Goal: Task Accomplishment & Management: Complete application form

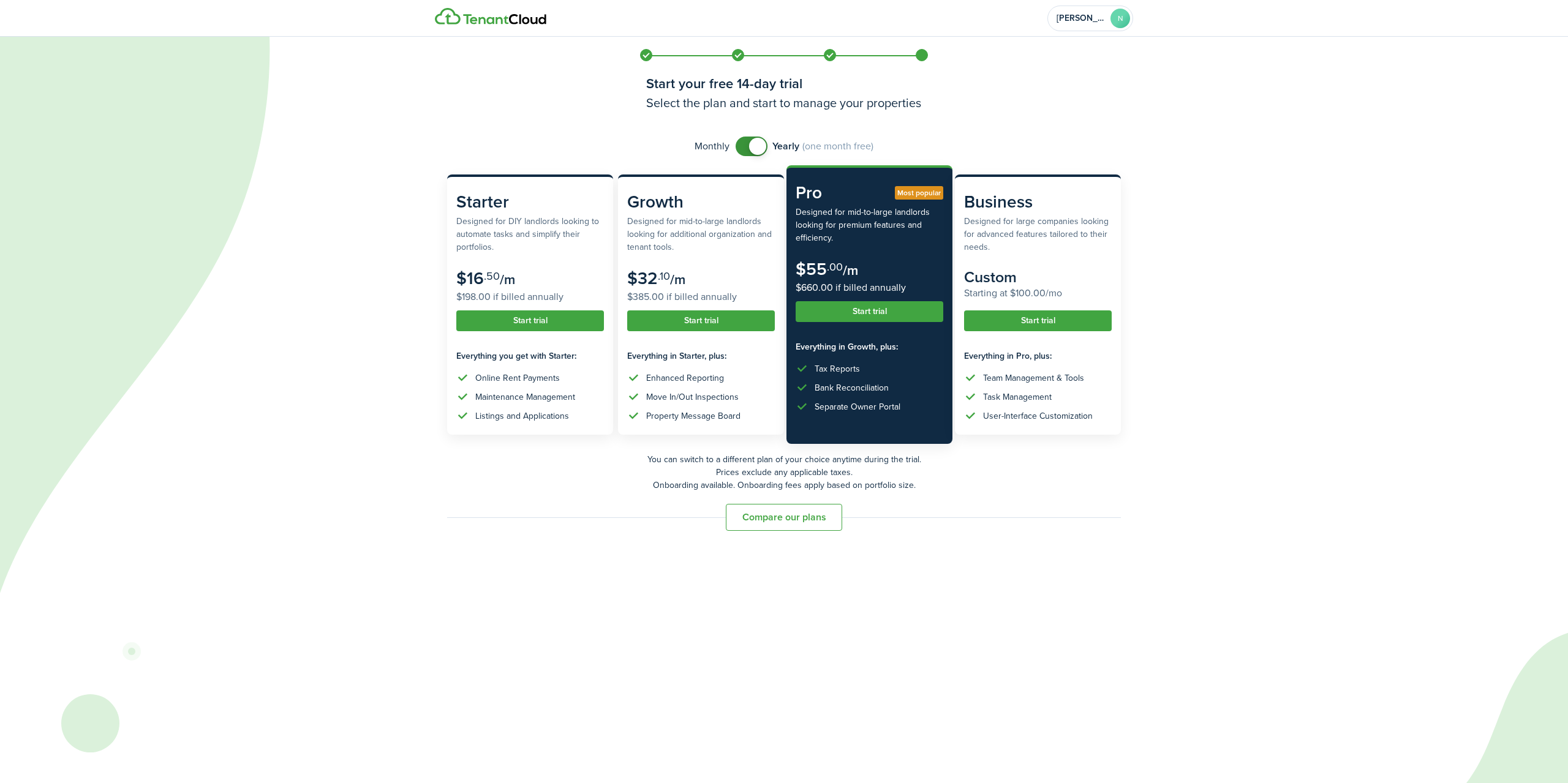
checkbox input "false"
click at [759, 148] on span at bounding box center [758, 146] width 17 height 17
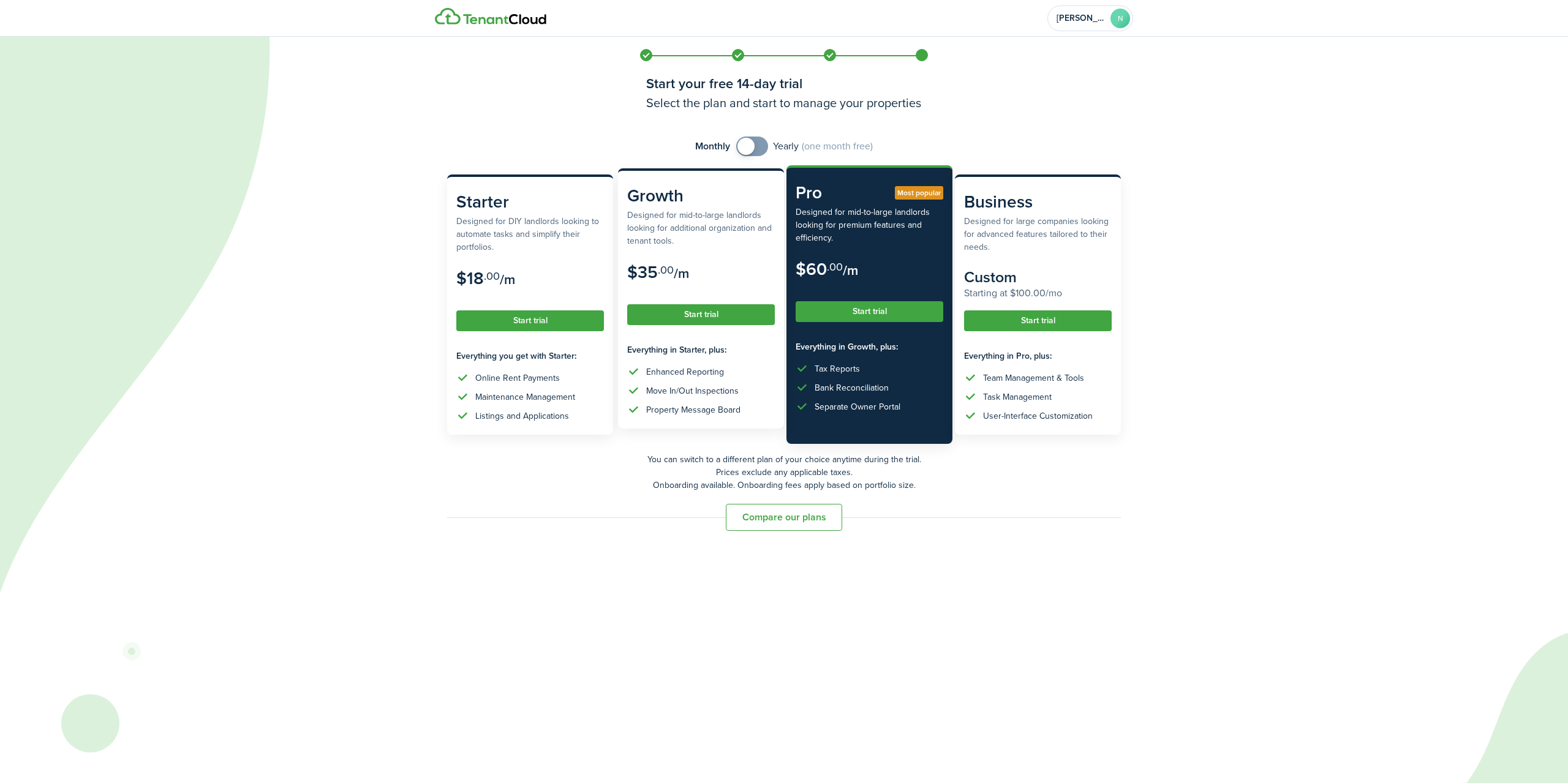
click at [699, 307] on button "Start trial" at bounding box center [701, 315] width 148 height 21
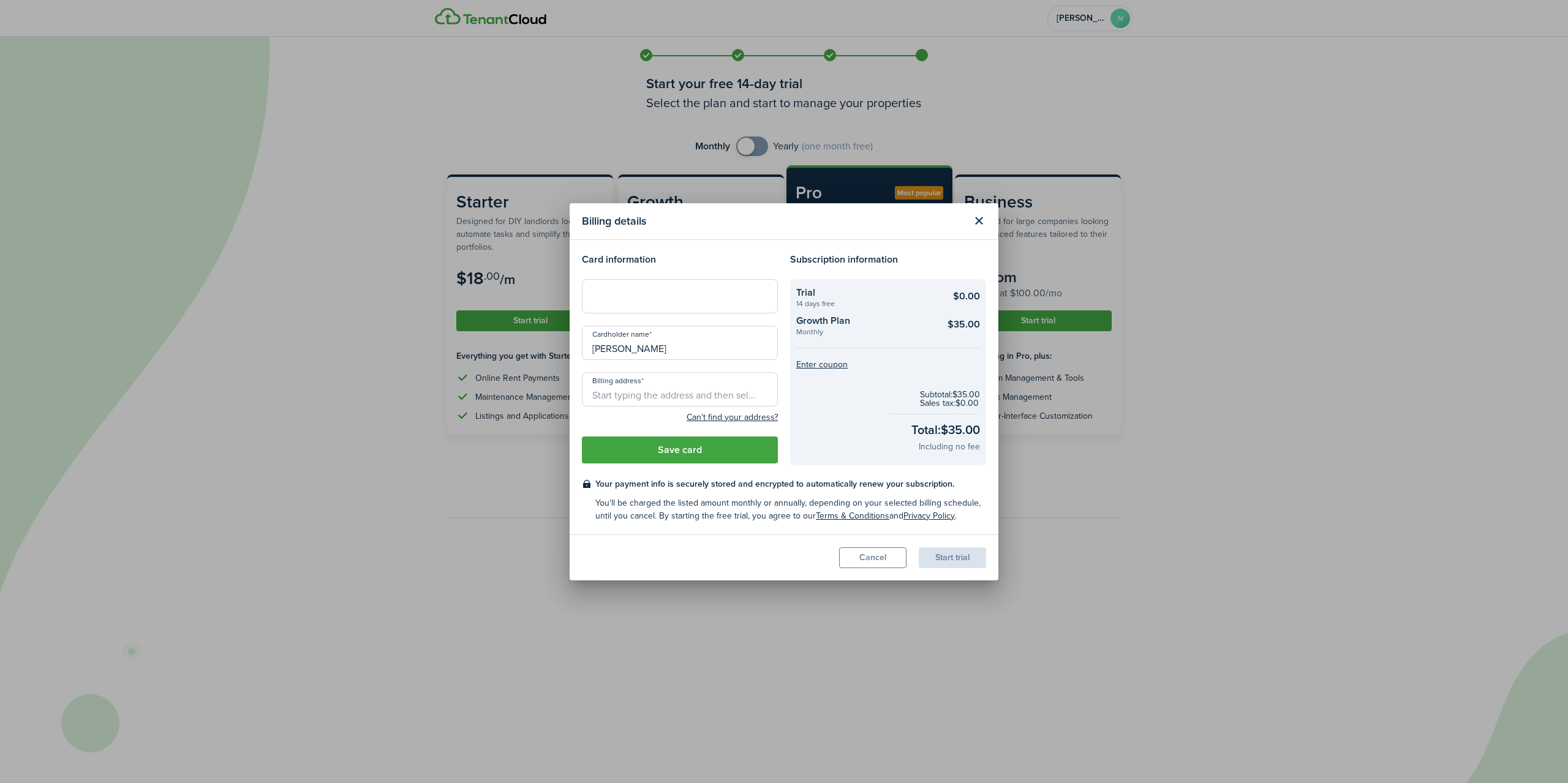
click at [685, 390] on input "Billing address" at bounding box center [680, 390] width 196 height 35
click at [673, 479] on span "[STREET_ADDRESS][PERSON_NAME]" at bounding box center [673, 479] width 141 height 13
type input "[STREET_ADDRESS][PERSON_NAME]"
click at [728, 445] on button "Save card" at bounding box center [680, 450] width 196 height 27
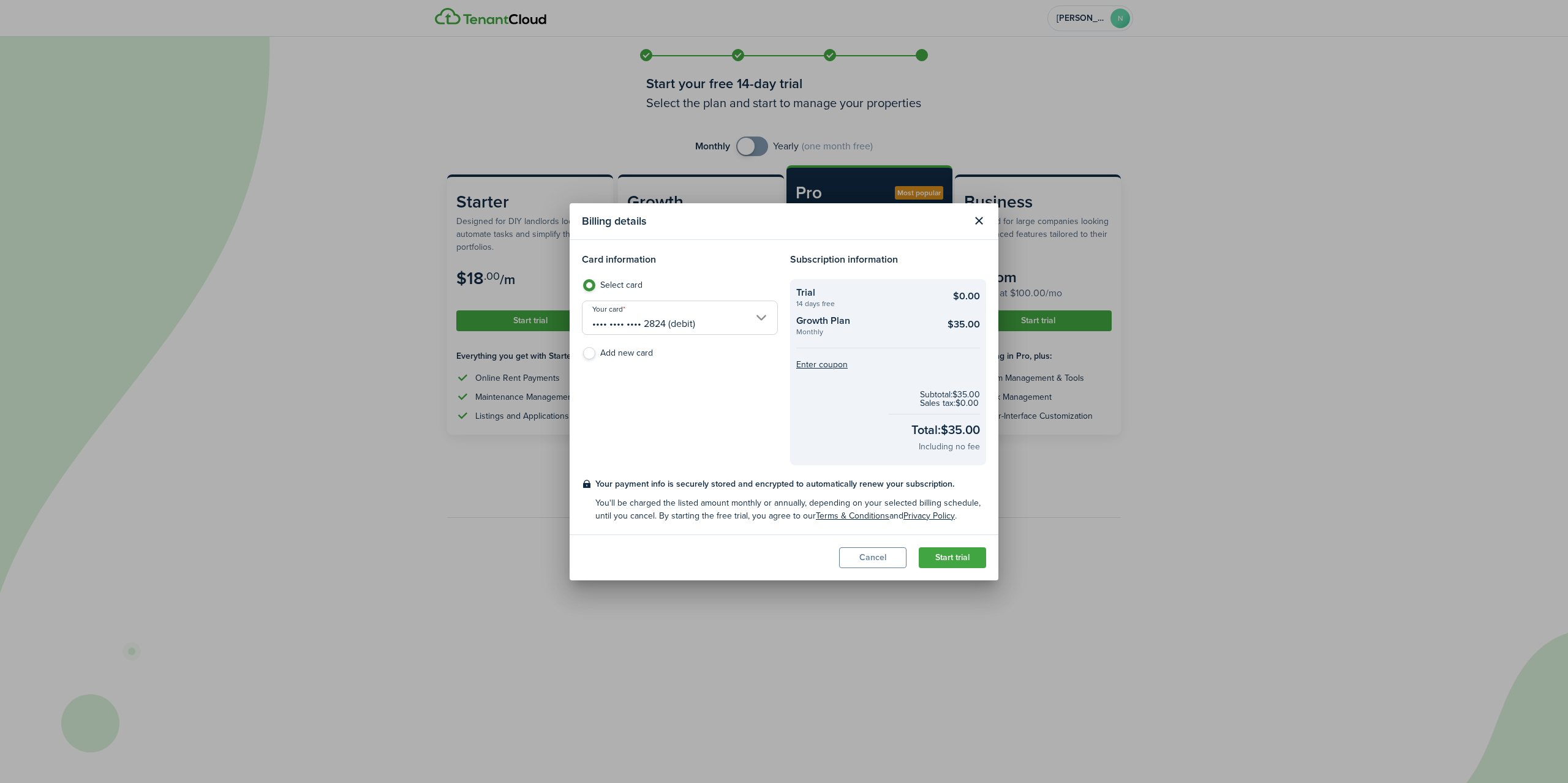
click at [959, 550] on button "Start trial" at bounding box center [952, 558] width 67 height 21
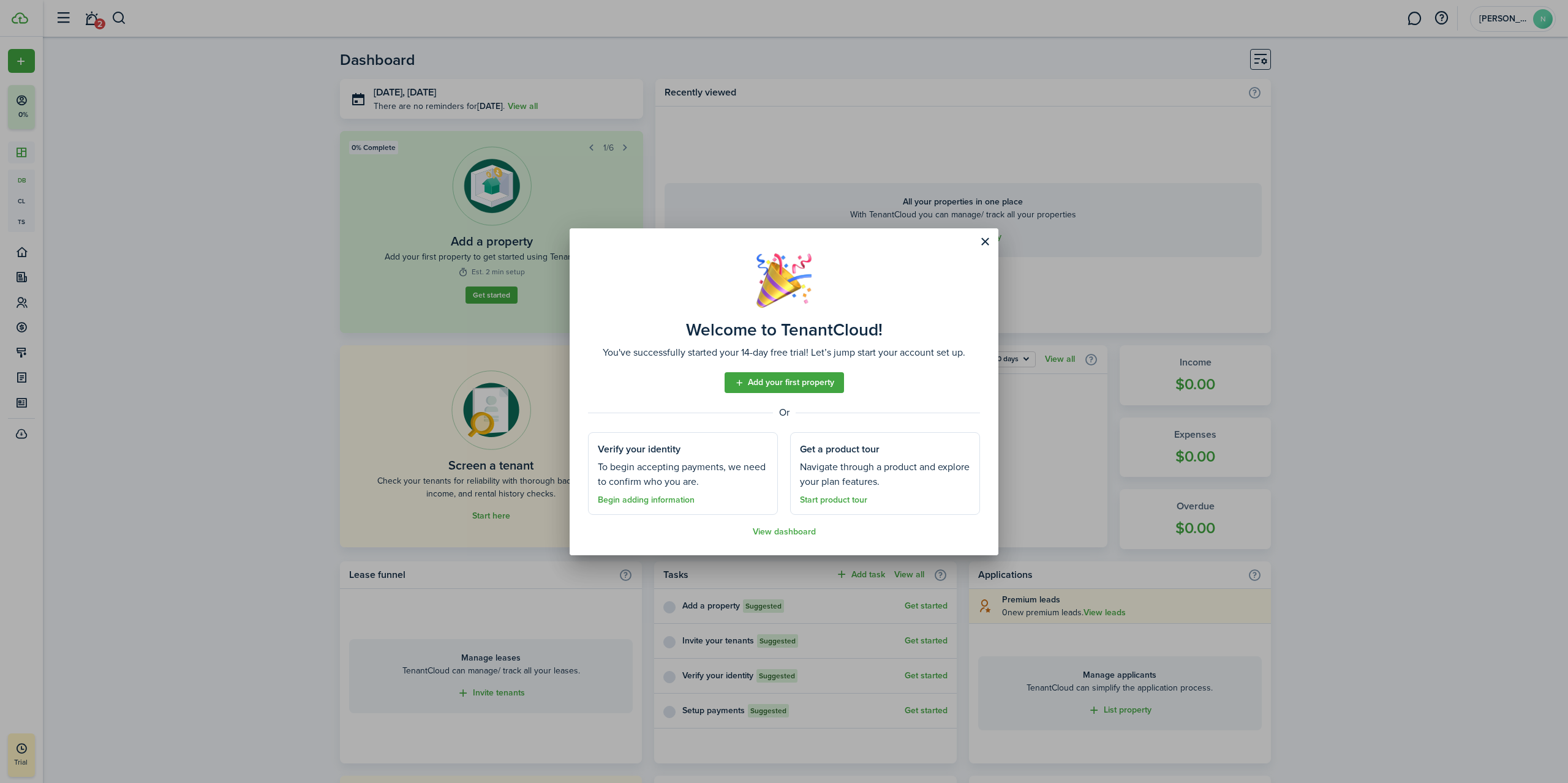
click at [987, 240] on button "Close modal" at bounding box center [985, 242] width 21 height 21
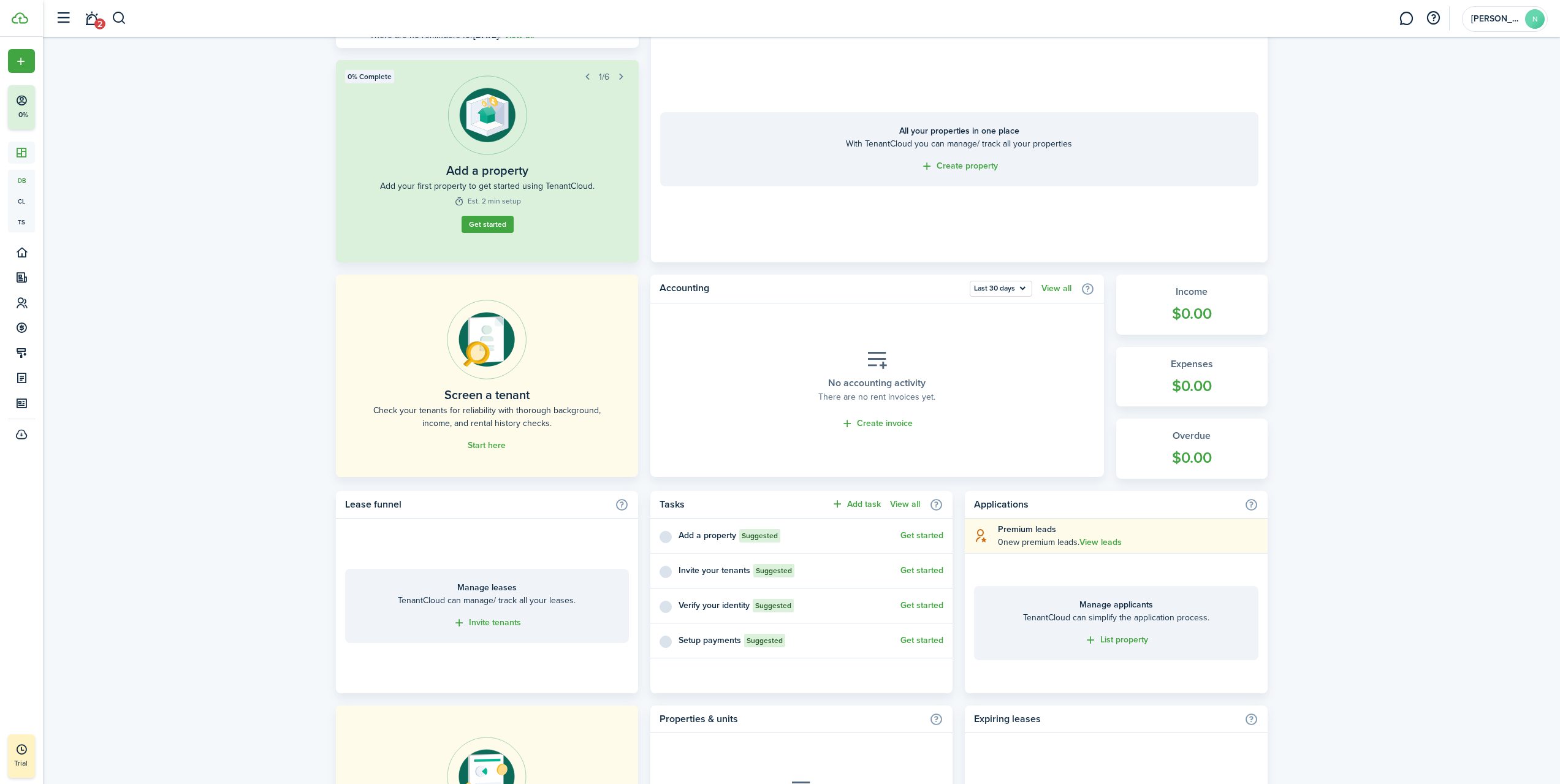
scroll to position [14, 0]
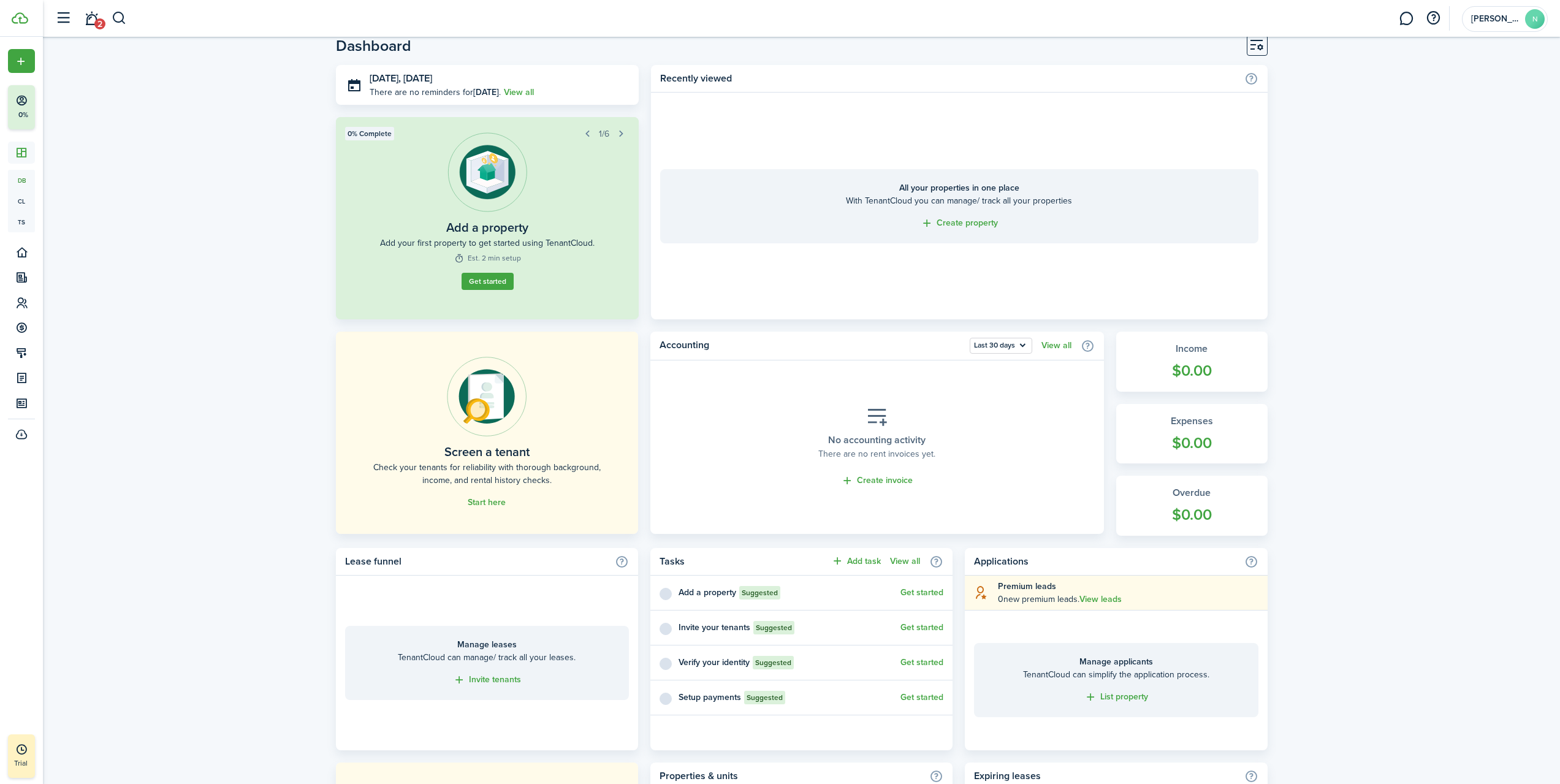
click at [505, 290] on link "Get started" at bounding box center [488, 281] width 52 height 17
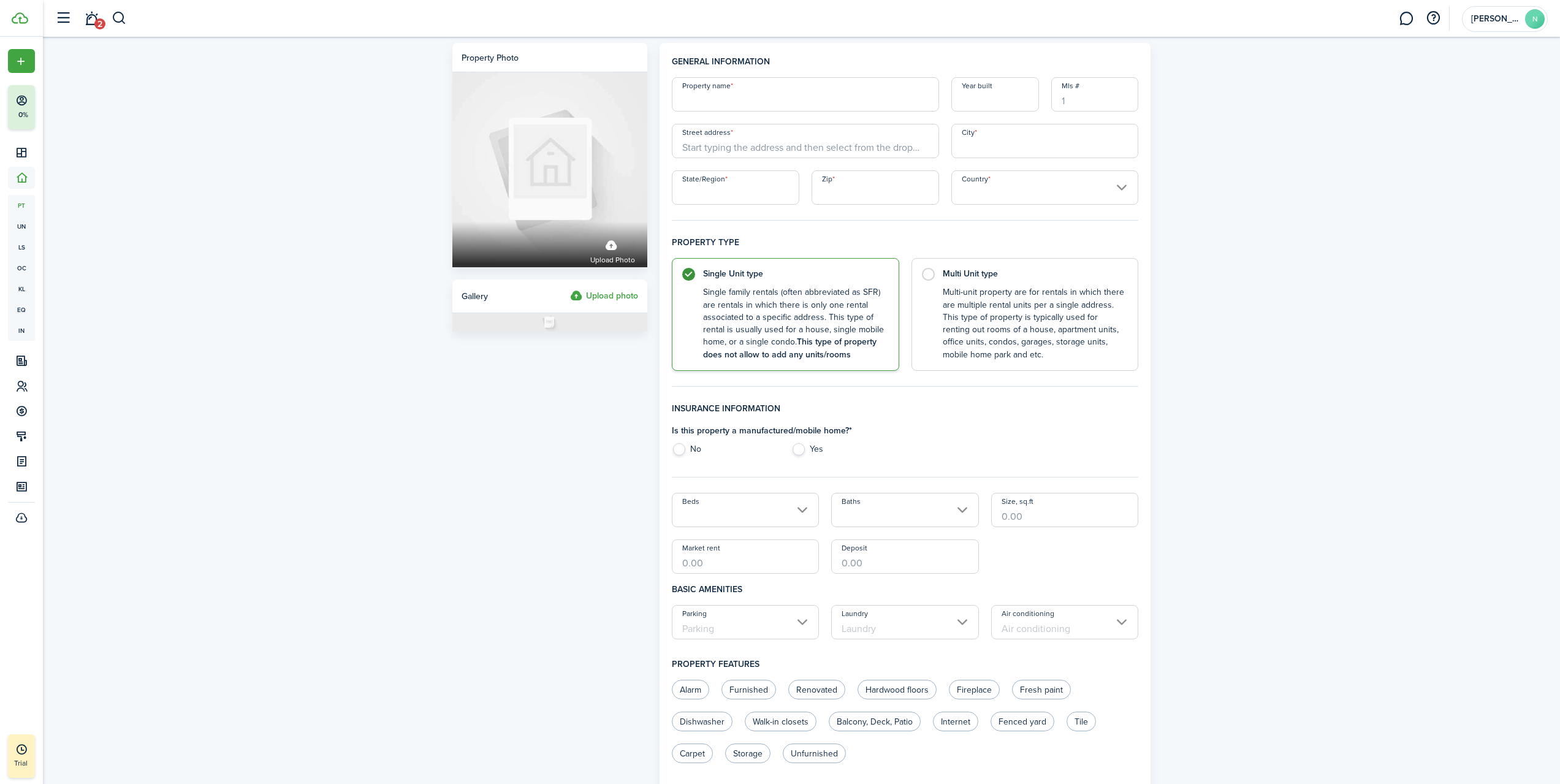
click at [761, 94] on input "Property name" at bounding box center [806, 95] width 267 height 35
type input "Apartments Miles Rd"
click at [772, 148] on input "Street address" at bounding box center [806, 141] width 267 height 35
click at [824, 171] on geo-item "[STREET_ADDRESS]" at bounding box center [806, 168] width 257 height 13
type input "Miles St"
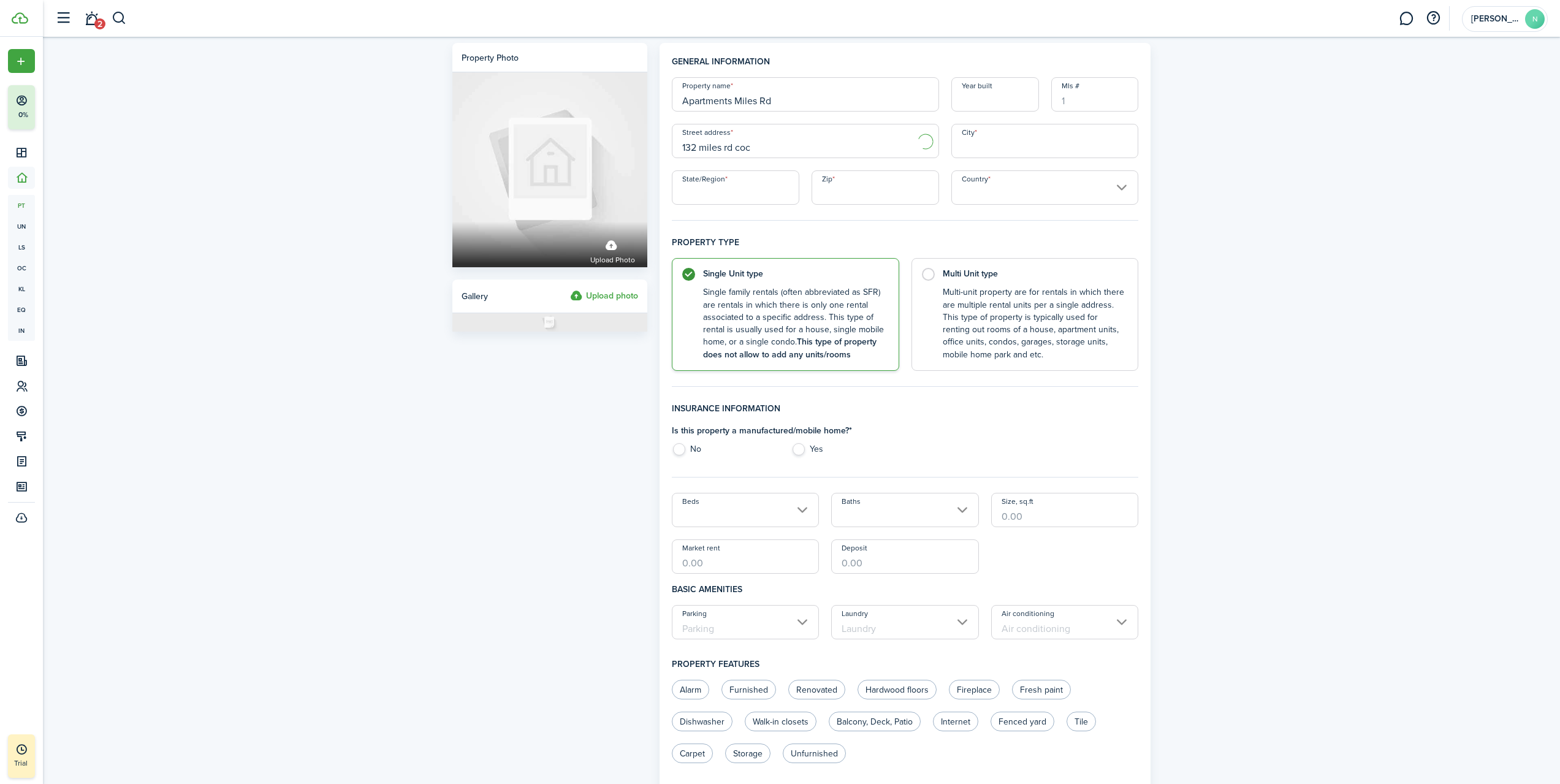
type input "[PERSON_NAME]"
type input "GA"
type input "31014"
type input "[GEOGRAPHIC_DATA]"
click at [985, 317] on control-radio-card-description "Multi-unit property are for rentals in which there are multiple rental units pe…" at bounding box center [1034, 320] width 183 height 75
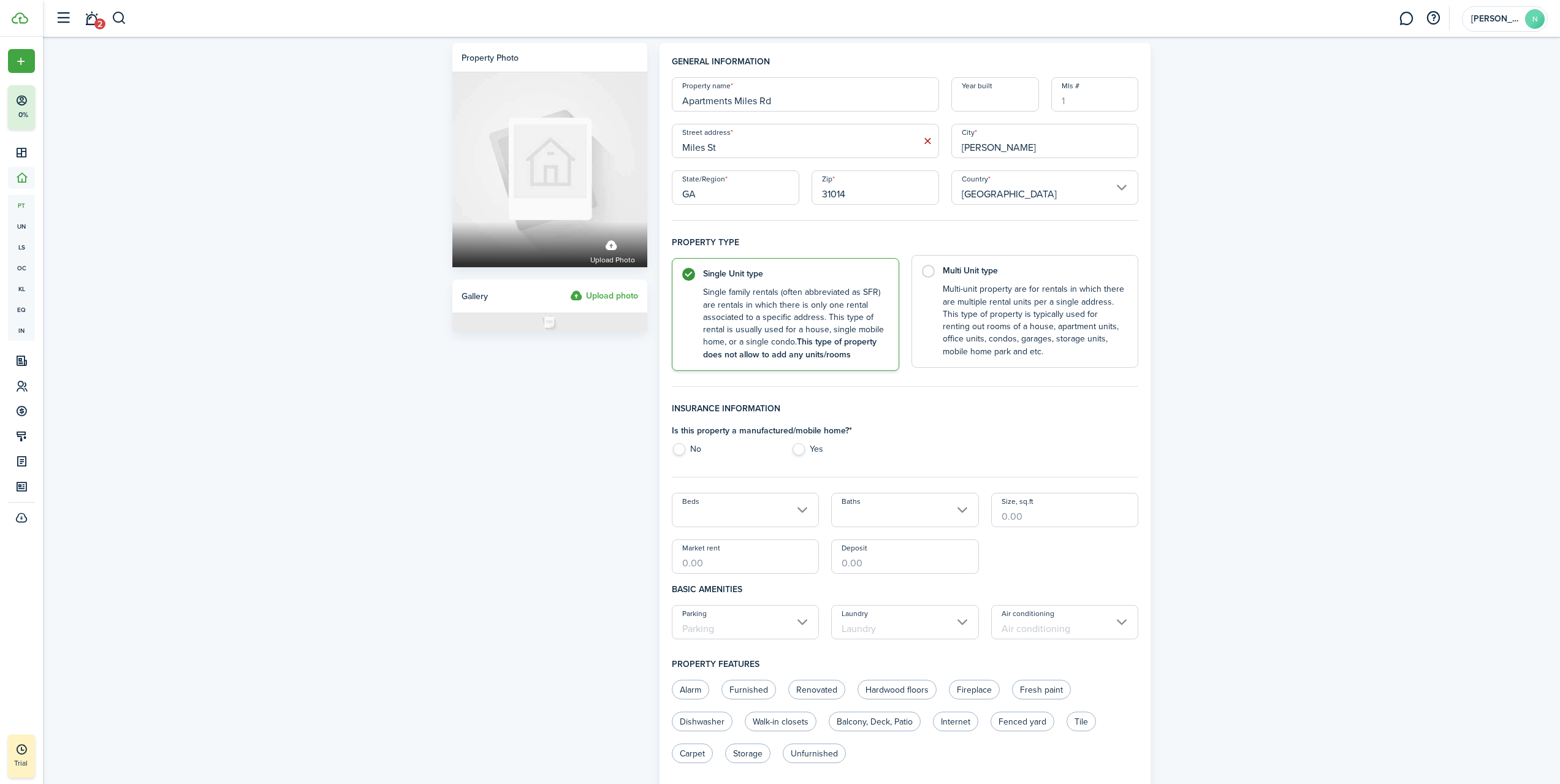
radio input "false"
radio input "true"
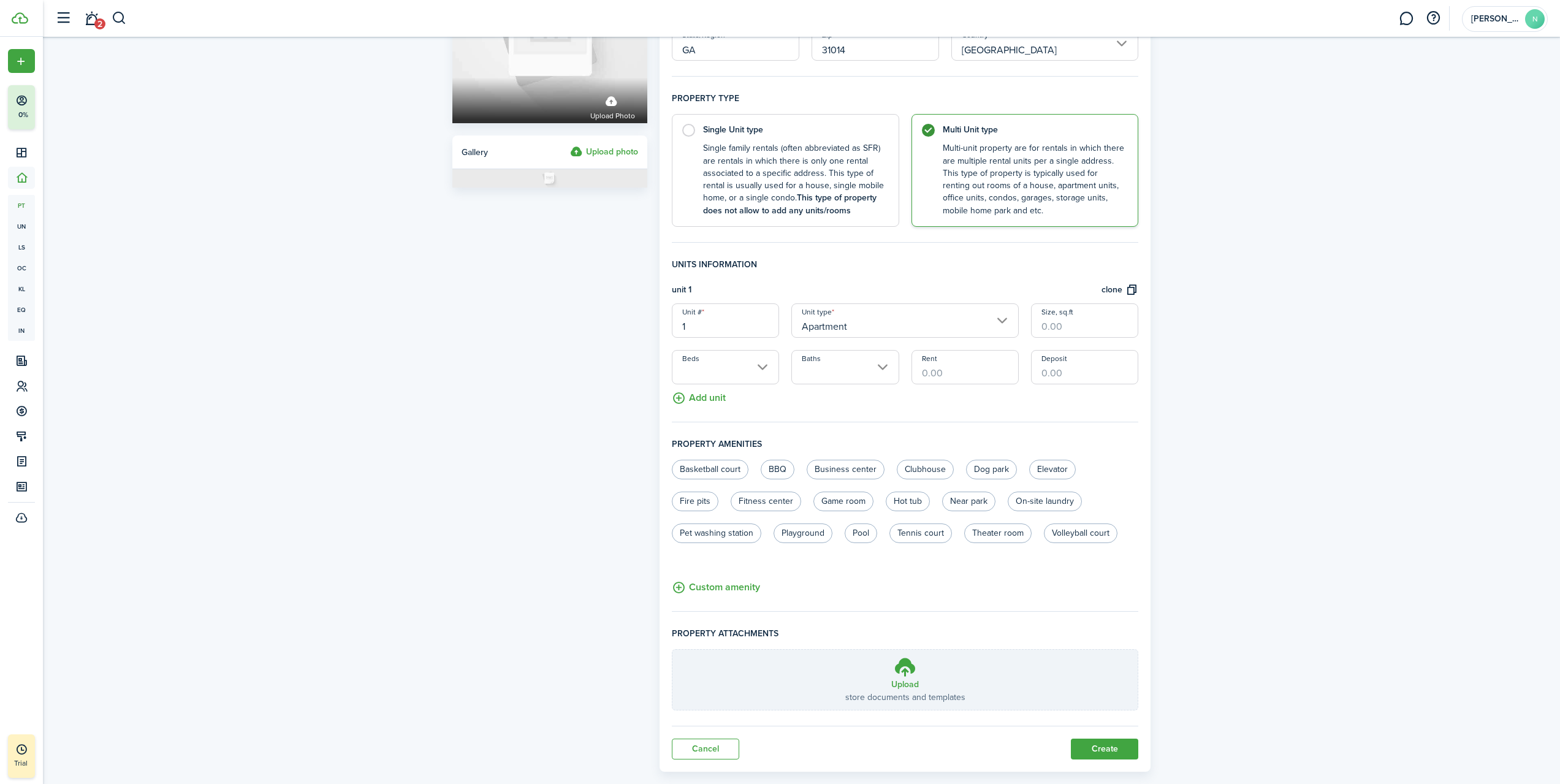
scroll to position [166, 0]
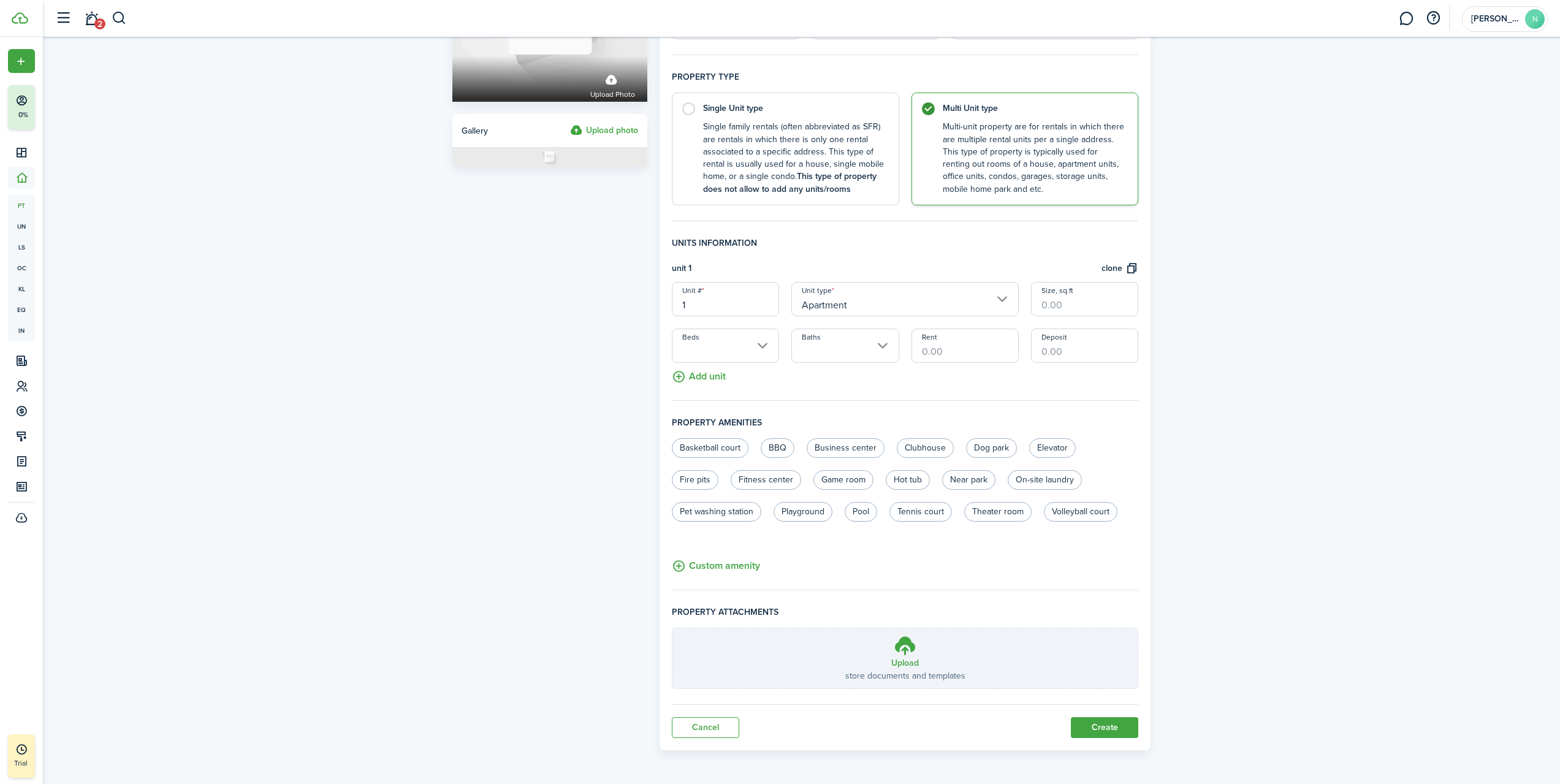
click at [1047, 310] on input "Size, sq.ft" at bounding box center [1085, 299] width 108 height 35
click at [756, 352] on input "Beds" at bounding box center [726, 346] width 108 height 35
type input "875"
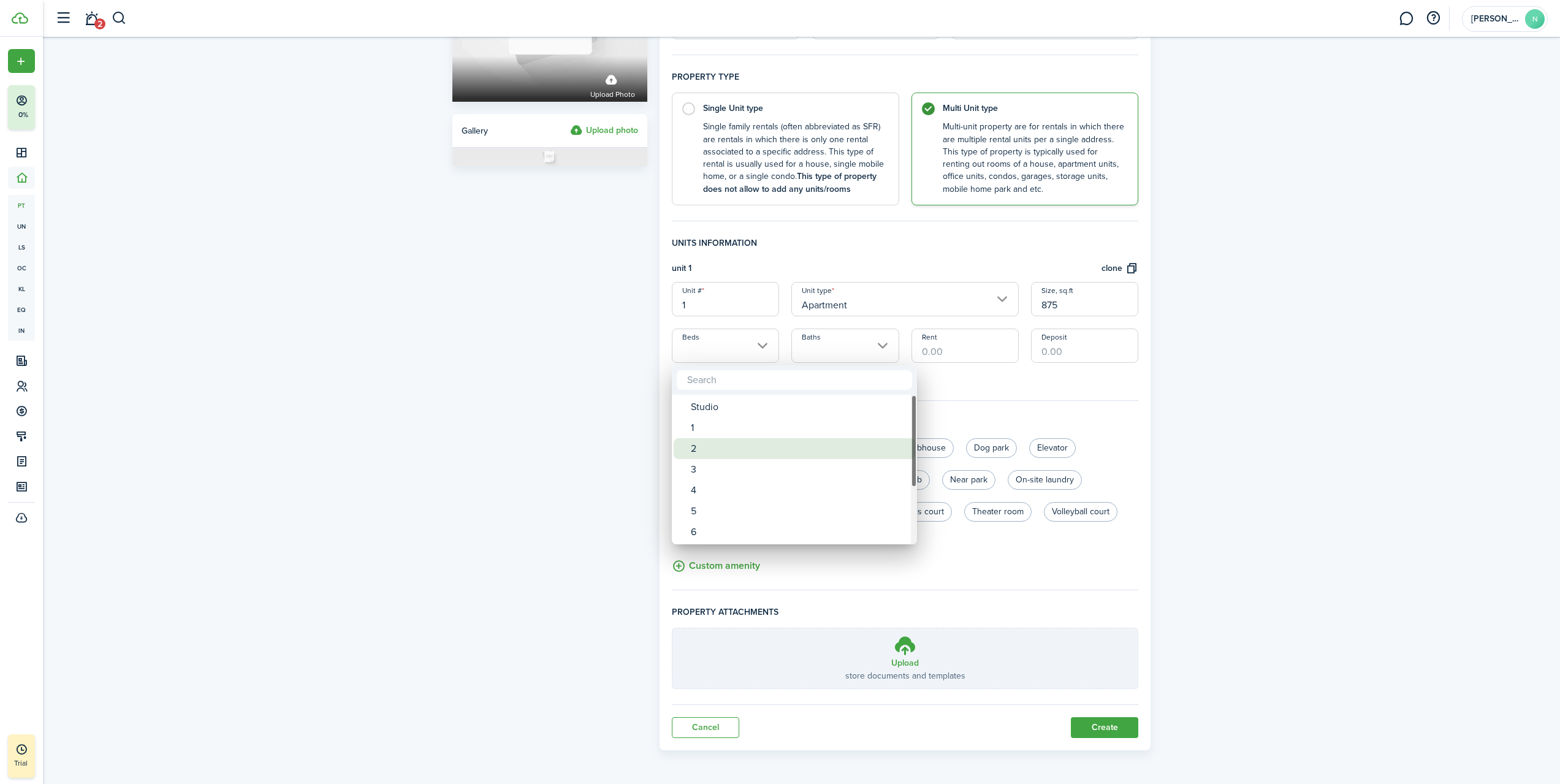
click at [746, 446] on div "2" at bounding box center [799, 449] width 217 height 21
type input "2"
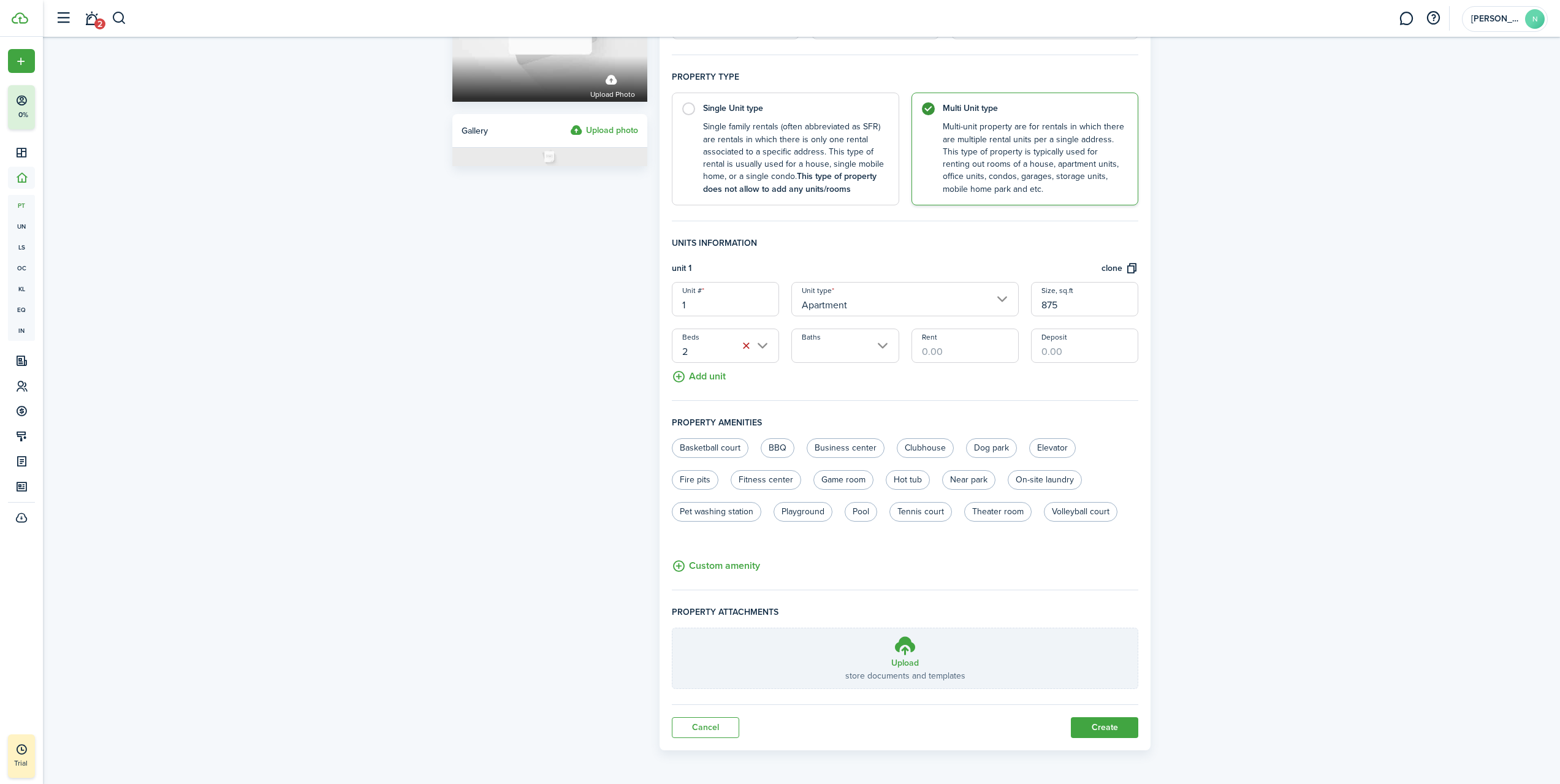
click at [840, 348] on input "Baths" at bounding box center [845, 346] width 108 height 35
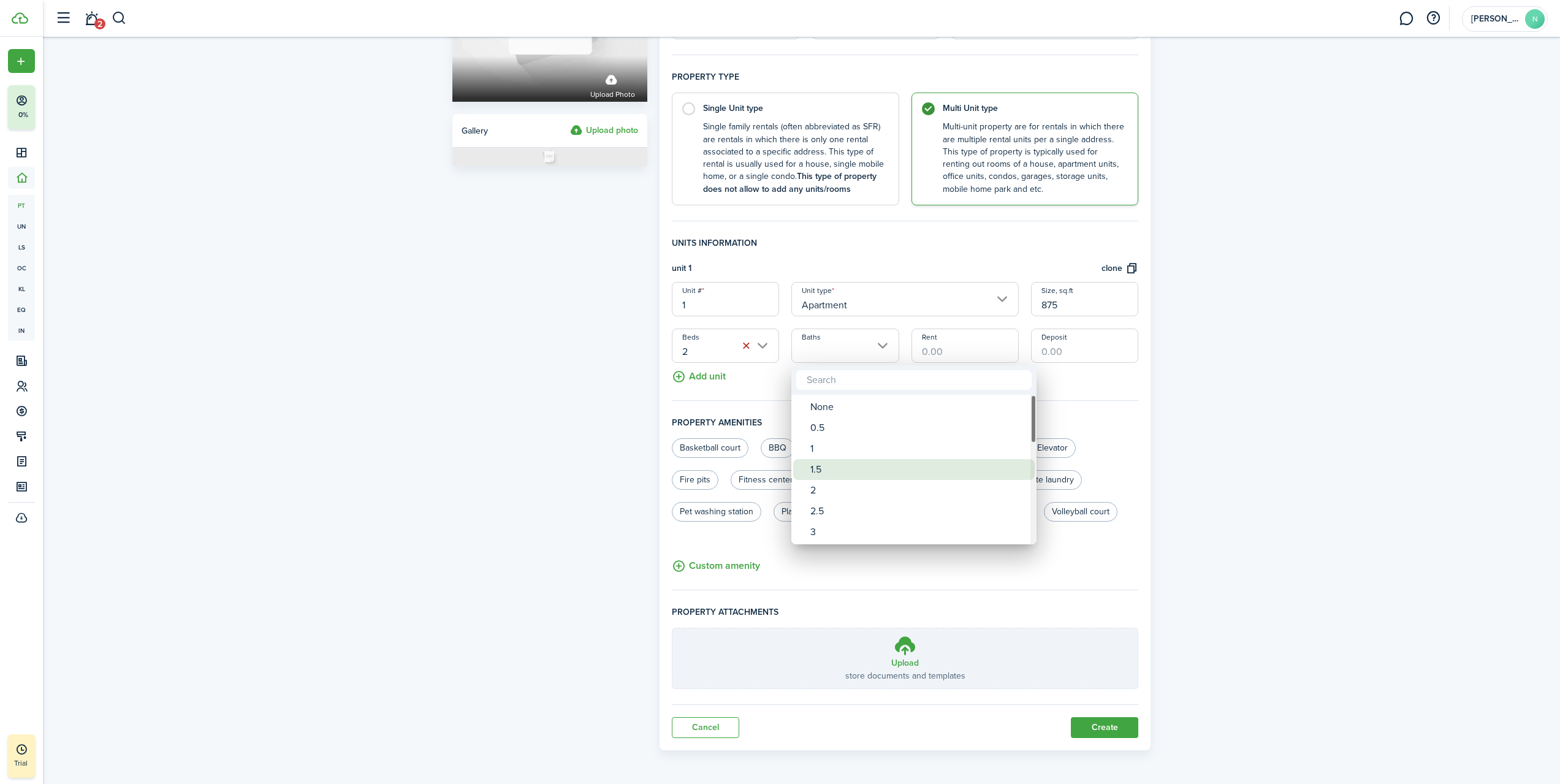
click at [833, 465] on div "1.5" at bounding box center [919, 470] width 217 height 21
type input "1.5"
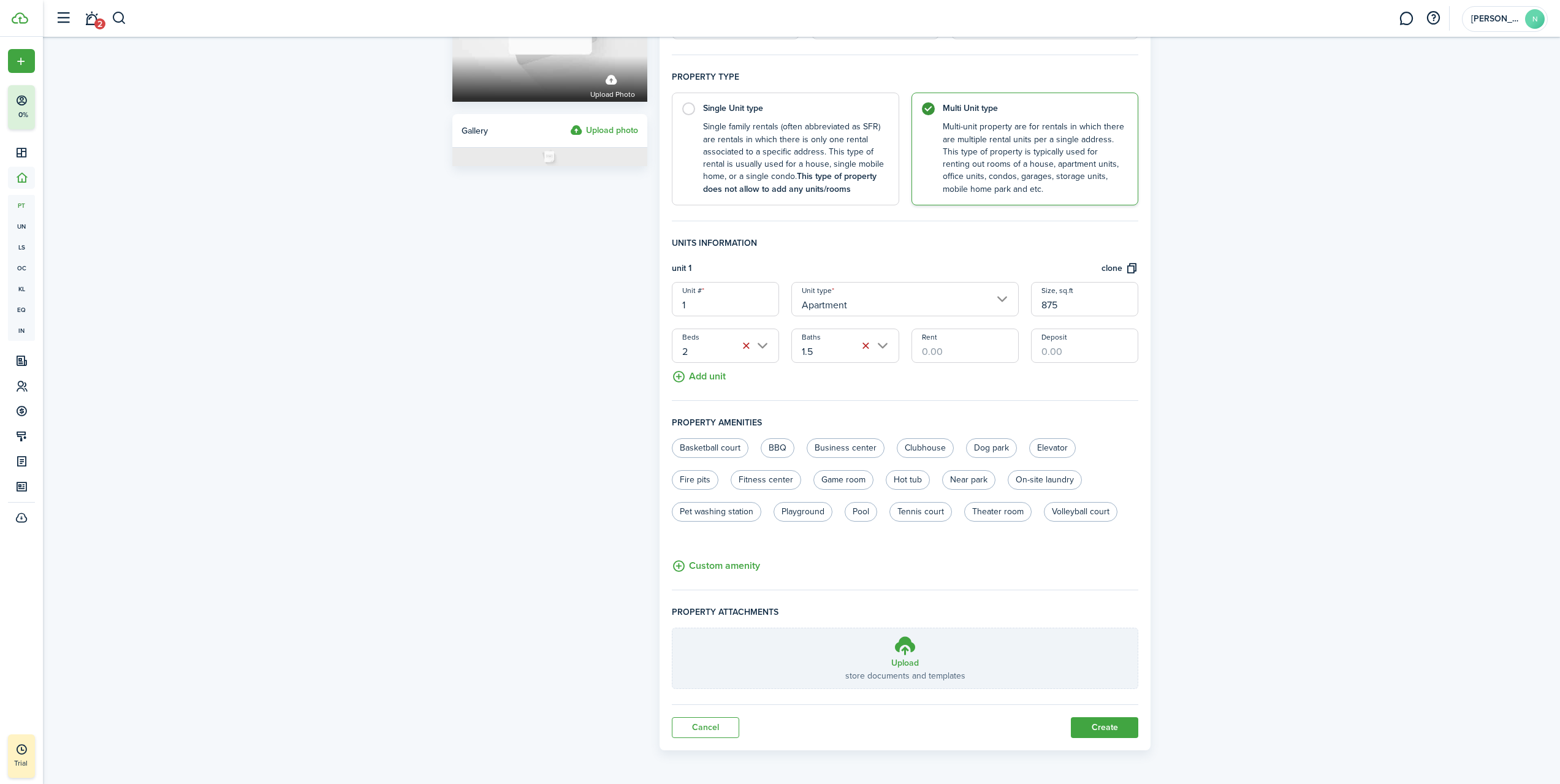
click at [952, 351] on input "Rent" at bounding box center [965, 346] width 108 height 35
type input "$900.00"
click at [712, 377] on button "Add unit" at bounding box center [699, 373] width 54 height 22
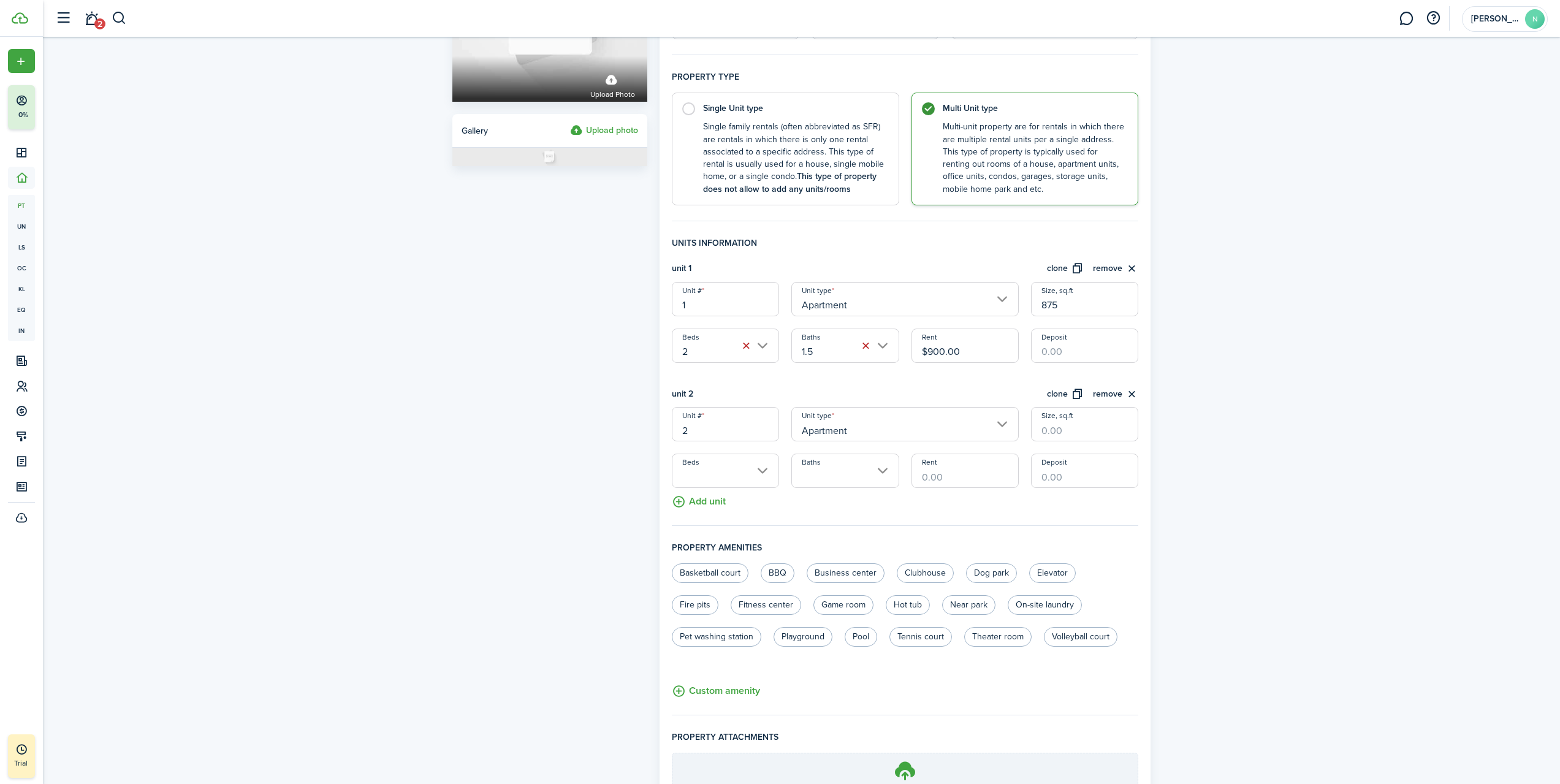
click at [1057, 428] on input "Size, sq.ft" at bounding box center [1085, 424] width 108 height 35
click at [716, 477] on input "Beds" at bounding box center [726, 471] width 108 height 35
type input "875"
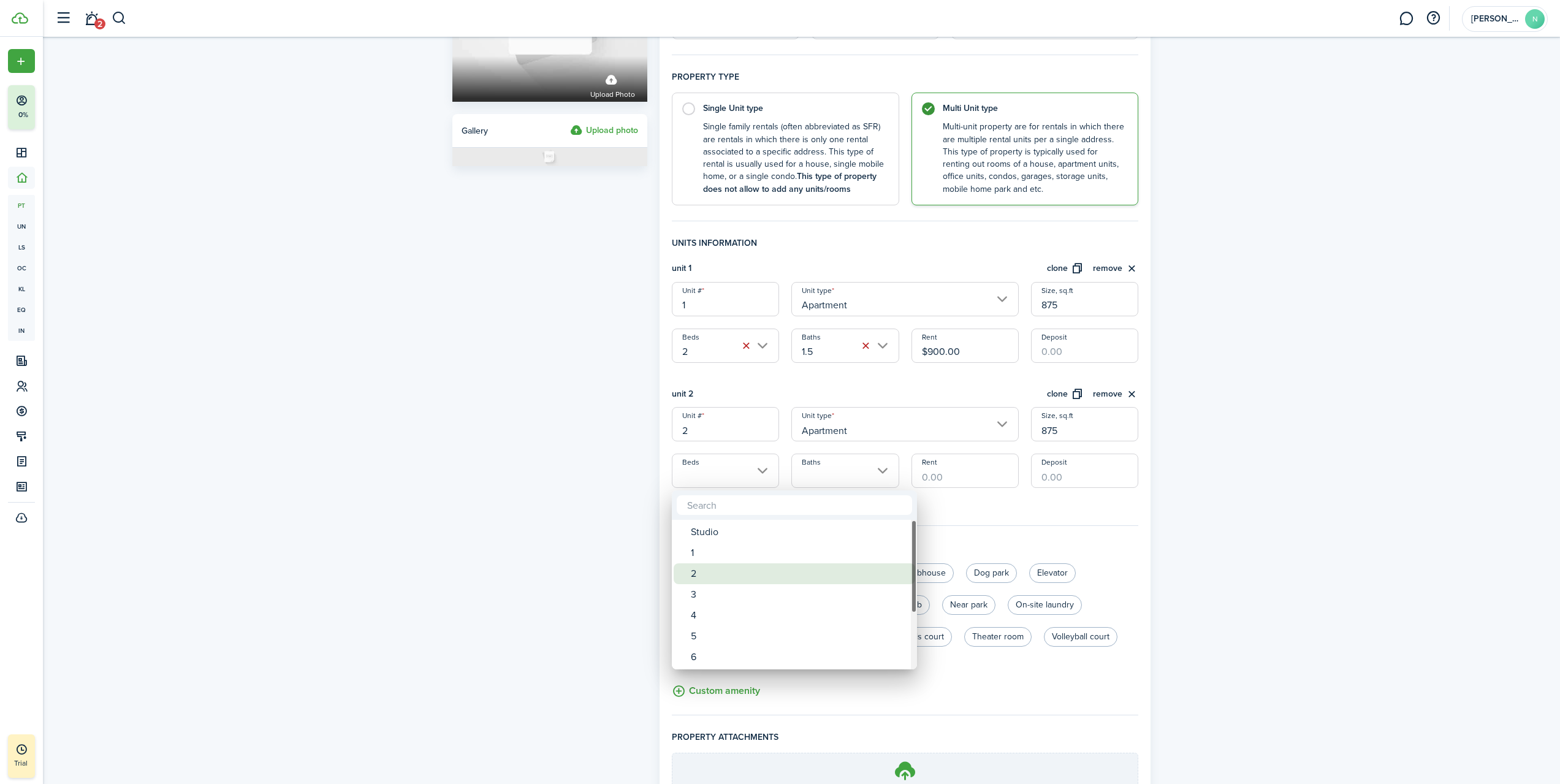
click at [731, 574] on div "2" at bounding box center [799, 574] width 217 height 21
type input "2"
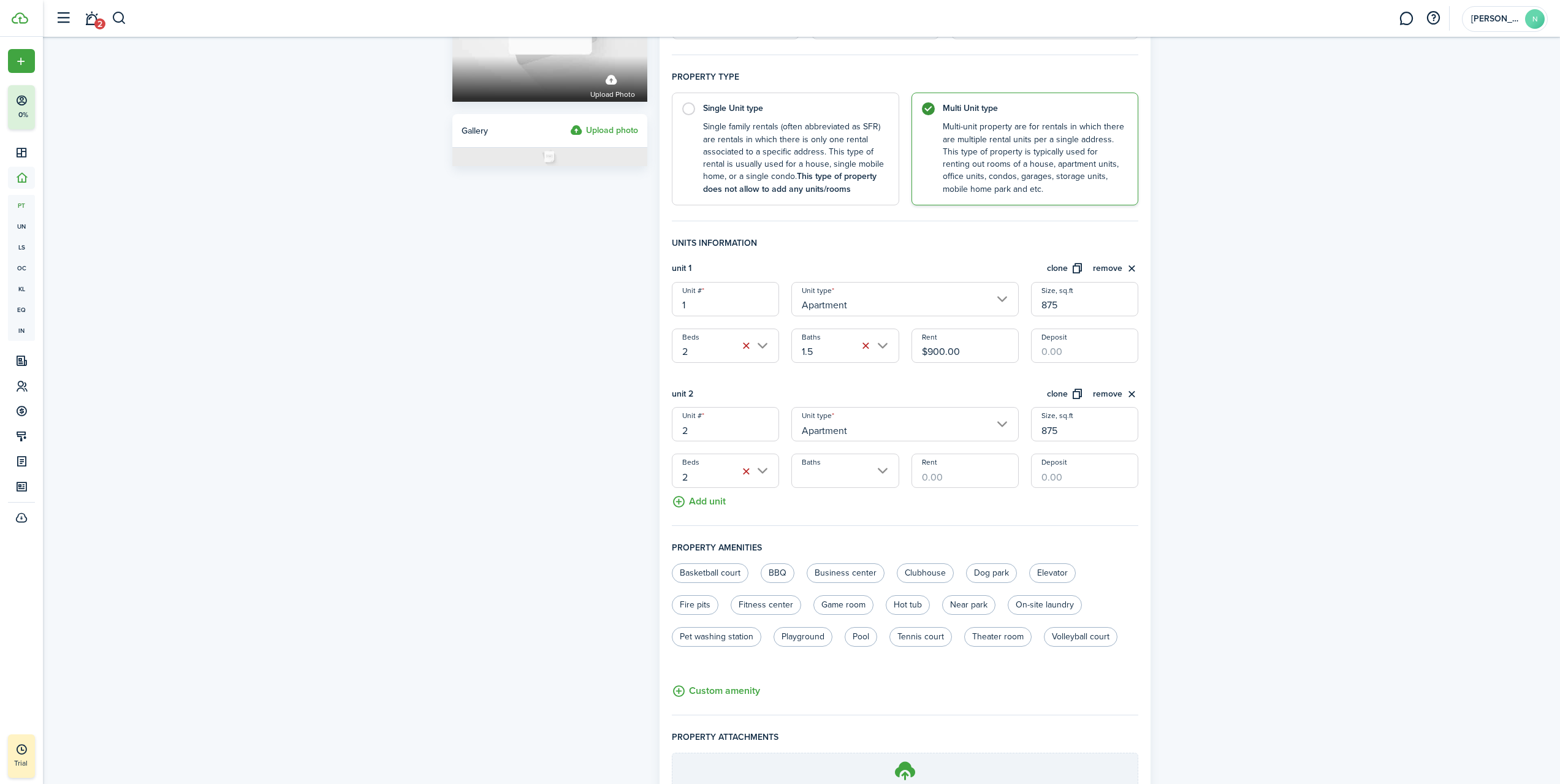
click at [835, 478] on input "Baths" at bounding box center [845, 471] width 108 height 35
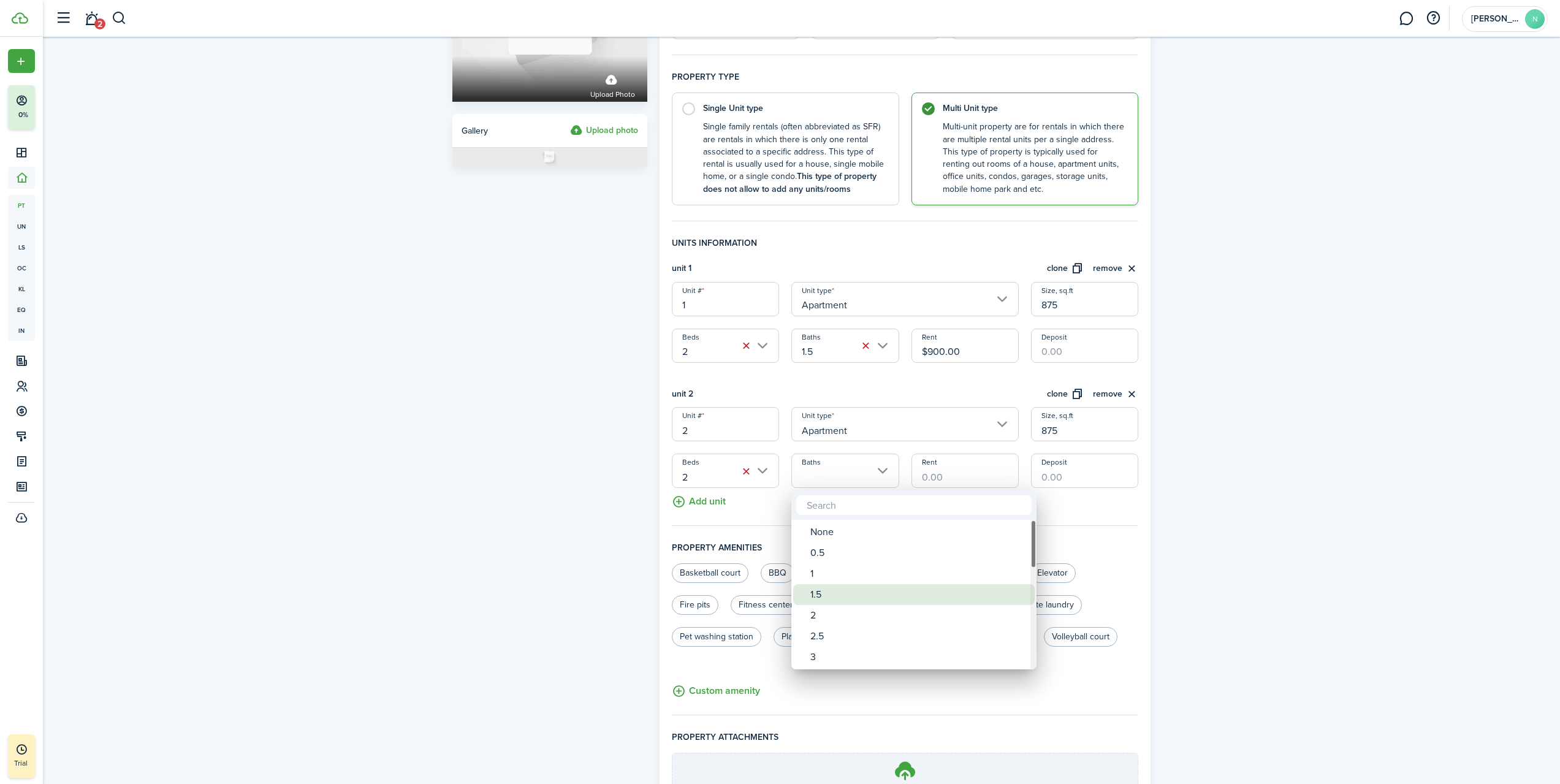
click at [829, 590] on div "1.5" at bounding box center [919, 595] width 217 height 21
type input "1.5"
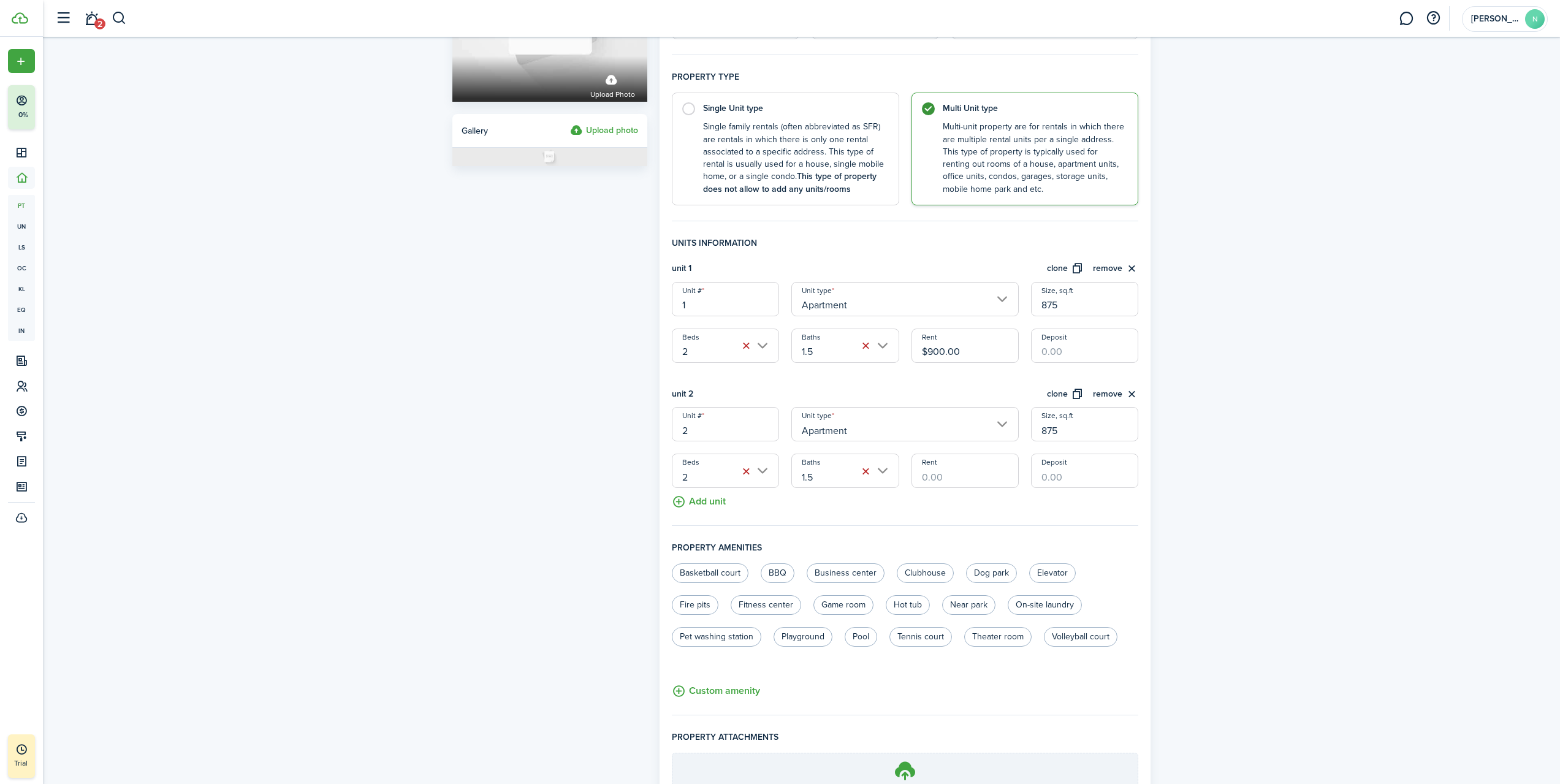
click at [945, 480] on input "Rent" at bounding box center [965, 471] width 108 height 35
type input "$1,000.00"
click at [1070, 352] on input "Deposit" at bounding box center [1085, 346] width 108 height 35
click at [709, 502] on button "Add unit" at bounding box center [699, 498] width 54 height 22
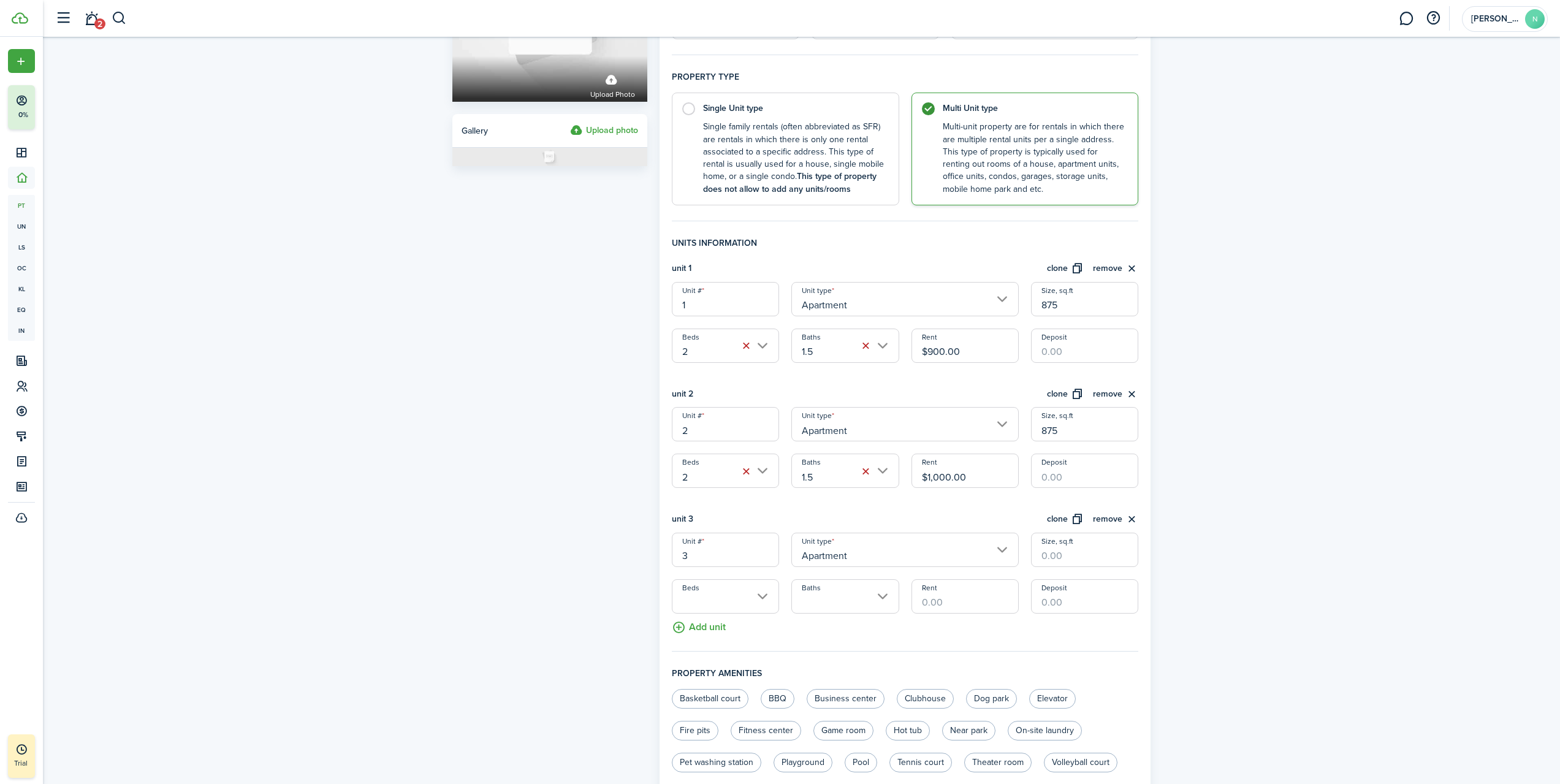
click at [1065, 555] on input "Size, sq.ft" at bounding box center [1085, 550] width 108 height 35
click at [749, 593] on input "Beds" at bounding box center [726, 597] width 108 height 35
type input "875"
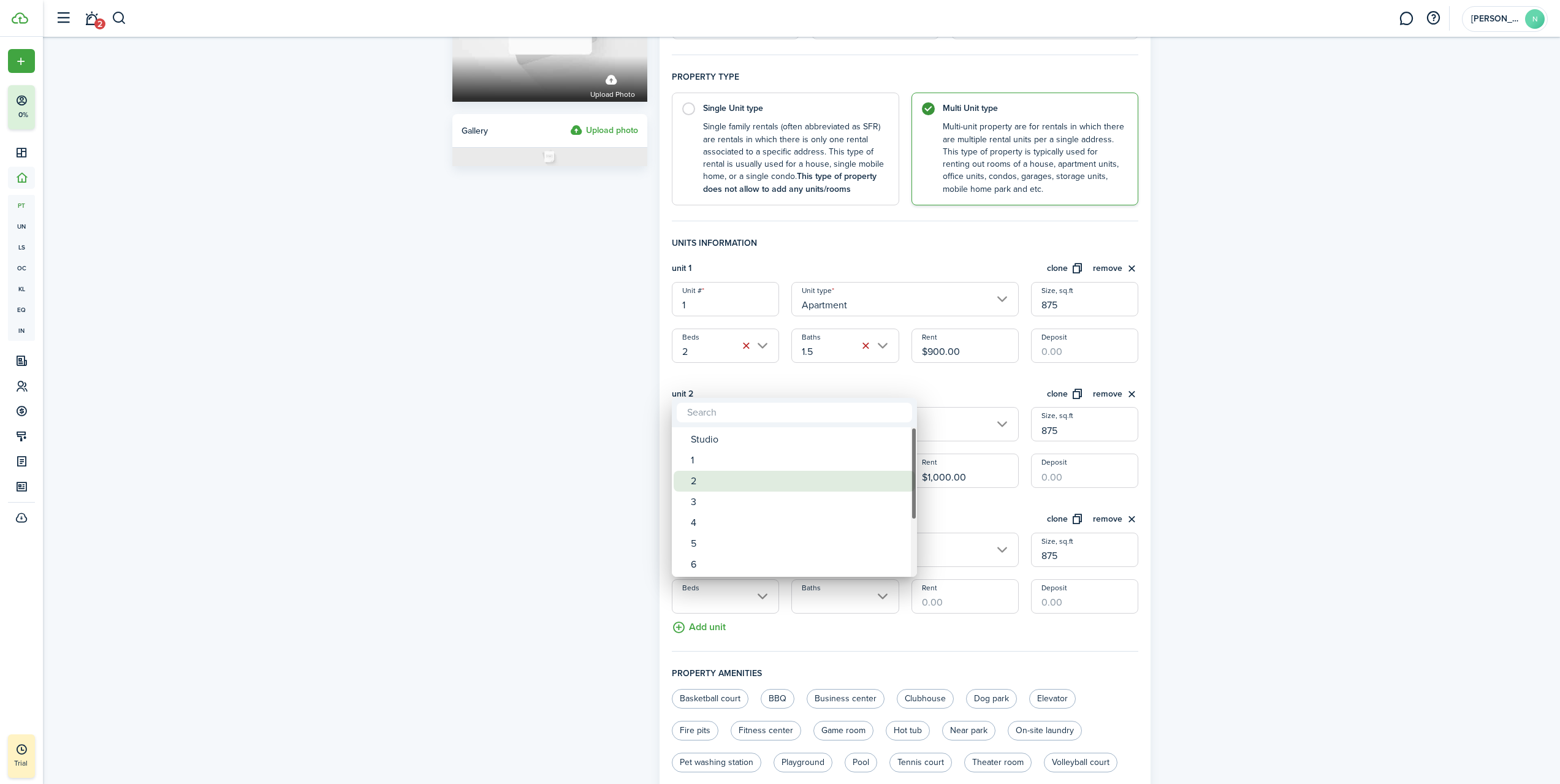
click at [723, 488] on div "2" at bounding box center [799, 481] width 217 height 21
type input "2"
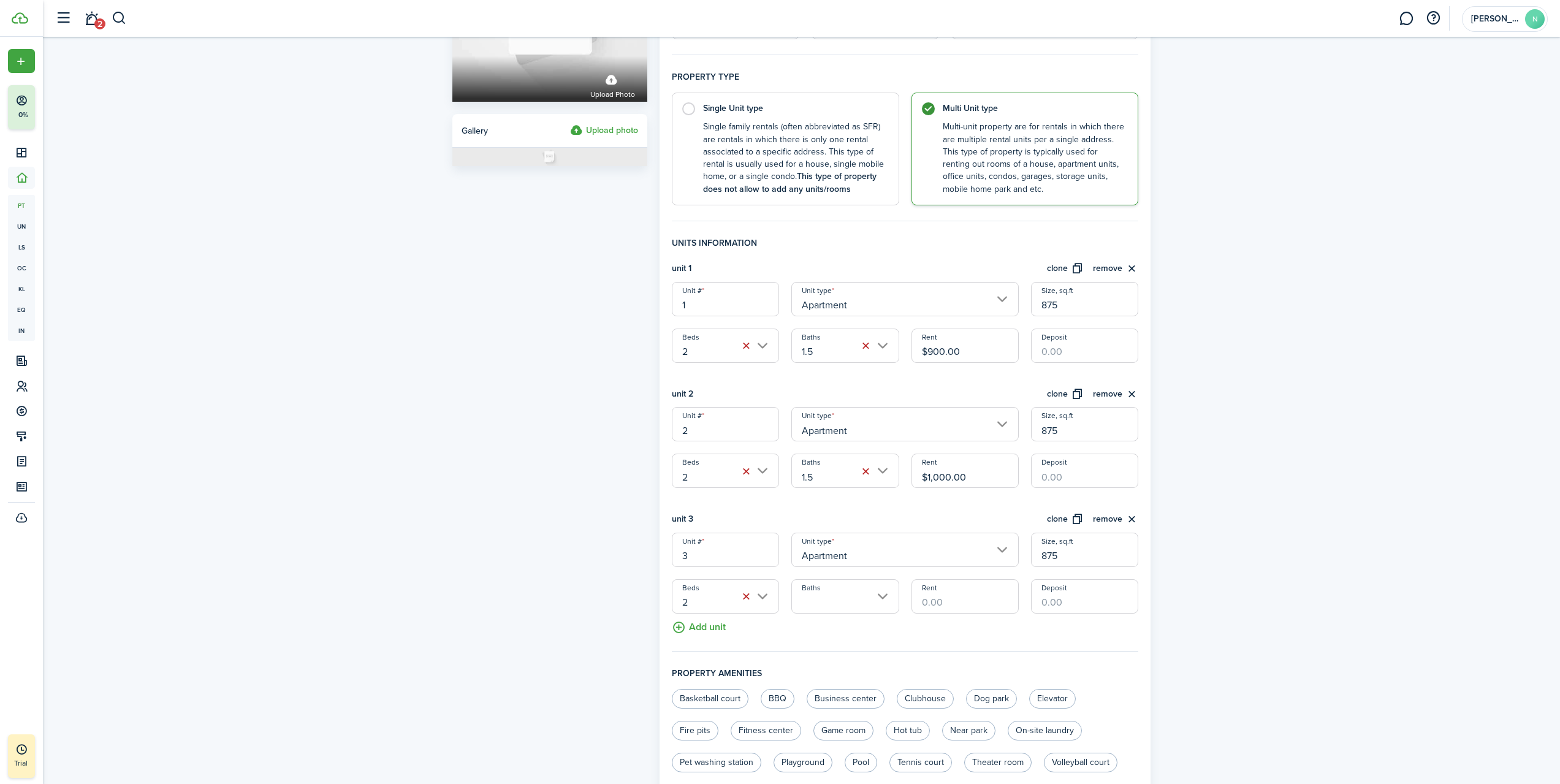
click at [830, 595] on input "Baths" at bounding box center [845, 597] width 108 height 35
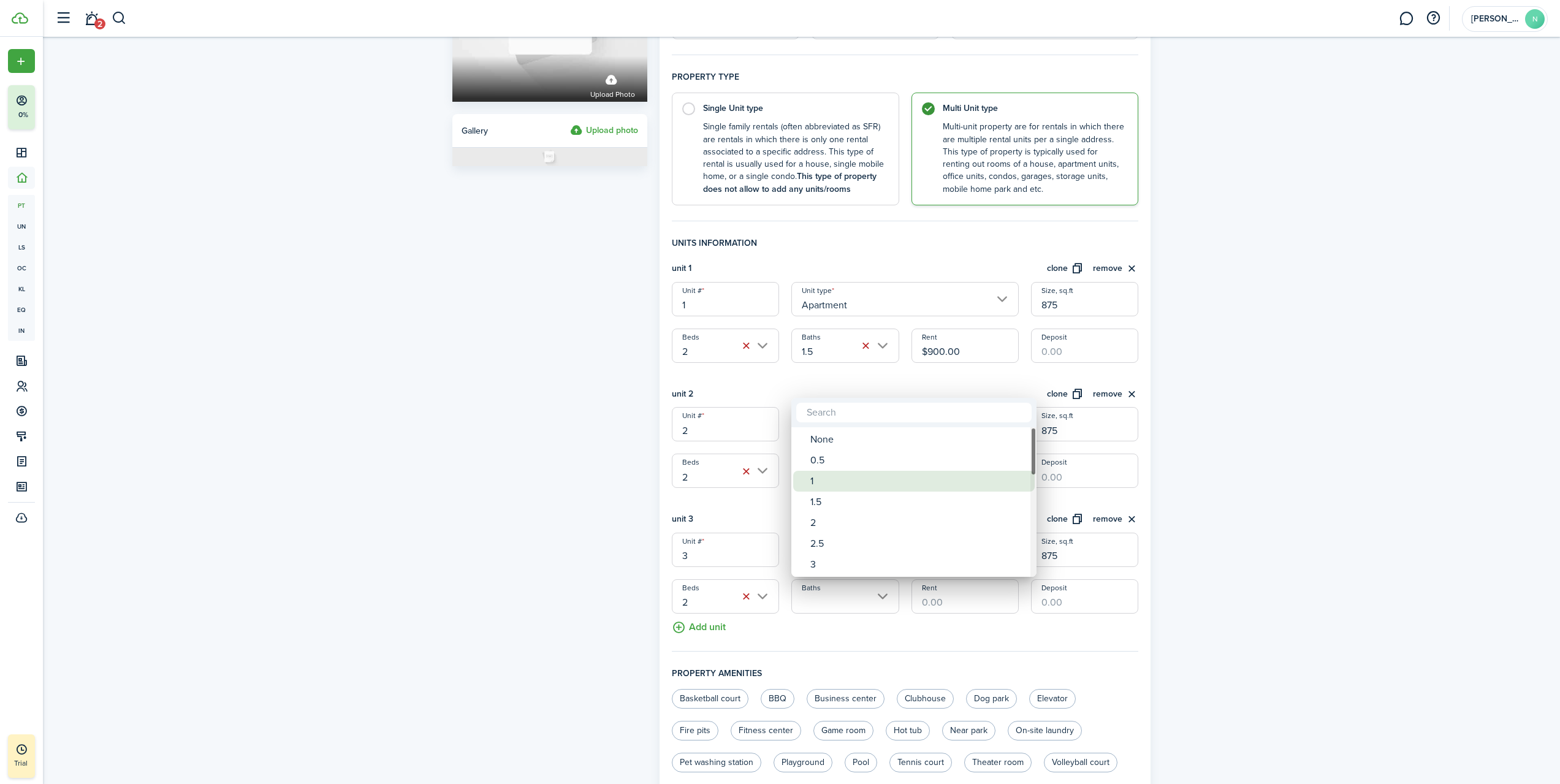
click at [837, 484] on div "1" at bounding box center [919, 481] width 217 height 21
type input "1"
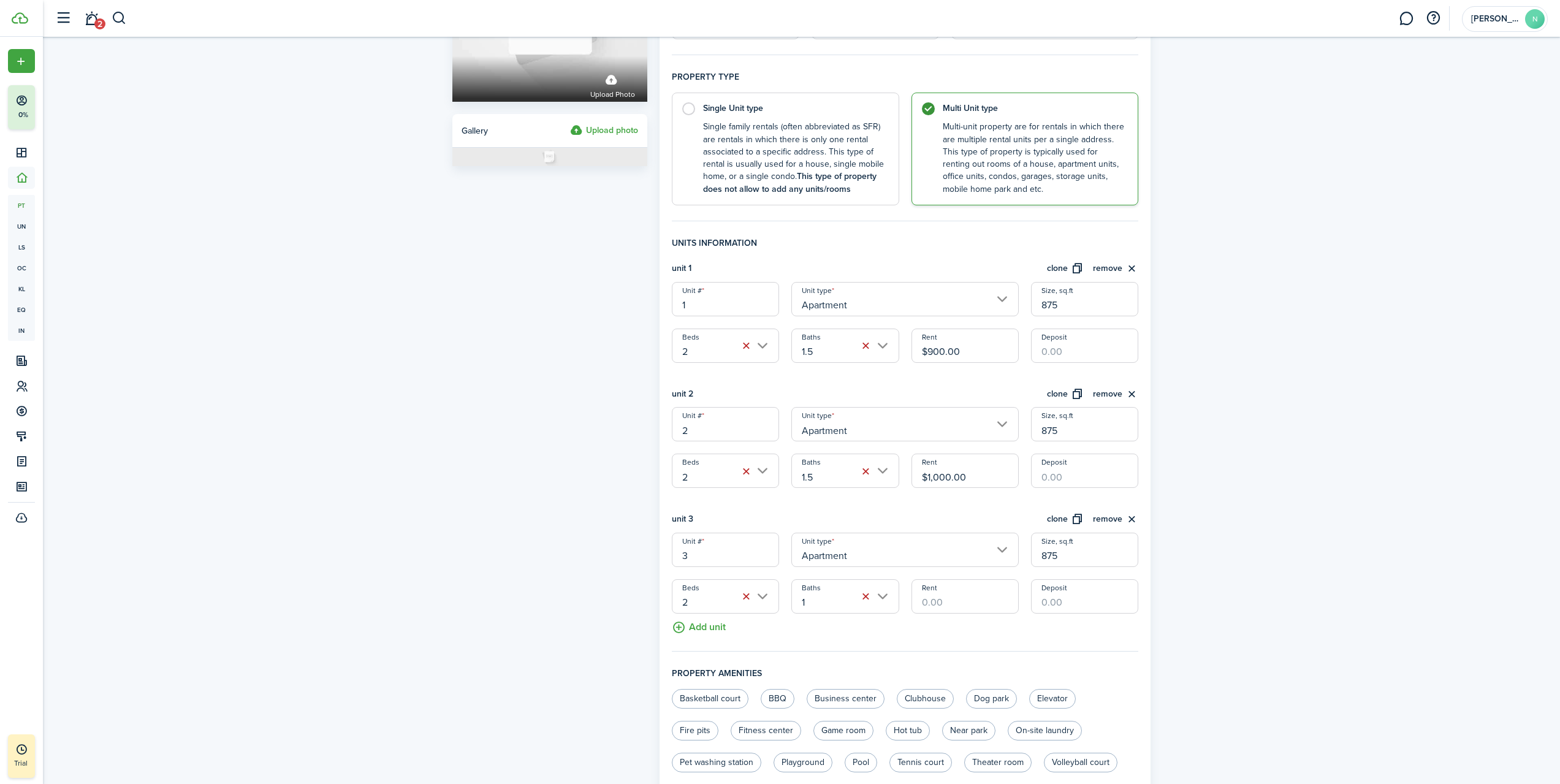
click at [944, 595] on input "Rent" at bounding box center [965, 597] width 108 height 35
type input "$676.00"
click at [714, 630] on button "Add unit" at bounding box center [699, 624] width 54 height 22
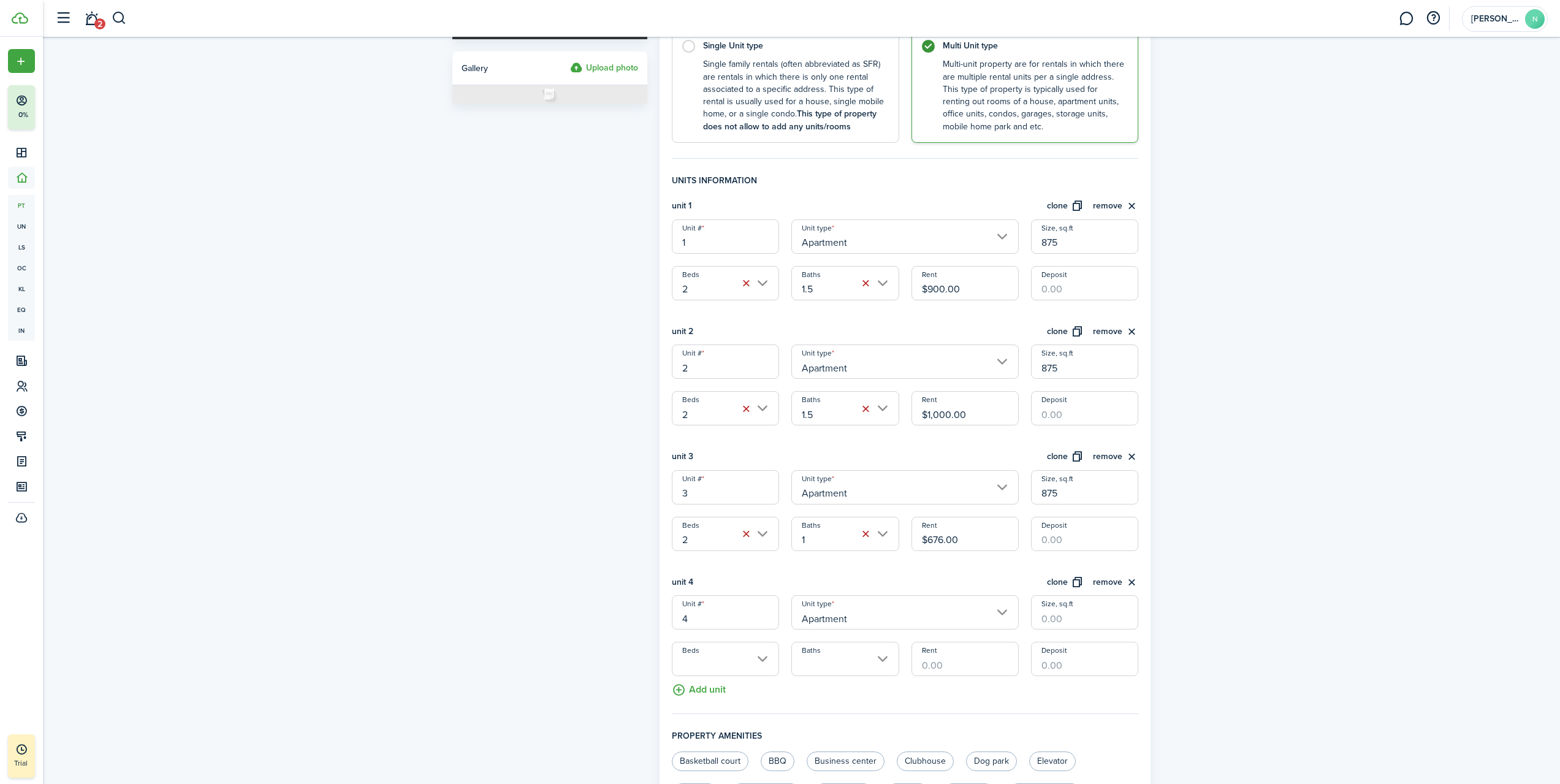
scroll to position [288, 0]
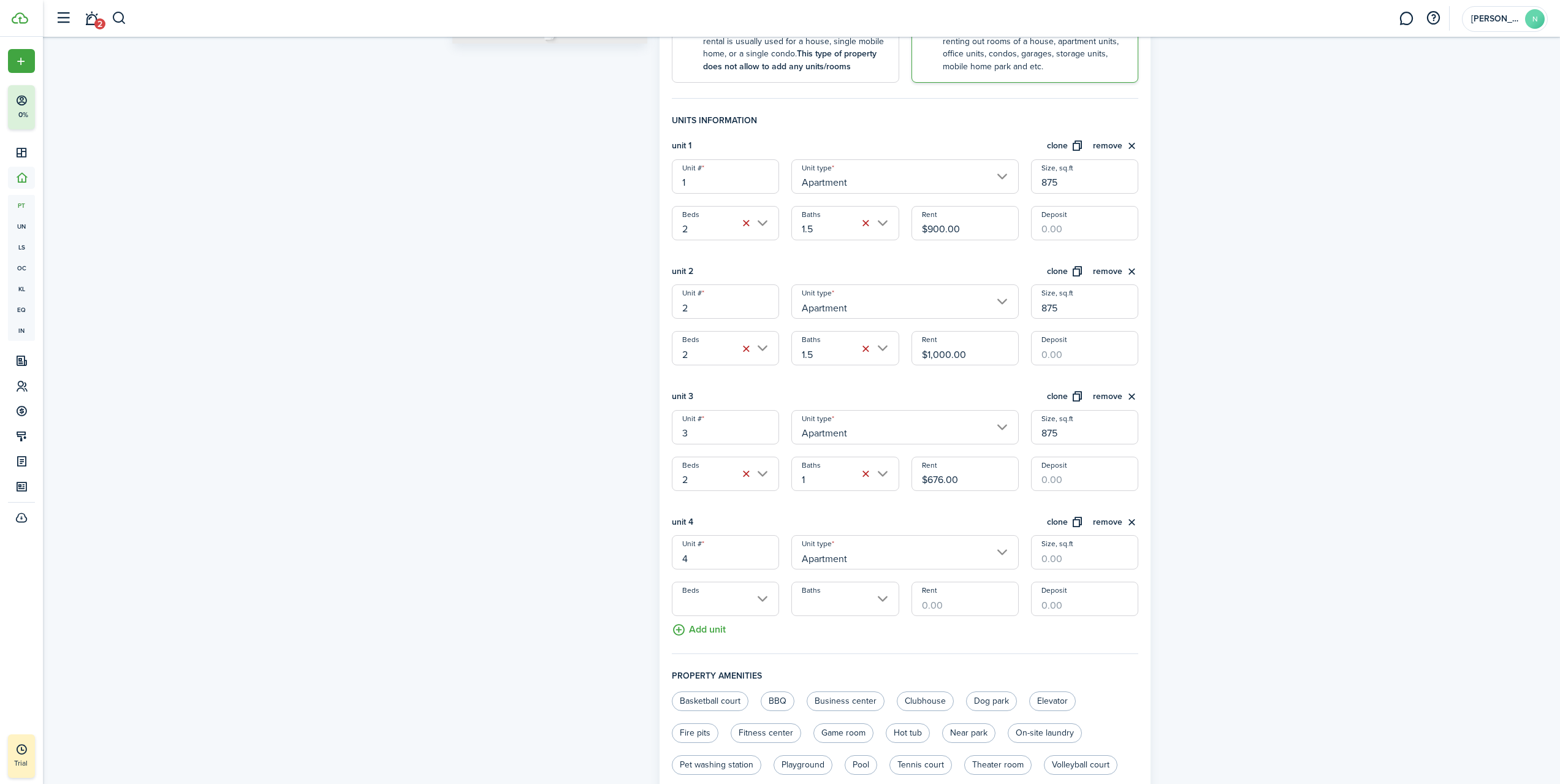
click at [1047, 547] on input "Size, sq.ft" at bounding box center [1085, 553] width 108 height 35
click at [715, 597] on input "Beds" at bounding box center [726, 599] width 108 height 35
type input "875"
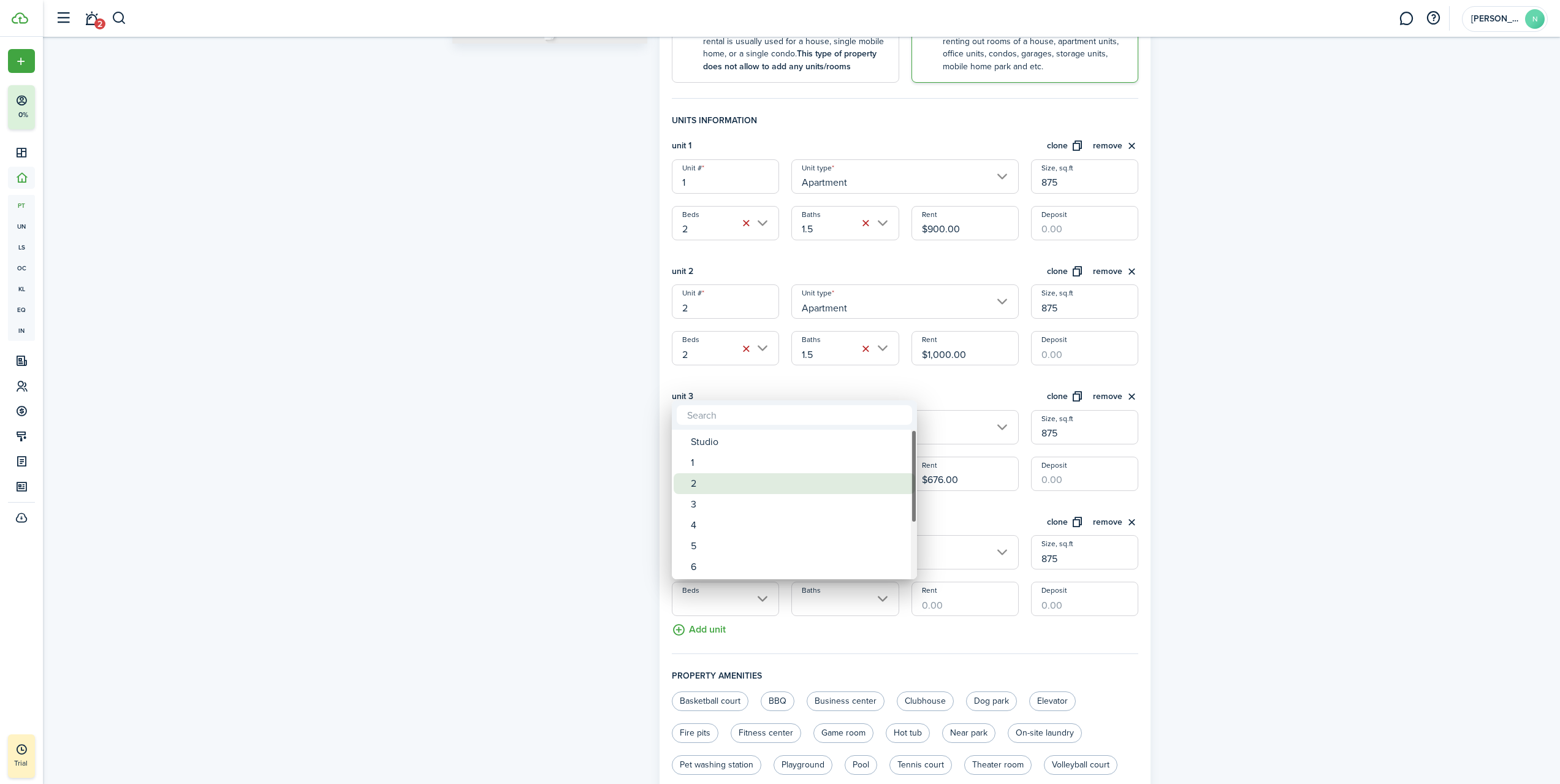
click at [719, 479] on div "2" at bounding box center [799, 484] width 217 height 21
type input "2"
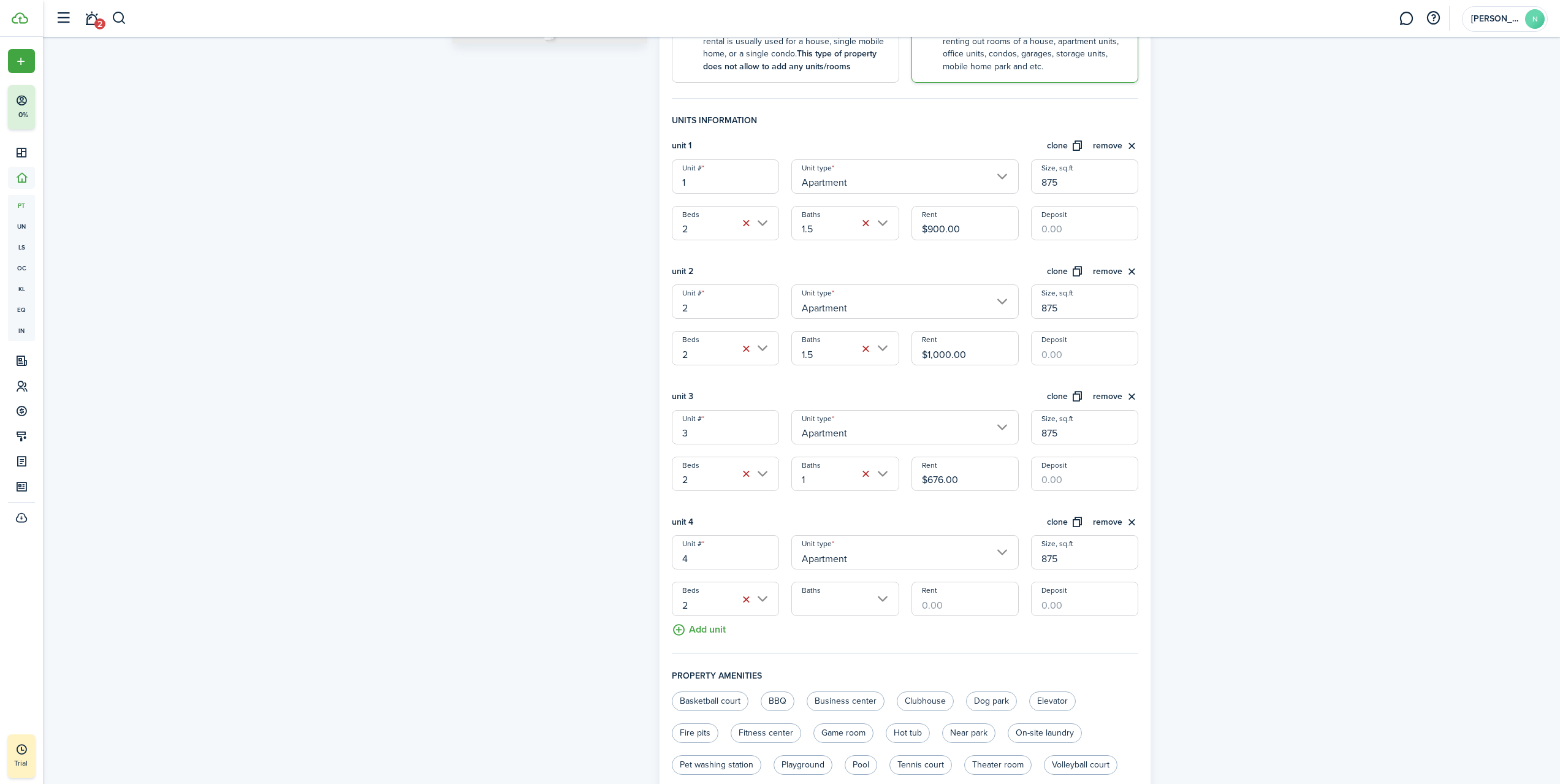
click at [835, 603] on input "Baths" at bounding box center [845, 599] width 108 height 35
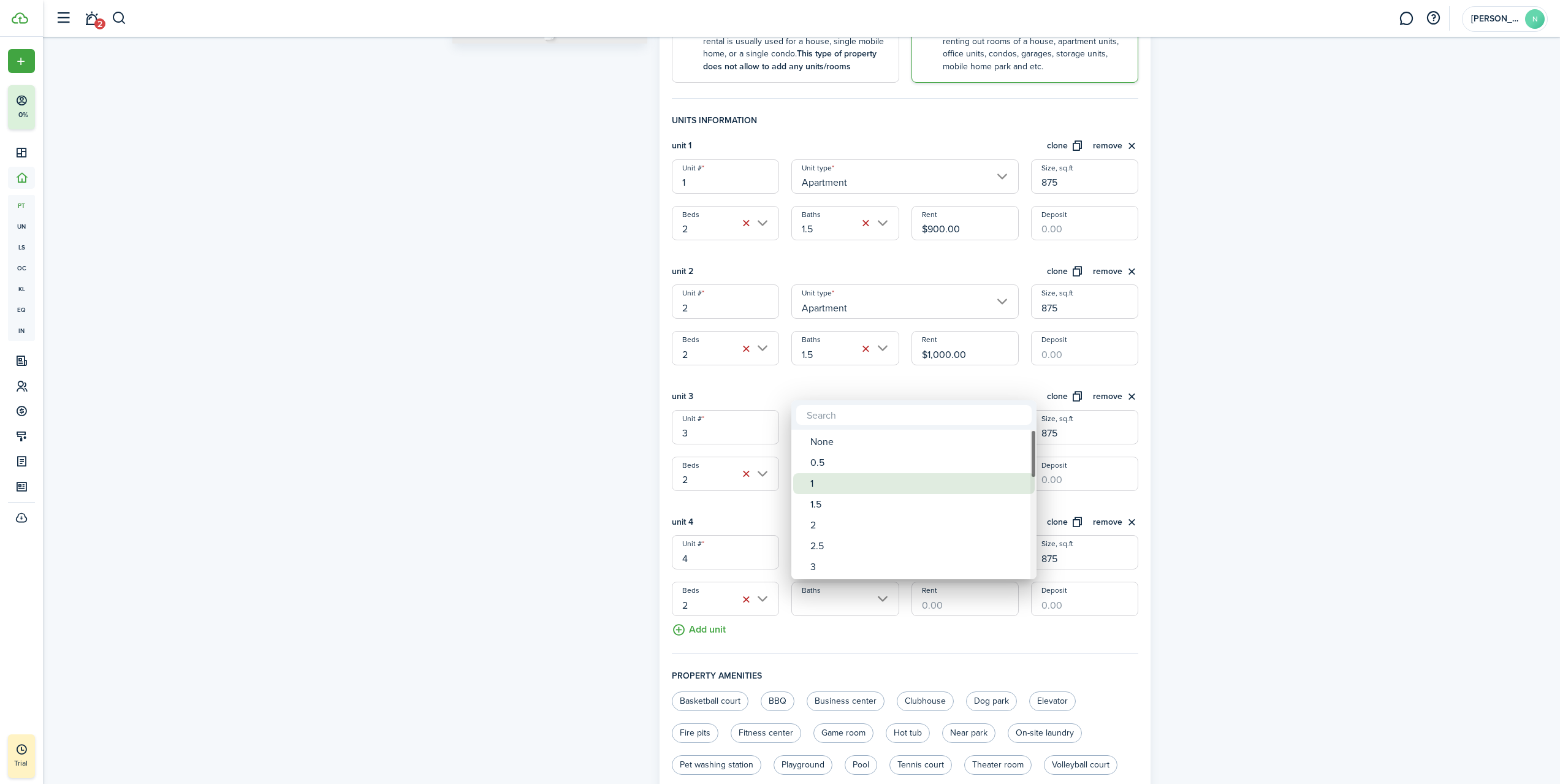
click at [836, 491] on div "1" at bounding box center [919, 484] width 217 height 21
type input "1"
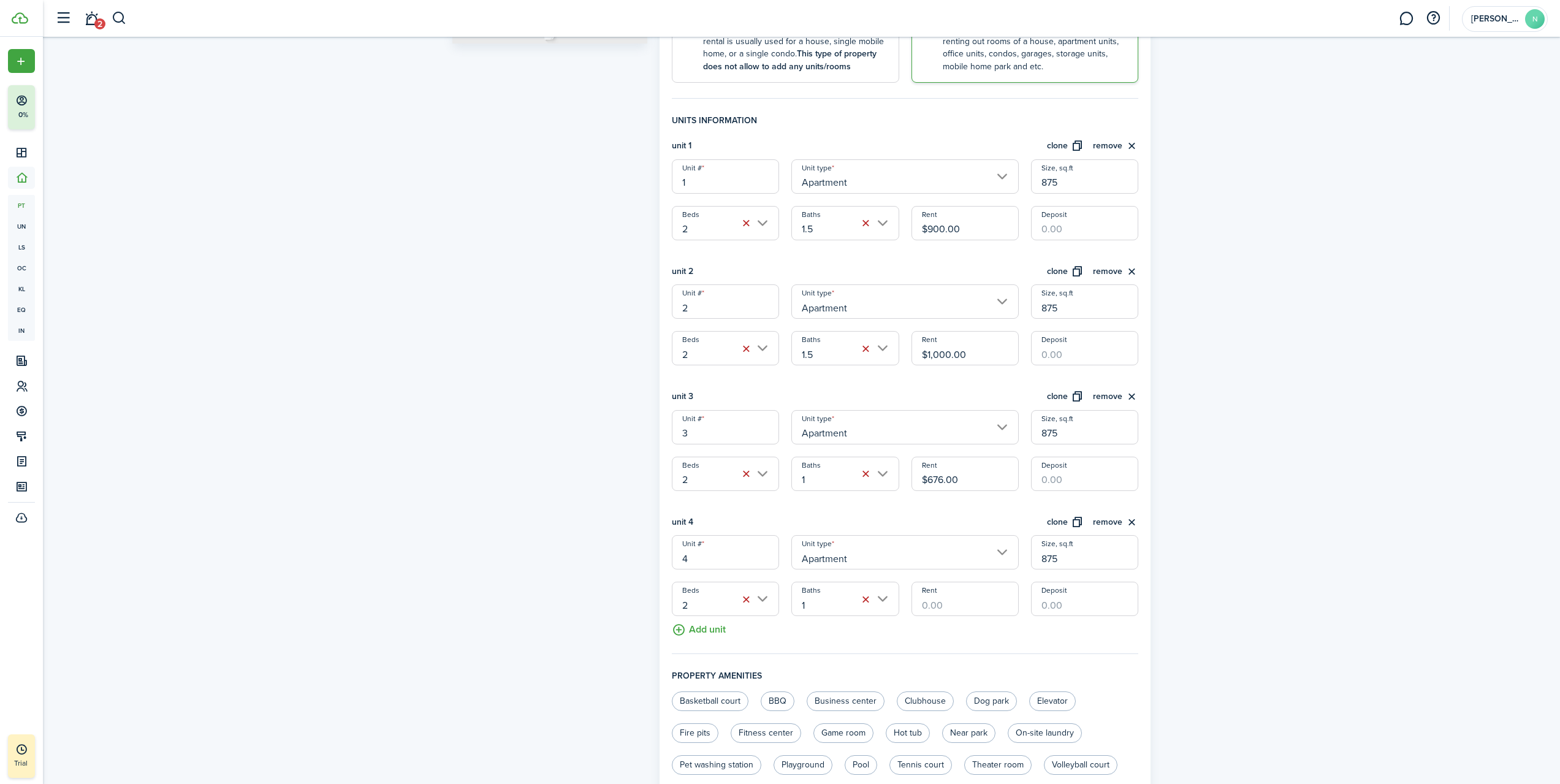
click at [928, 595] on input "Rent" at bounding box center [965, 599] width 108 height 35
type input "$650.00"
click at [836, 645] on fieldset "Units information unit 1 clone remove Unit # 1 Unit type Apartment Size, sq.ft …" at bounding box center [906, 384] width 467 height 540
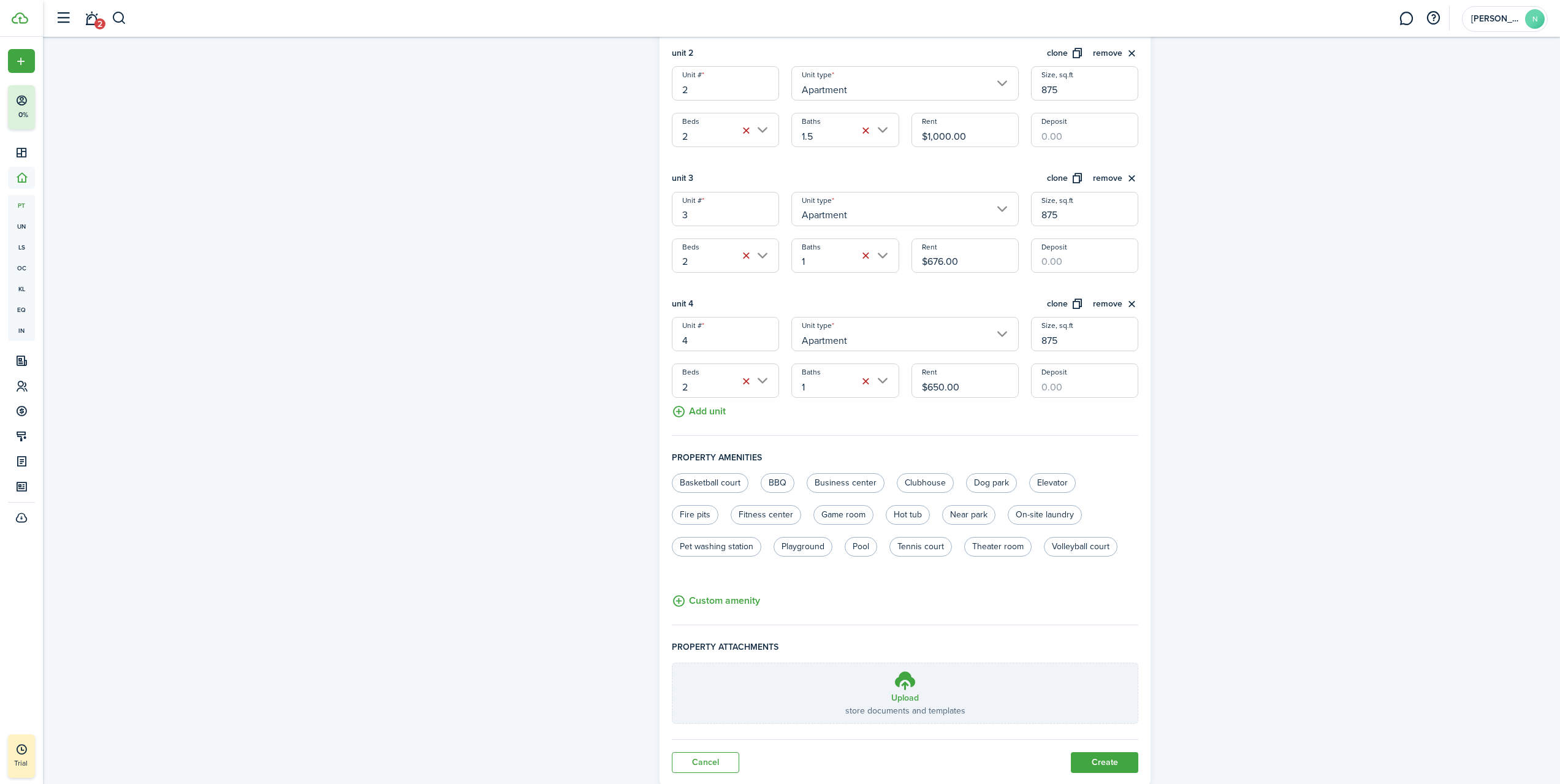
scroll to position [542, 0]
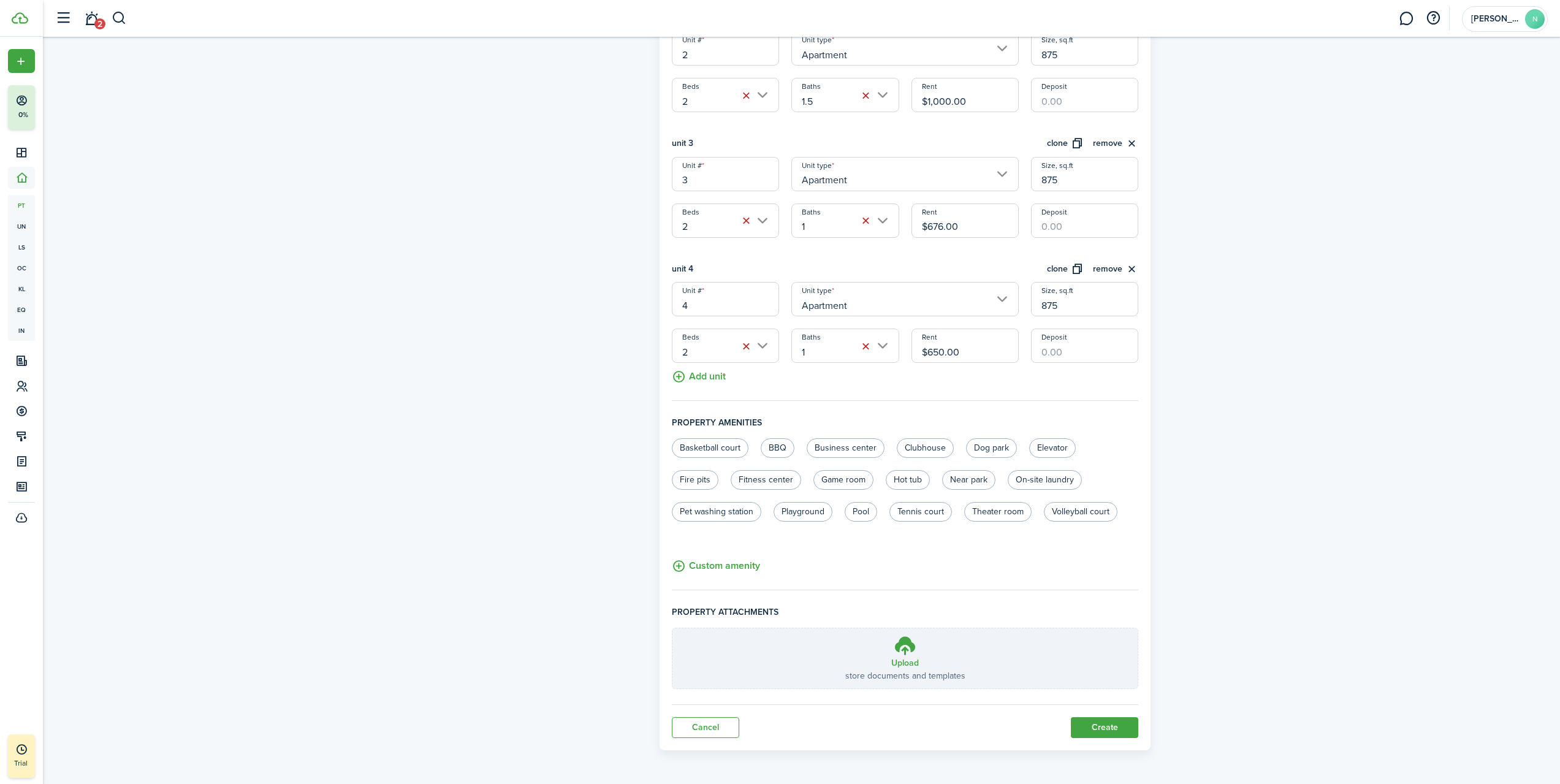
click at [1109, 730] on button "Create" at bounding box center [1104, 728] width 67 height 21
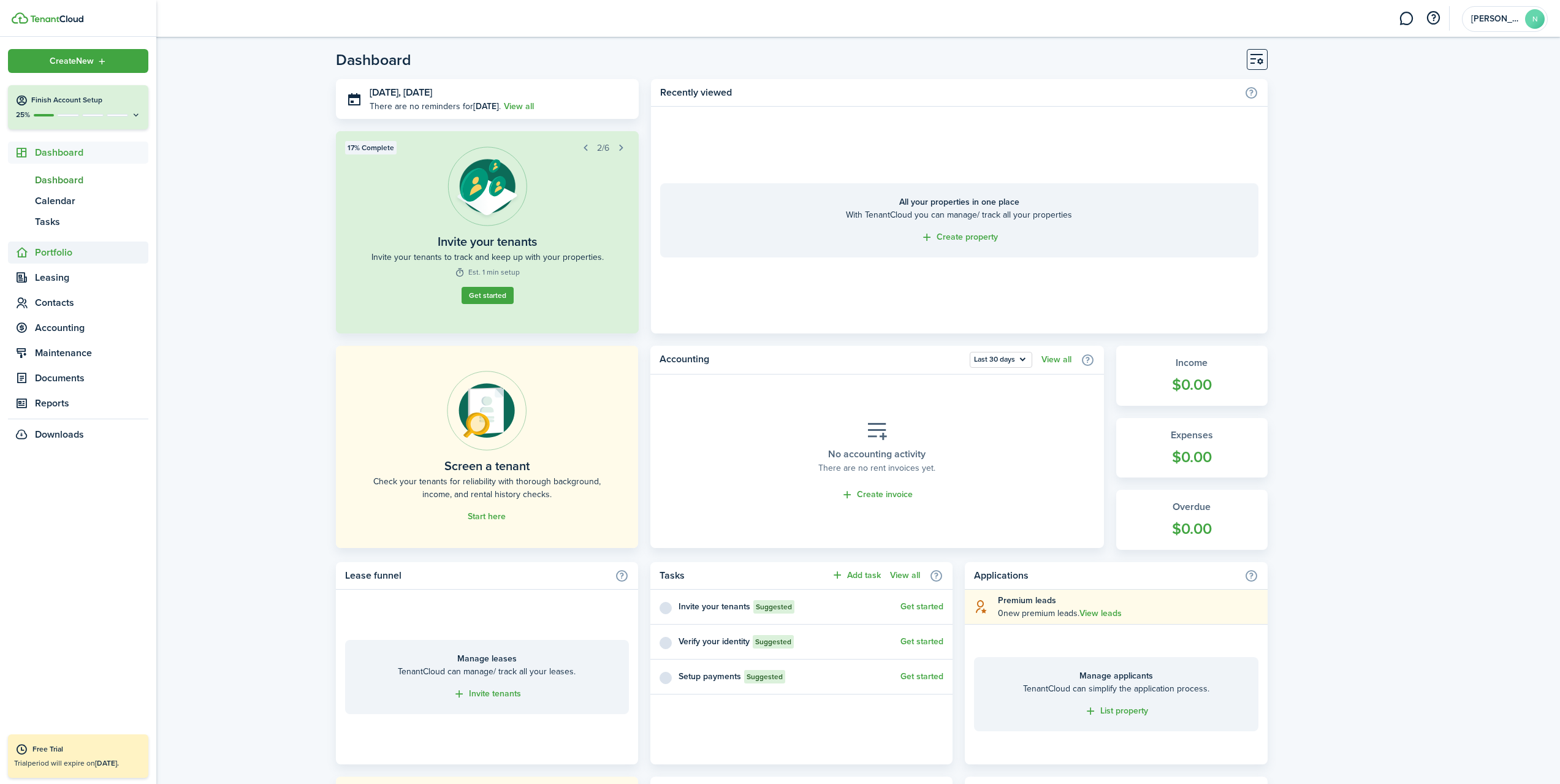
click at [56, 254] on span "Portfolio" at bounding box center [92, 253] width 113 height 15
click at [80, 204] on span "Properties" at bounding box center [92, 205] width 113 height 15
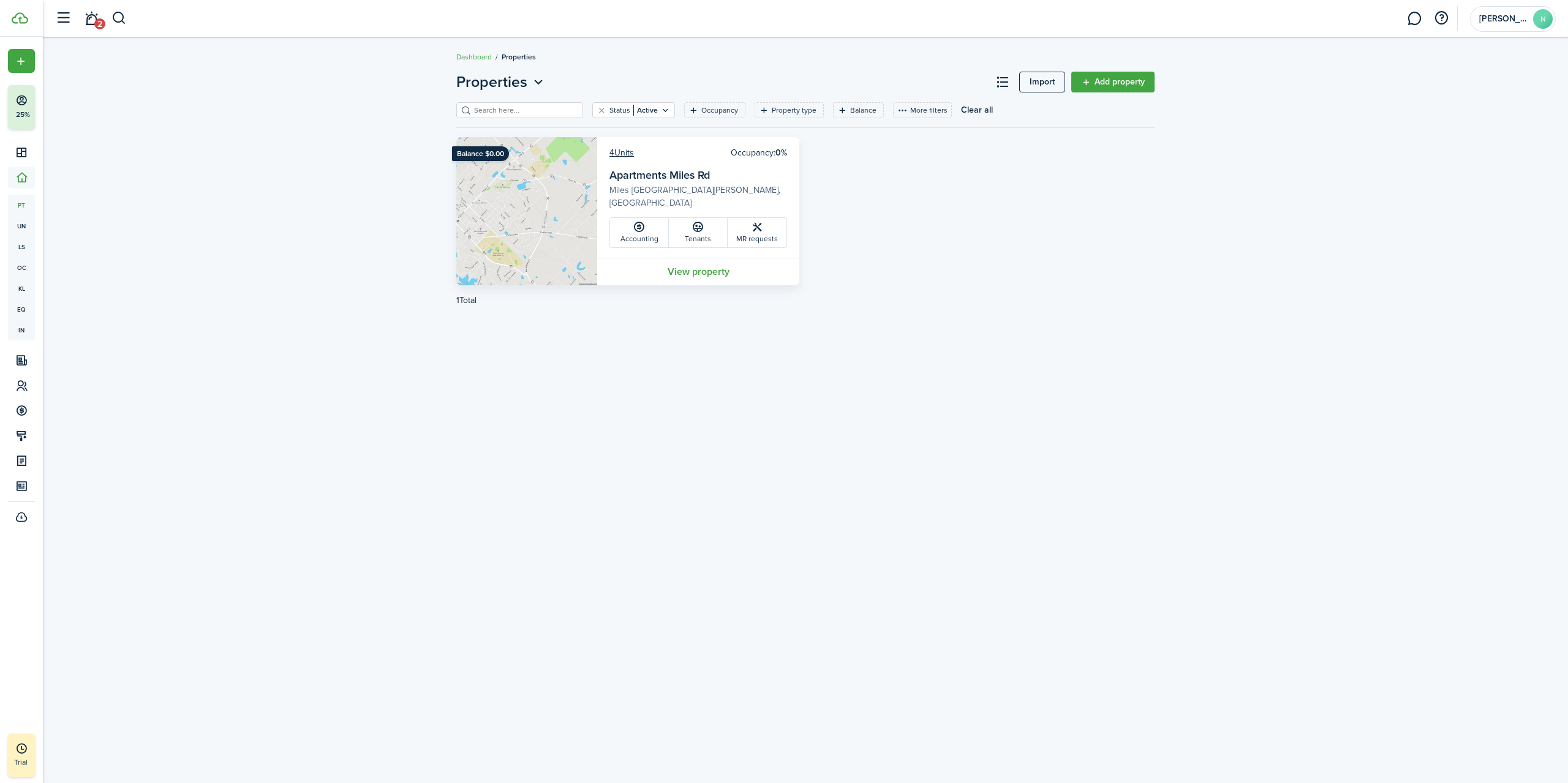
click at [708, 221] on link "Tenants" at bounding box center [698, 233] width 59 height 30
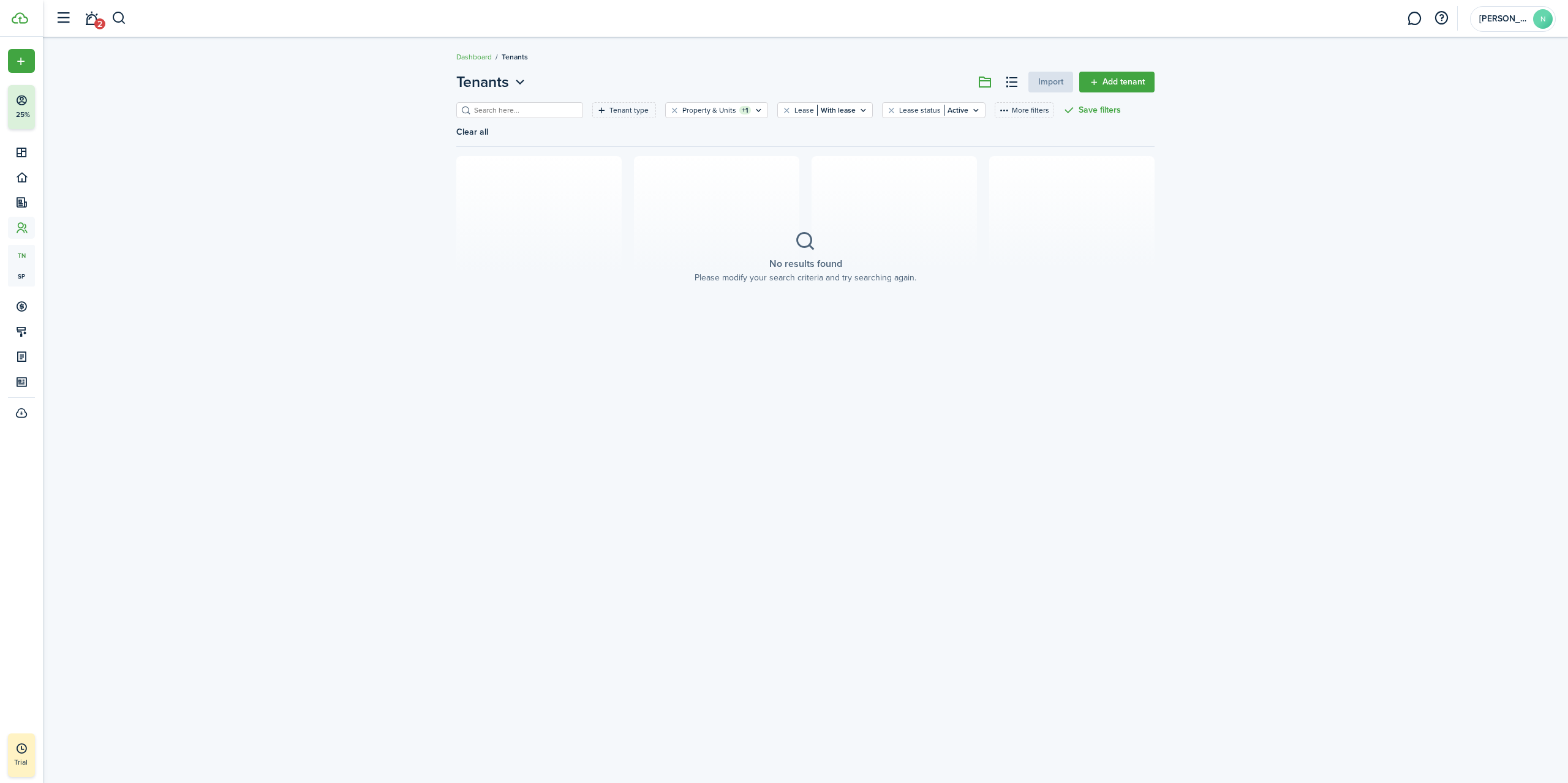
click at [1131, 79] on link "Add tenant" at bounding box center [1117, 82] width 75 height 21
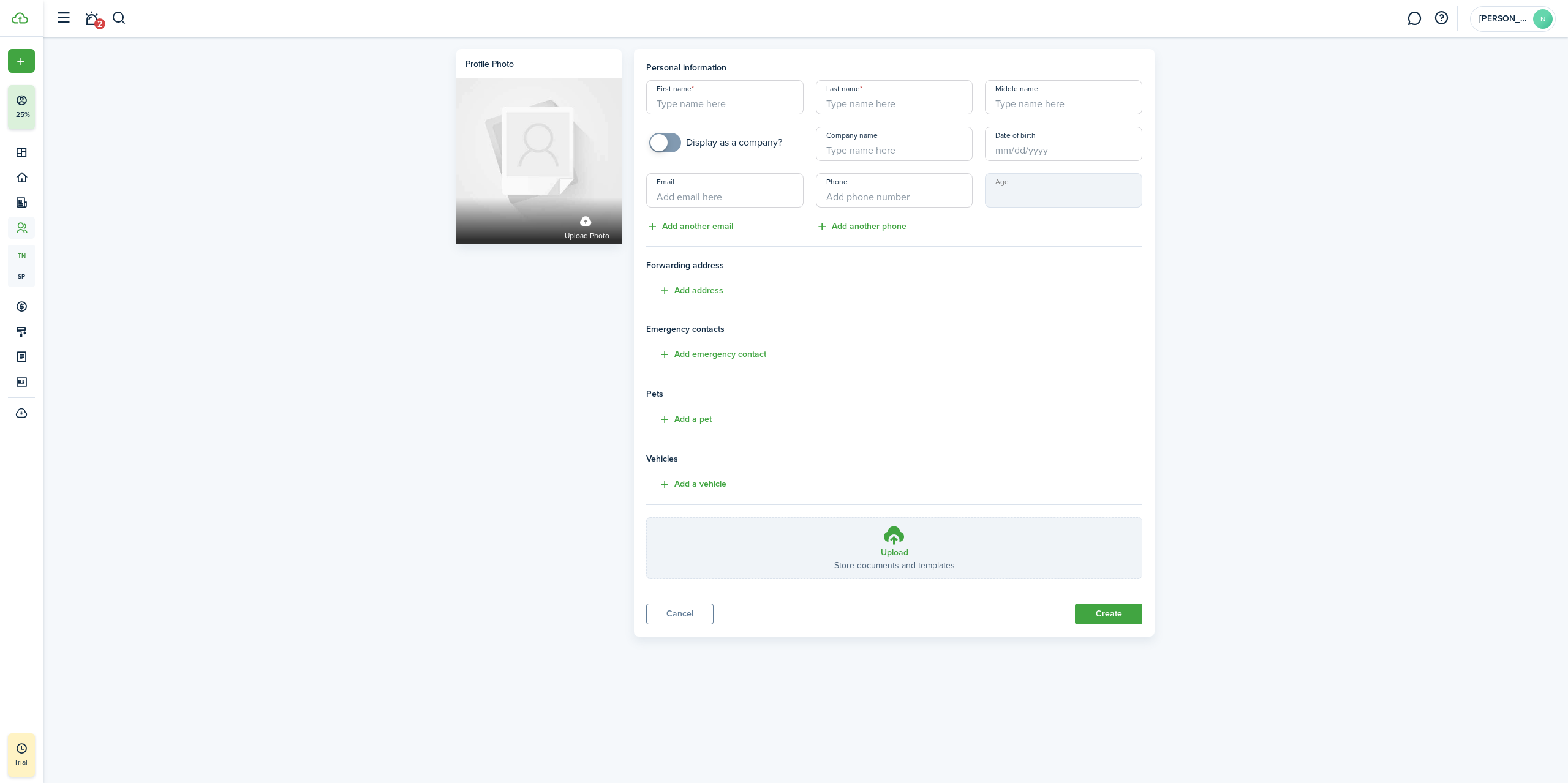
click at [732, 102] on input "First name" at bounding box center [725, 98] width 158 height 35
type input "[PERSON_NAME]"
click at [846, 205] on input "+1" at bounding box center [895, 191] width 158 height 35
type input "[PHONE_NUMBER]"
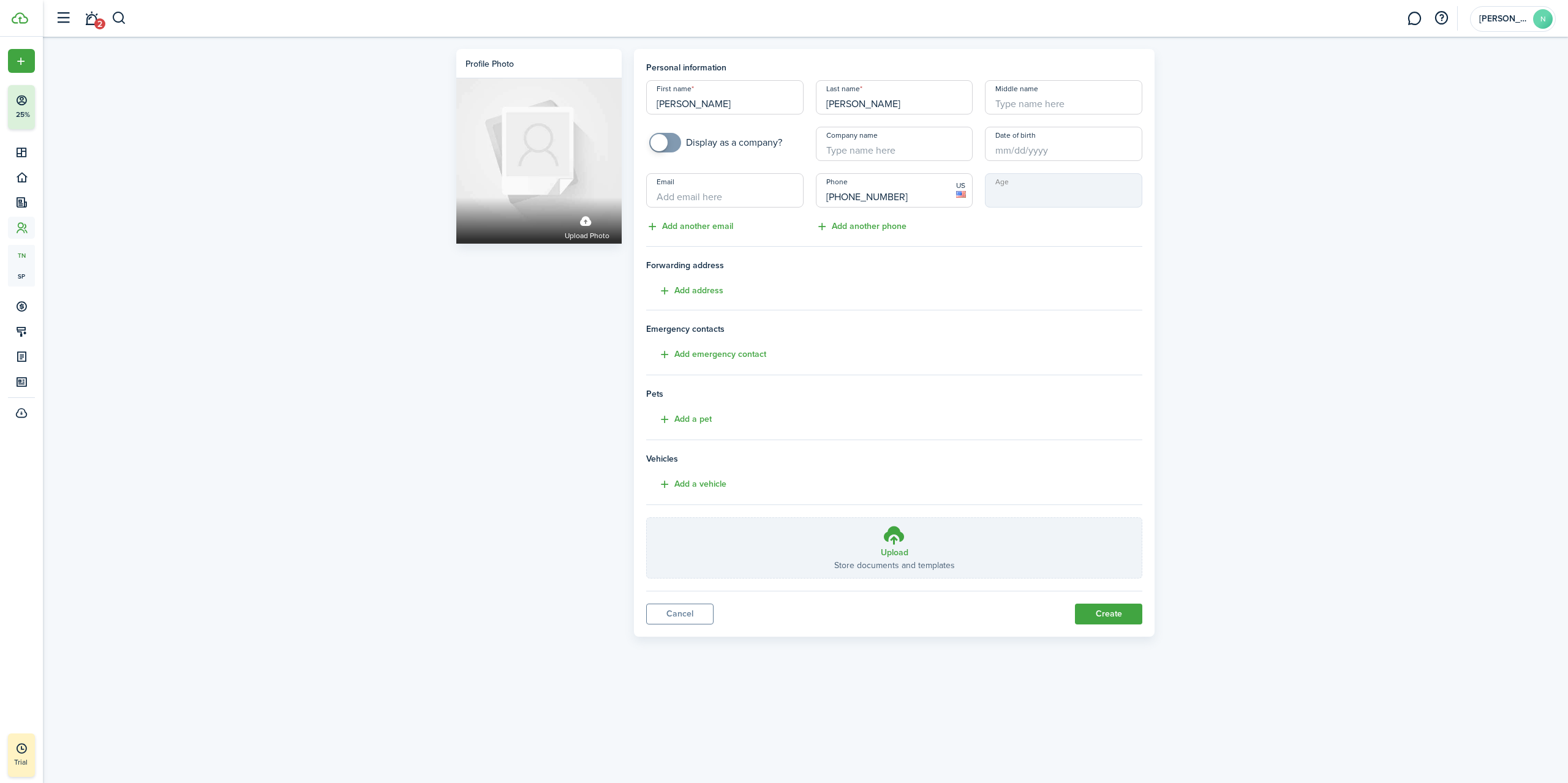
click at [1042, 191] on mbsc-input "Age" at bounding box center [1063, 191] width 158 height 35
click at [925, 220] on div "Phone [PHONE_NUMBER] US Add another phone" at bounding box center [895, 204] width 170 height 61
click at [714, 291] on button "Add address" at bounding box center [685, 291] width 77 height 14
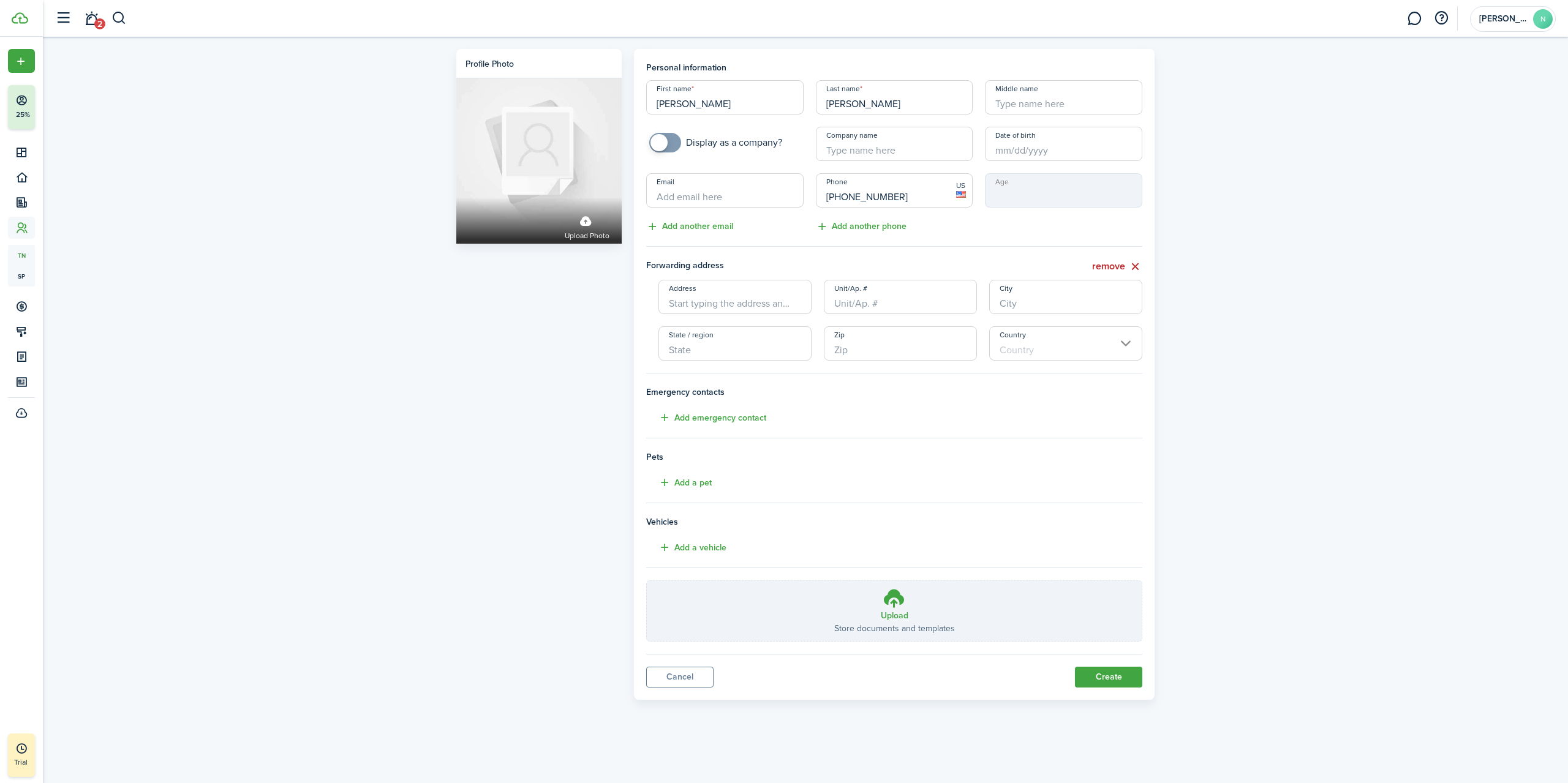
click at [751, 303] on input "Address" at bounding box center [735, 297] width 153 height 35
click at [725, 330] on span "[STREET_ADDRESS]" at bounding box center [717, 324] width 77 height 13
type input "Miles St"
type input "[PERSON_NAME]"
type input "GA"
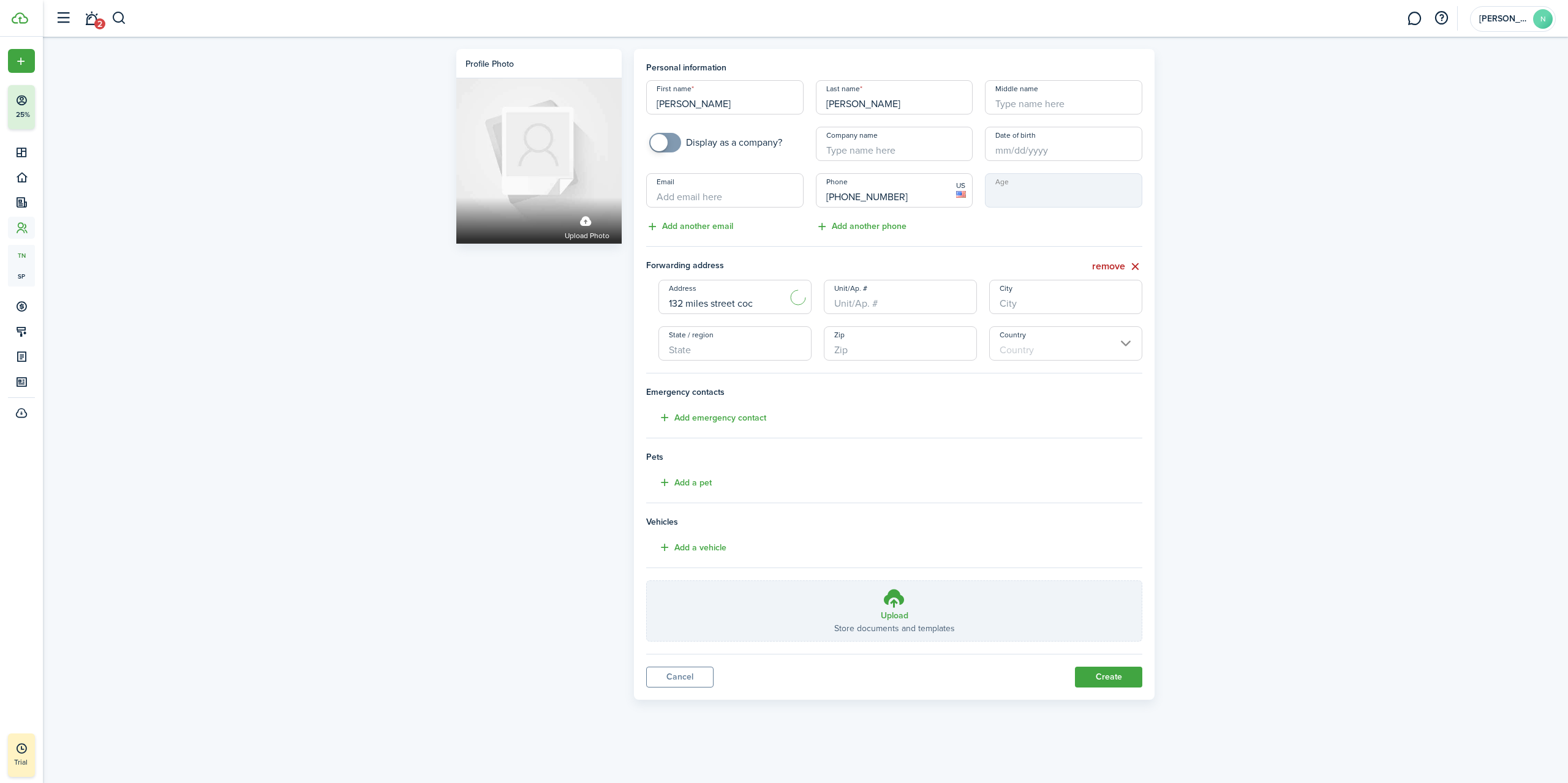
type input "31014"
type input "[GEOGRAPHIC_DATA]"
click at [844, 306] on input "Unit/Ap. #" at bounding box center [901, 297] width 153 height 35
type input "132A"
click at [1096, 671] on button "Create" at bounding box center [1108, 677] width 67 height 21
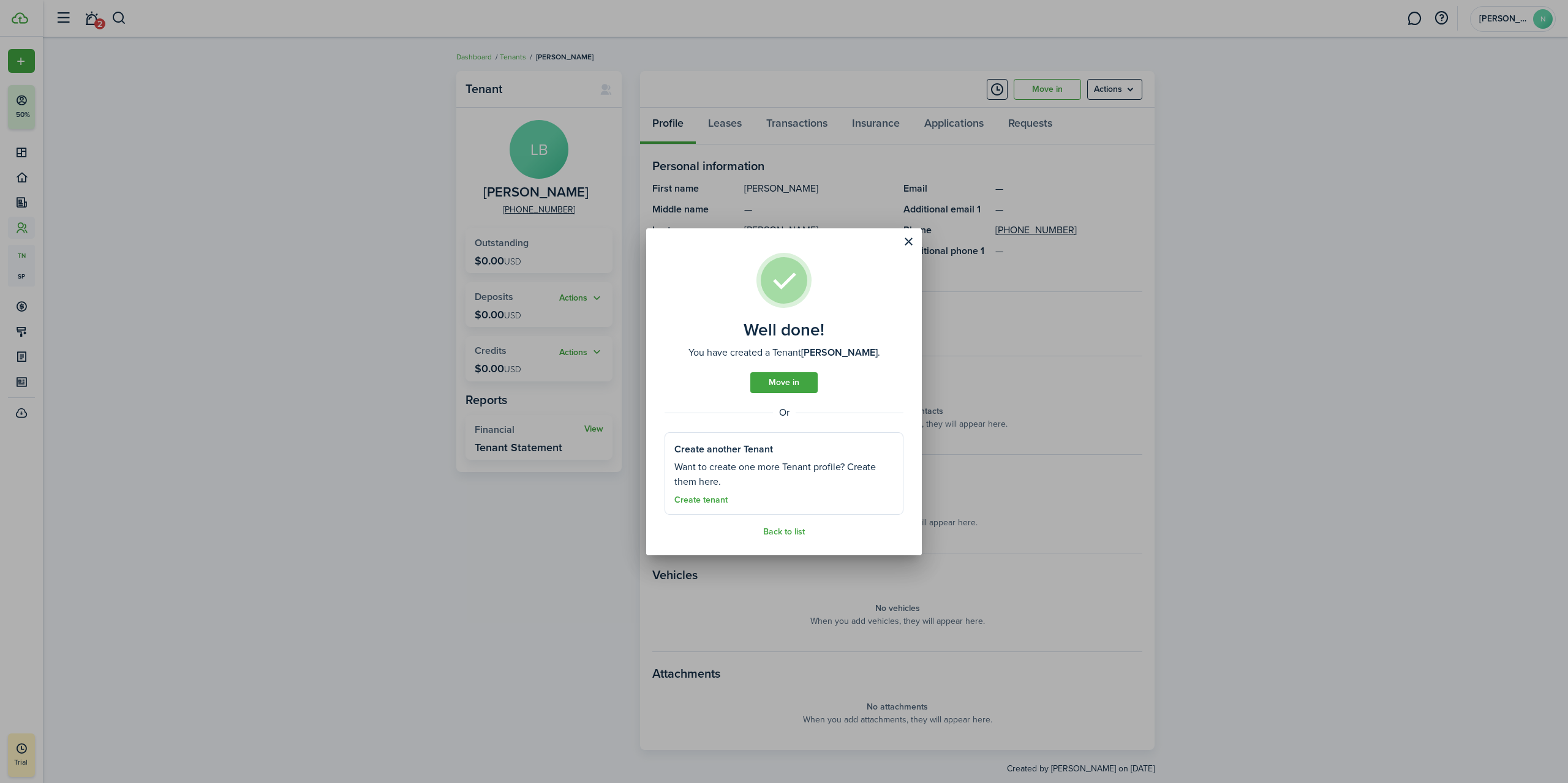
click at [811, 386] on link "Move in" at bounding box center [784, 383] width 67 height 21
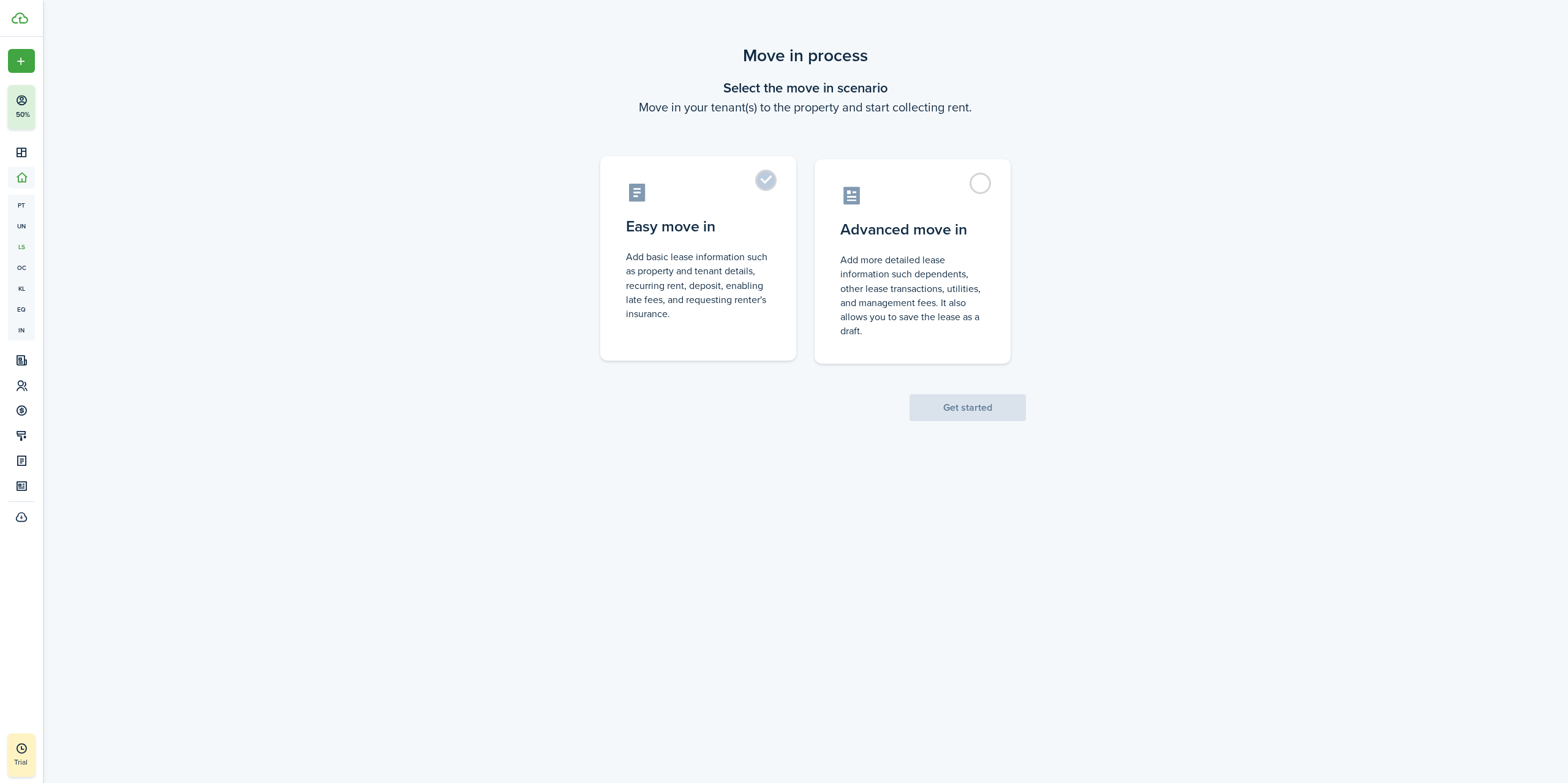
click at [749, 299] on control-radio-card-description "Add basic lease information such as property and tenant details, recurring rent…" at bounding box center [698, 285] width 145 height 71
radio input "true"
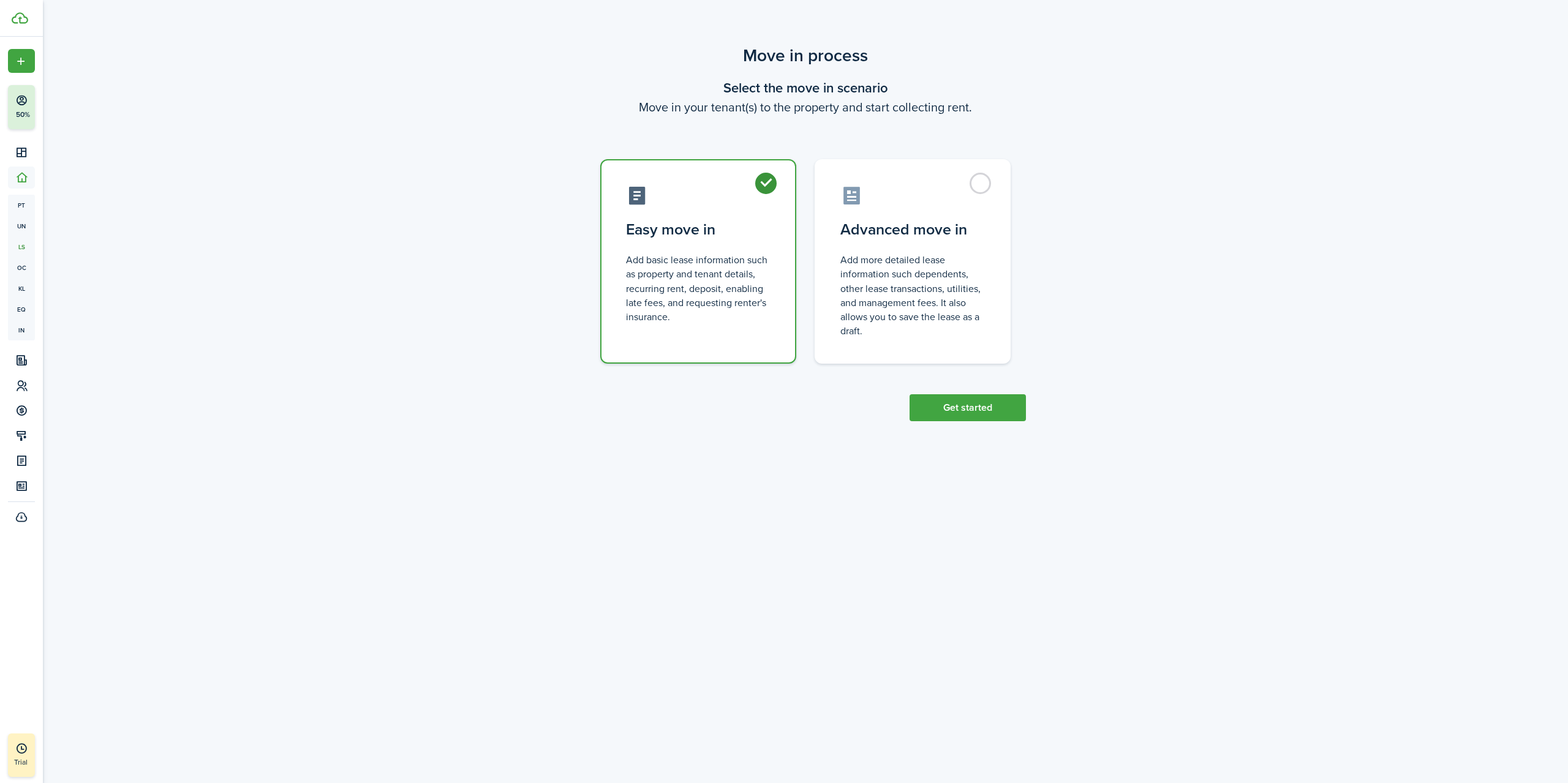
click at [968, 404] on button "Get started" at bounding box center [967, 408] width 116 height 27
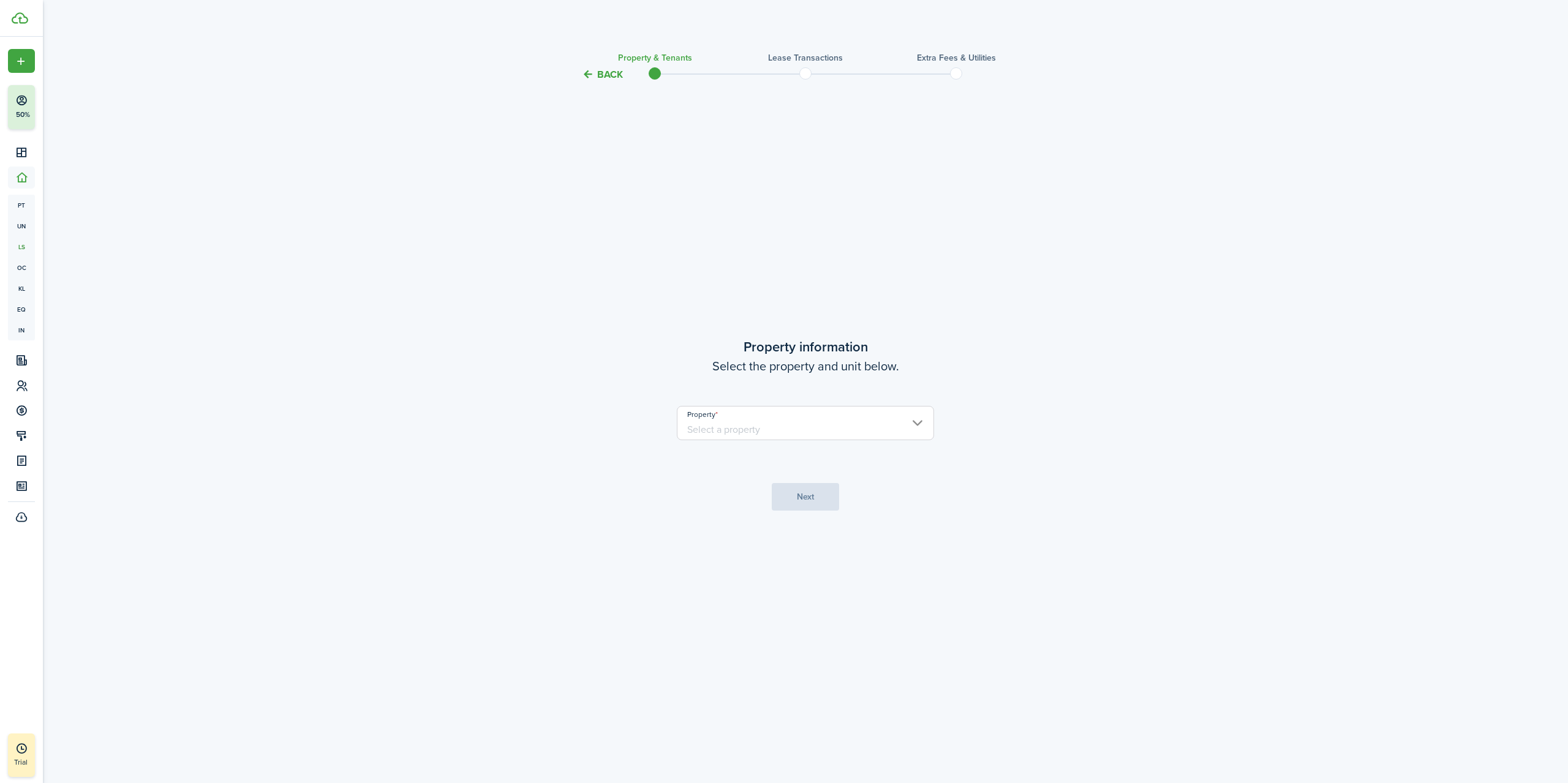
click at [845, 411] on input "Property" at bounding box center [806, 423] width 257 height 35
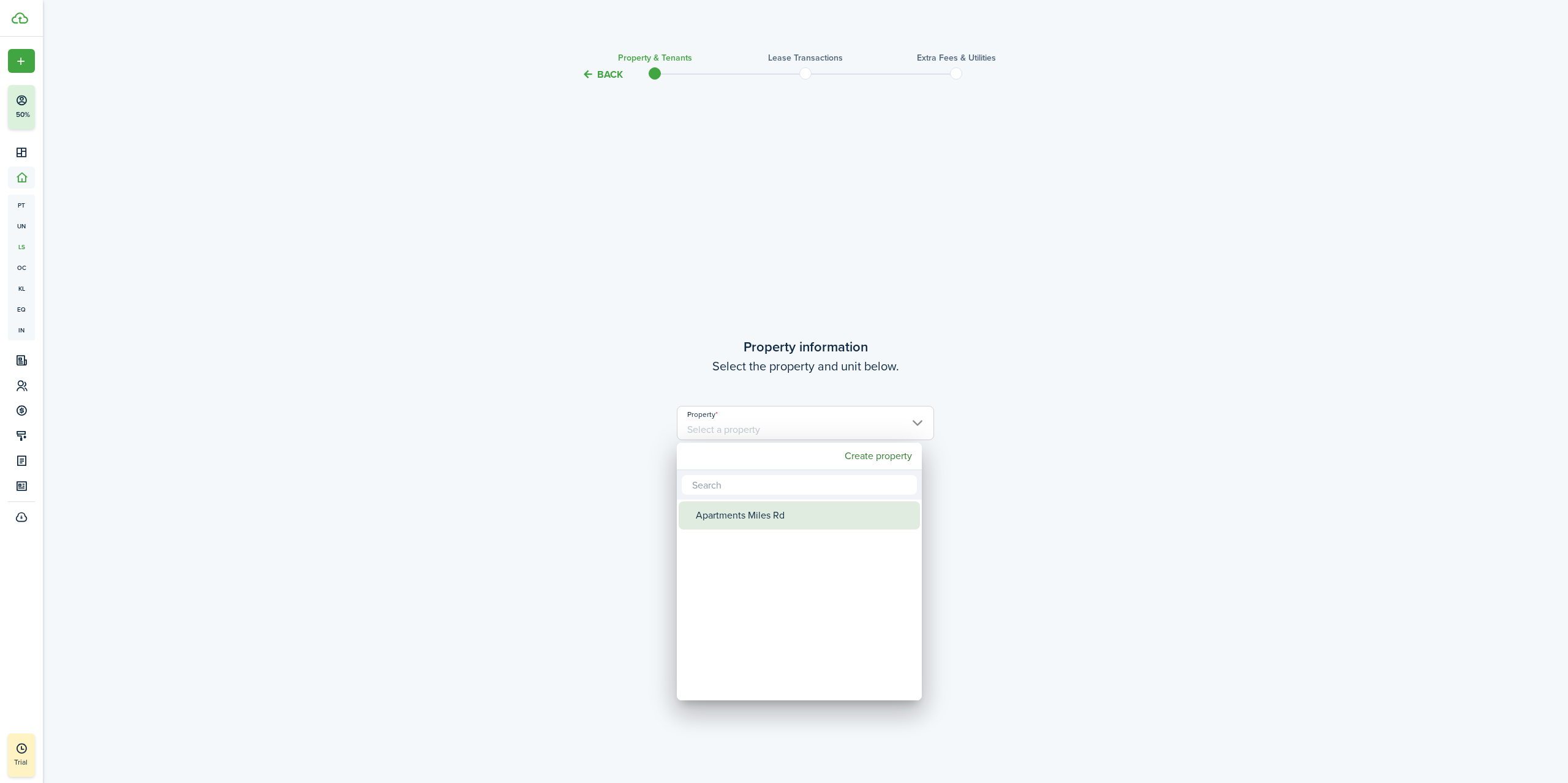
click at [816, 519] on div "Apartments Miles Rd" at bounding box center [804, 516] width 217 height 28
type input "Apartments Miles Rd"
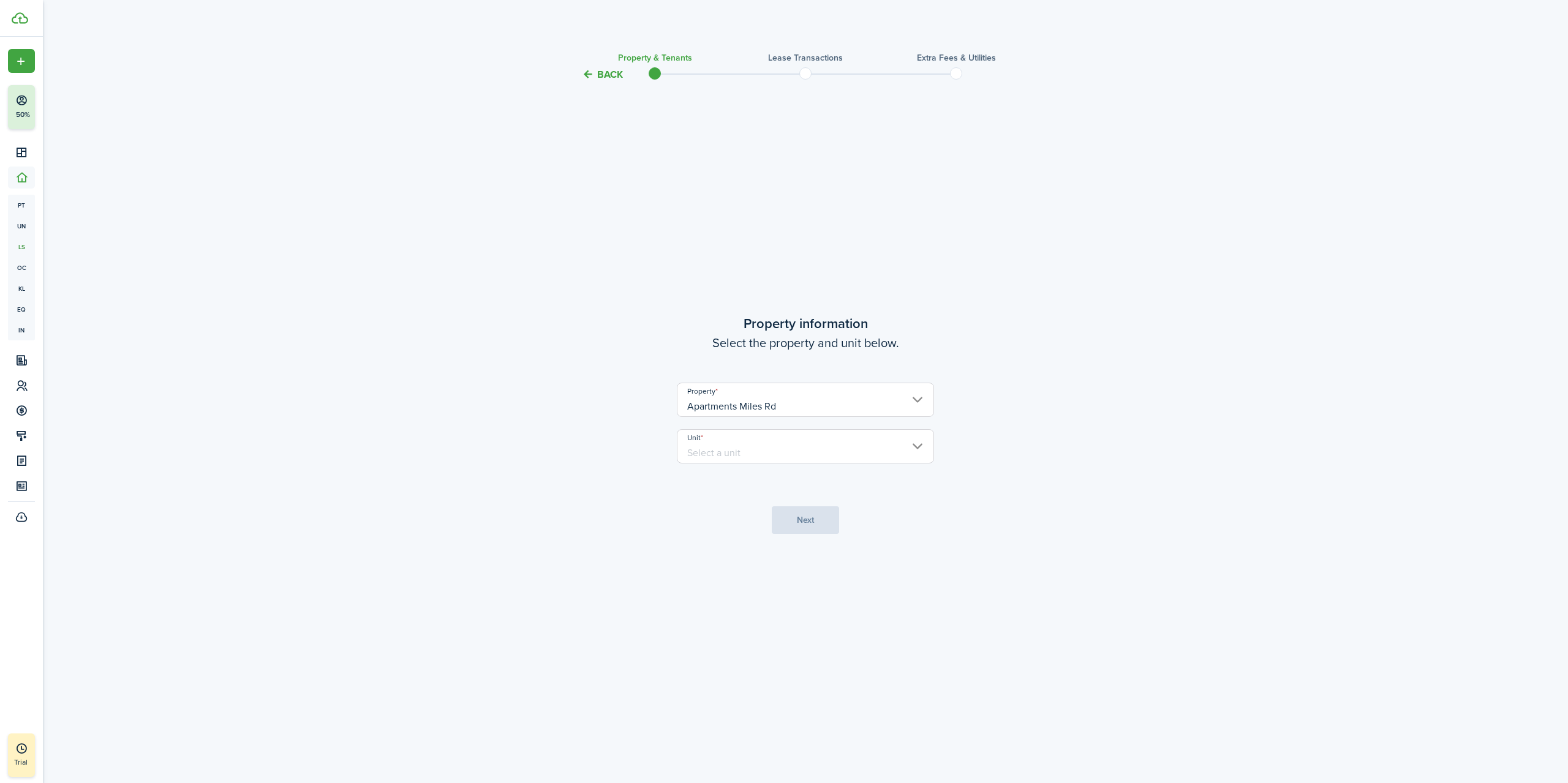
click at [792, 459] on input "Unit" at bounding box center [806, 446] width 257 height 35
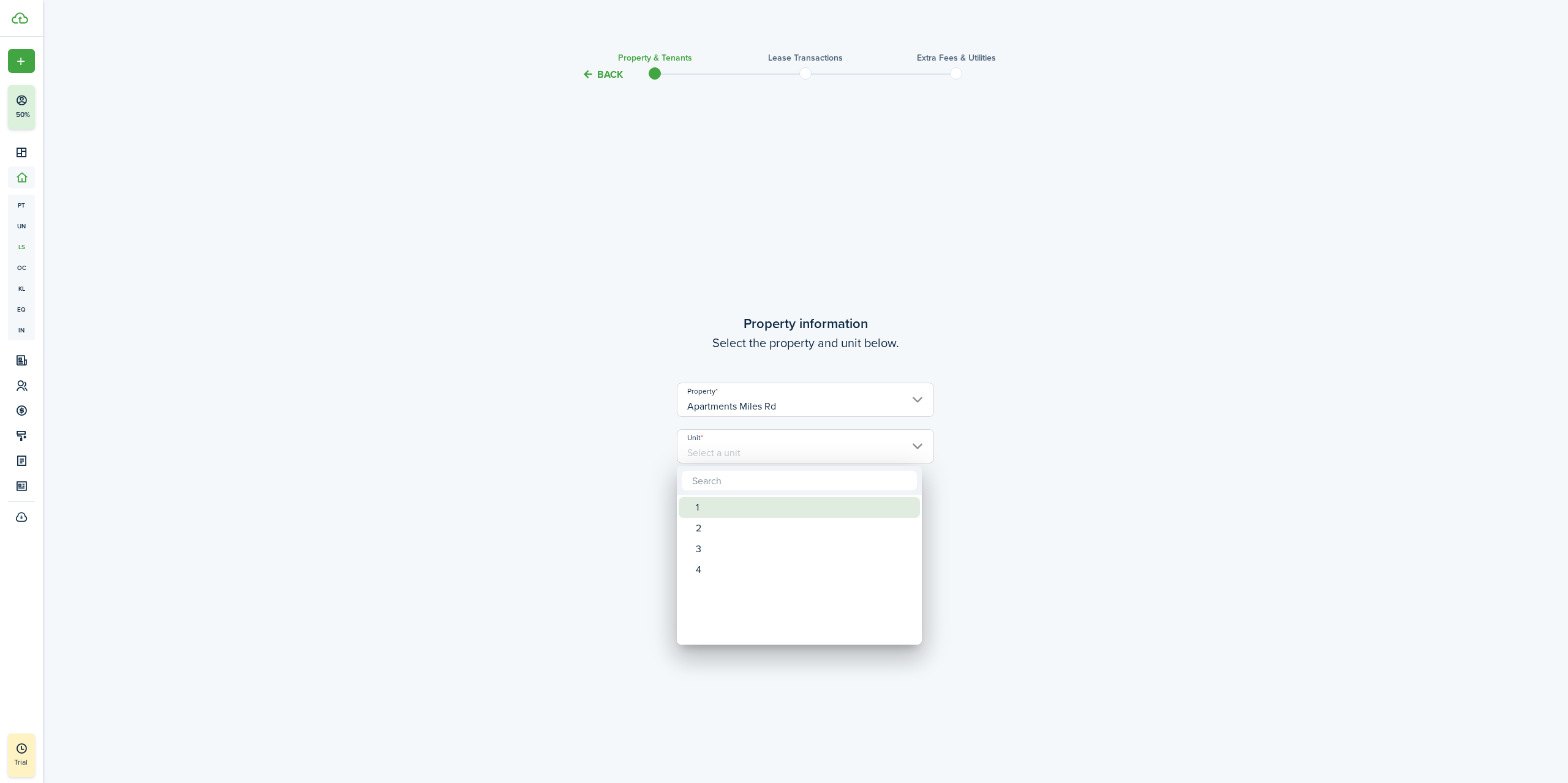
click at [770, 508] on div "1" at bounding box center [804, 508] width 217 height 21
type input "1"
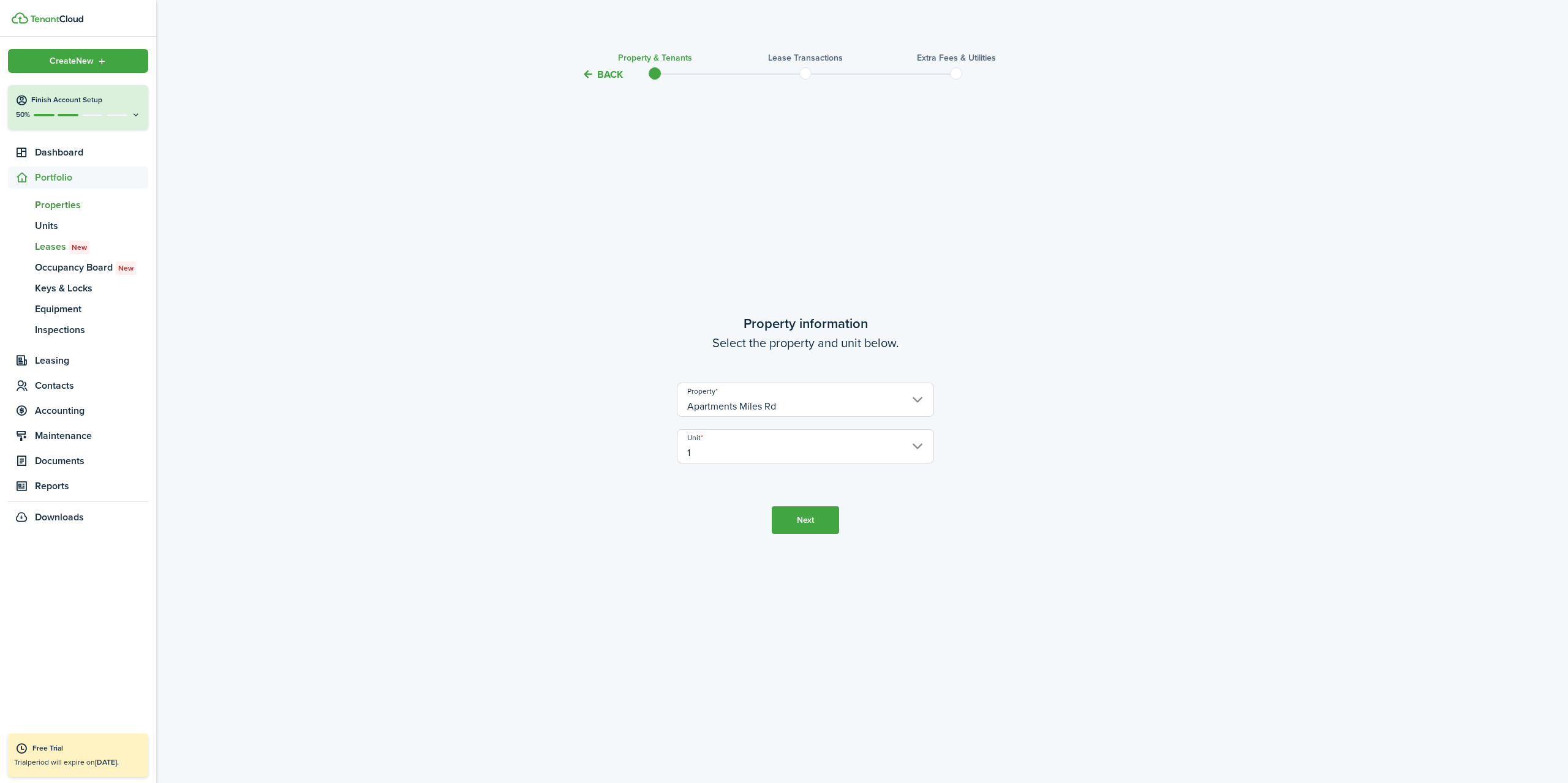
click at [48, 200] on span "Properties" at bounding box center [91, 205] width 113 height 15
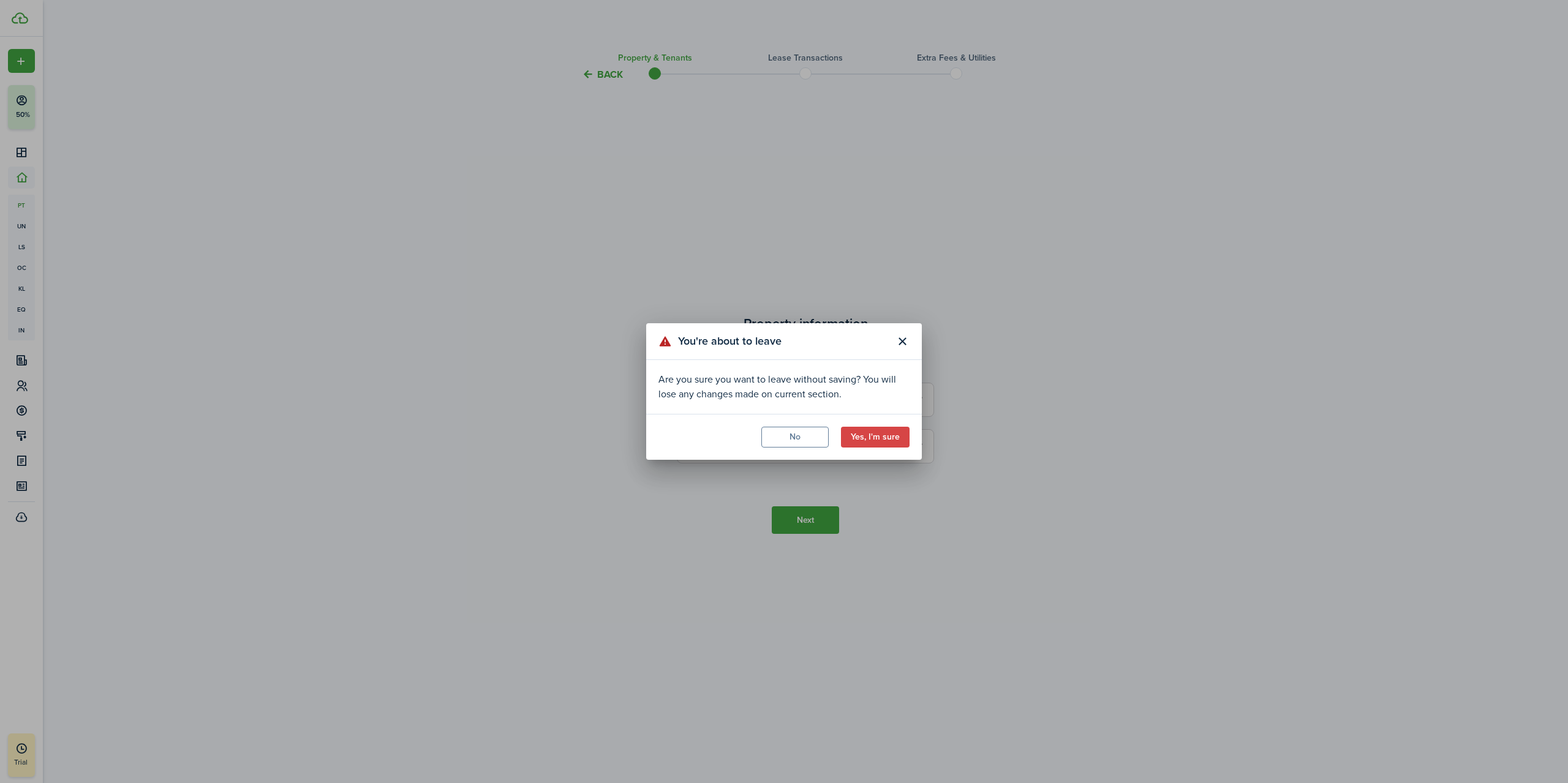
click at [889, 438] on button "Yes, I'm sure" at bounding box center [875, 437] width 69 height 21
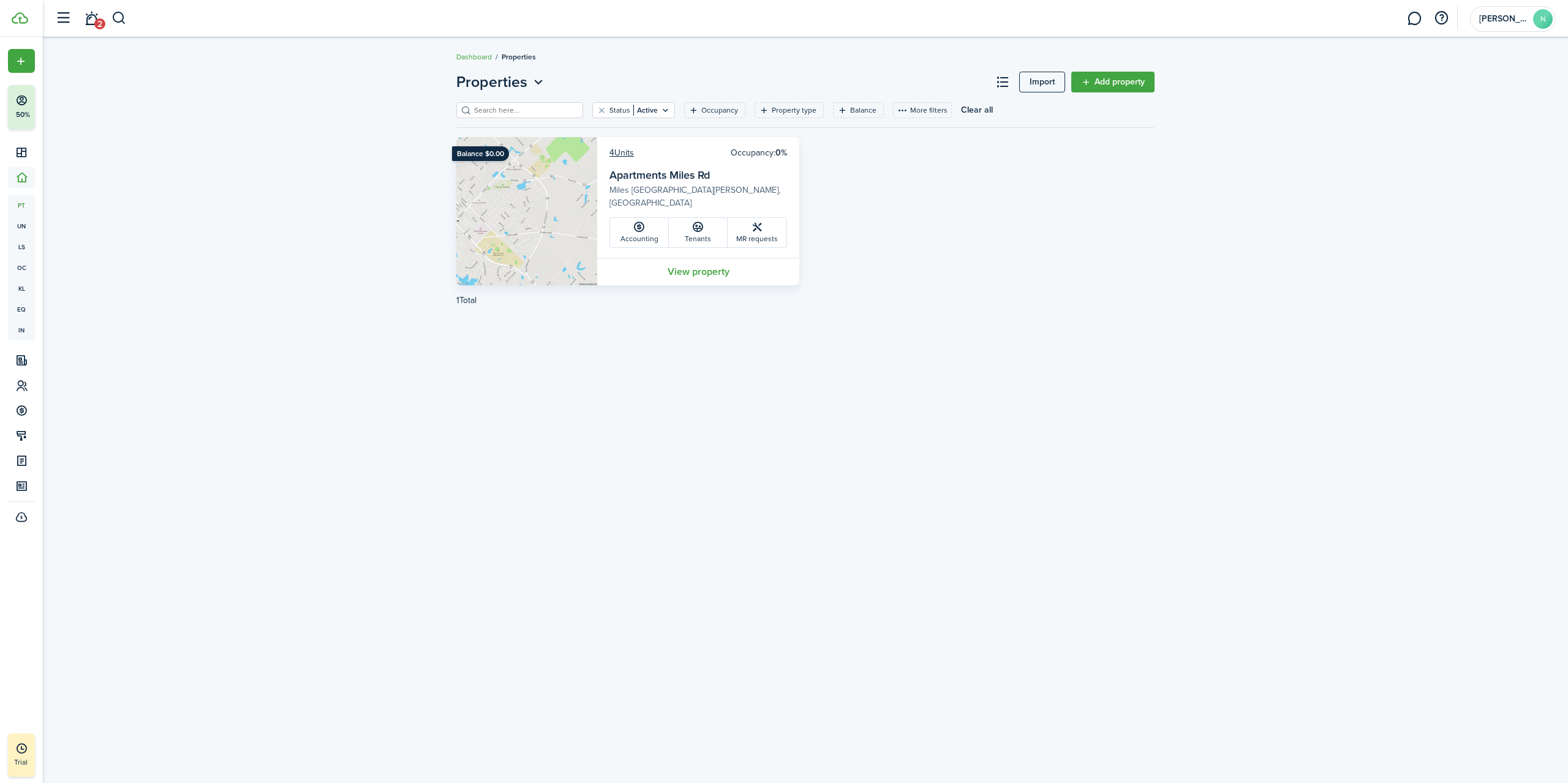
click at [664, 275] on link "View property" at bounding box center [698, 271] width 202 height 28
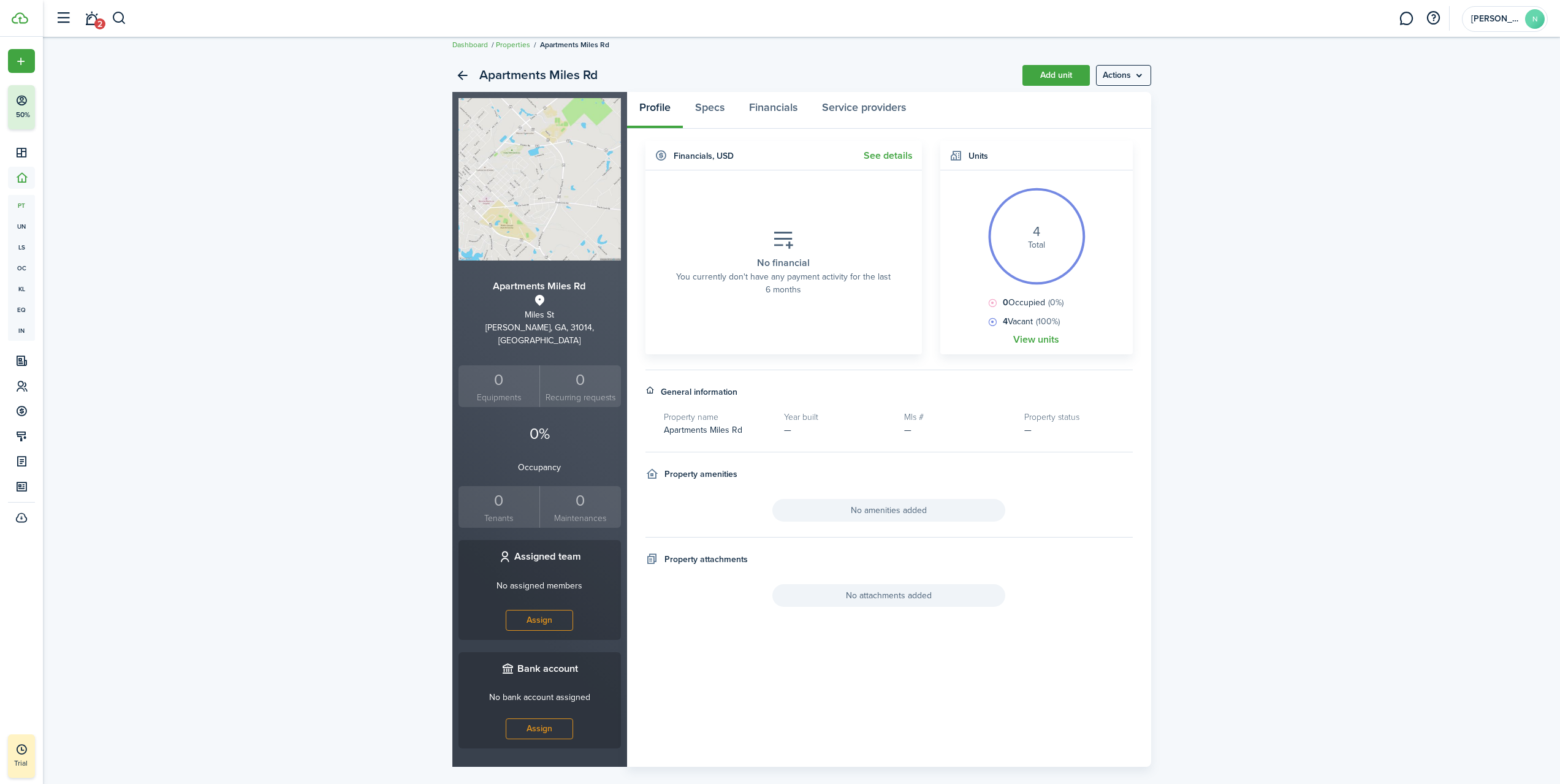
scroll to position [16, 0]
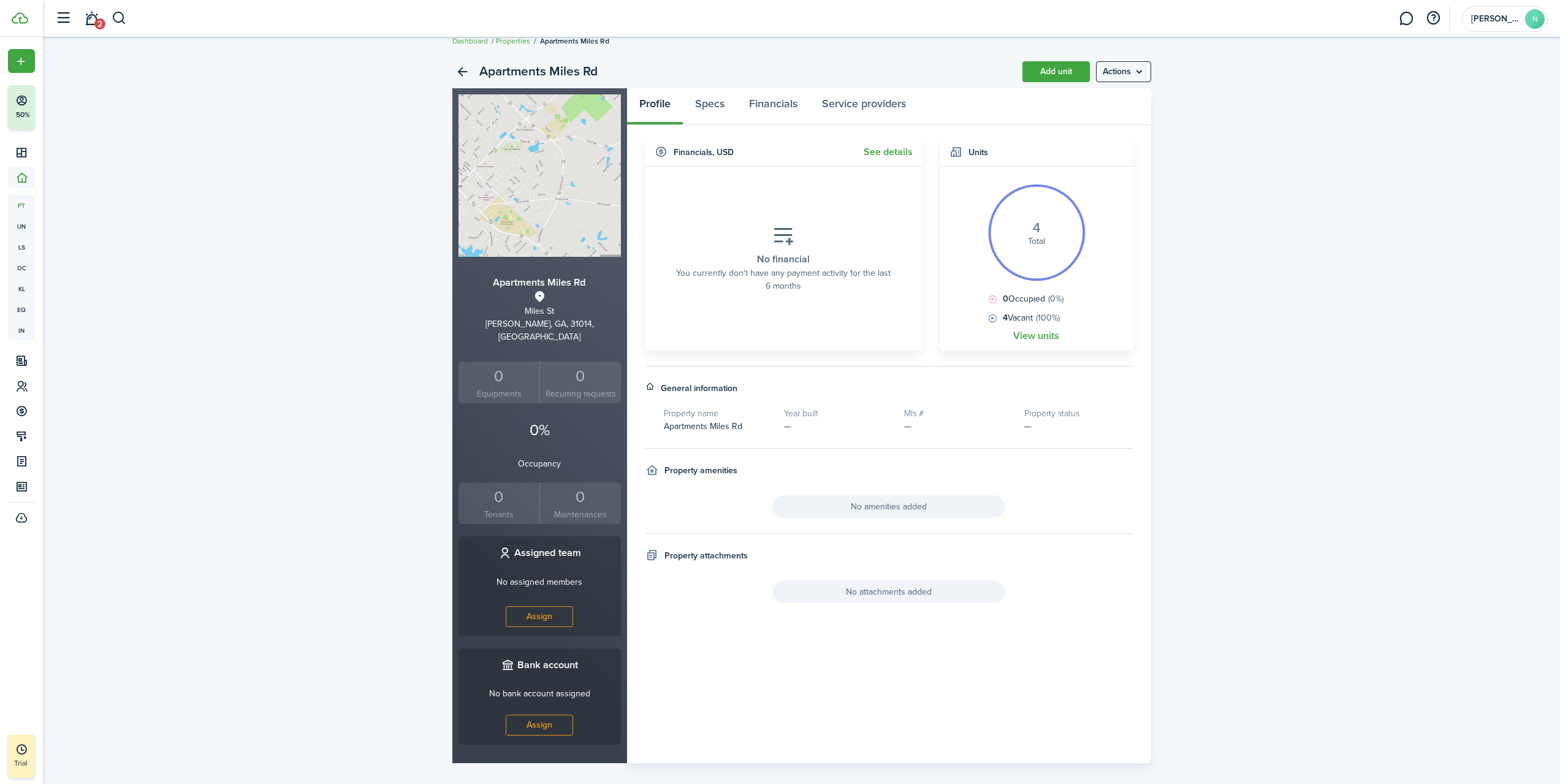
click at [1039, 338] on link "View units" at bounding box center [1036, 336] width 46 height 11
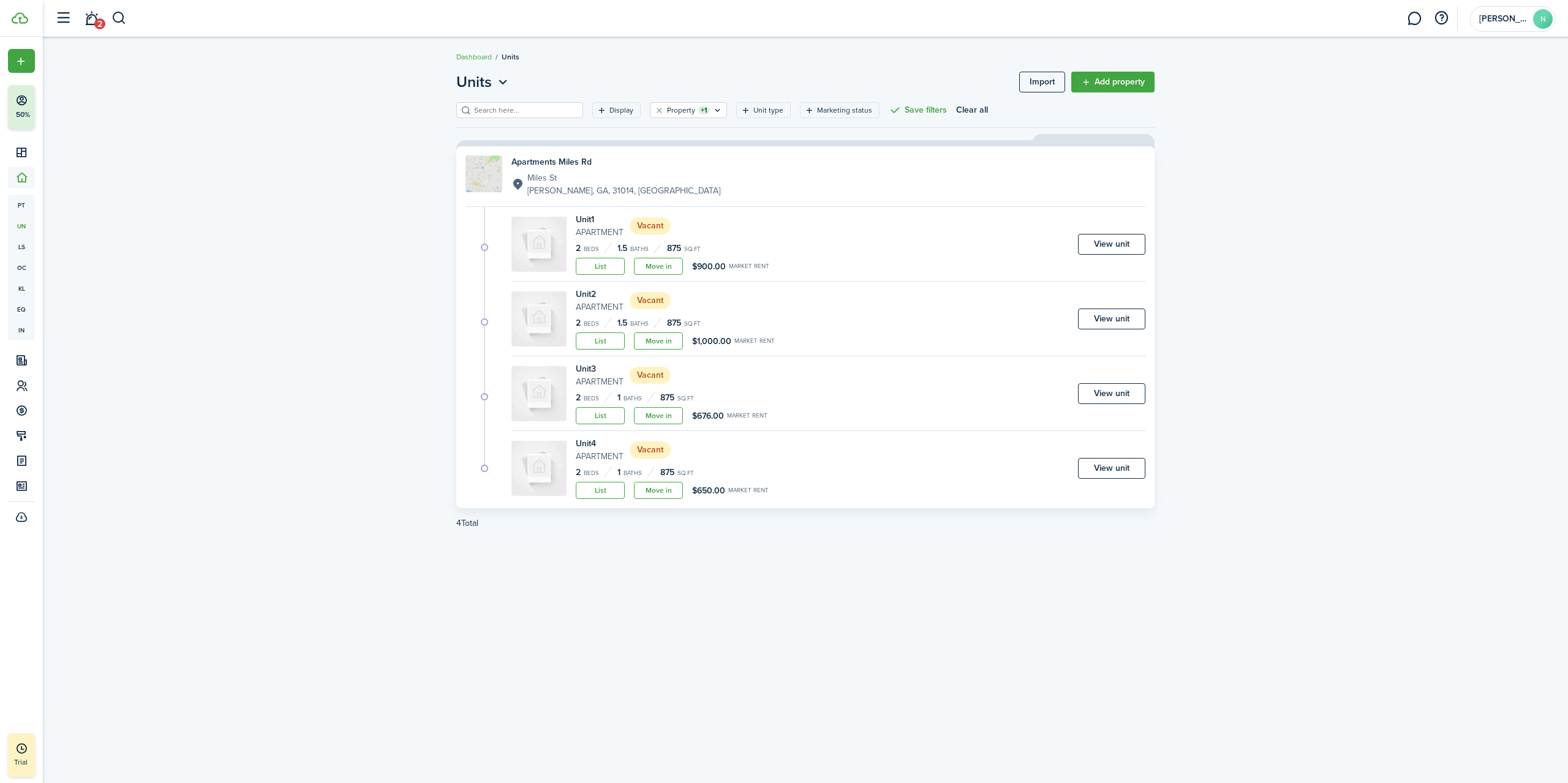
click at [1111, 236] on link "View unit" at bounding box center [1111, 245] width 67 height 21
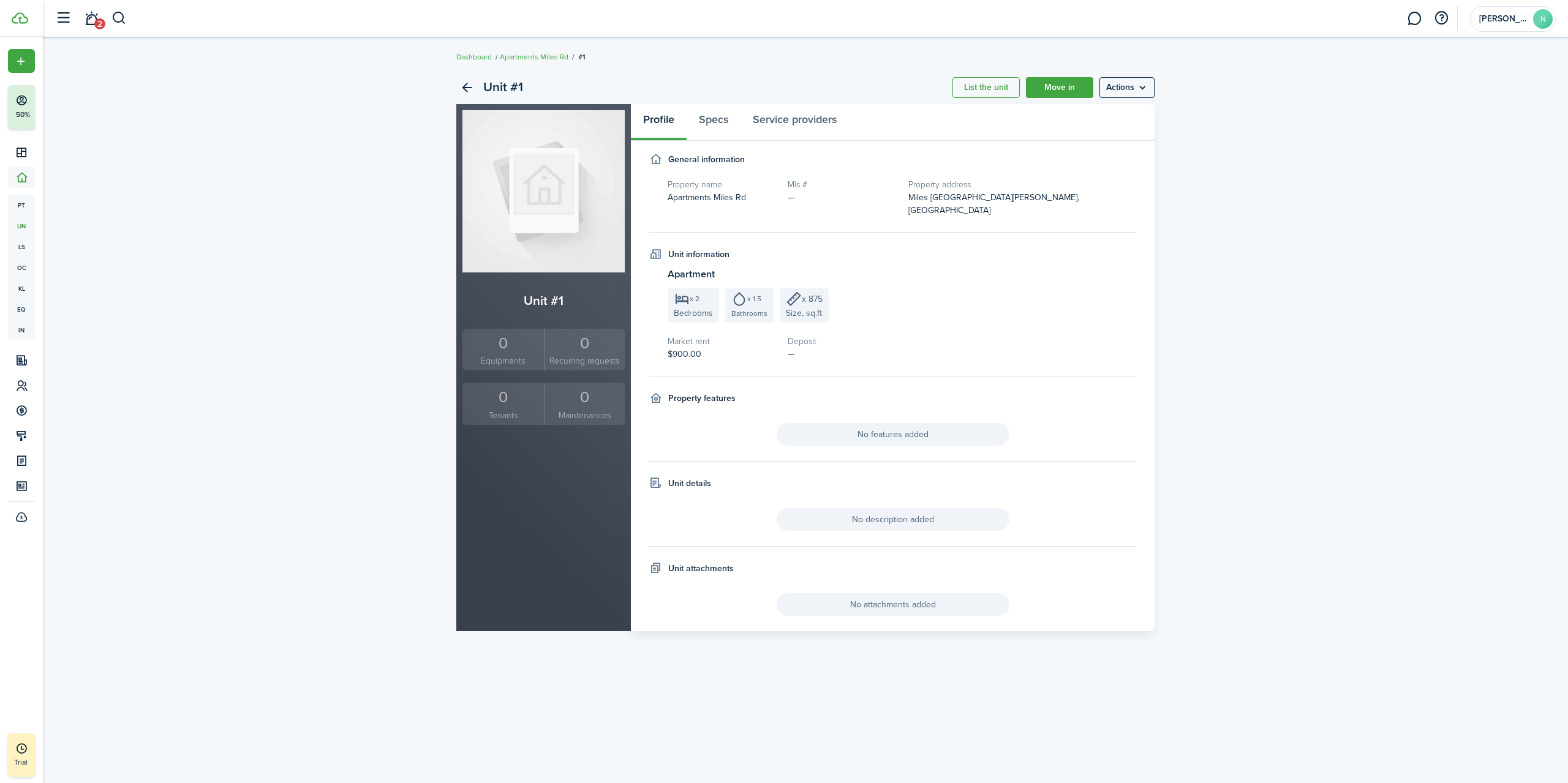
click at [549, 301] on h2 "Unit #1" at bounding box center [544, 301] width 162 height 20
click at [1126, 80] on menu-btn "Actions" at bounding box center [1127, 88] width 55 height 21
click at [1120, 111] on link "Edit unit" at bounding box center [1102, 115] width 107 height 21
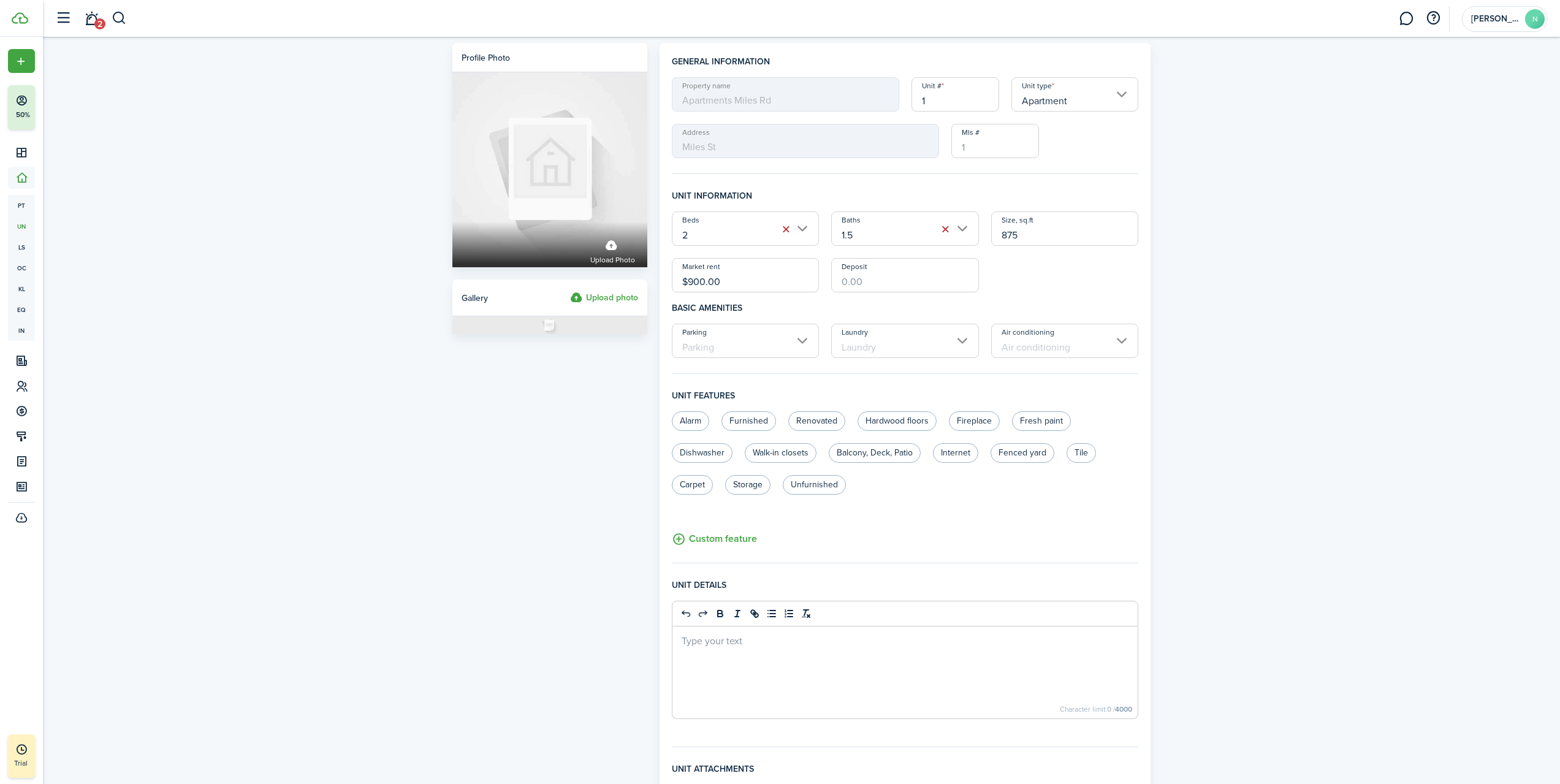
drag, startPoint x: 972, startPoint y: 107, endPoint x: 824, endPoint y: 113, distance: 148.1
click at [825, 113] on div "Property name Apartments Miles Rd Unit # 1 Unit type Apartment Address Miles [G…" at bounding box center [905, 117] width 479 height 81
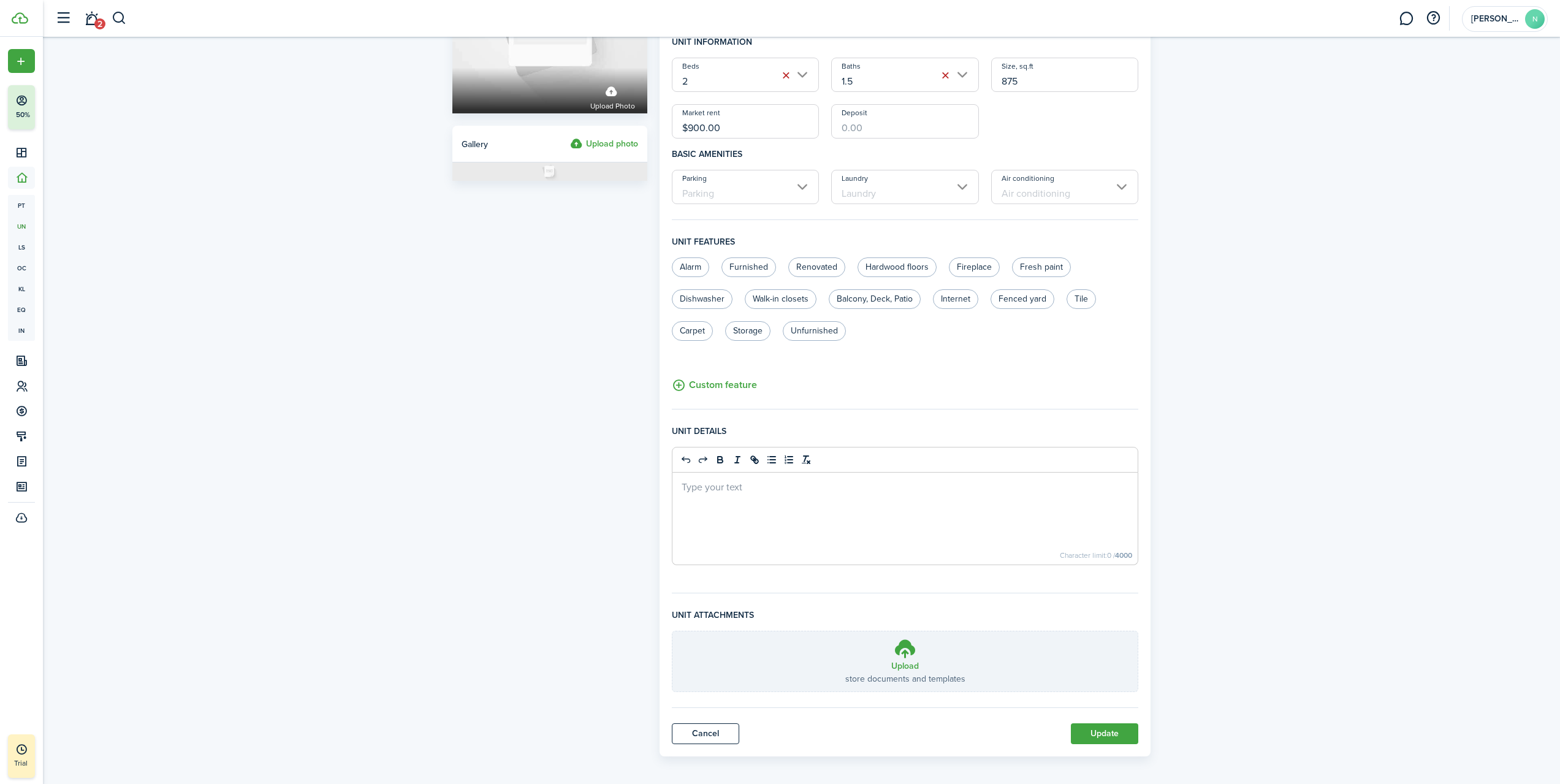
scroll to position [160, 0]
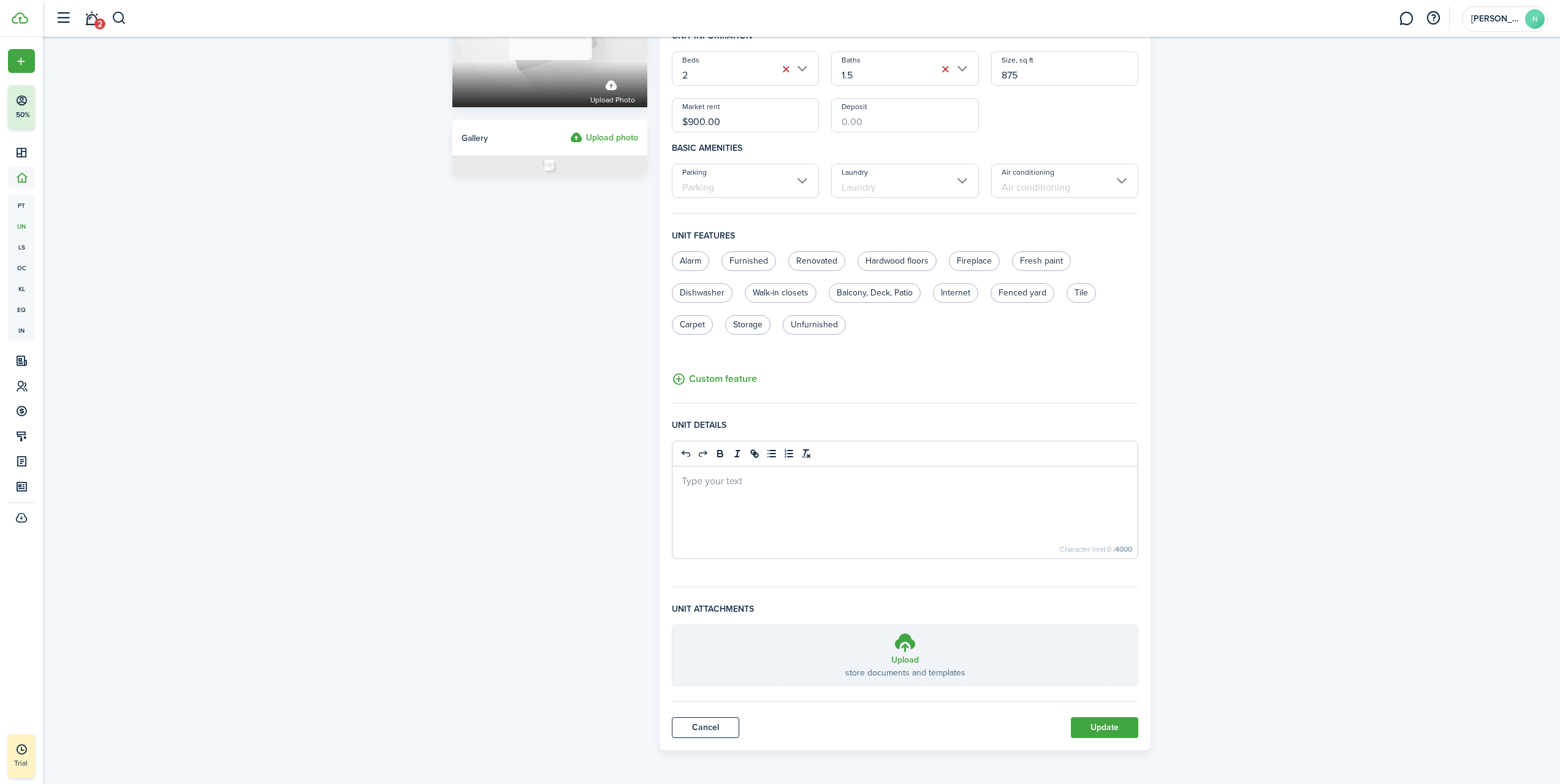
type input "136A"
click at [1113, 730] on button "Update" at bounding box center [1104, 728] width 67 height 21
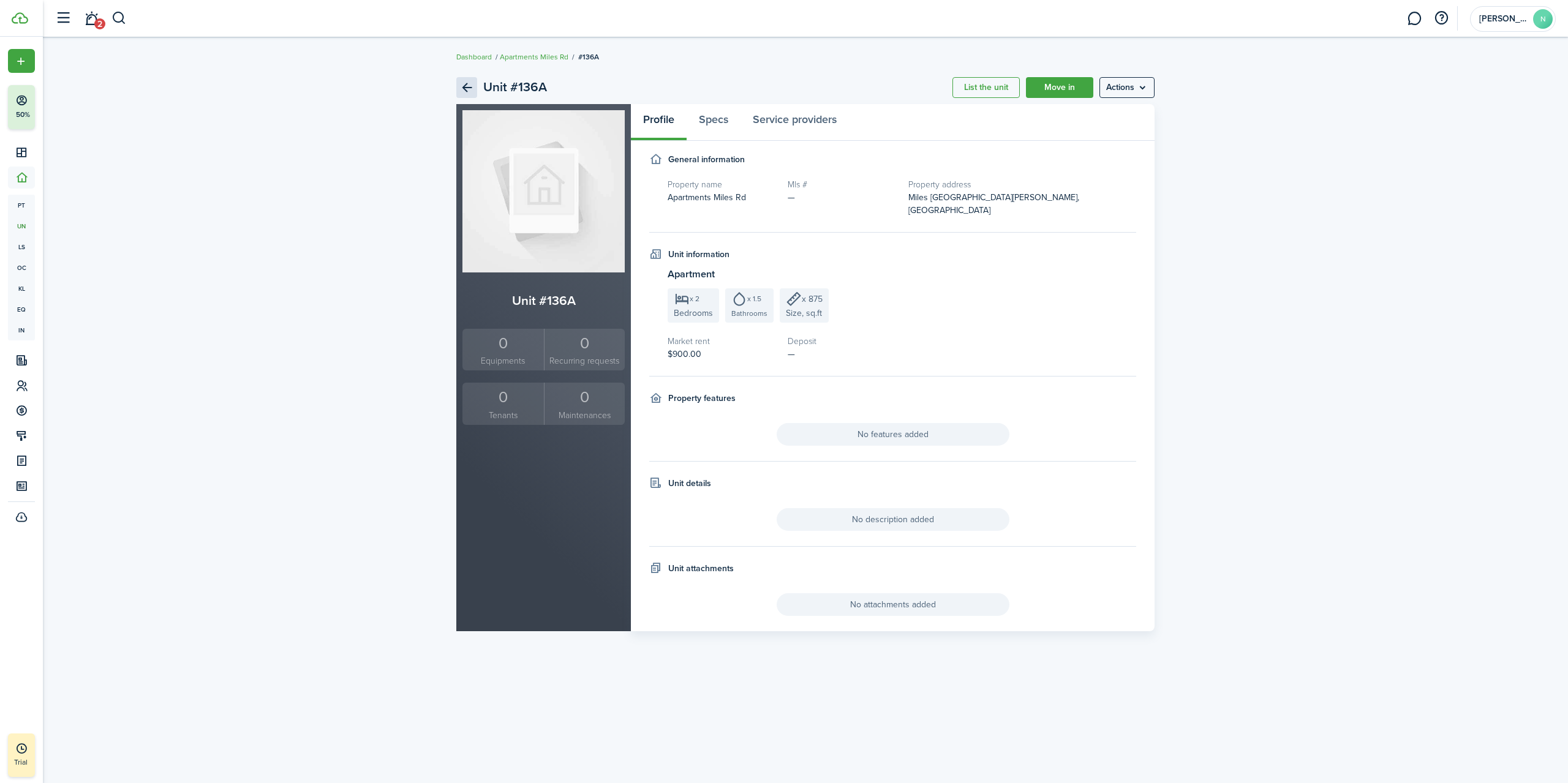
click at [471, 89] on link "Back" at bounding box center [467, 88] width 21 height 21
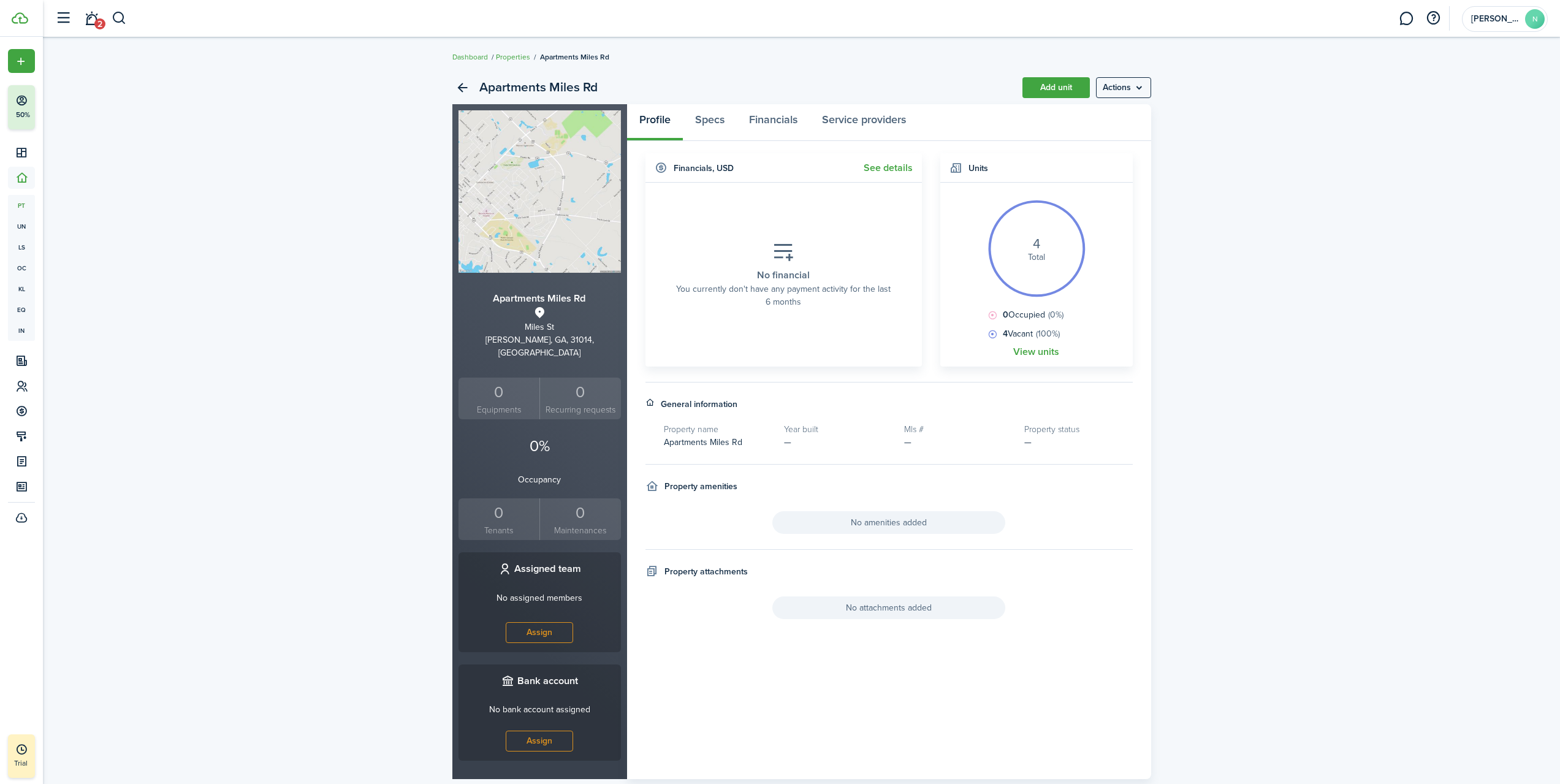
click at [1027, 351] on link "View units" at bounding box center [1036, 352] width 46 height 11
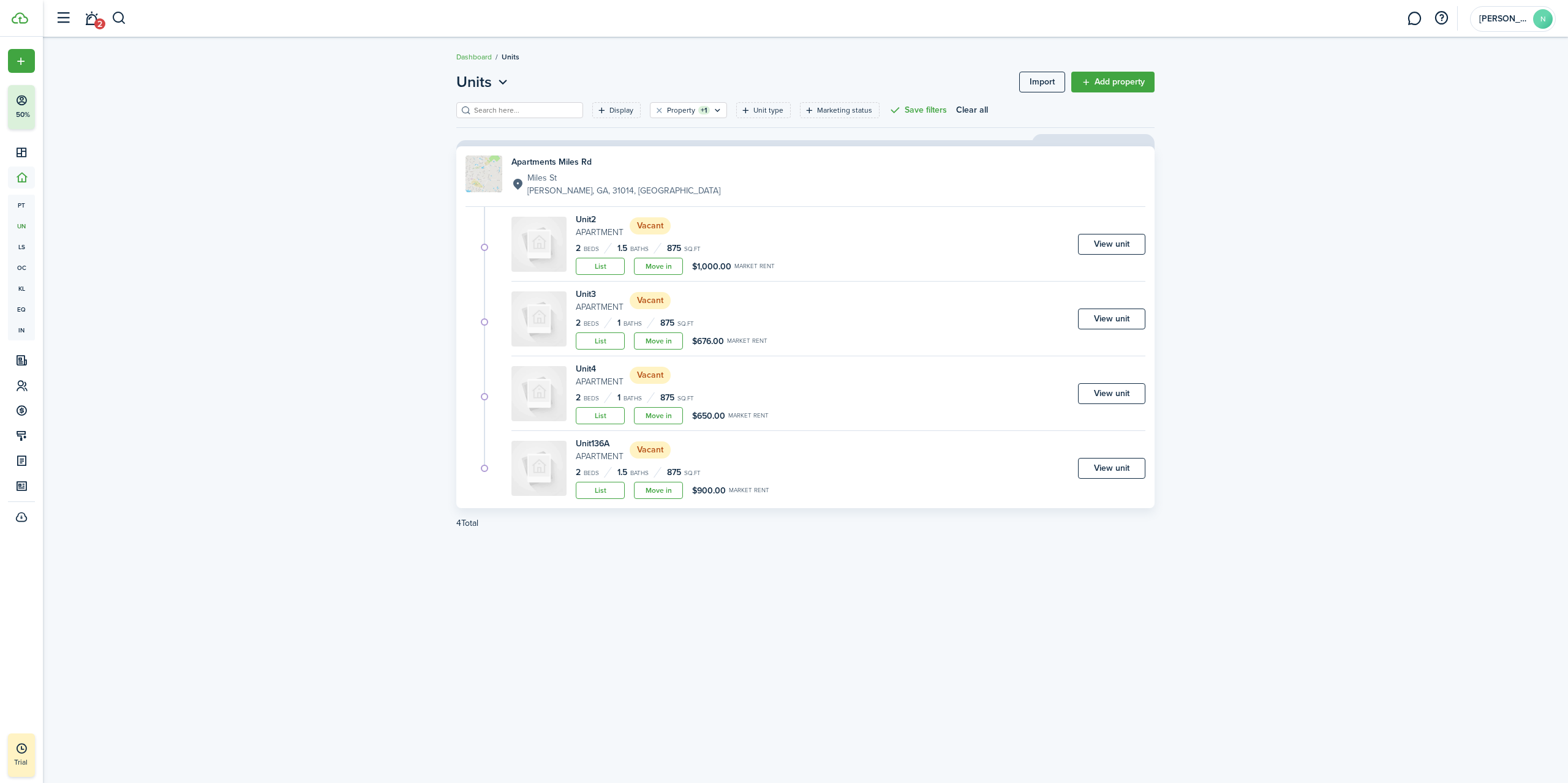
click at [1103, 245] on link "View unit" at bounding box center [1111, 245] width 67 height 21
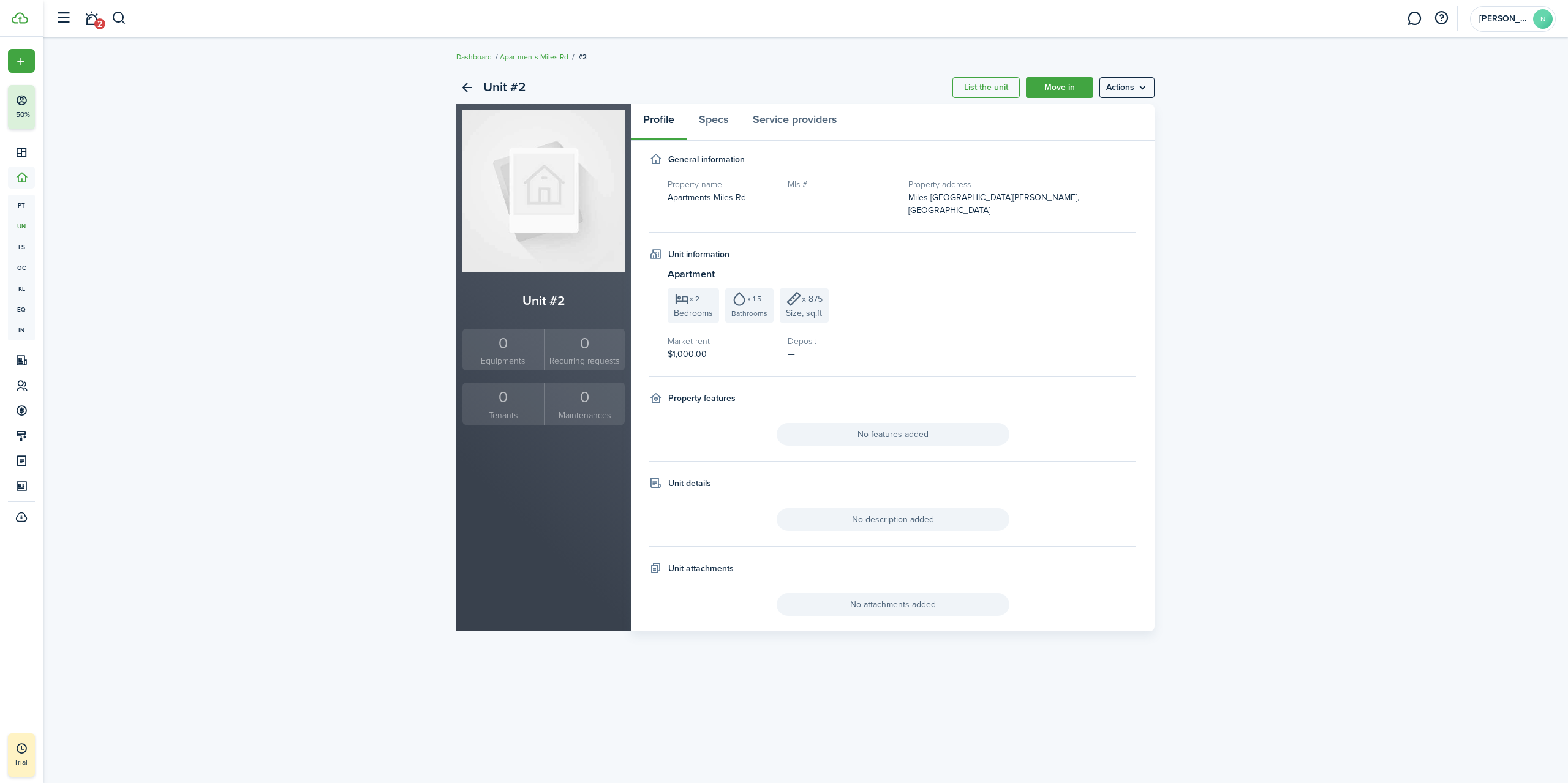
click at [1147, 78] on menu-btn "Actions" at bounding box center [1127, 88] width 55 height 21
click at [1107, 111] on link "Edit unit" at bounding box center [1102, 115] width 107 height 21
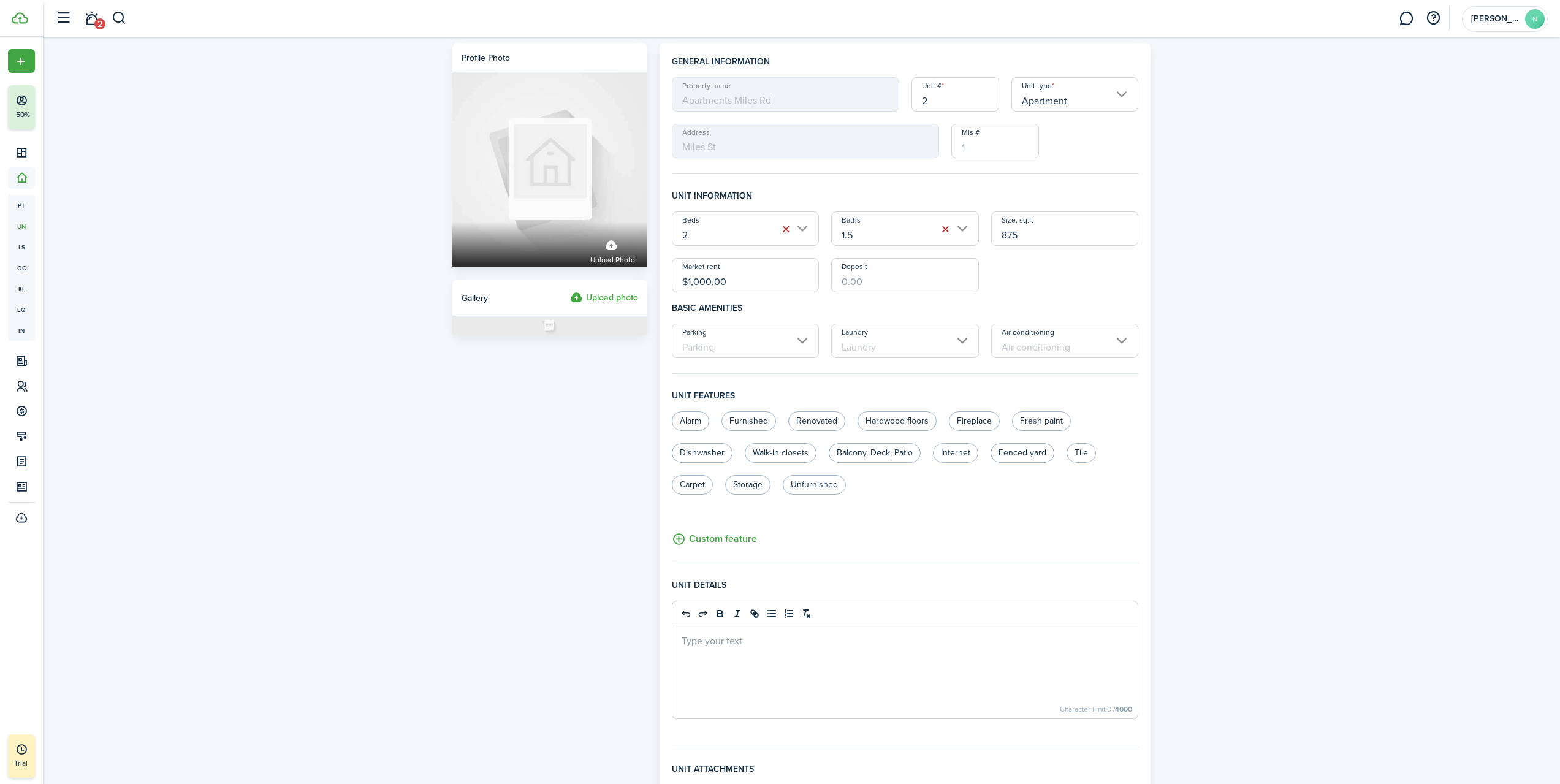
click at [948, 106] on input "2" at bounding box center [955, 95] width 88 height 35
type input "136b"
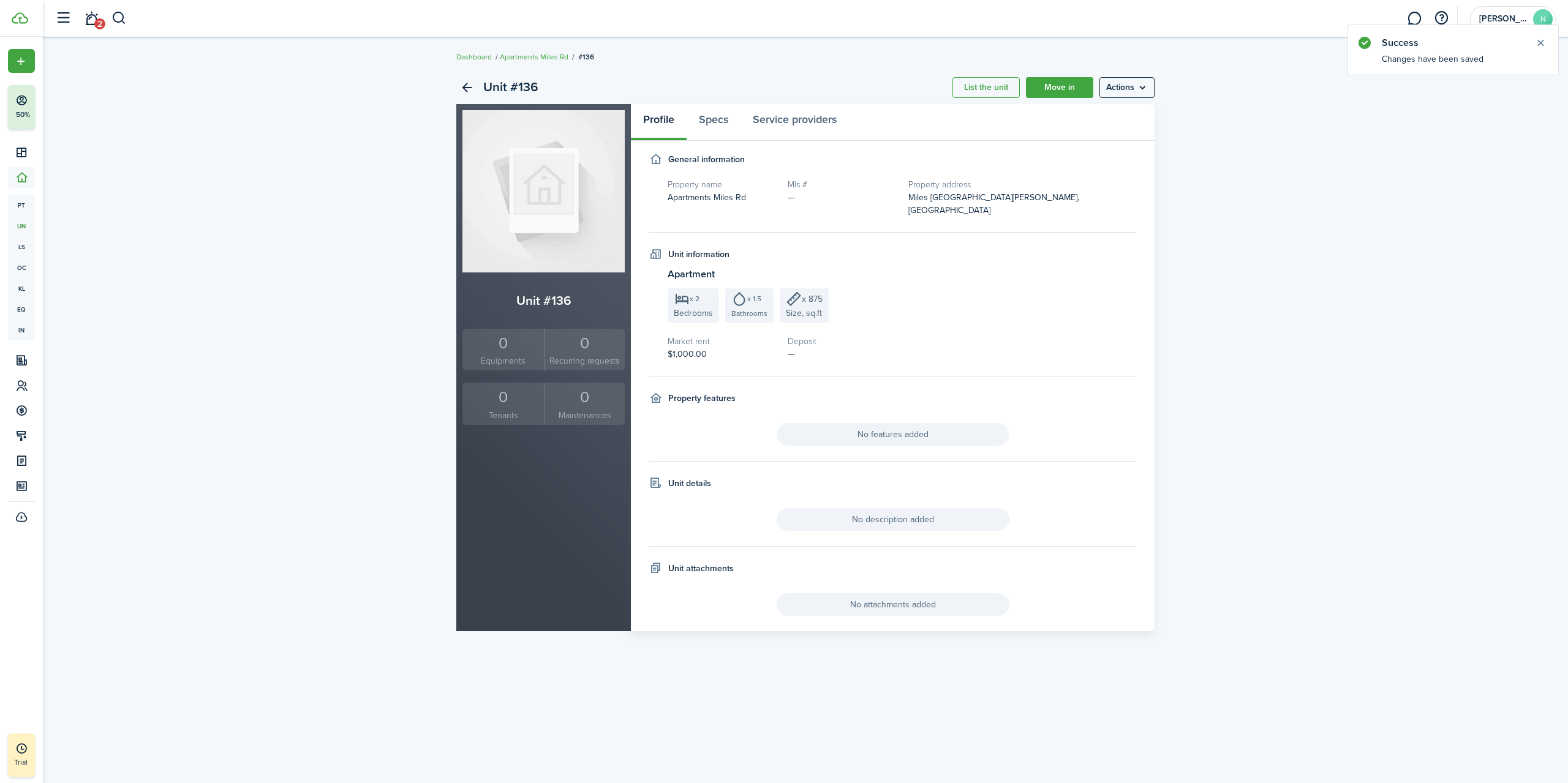
click at [1124, 90] on menu-btn "Actions" at bounding box center [1127, 88] width 55 height 21
click at [1066, 115] on link "Edit unit" at bounding box center [1102, 115] width 107 height 21
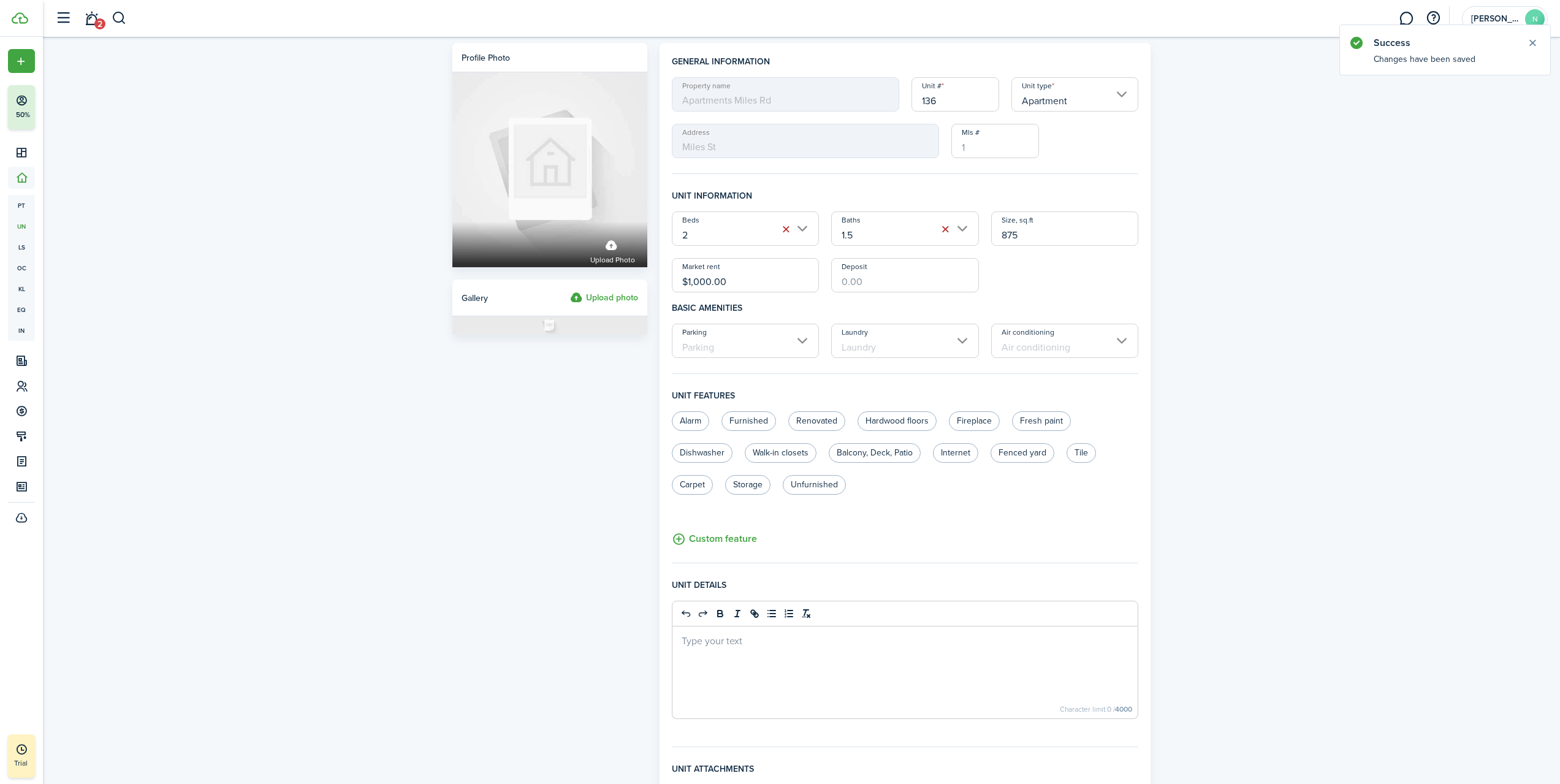
click at [955, 105] on input "136" at bounding box center [955, 95] width 88 height 35
type input "136B"
click at [1059, 147] on div "Property name Apartments Miles Rd Unit # 136B Unit type Apartment Address Miles…" at bounding box center [905, 117] width 479 height 81
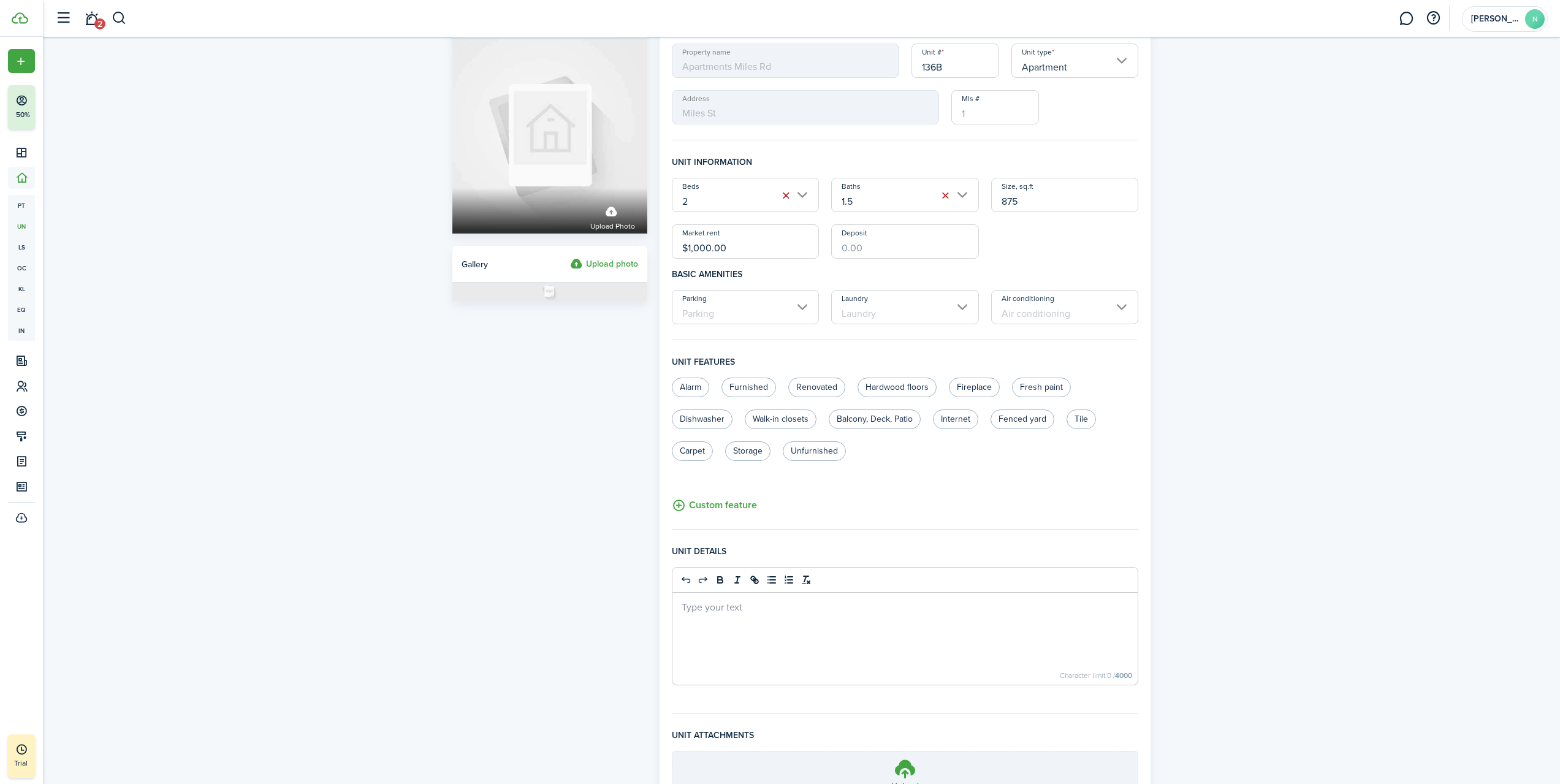
scroll to position [160, 0]
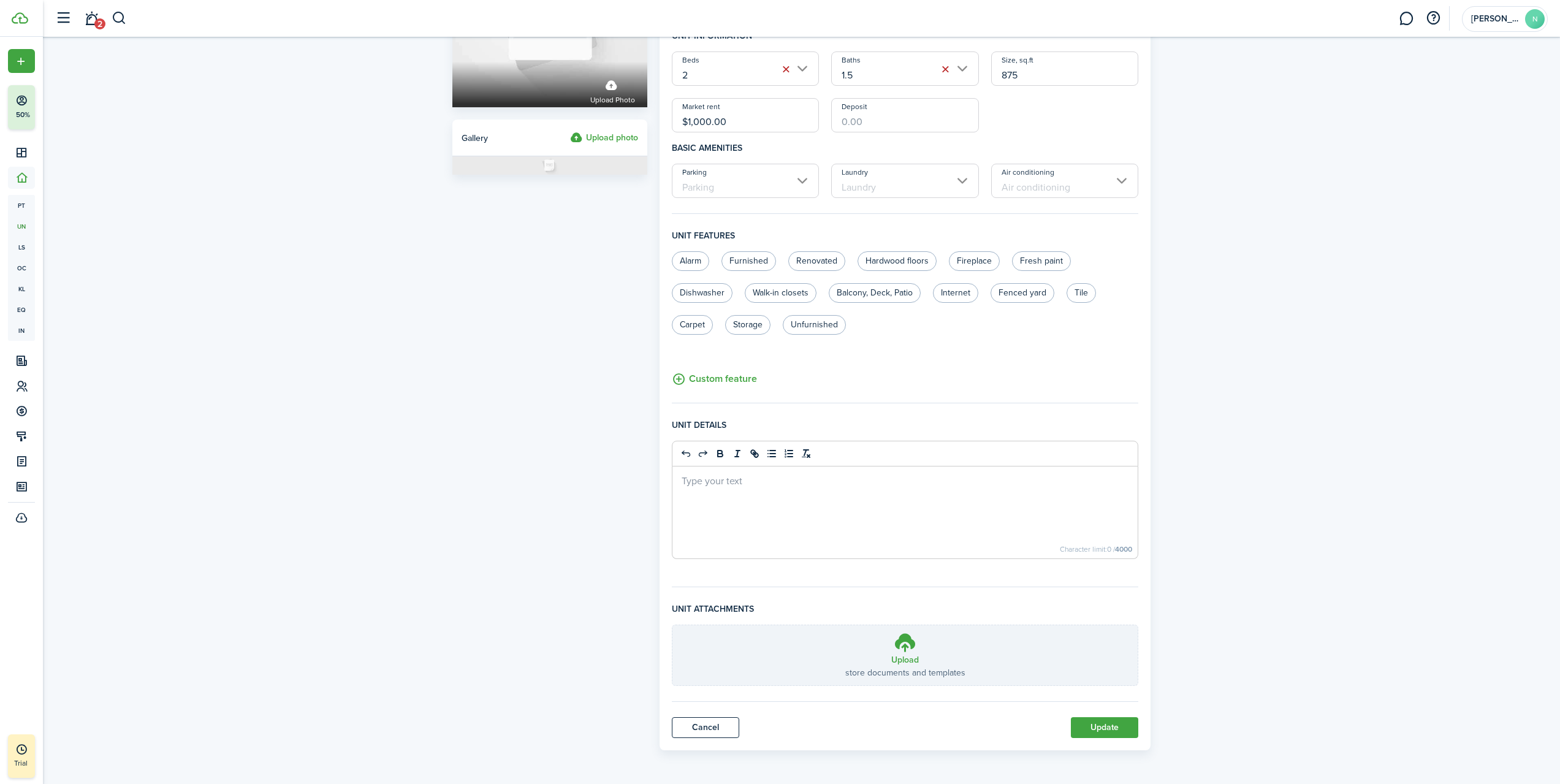
click at [1107, 738] on button "Update" at bounding box center [1104, 728] width 67 height 21
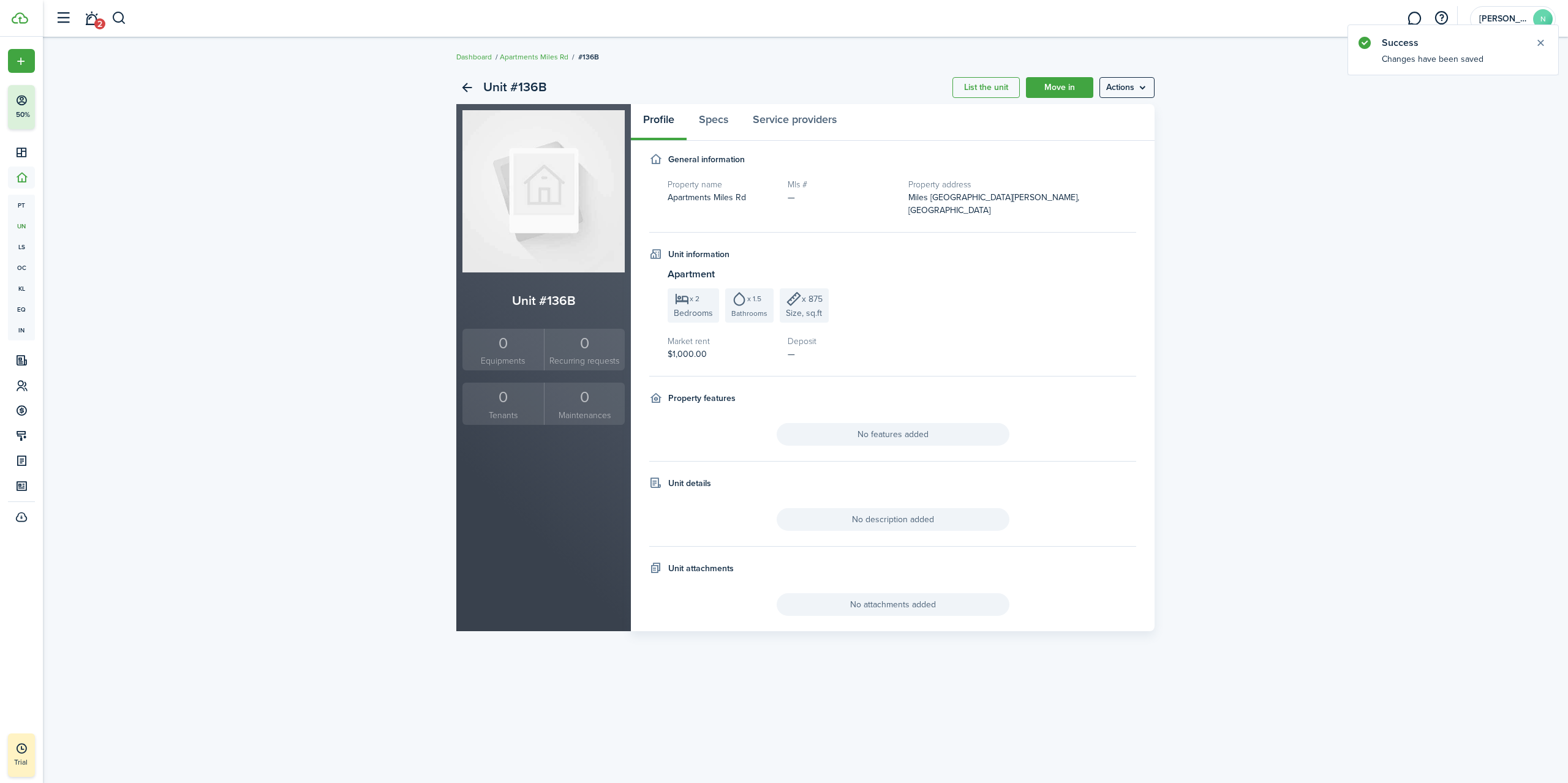
click at [1105, 93] on menu-btn "Actions" at bounding box center [1127, 88] width 55 height 21
click at [665, 73] on div "Unit #136B List the unit Move in Actions" at bounding box center [806, 88] width 698 height 33
click at [459, 91] on link "Back" at bounding box center [467, 88] width 21 height 21
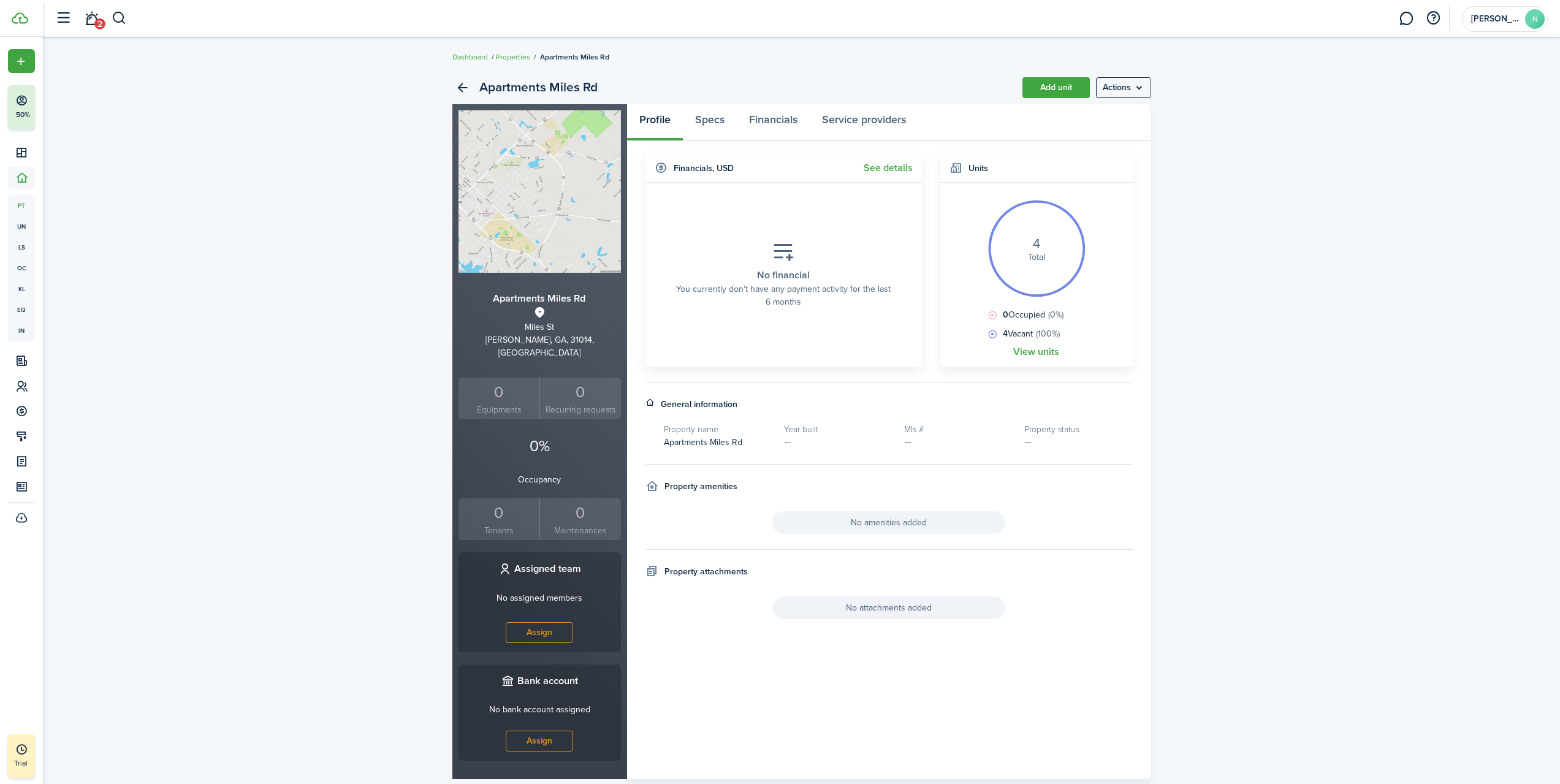
click at [1041, 351] on link "View units" at bounding box center [1036, 352] width 46 height 11
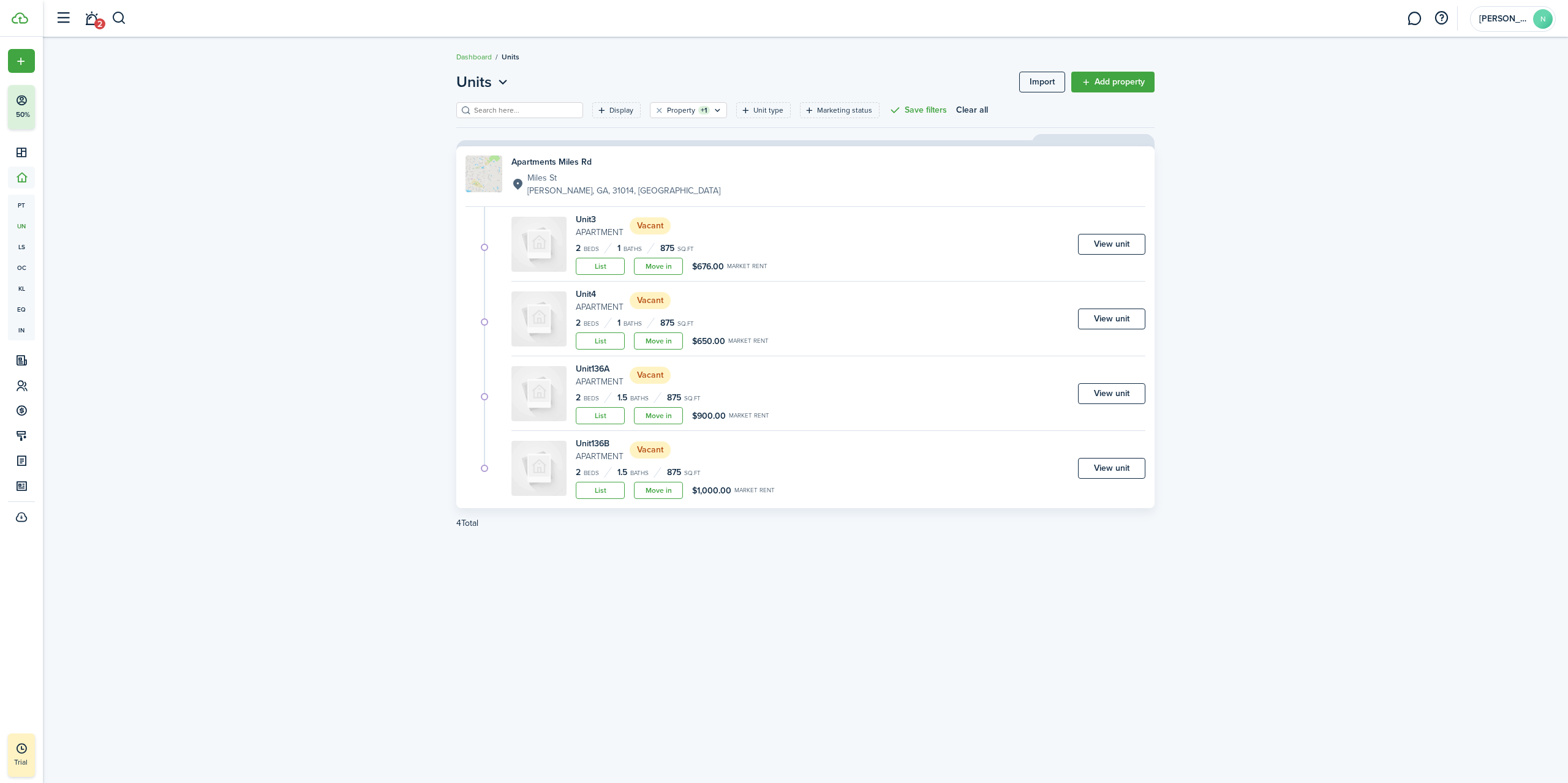
click at [1119, 322] on link "View unit" at bounding box center [1111, 319] width 67 height 21
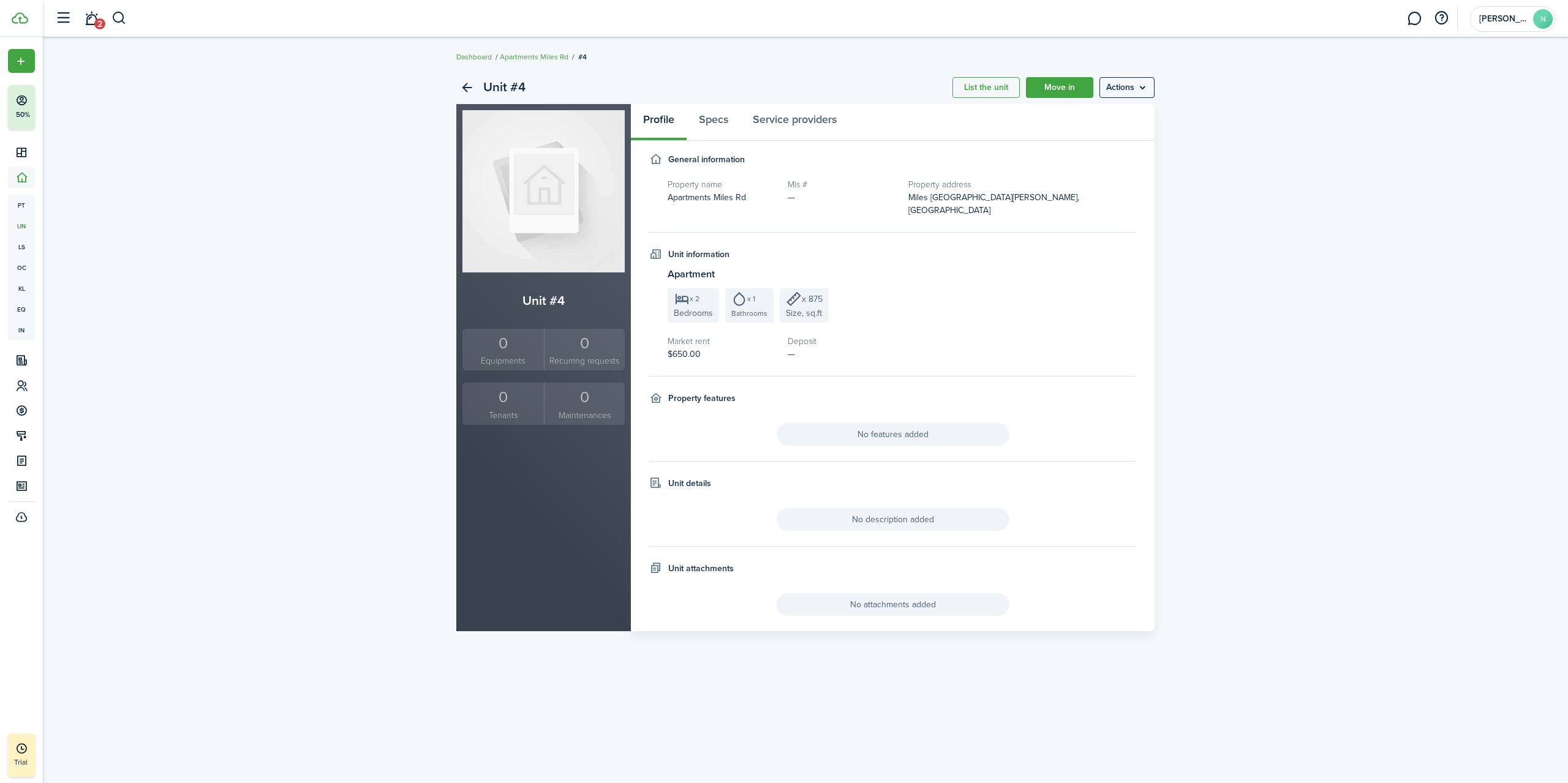
click at [1127, 85] on menu-btn "Actions" at bounding box center [1127, 88] width 55 height 21
click at [1098, 109] on link "Edit unit" at bounding box center [1102, 115] width 107 height 21
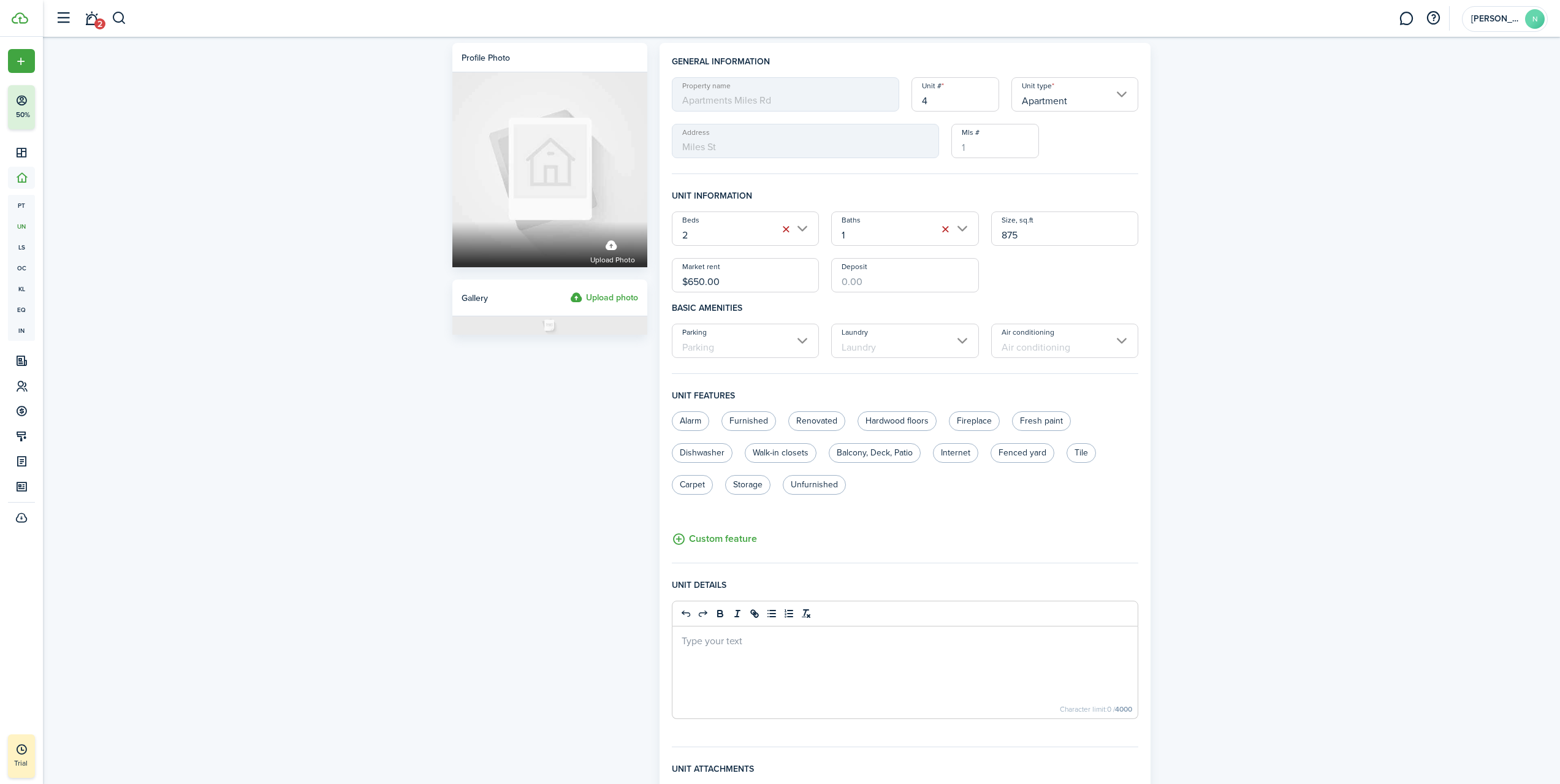
click at [968, 100] on input "4" at bounding box center [955, 95] width 88 height 35
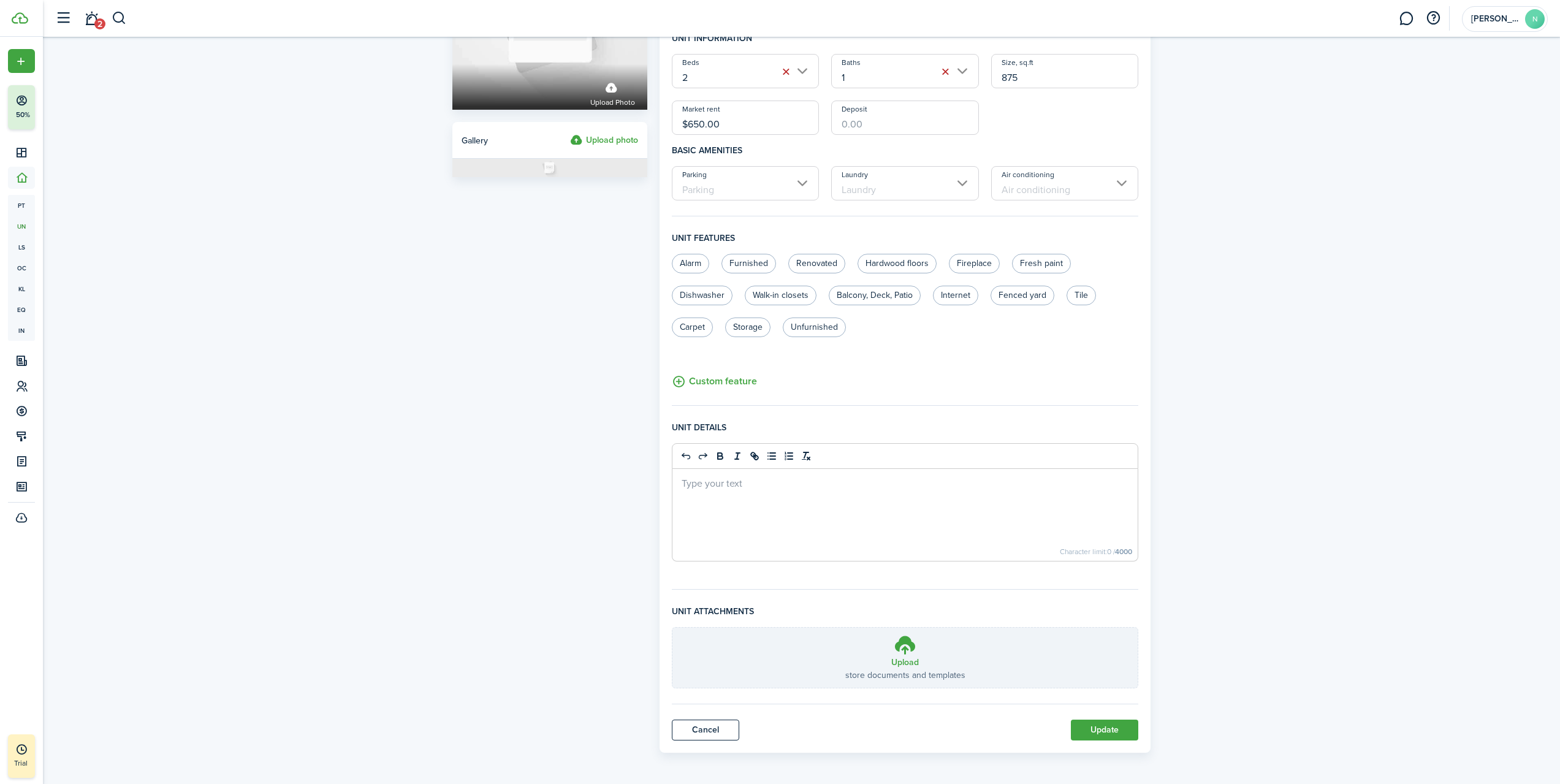
scroll to position [160, 0]
type input "132B"
click at [1113, 730] on button "Update" at bounding box center [1104, 728] width 67 height 21
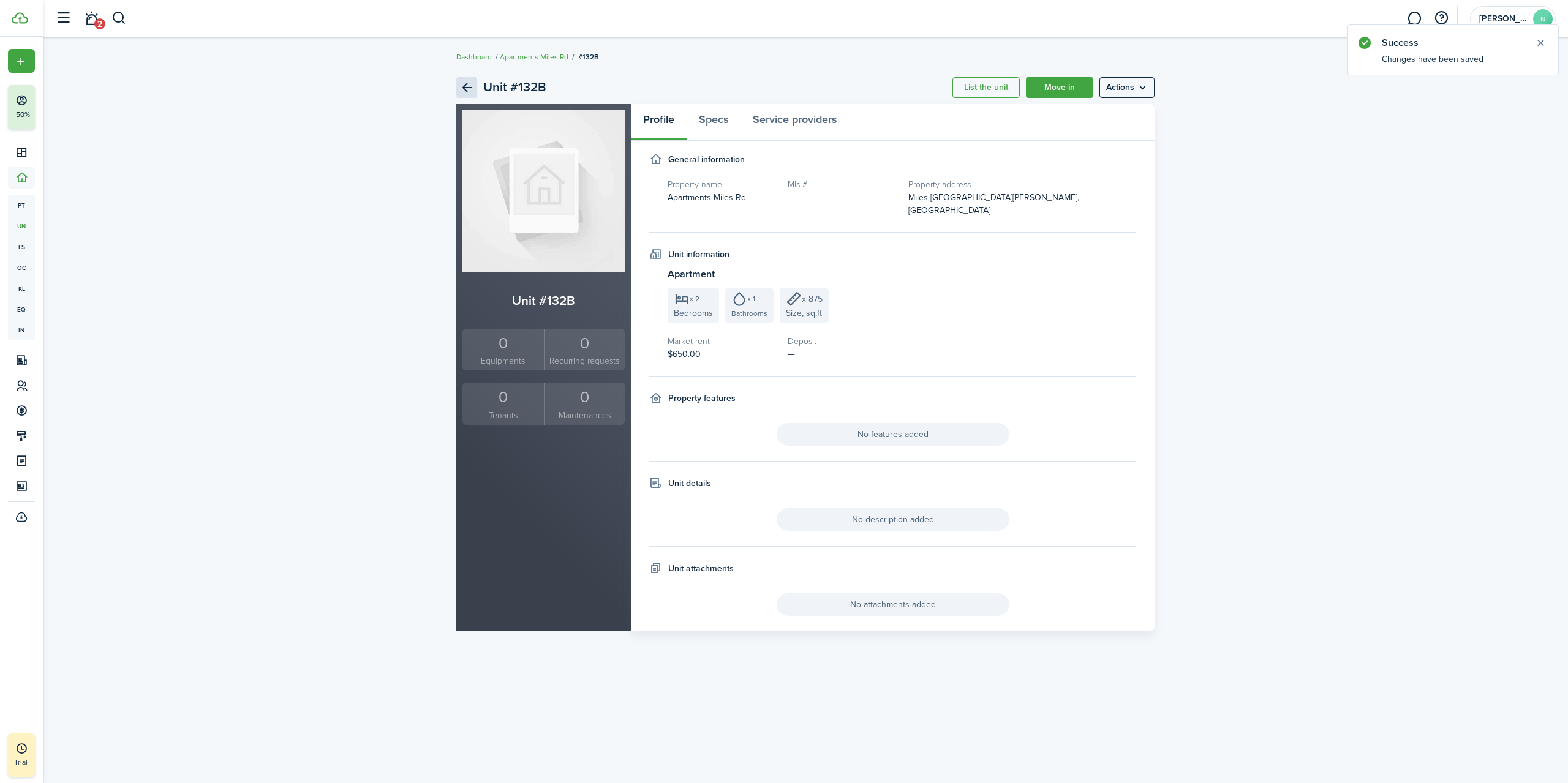
click at [465, 84] on link "Back" at bounding box center [467, 88] width 21 height 21
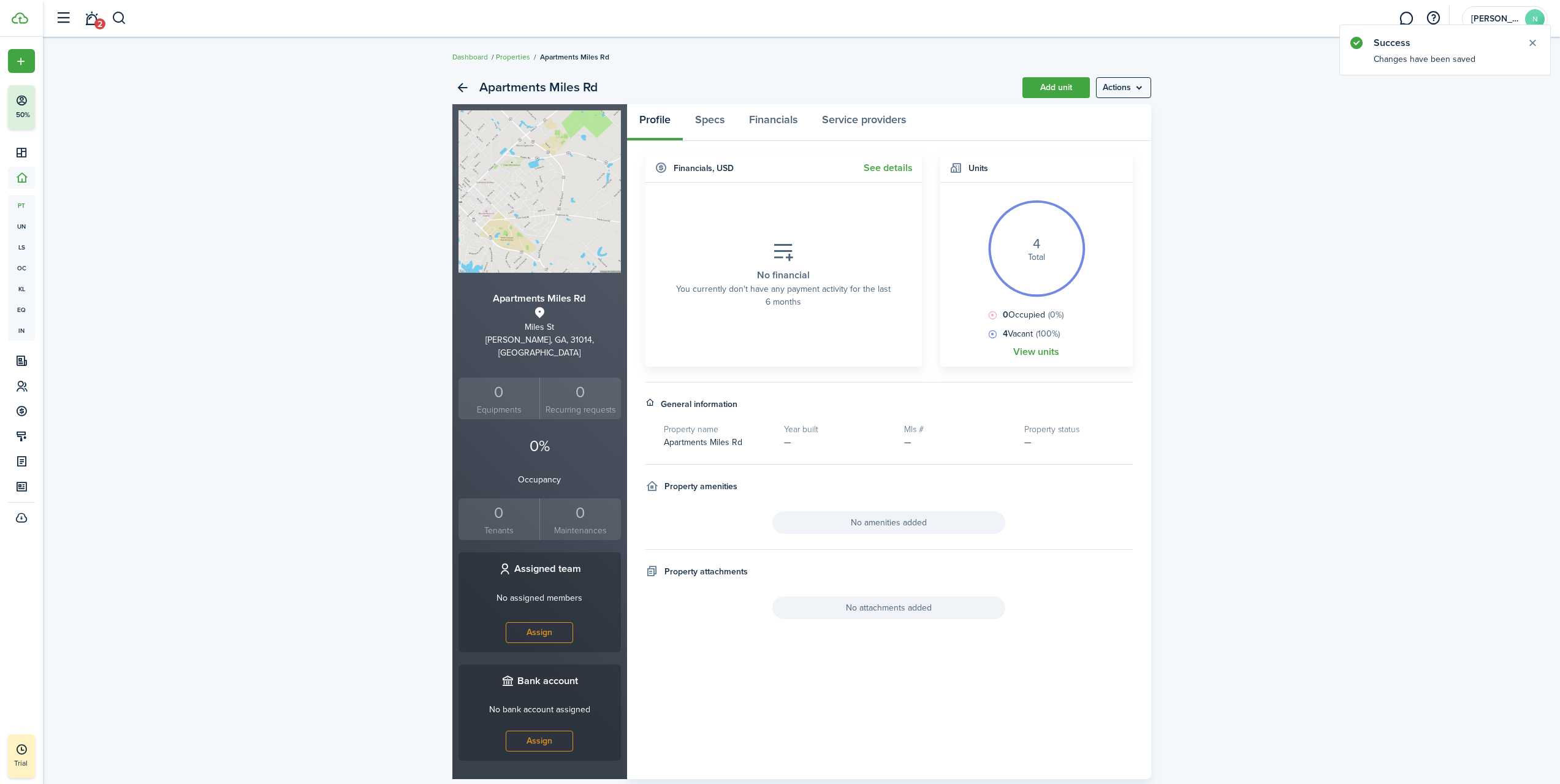
click at [1049, 349] on link "View units" at bounding box center [1036, 352] width 46 height 11
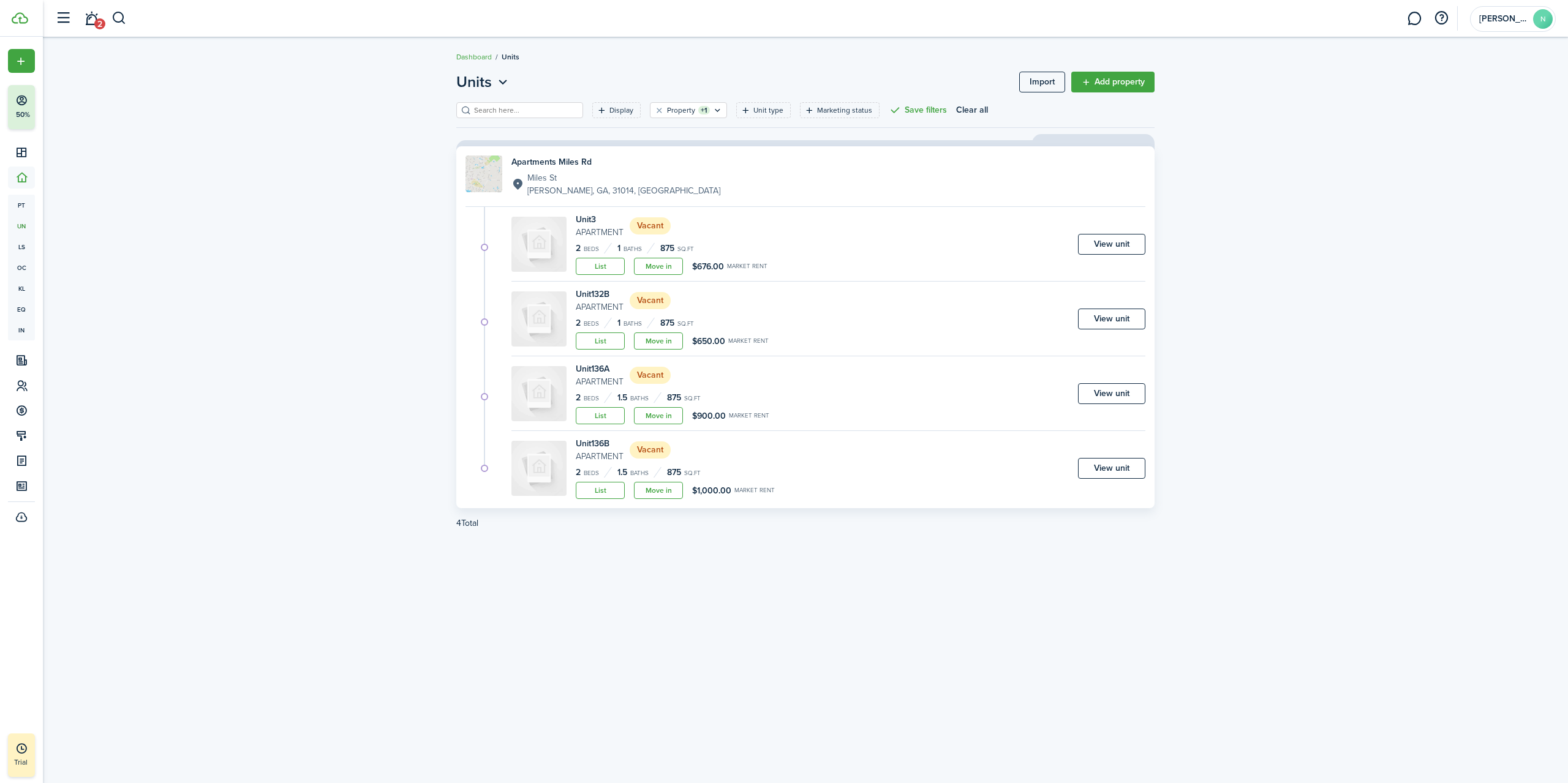
click at [1114, 244] on link "View unit" at bounding box center [1111, 245] width 67 height 21
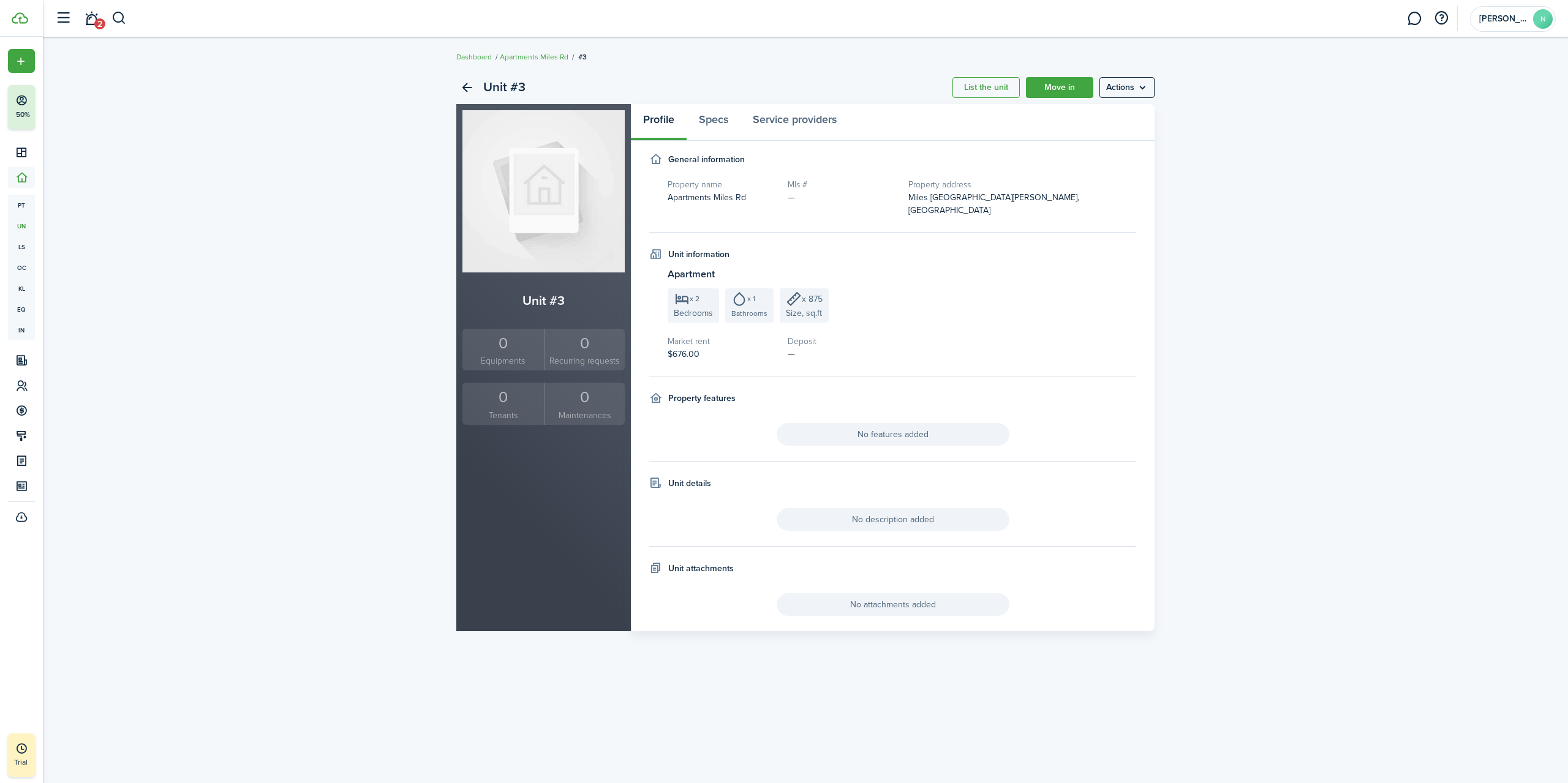
click at [1131, 88] on menu-btn "Actions" at bounding box center [1127, 88] width 55 height 21
click at [1126, 108] on link "Edit unit" at bounding box center [1102, 115] width 107 height 21
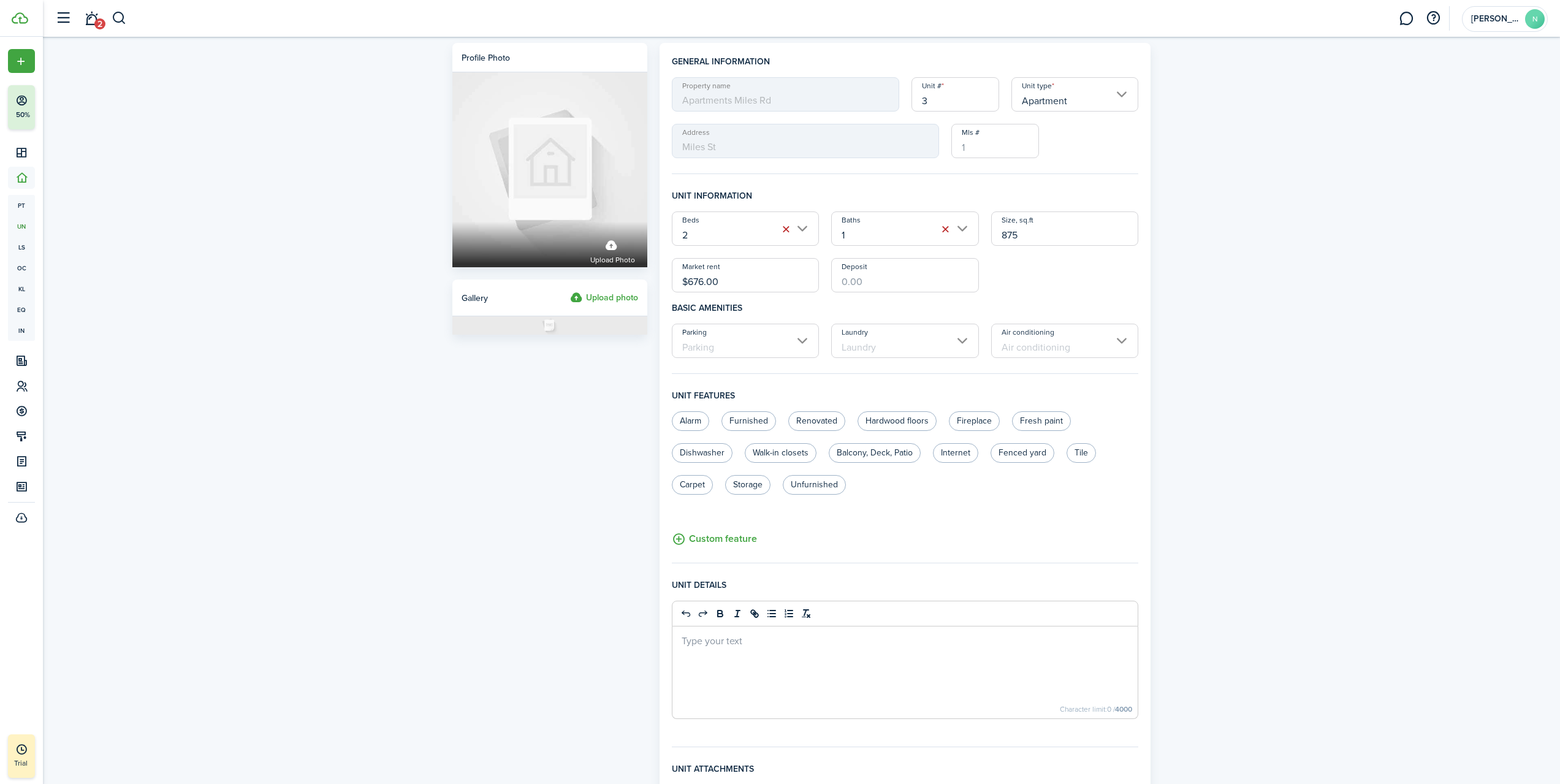
click at [962, 106] on input "3" at bounding box center [955, 95] width 88 height 35
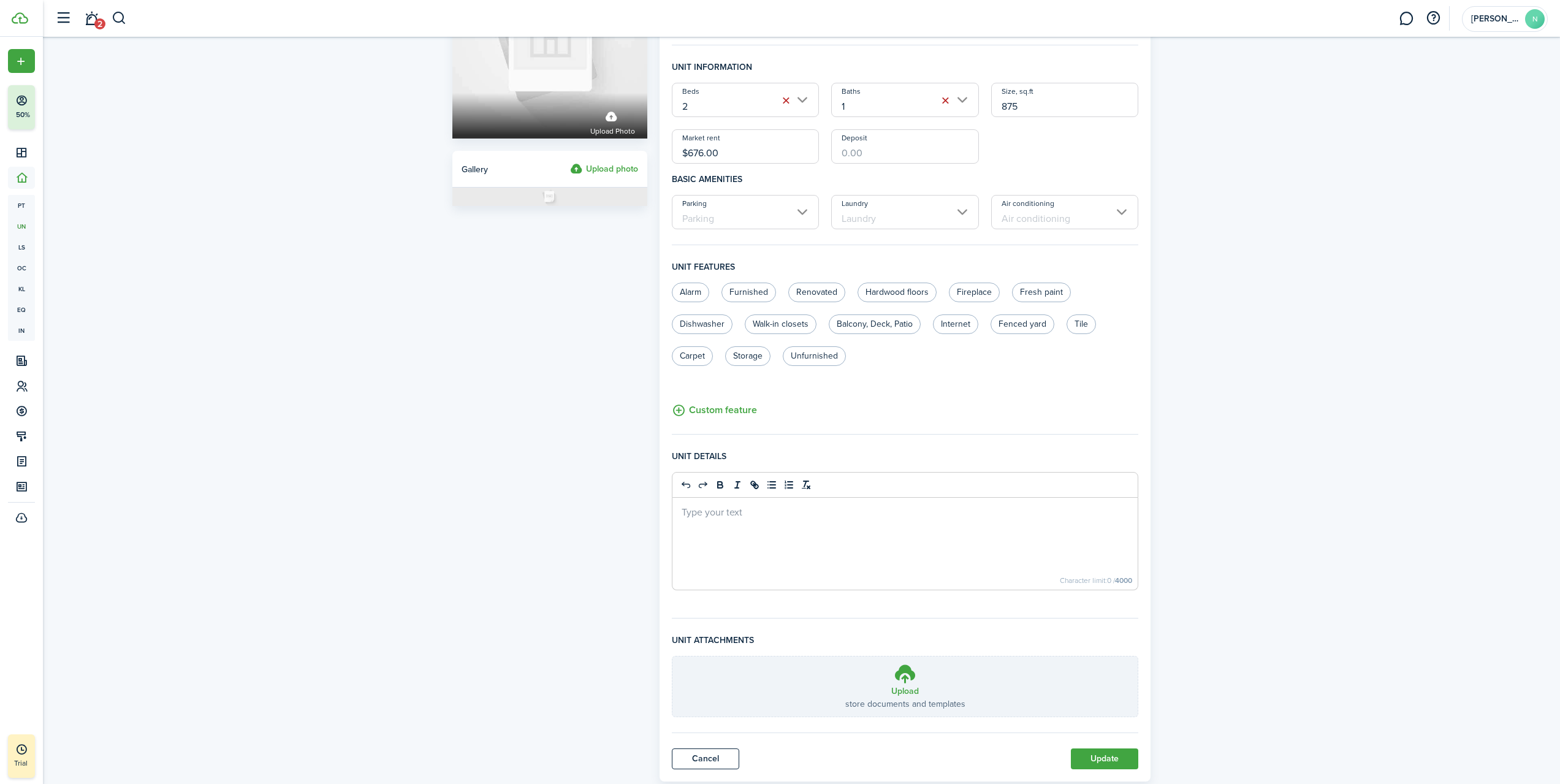
scroll to position [160, 0]
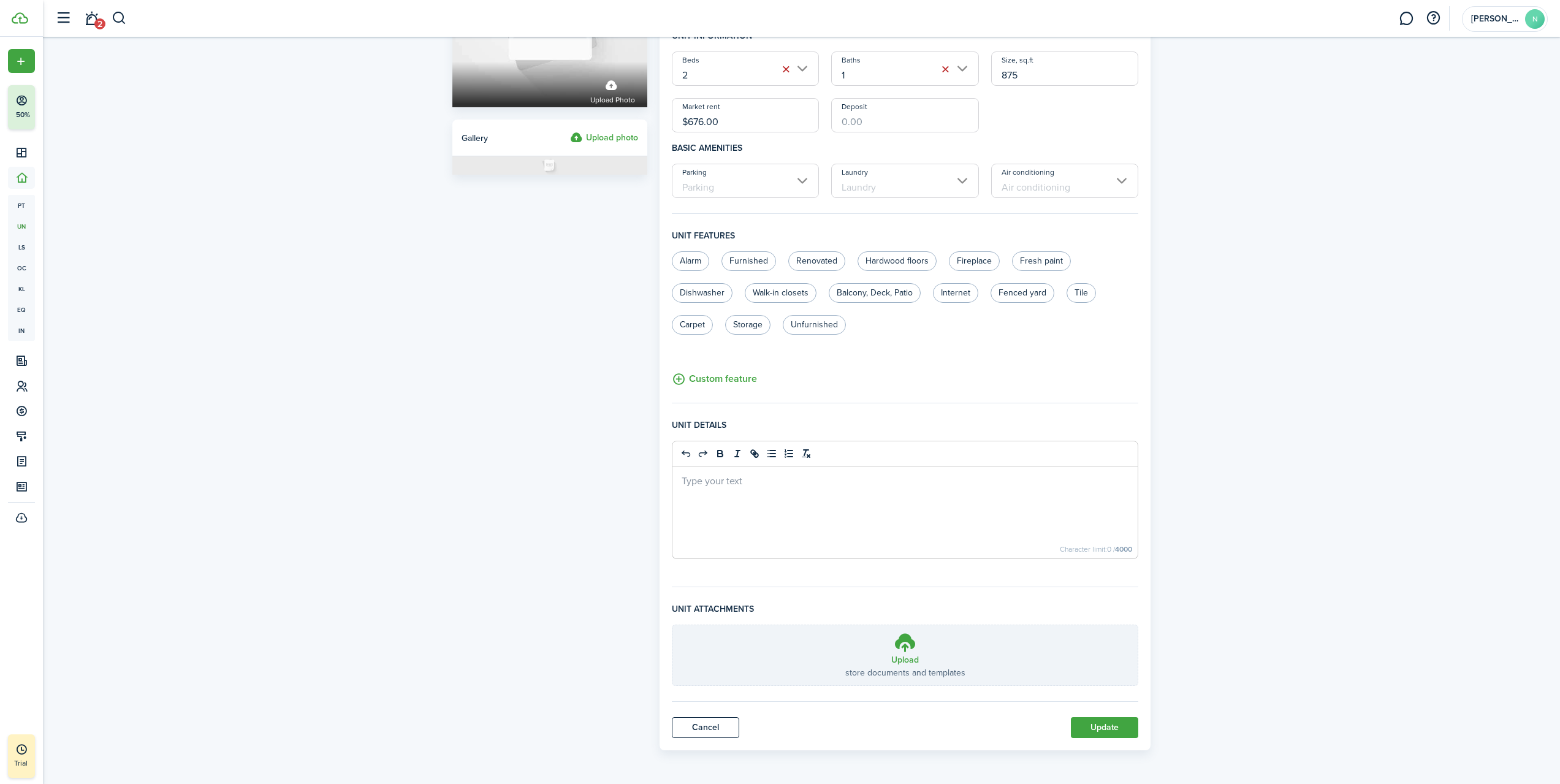
type input "132A"
click at [1101, 731] on button "Update" at bounding box center [1104, 728] width 67 height 21
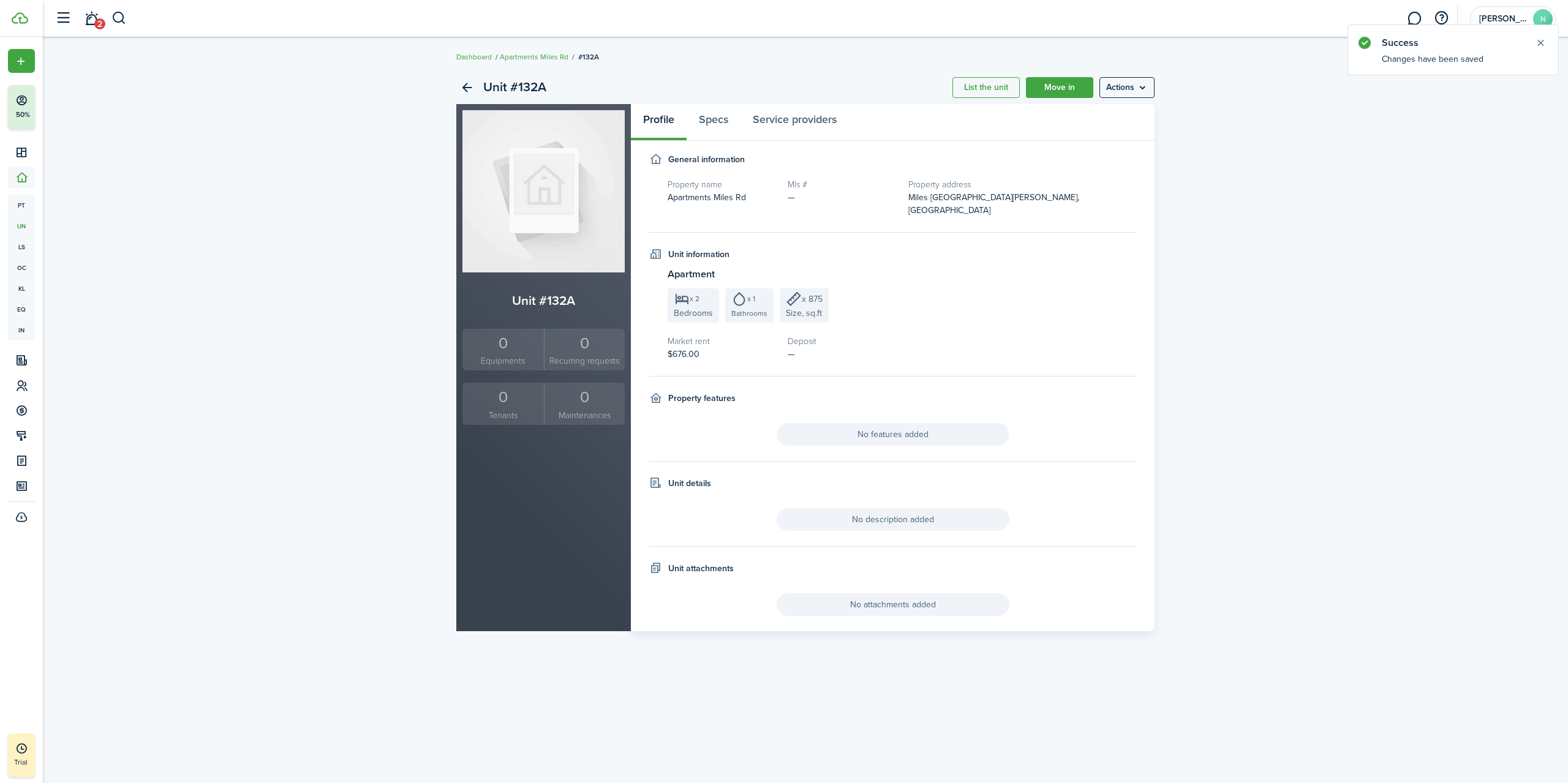
click at [478, 94] on div "Unit #132A" at bounding box center [502, 88] width 90 height 21
click at [468, 87] on link "Back" at bounding box center [467, 88] width 21 height 21
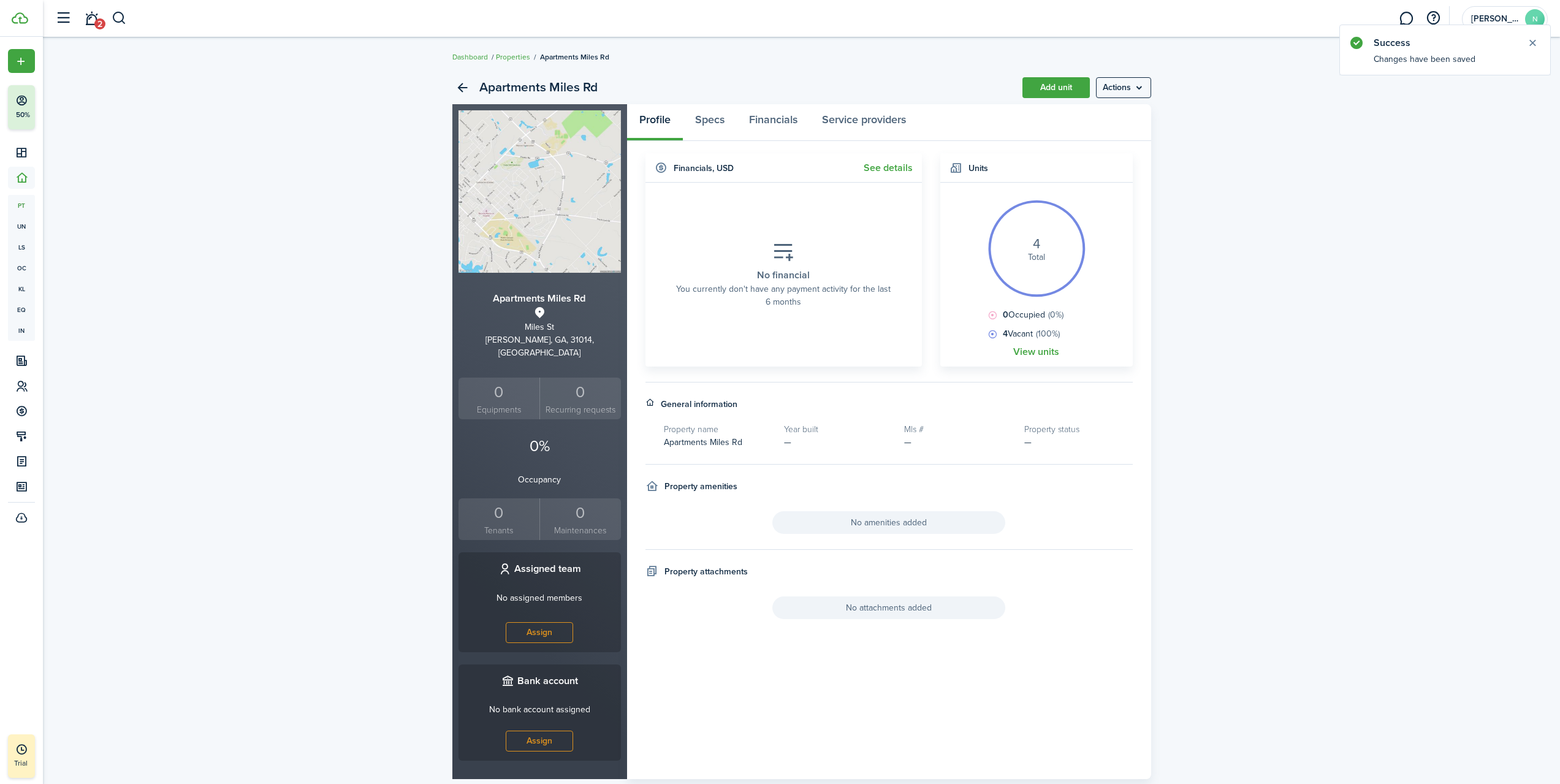
click at [1054, 350] on link "View units" at bounding box center [1036, 352] width 46 height 11
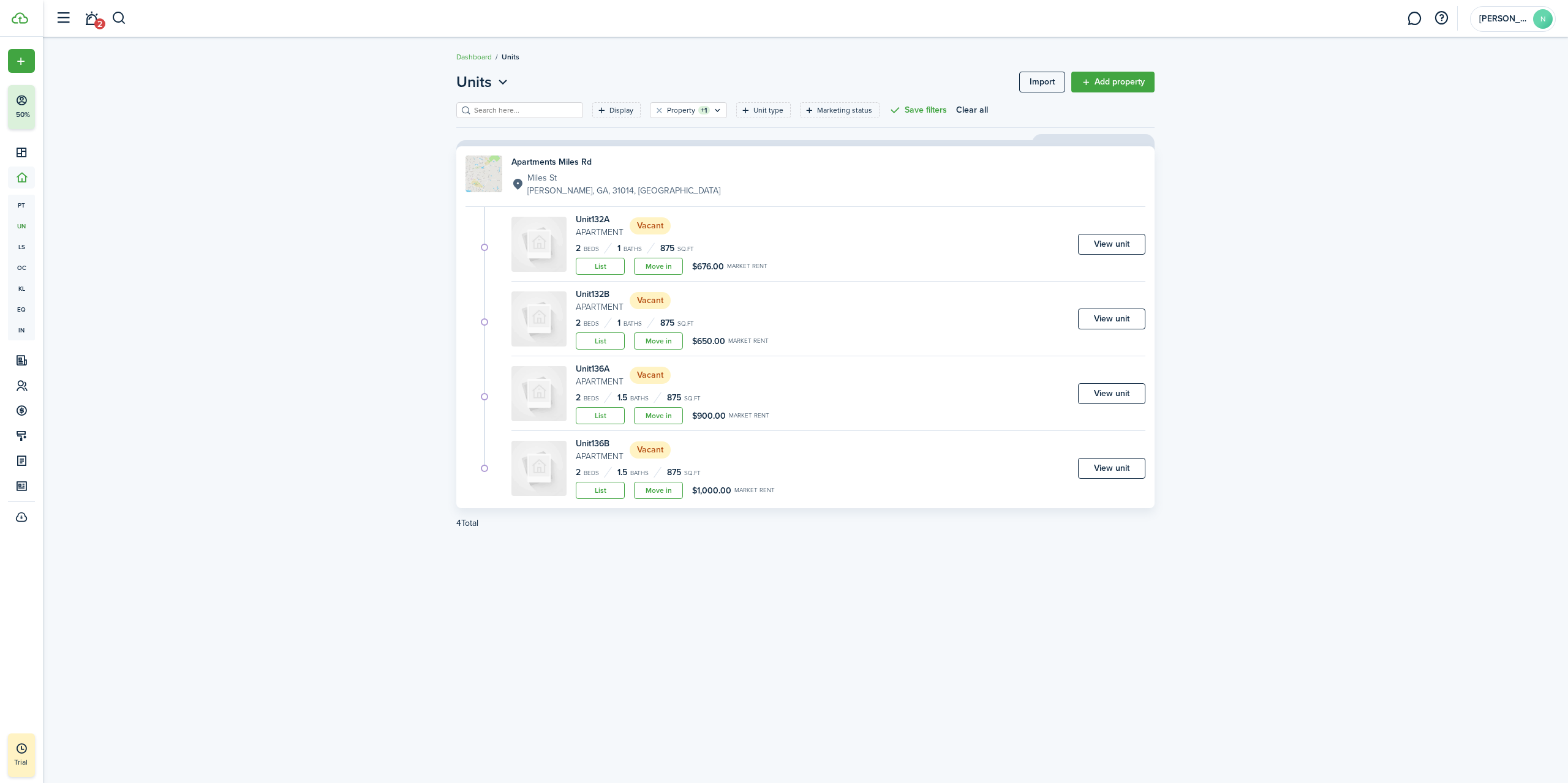
click at [258, 238] on div "Units Import Add property Display Property +1 Unit type Marketing status Save f…" at bounding box center [805, 410] width 1525 height 690
click at [678, 262] on link "Move in" at bounding box center [658, 266] width 49 height 17
click at [655, 270] on link "Move in" at bounding box center [658, 266] width 49 height 17
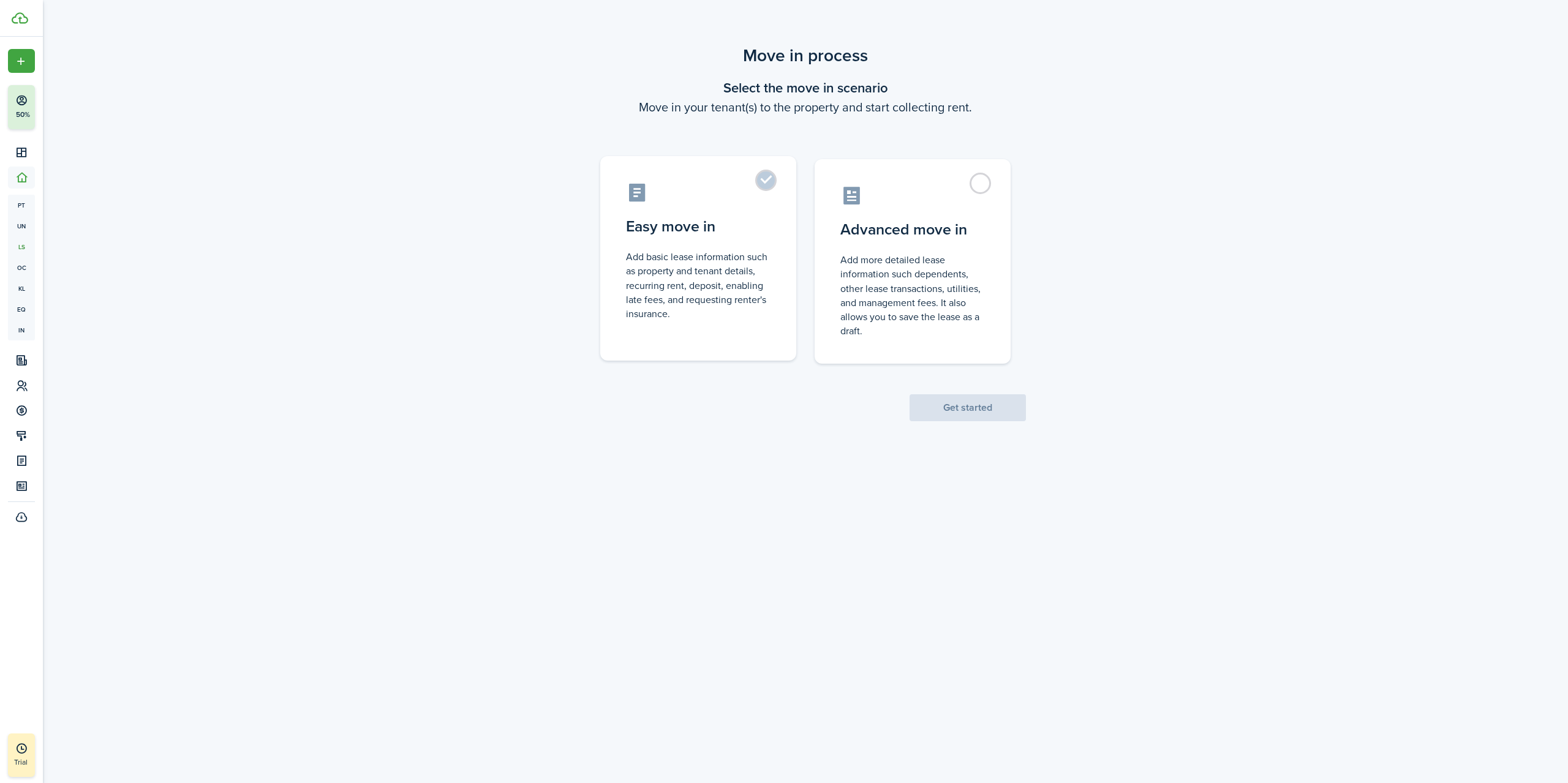
click at [647, 242] on label "Easy move in Add basic lease information such as property and tenant details, r…" at bounding box center [698, 258] width 196 height 204
radio input "true"
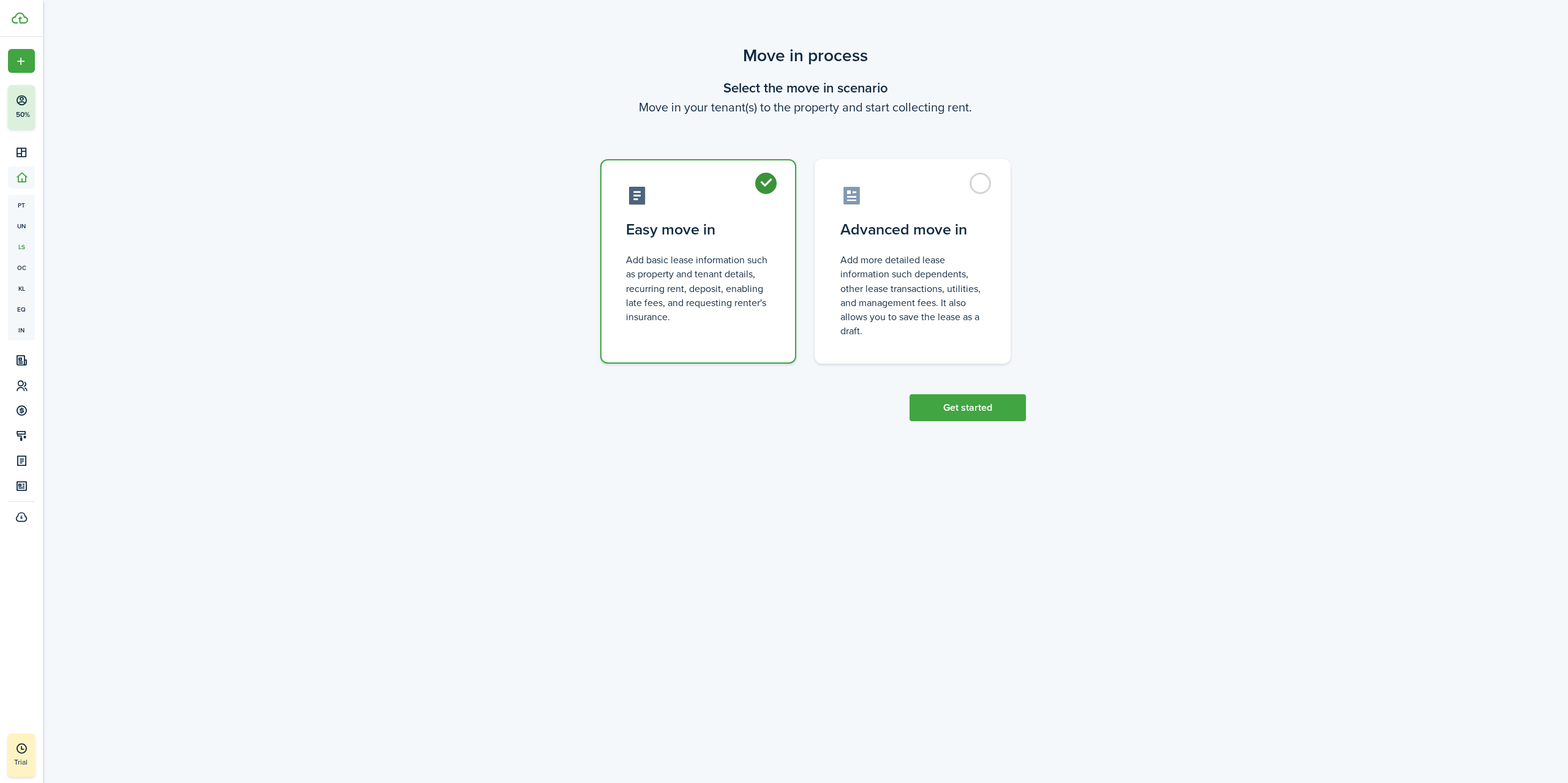
click at [943, 400] on button "Get started" at bounding box center [967, 408] width 116 height 27
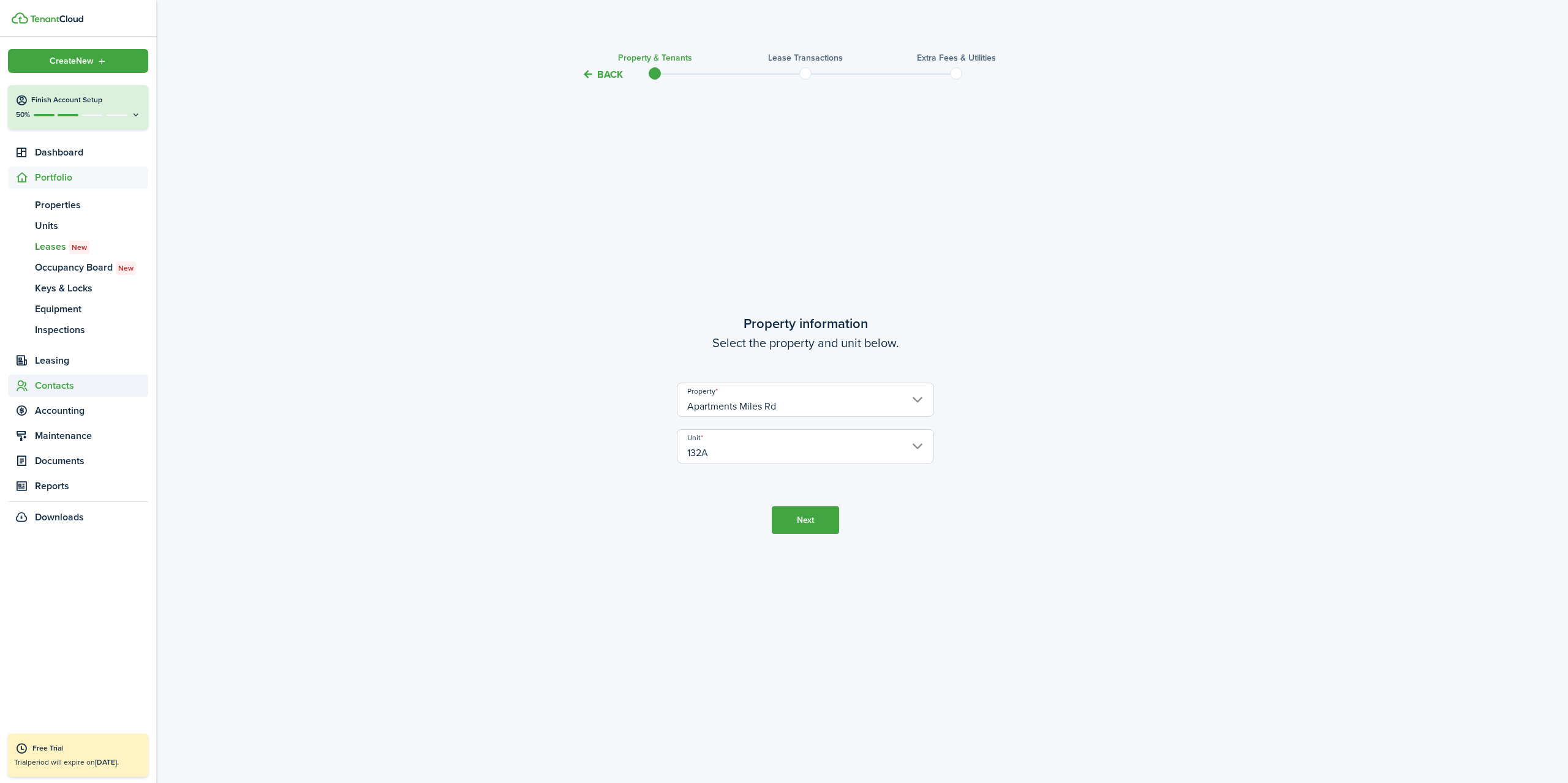
click at [85, 391] on span "Contacts" at bounding box center [91, 386] width 113 height 15
click at [88, 258] on span "Tenants" at bounding box center [91, 256] width 113 height 15
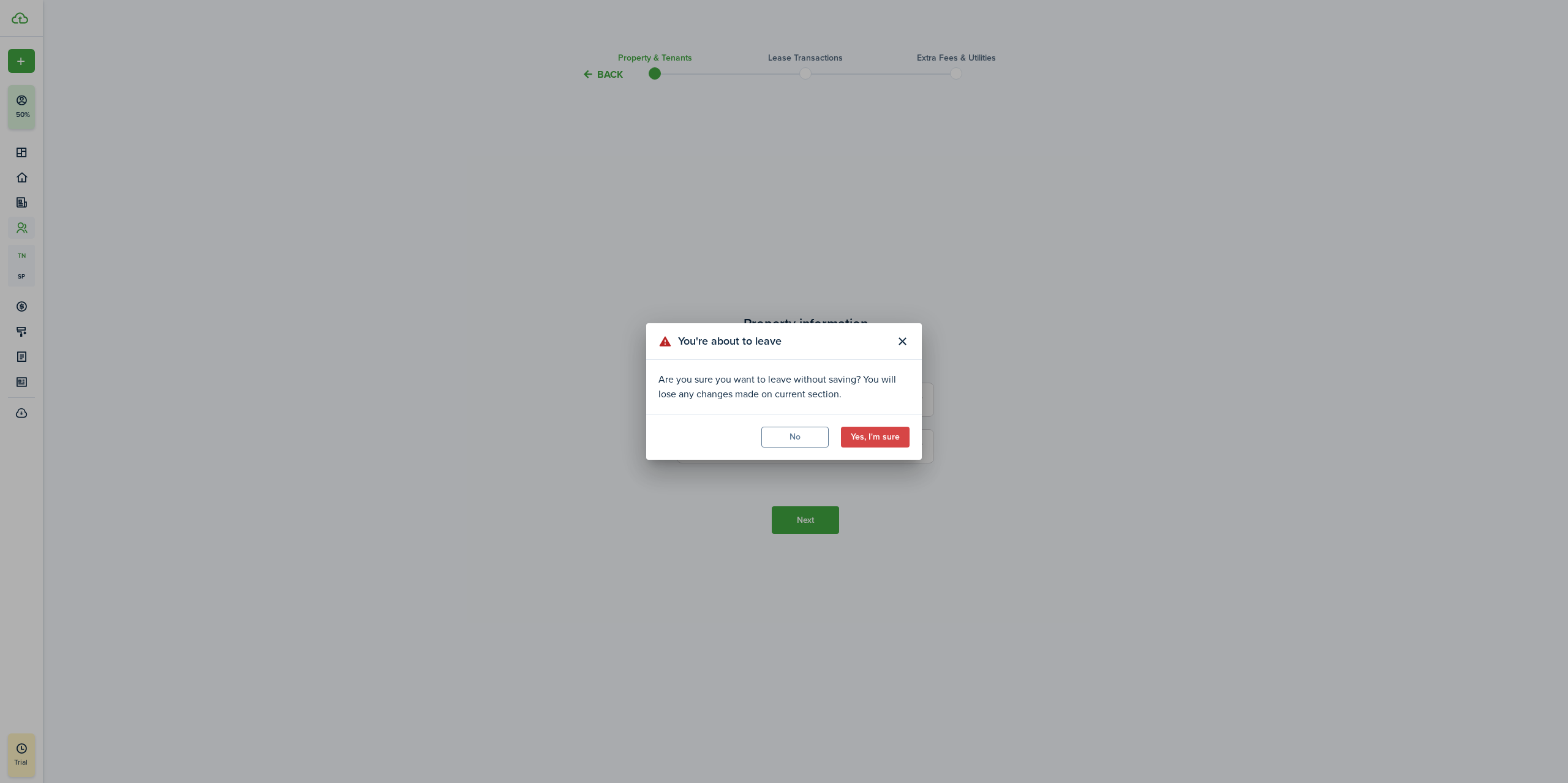
click at [898, 436] on button "Yes, I'm sure" at bounding box center [875, 437] width 69 height 21
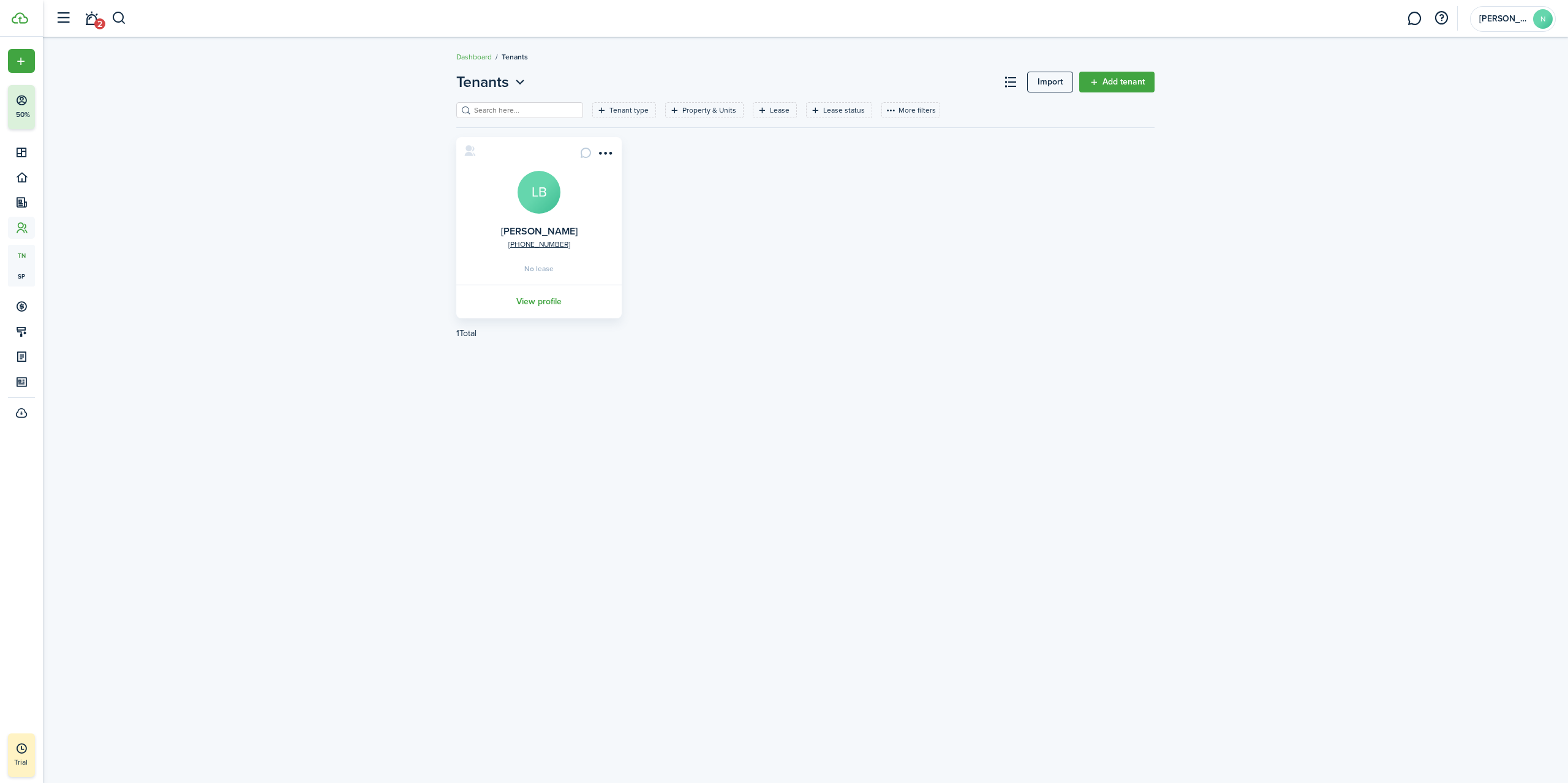
click at [1107, 82] on link "Add tenant" at bounding box center [1117, 82] width 75 height 21
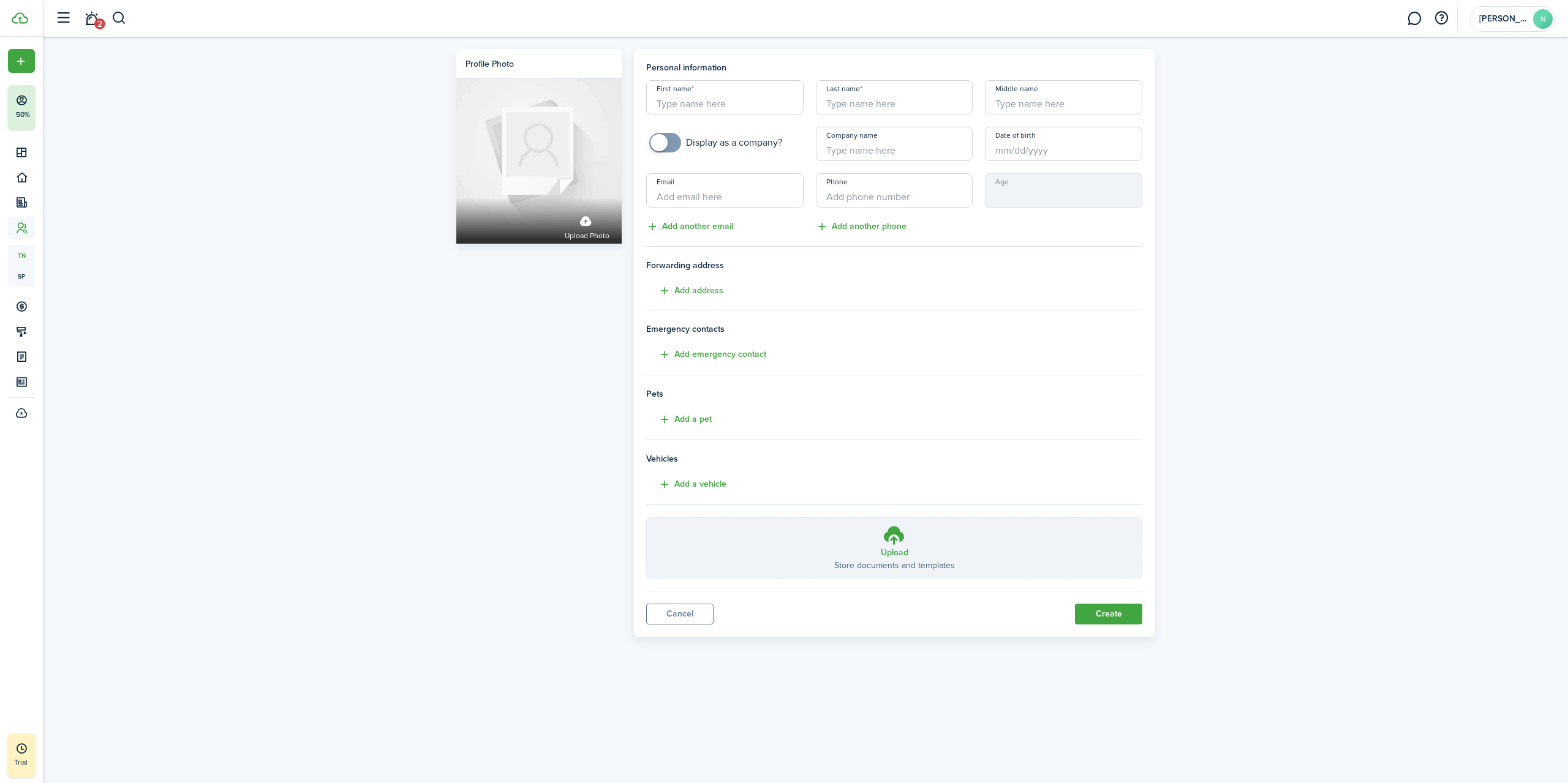
click at [675, 95] on input "First name" at bounding box center [725, 98] width 158 height 35
type input "[PERSON_NAME]"
click at [714, 293] on button "Add address" at bounding box center [685, 291] width 77 height 14
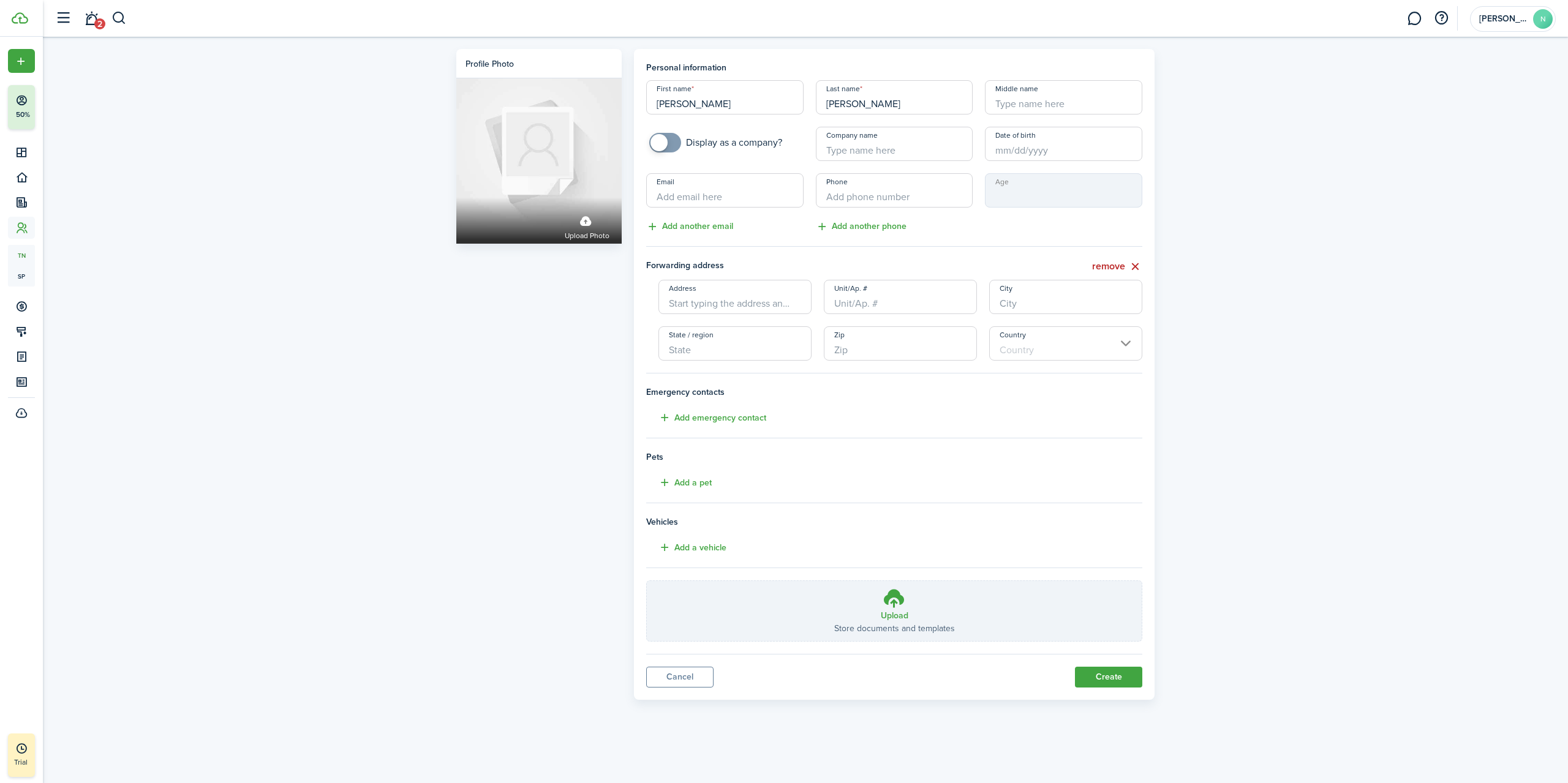
click at [767, 309] on input "Address" at bounding box center [735, 297] width 153 height 35
click at [748, 329] on span "[STREET_ADDRESS]" at bounding box center [717, 324] width 77 height 13
type input "Miles St"
type input "[PERSON_NAME]"
type input "GA"
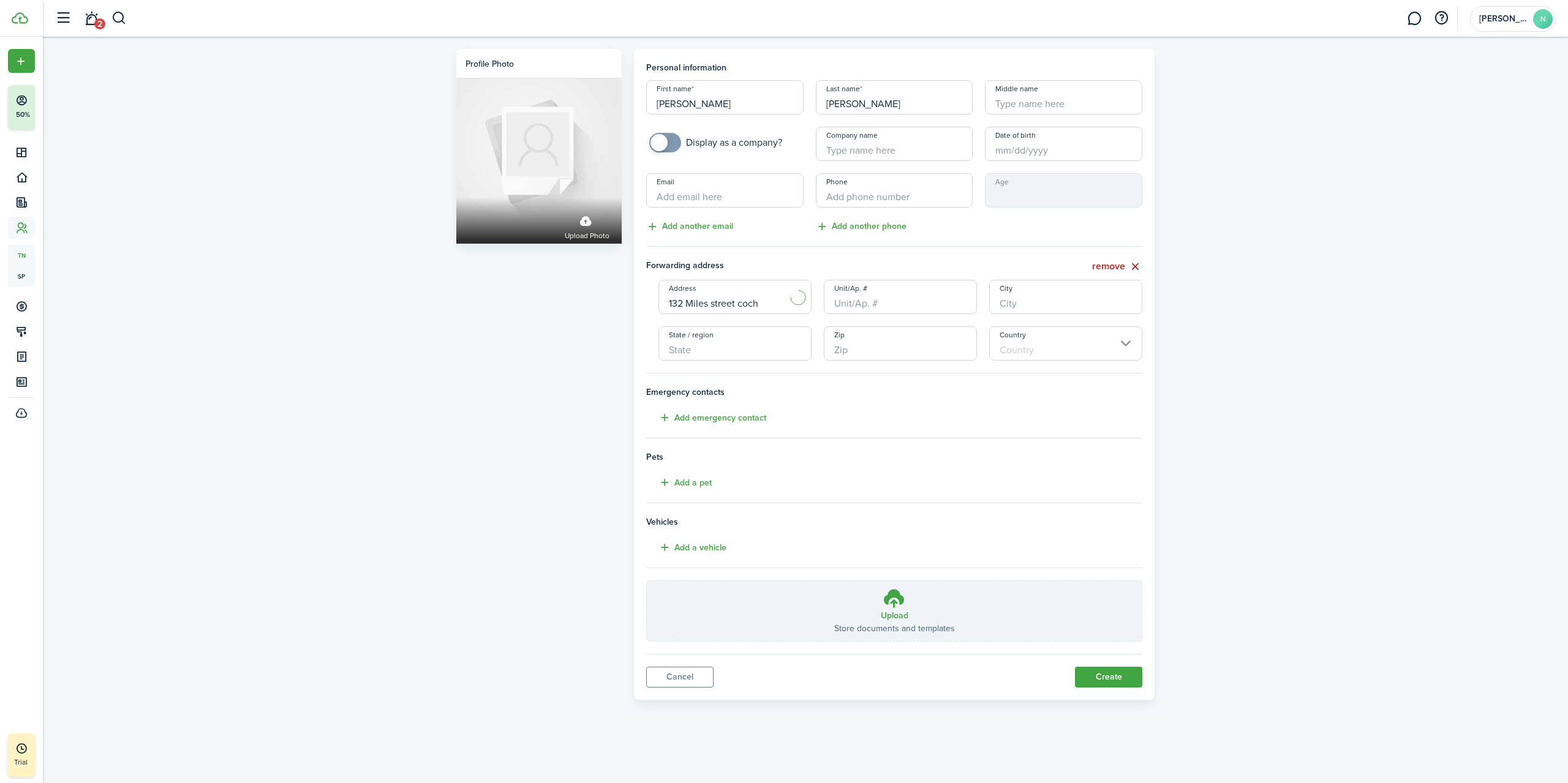
type input "31014"
type input "[GEOGRAPHIC_DATA]"
click at [877, 299] on input "Unit/Ap. #" at bounding box center [901, 297] width 153 height 35
type input "132A"
click at [1127, 685] on button "Create" at bounding box center [1108, 677] width 67 height 21
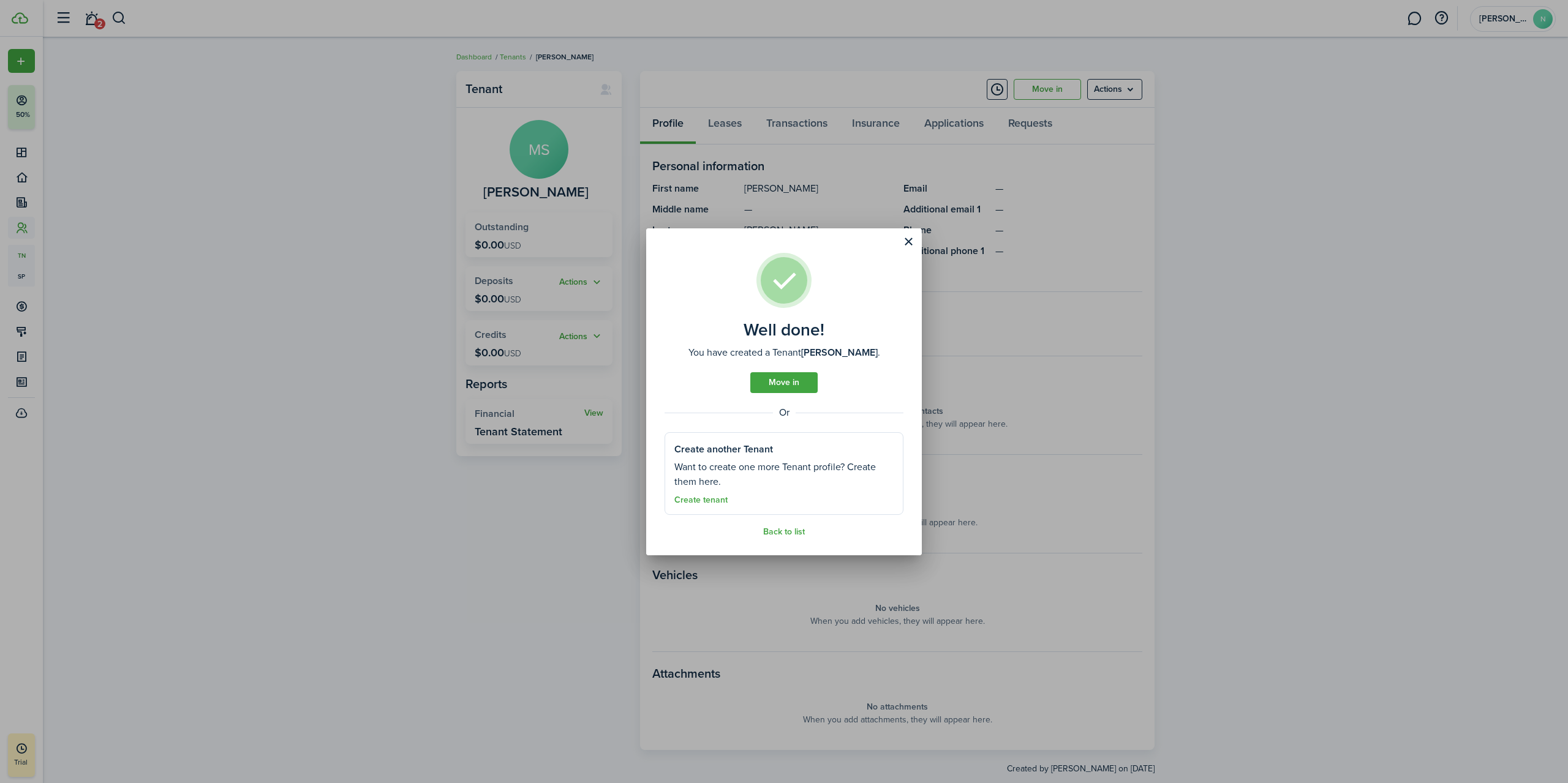
click at [916, 247] on button "Close modal" at bounding box center [909, 242] width 21 height 21
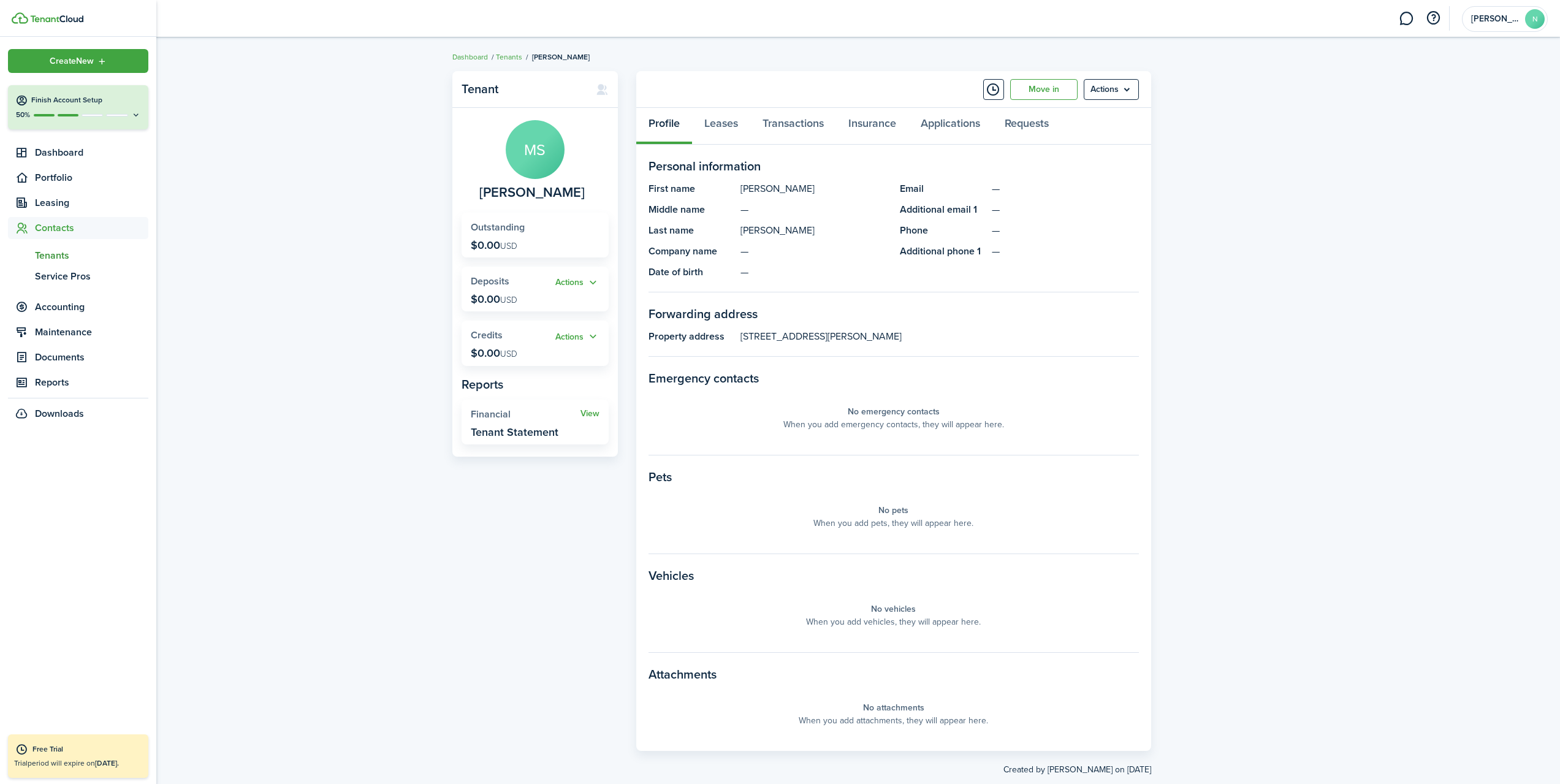
click at [56, 258] on span "Tenants" at bounding box center [92, 256] width 113 height 15
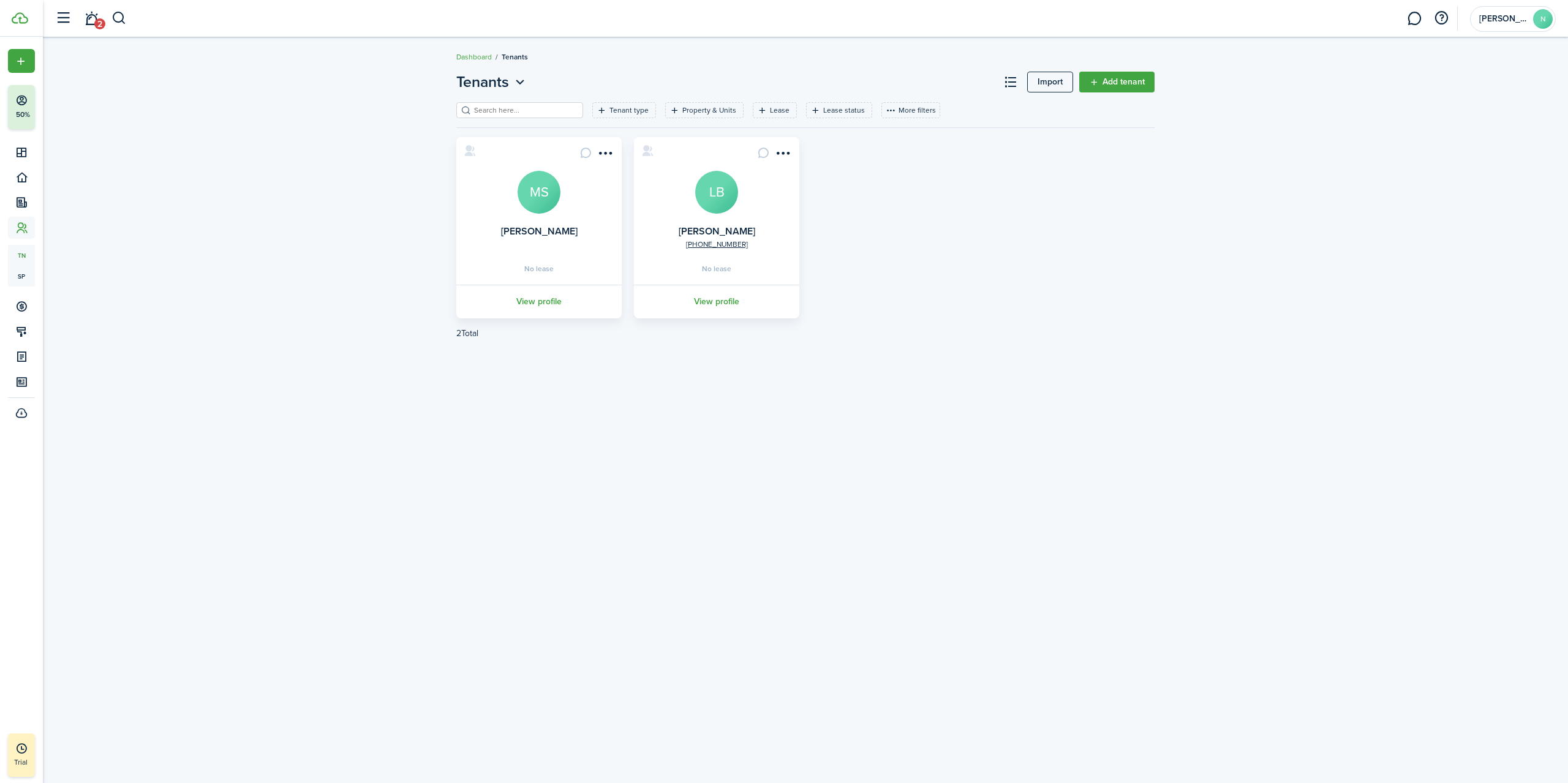
click at [1139, 83] on link "Add tenant" at bounding box center [1117, 82] width 75 height 21
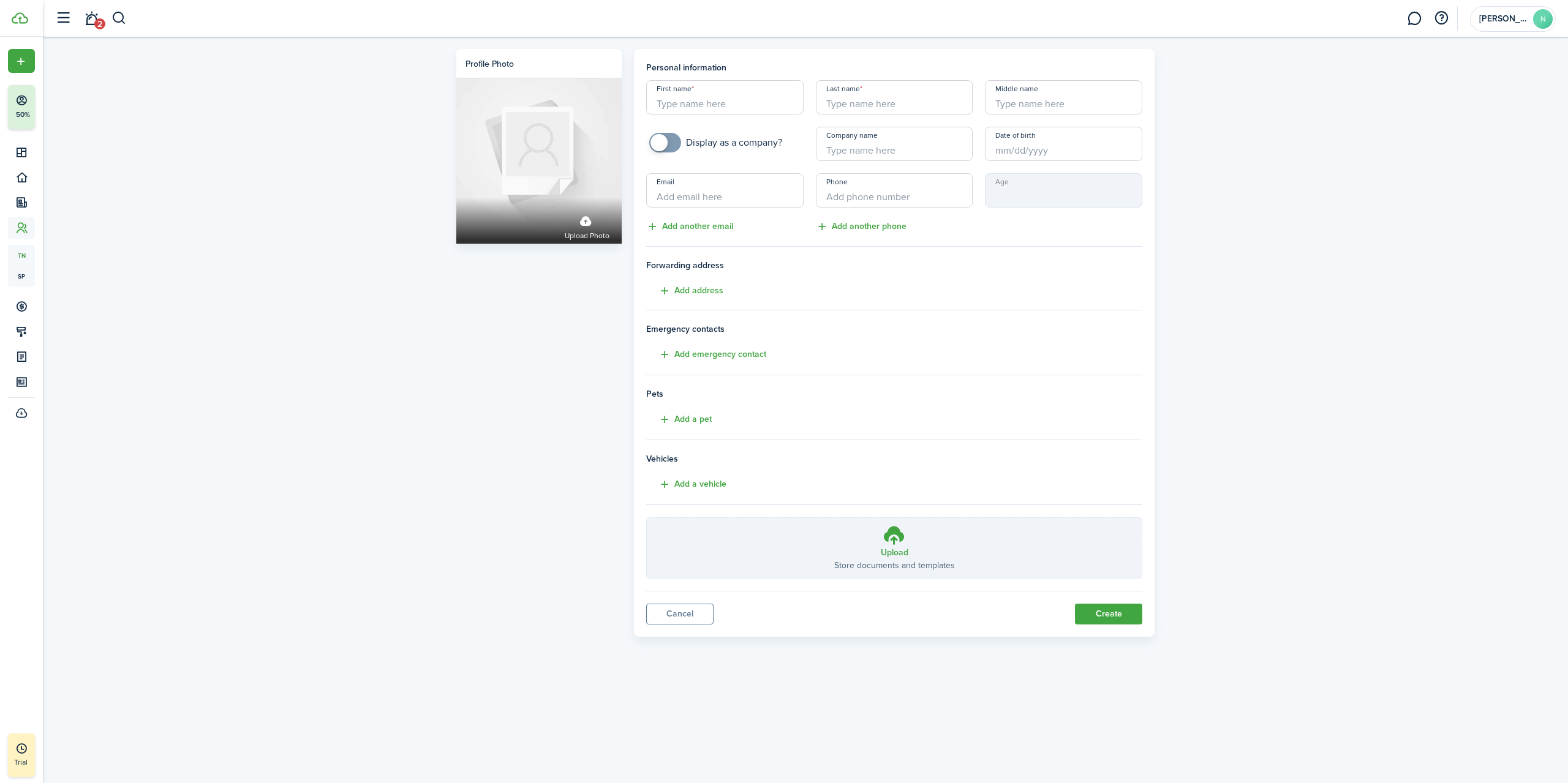
click at [703, 86] on input "First name" at bounding box center [725, 98] width 158 height 35
type input "[PERSON_NAME]"
type input "Hill"
click at [1337, 246] on div "Profile photo Upload photo Personal information First name [PERSON_NAME] Last n…" at bounding box center [805, 340] width 1525 height 606
click at [713, 288] on button "Add address" at bounding box center [685, 291] width 77 height 14
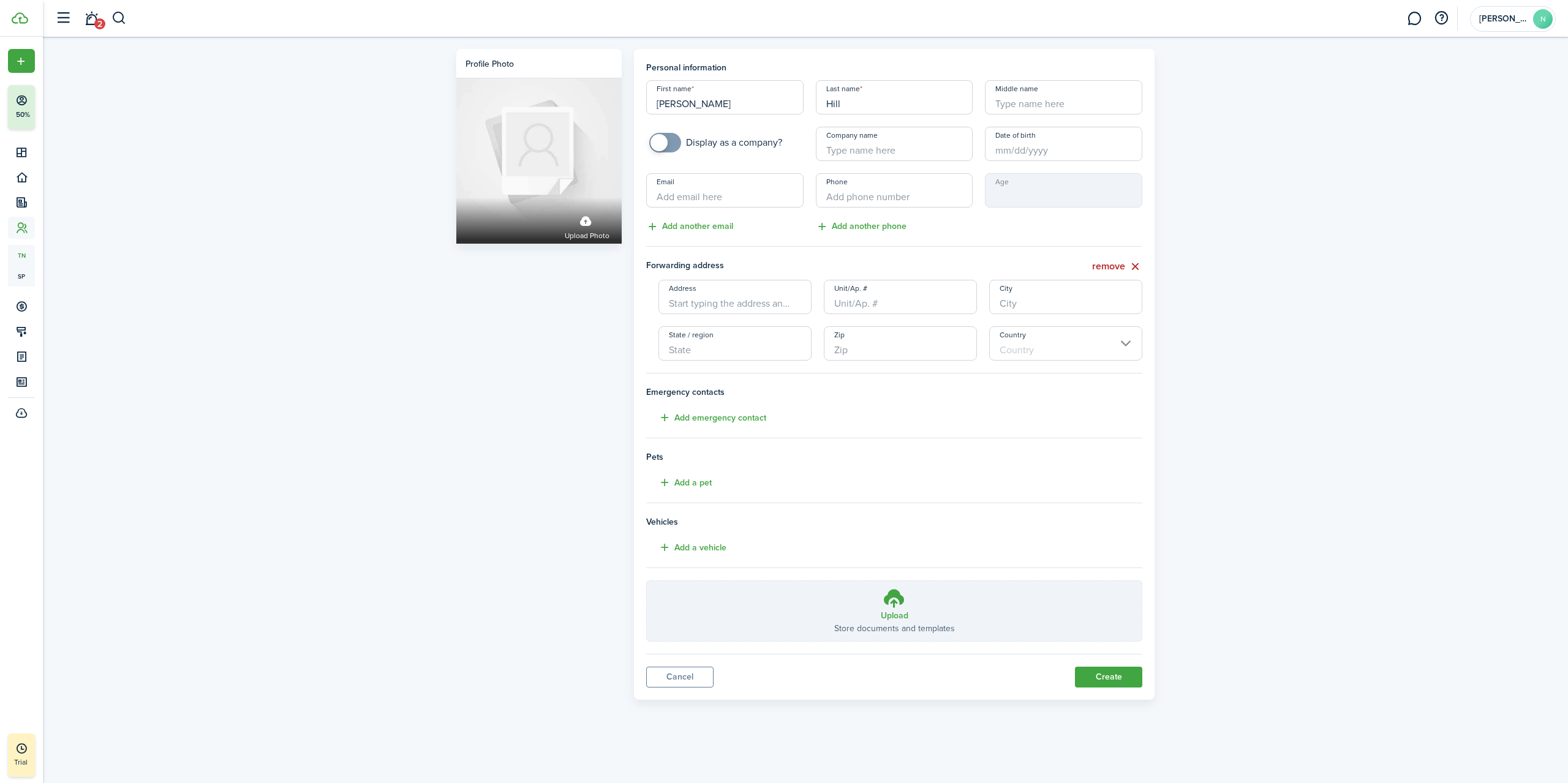
click at [782, 312] on input "Address" at bounding box center [735, 297] width 153 height 35
click at [741, 324] on span "[STREET_ADDRESS][PERSON_NAME]" at bounding box center [743, 331] width 128 height 26
type input "136 Miles St"
type input "[PERSON_NAME]"
type input "GA"
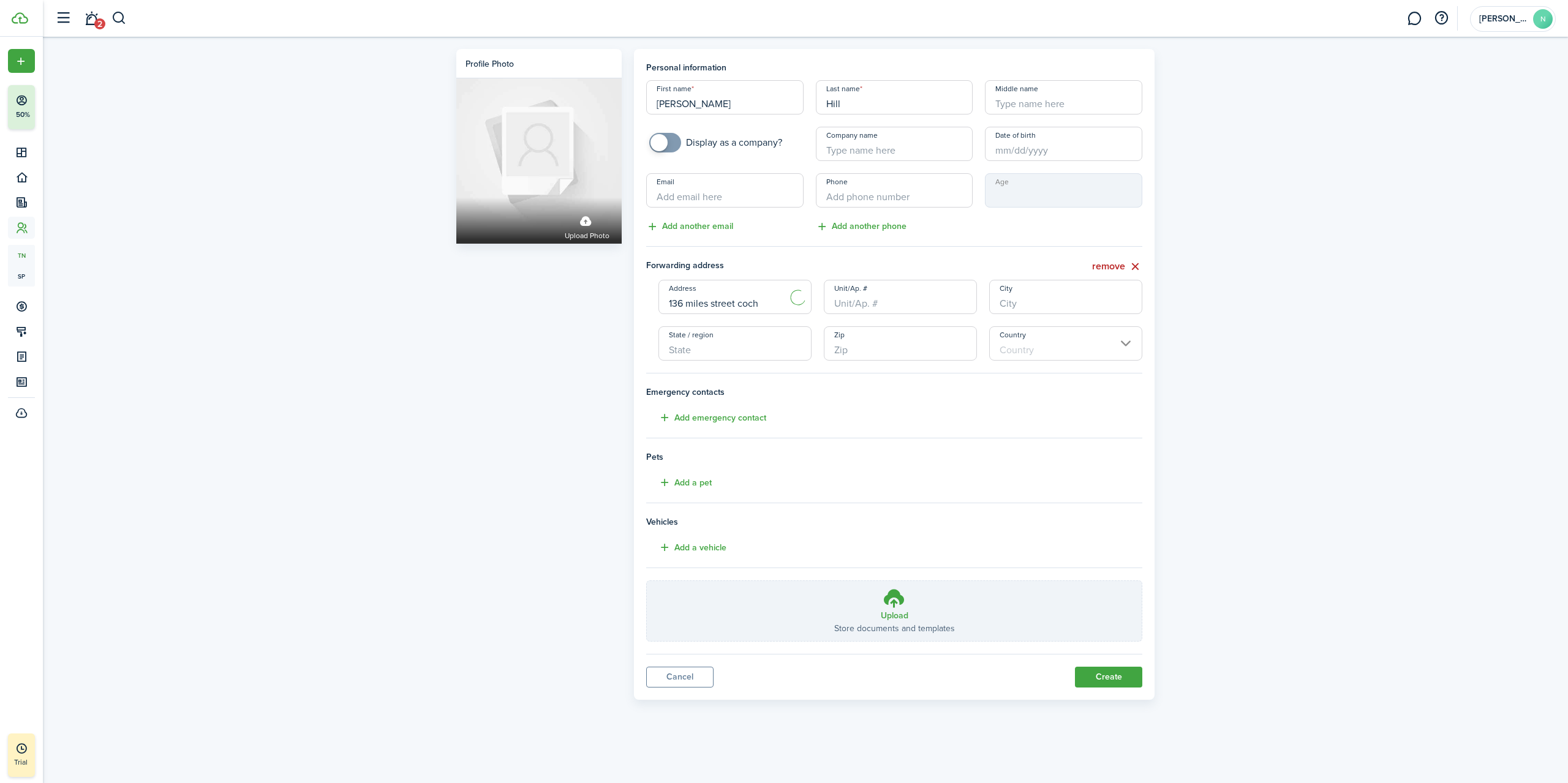
type input "31014"
type input "[GEOGRAPHIC_DATA]"
click at [858, 306] on input "Unit/Ap. #" at bounding box center [901, 297] width 153 height 35
type input "136B"
click at [1121, 676] on button "Create" at bounding box center [1108, 677] width 67 height 21
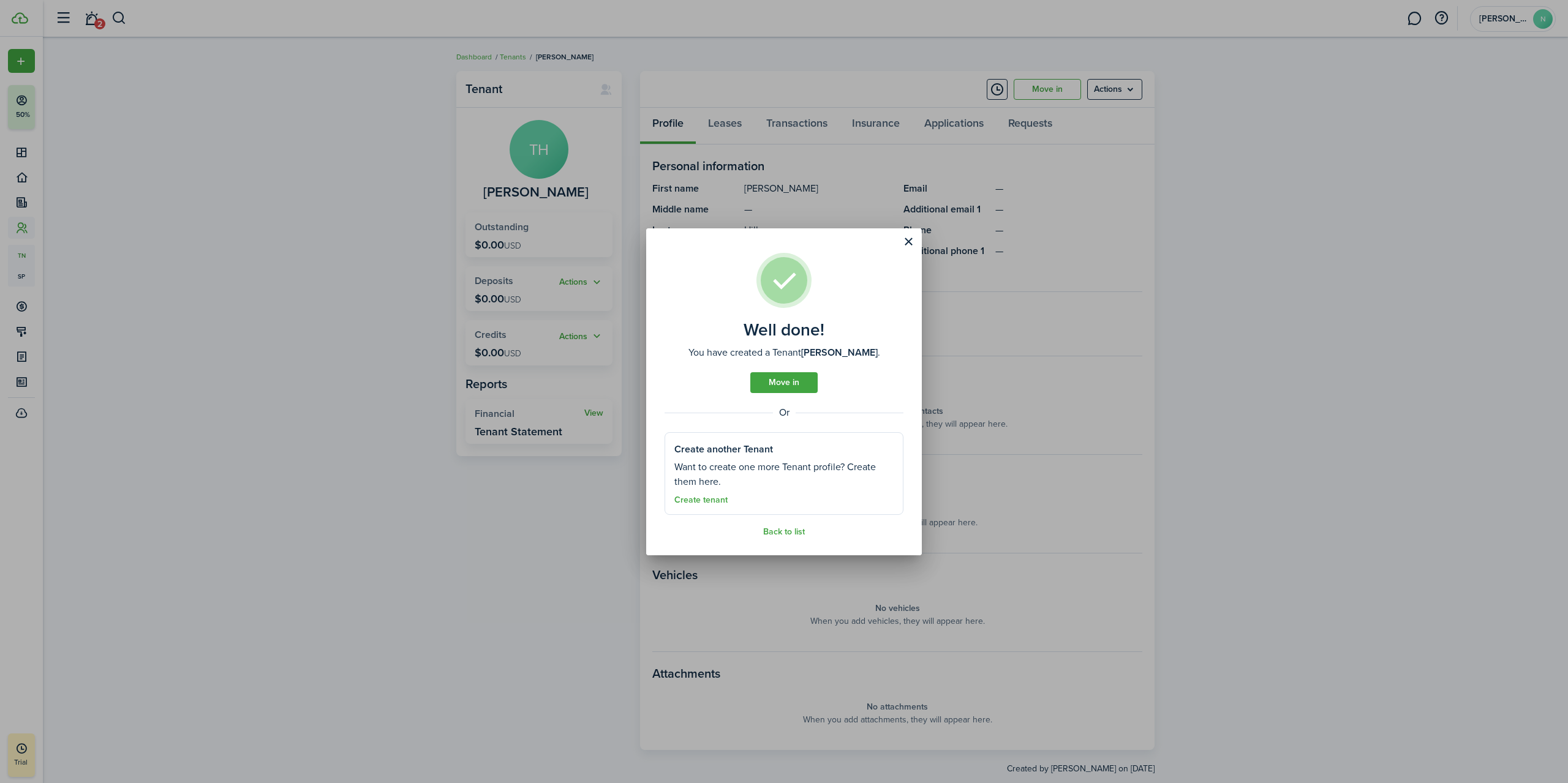
click at [902, 241] on button "Close modal" at bounding box center [909, 242] width 21 height 21
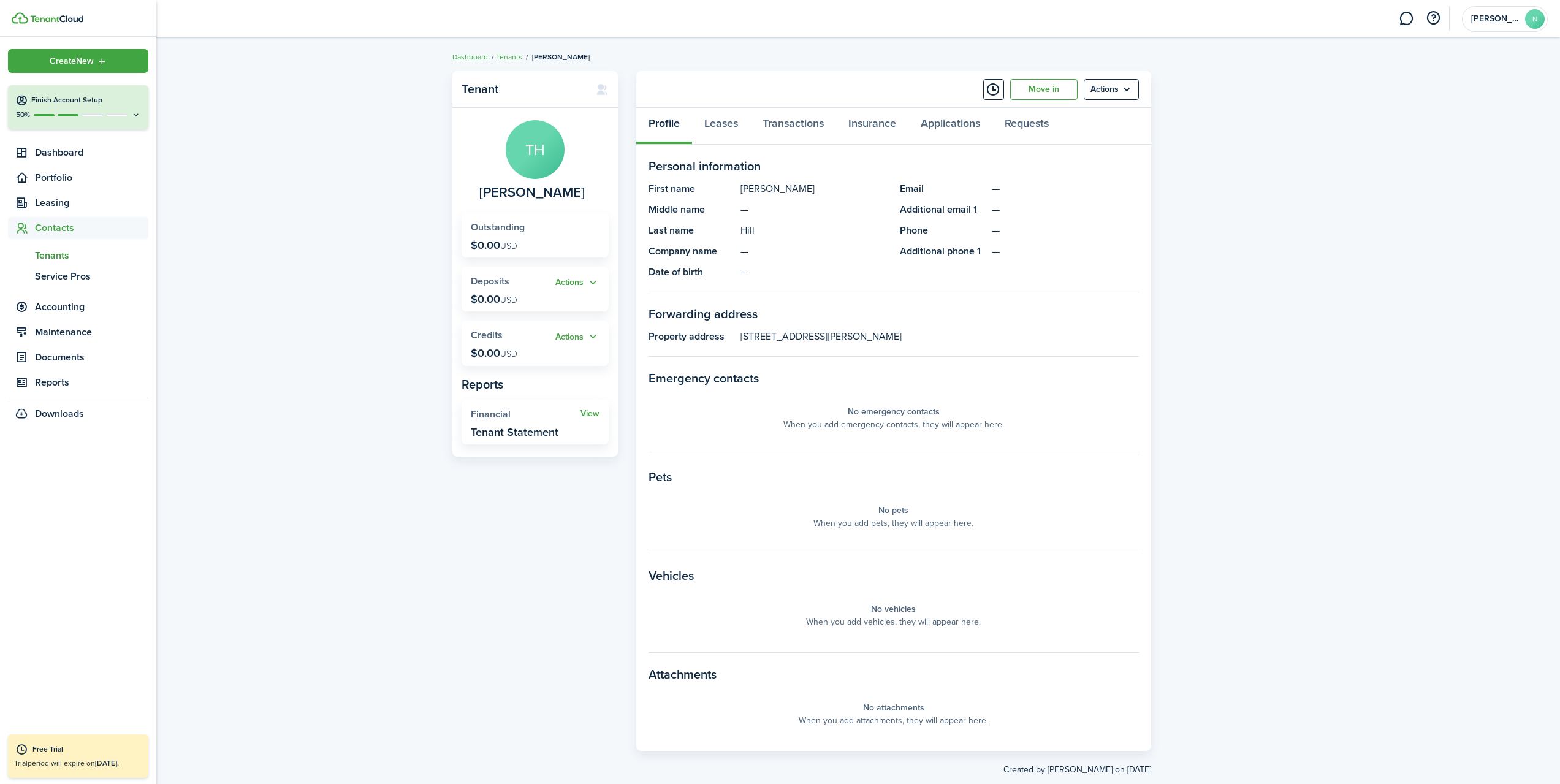
click at [56, 256] on span "Tenants" at bounding box center [92, 256] width 113 height 15
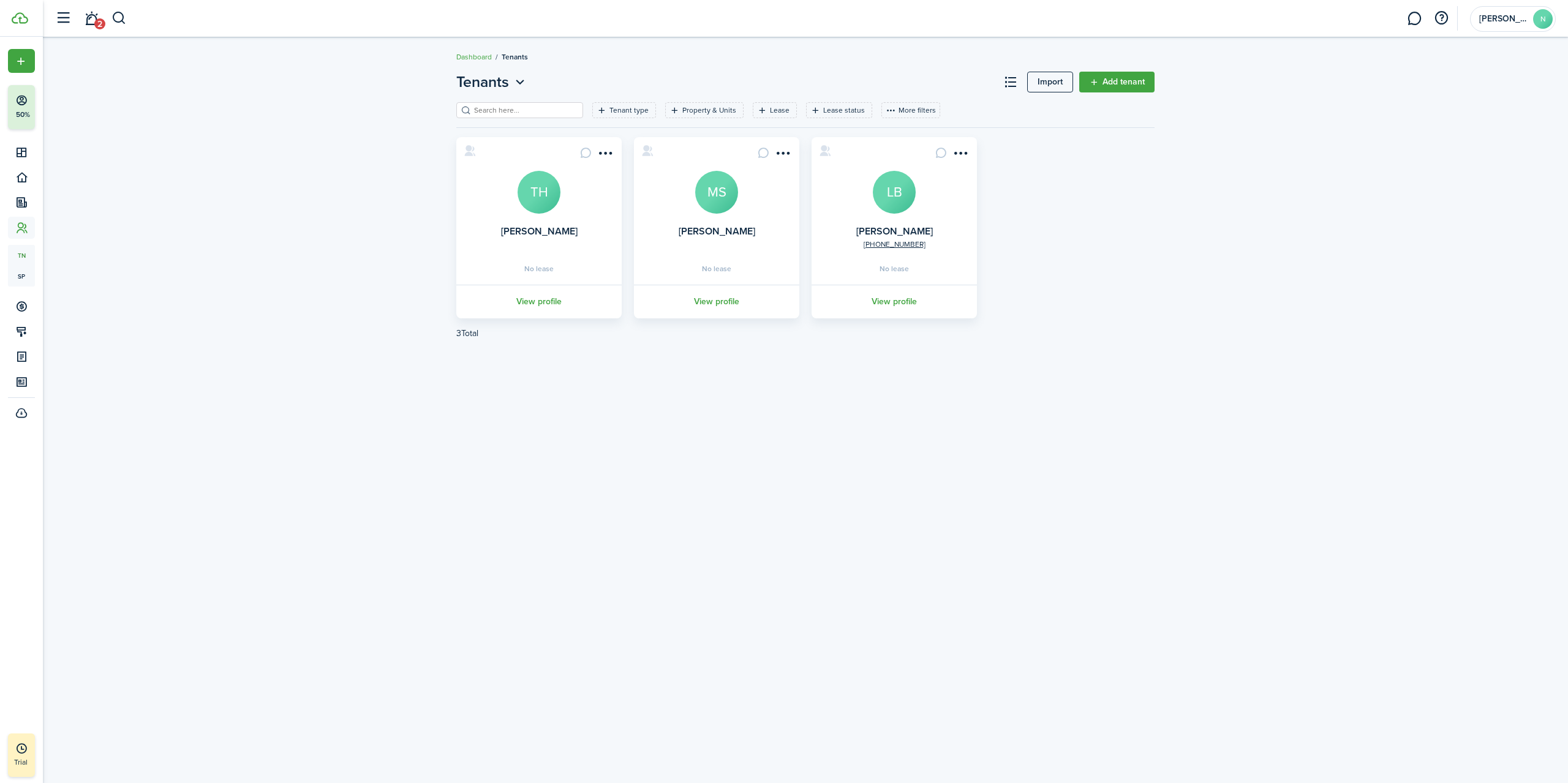
click at [1143, 89] on link "Add tenant" at bounding box center [1117, 82] width 75 height 21
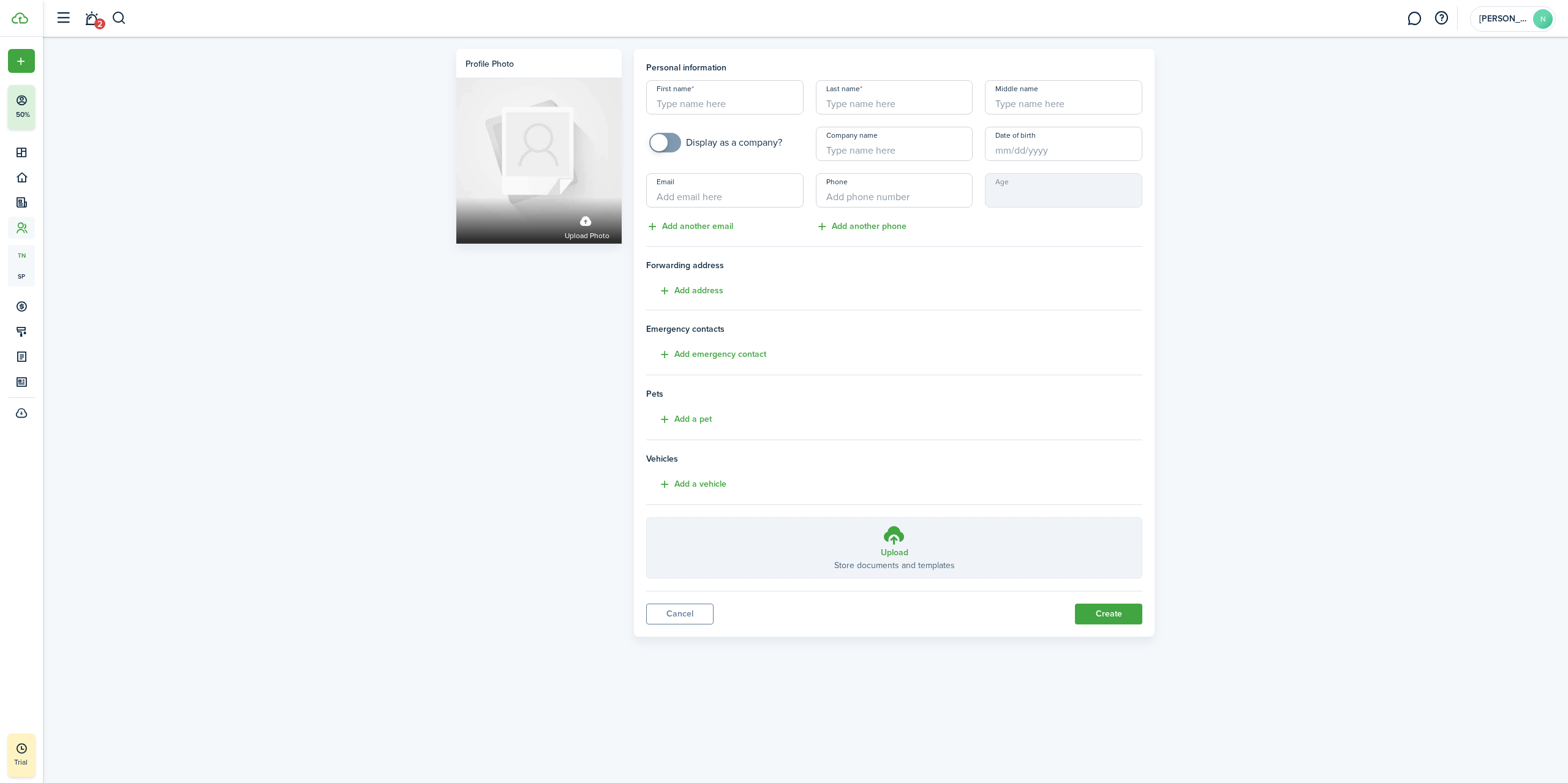
click at [722, 85] on input "First name" at bounding box center [725, 98] width 158 height 35
type input "[PERSON_NAME]"
click at [893, 188] on input "+1" at bounding box center [895, 191] width 158 height 35
type input "[PHONE_NUMBER]"
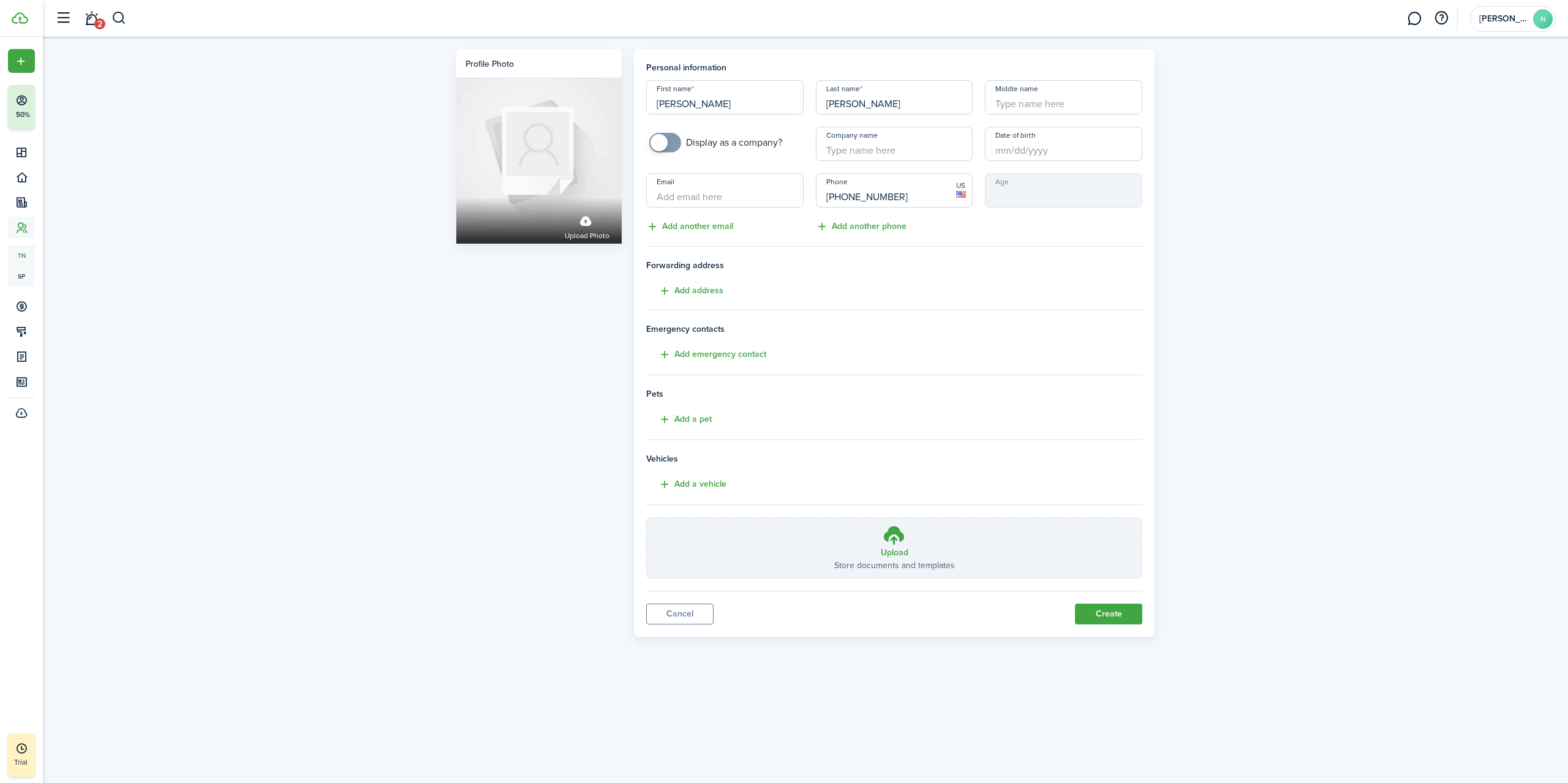
click at [1105, 611] on button "Create" at bounding box center [1108, 614] width 67 height 21
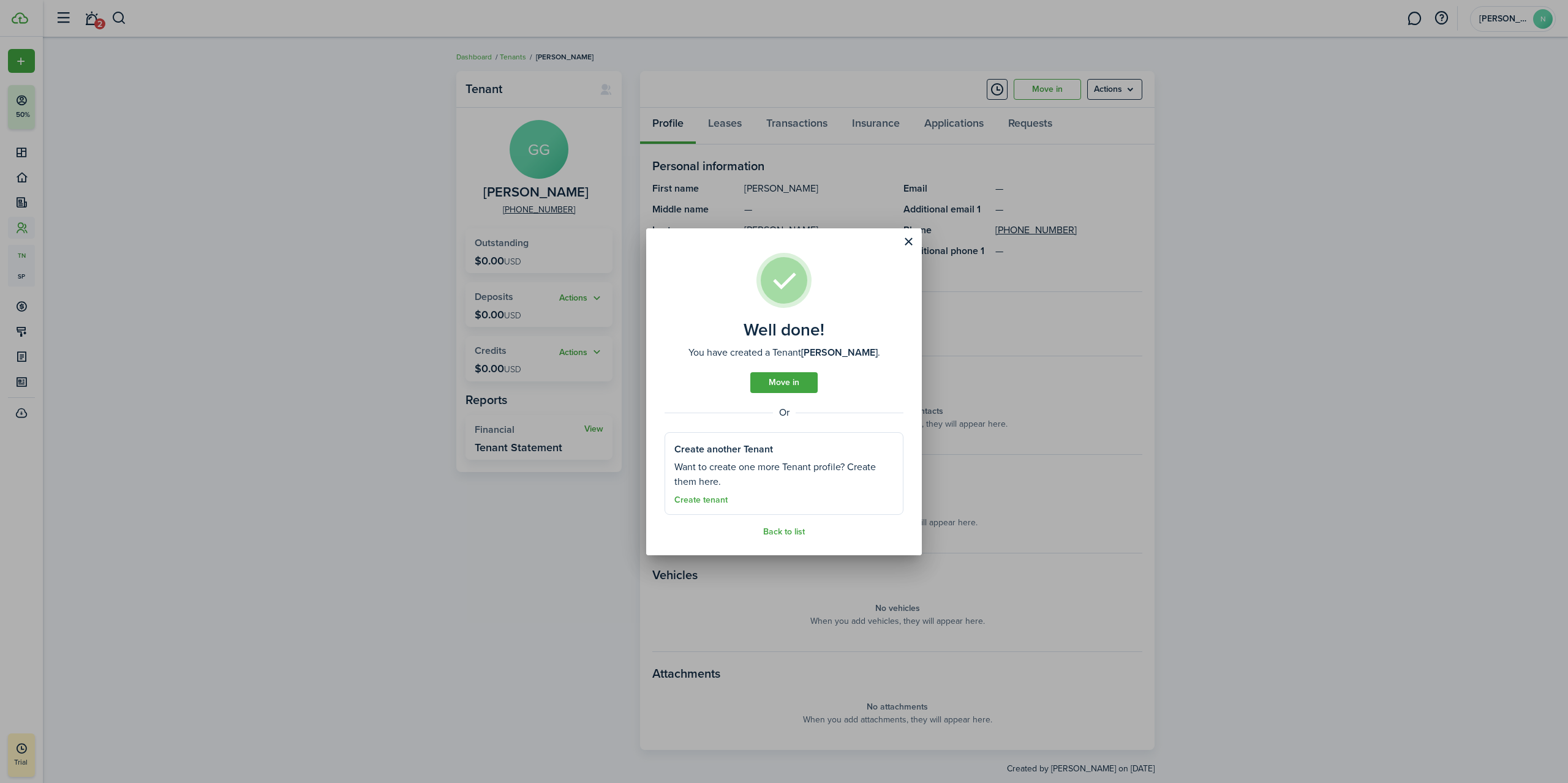
click at [910, 239] on button "Close modal" at bounding box center [909, 242] width 21 height 21
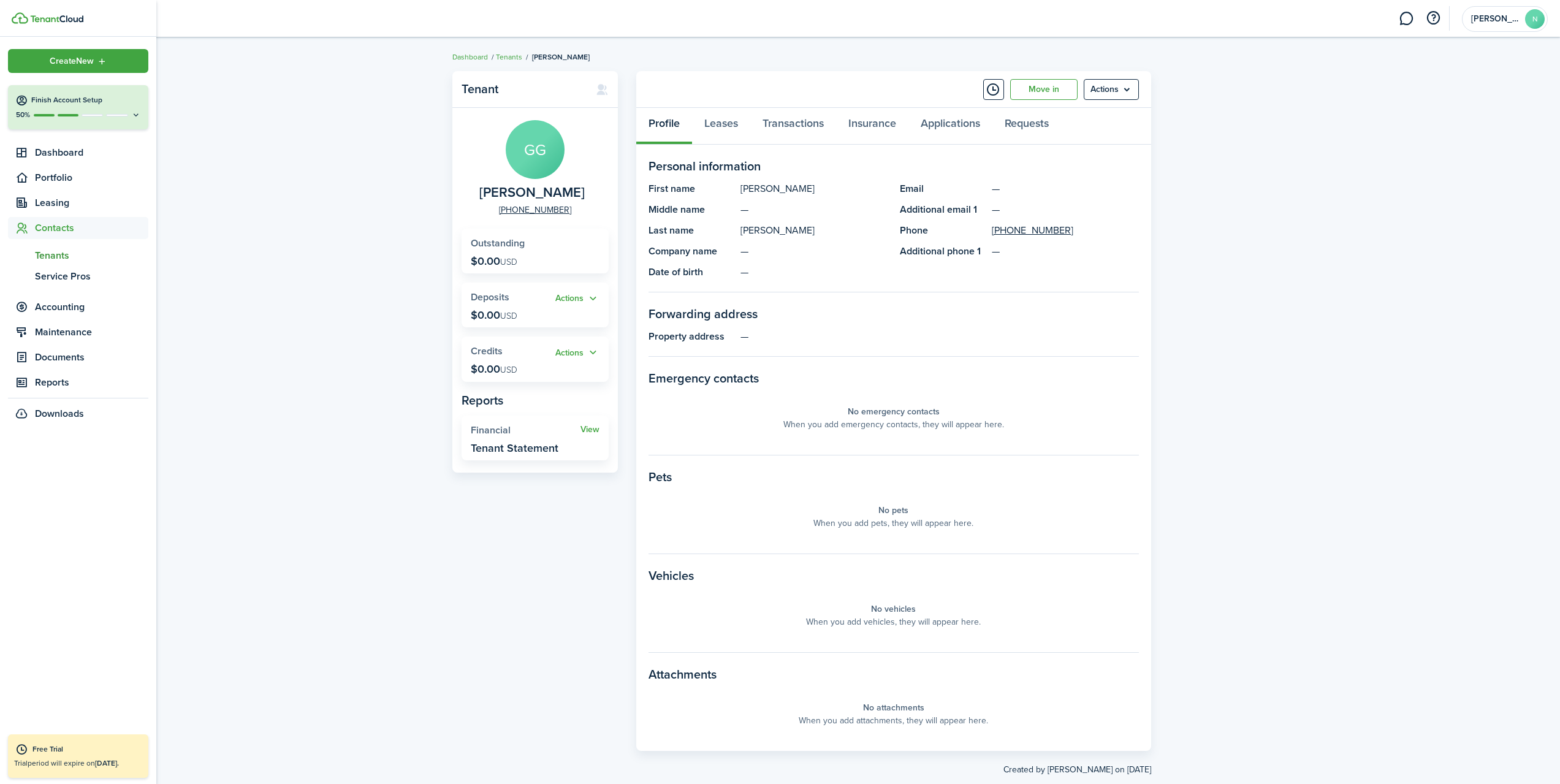
click at [41, 258] on span "Tenants" at bounding box center [92, 256] width 113 height 15
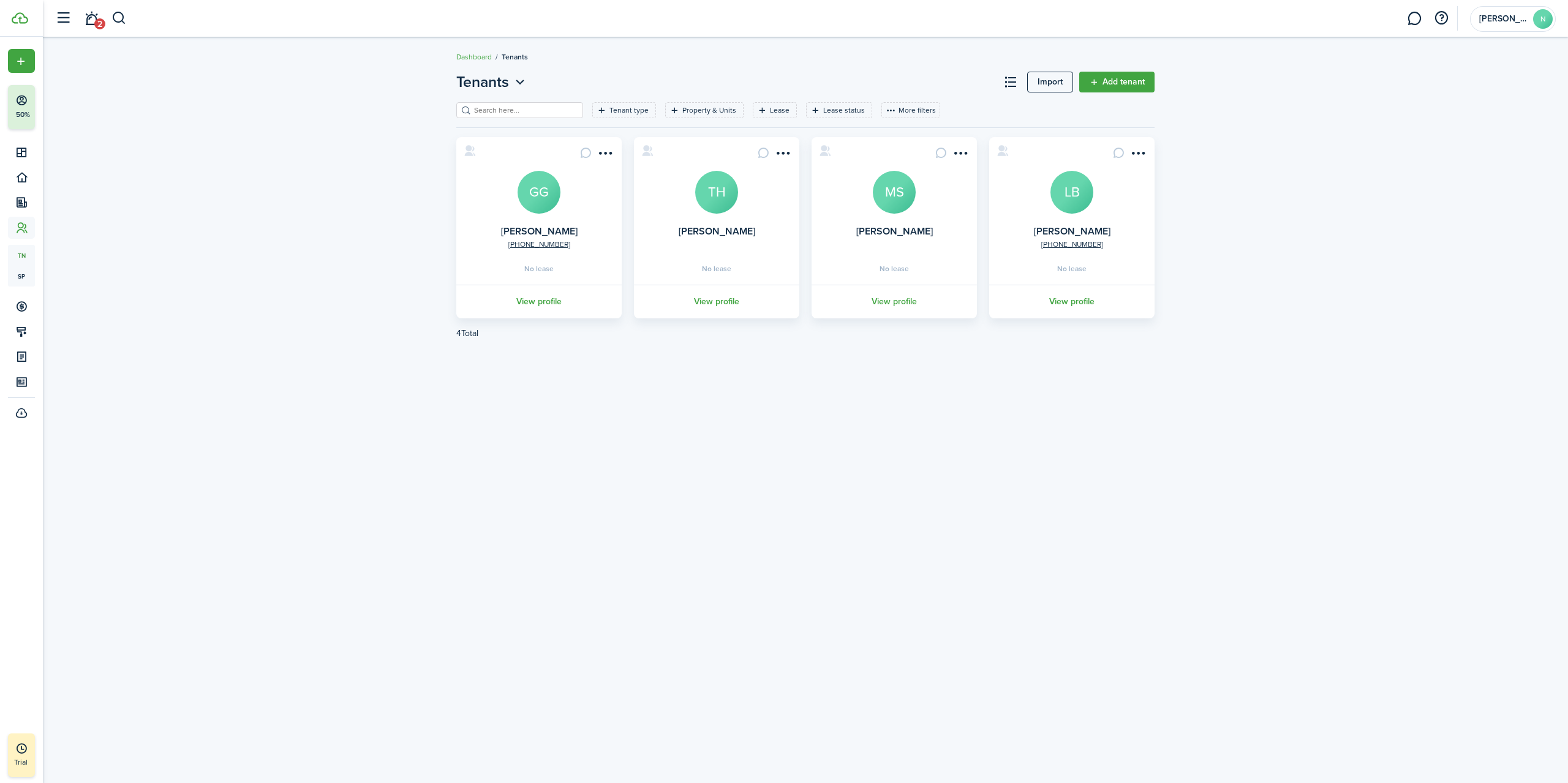
click at [778, 156] on menu-btn-icon "Open menu" at bounding box center [783, 153] width 21 height 21
click at [766, 183] on link "Edit" at bounding box center [739, 180] width 107 height 21
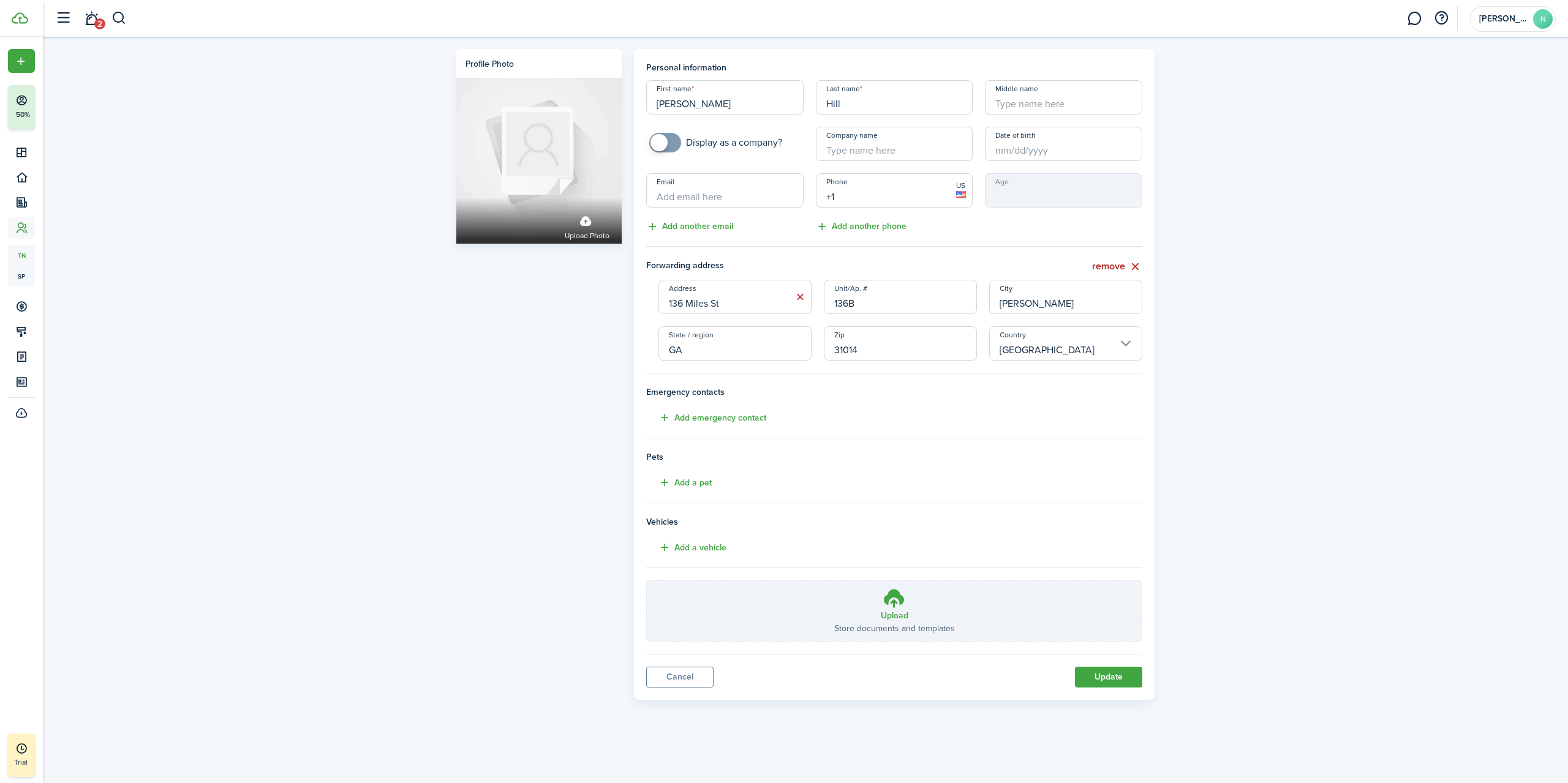
click at [885, 198] on input "+1" at bounding box center [895, 191] width 158 height 35
type input "[PHONE_NUMBER]"
click at [1115, 677] on button "Update" at bounding box center [1108, 677] width 67 height 21
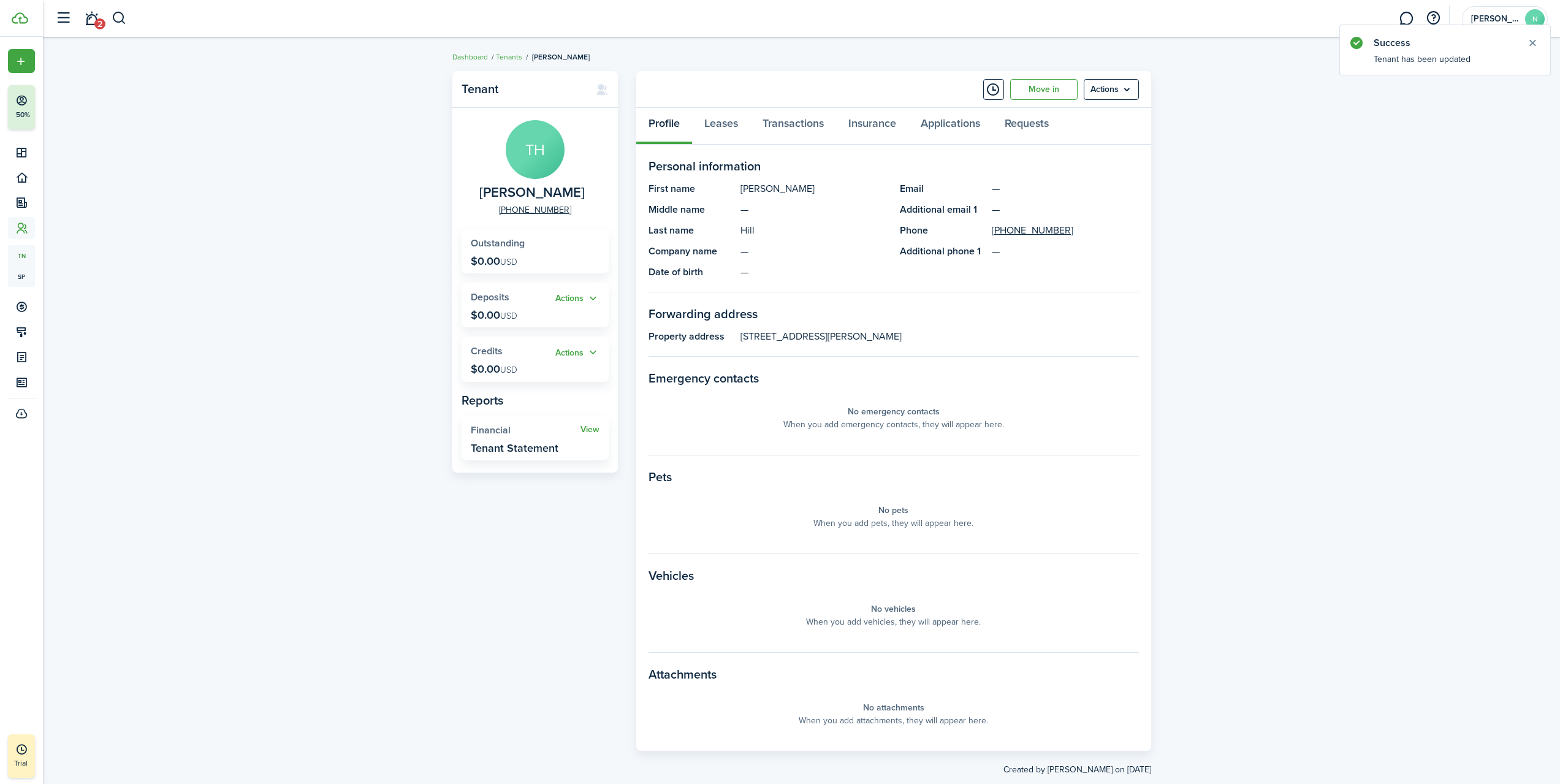
click at [503, 57] on link "Tenants" at bounding box center [509, 57] width 27 height 11
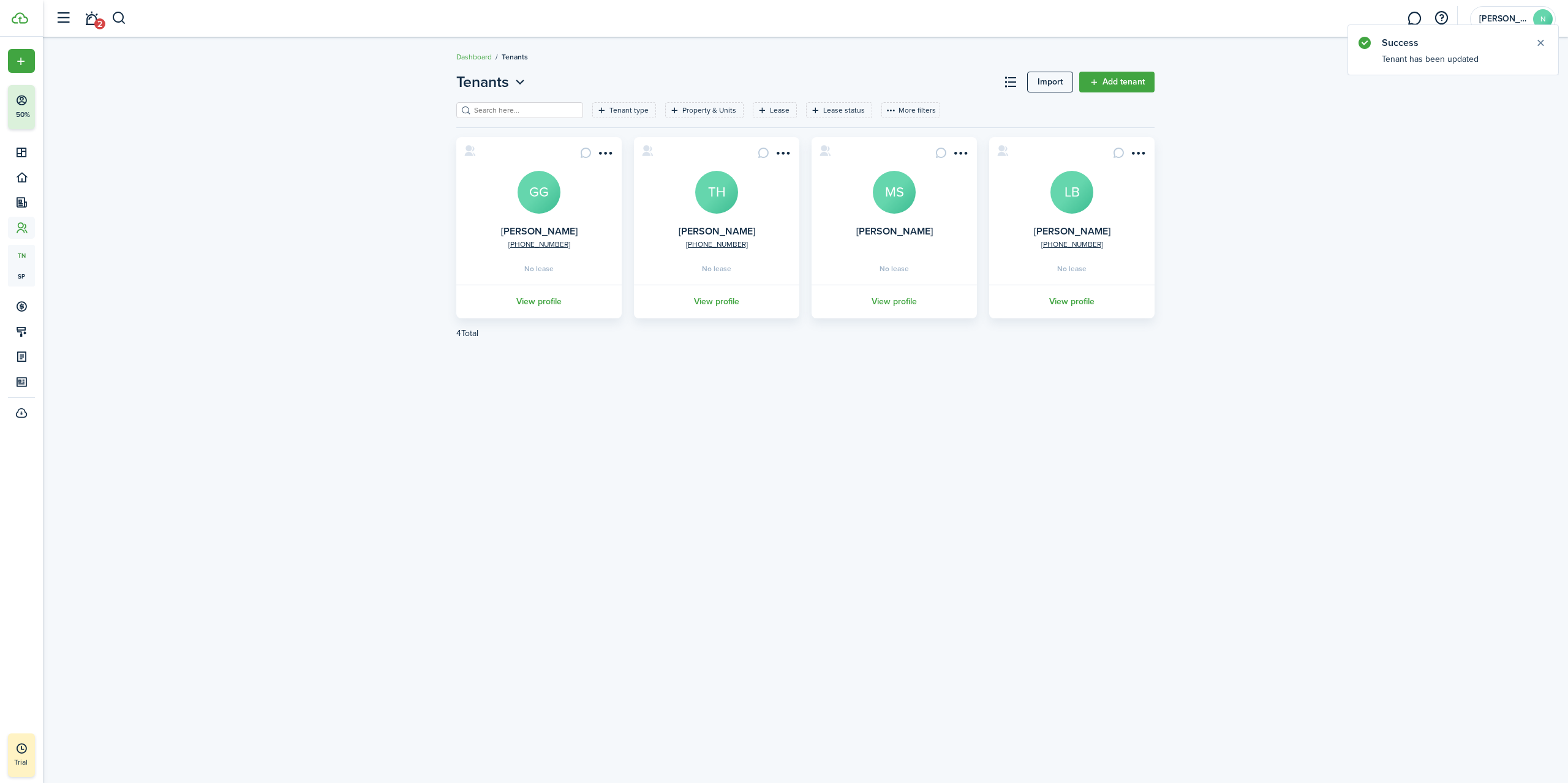
click at [961, 152] on menu-btn-icon "Open menu" at bounding box center [961, 153] width 21 height 21
click at [940, 183] on link "Edit" at bounding box center [916, 180] width 107 height 21
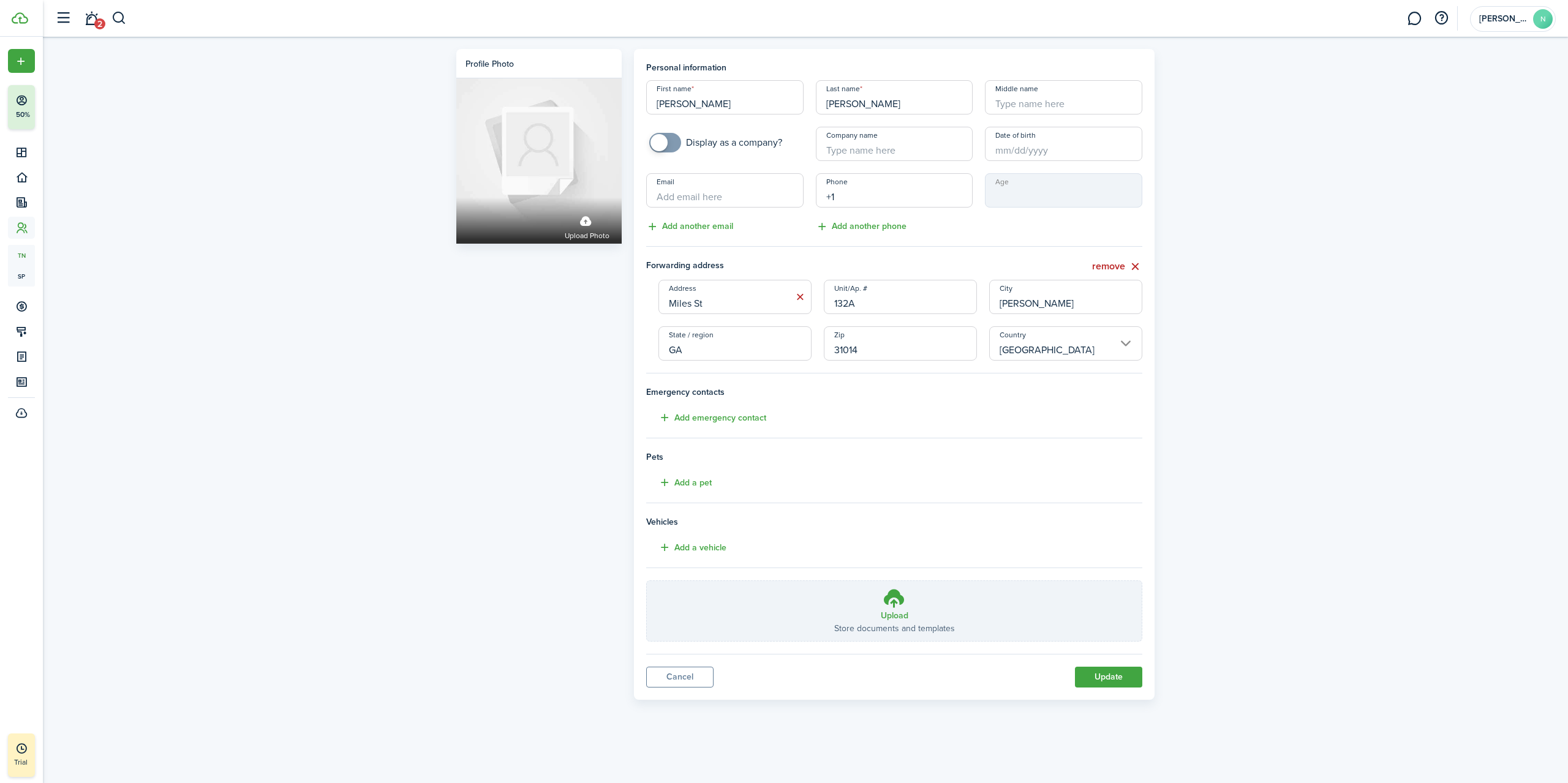
click at [862, 196] on input "+1" at bounding box center [895, 191] width 158 height 35
type input "[PHONE_NUMBER]"
click at [1092, 684] on button "Update" at bounding box center [1108, 677] width 67 height 21
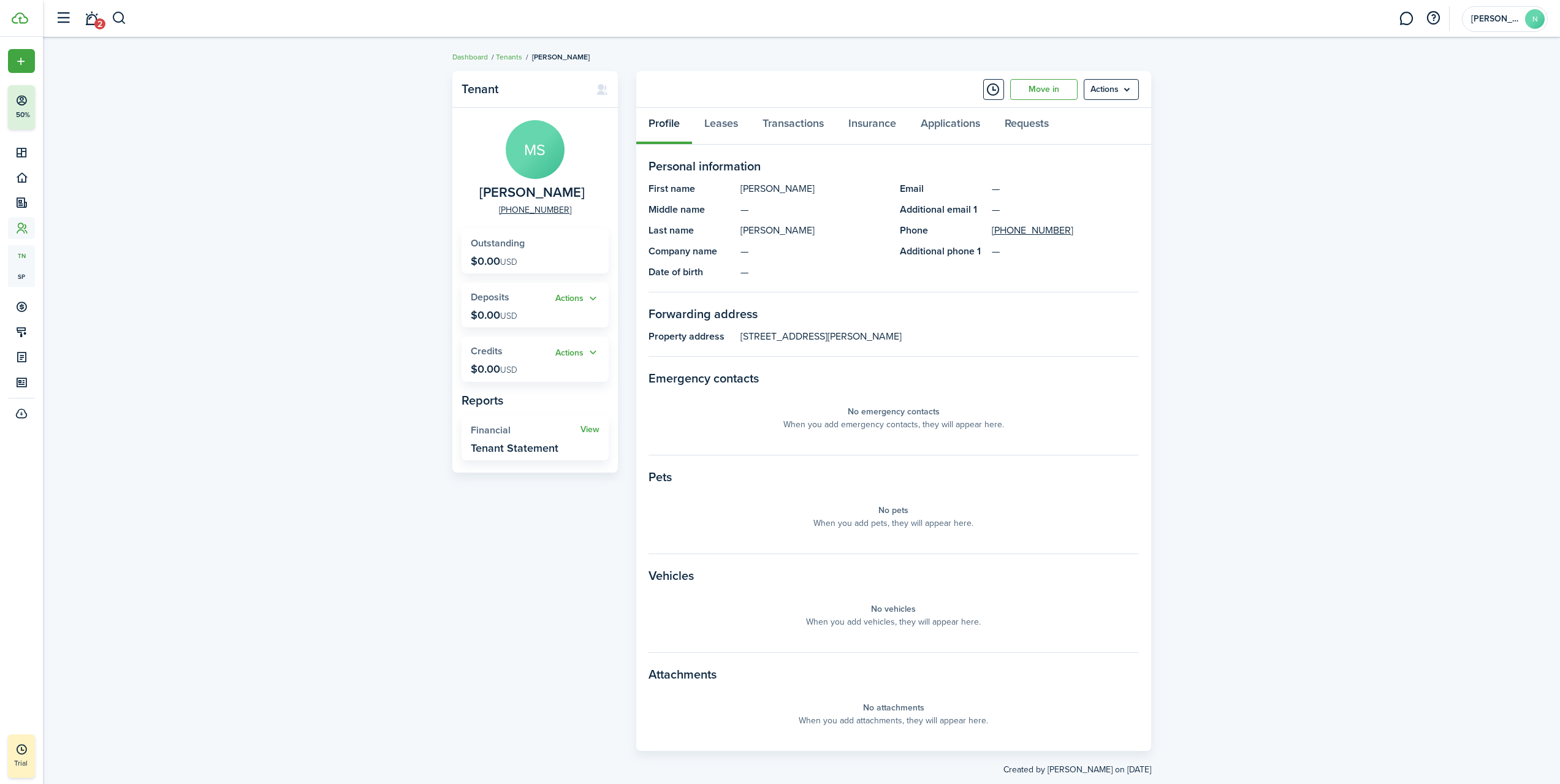
click at [504, 55] on link "Tenants" at bounding box center [509, 57] width 27 height 11
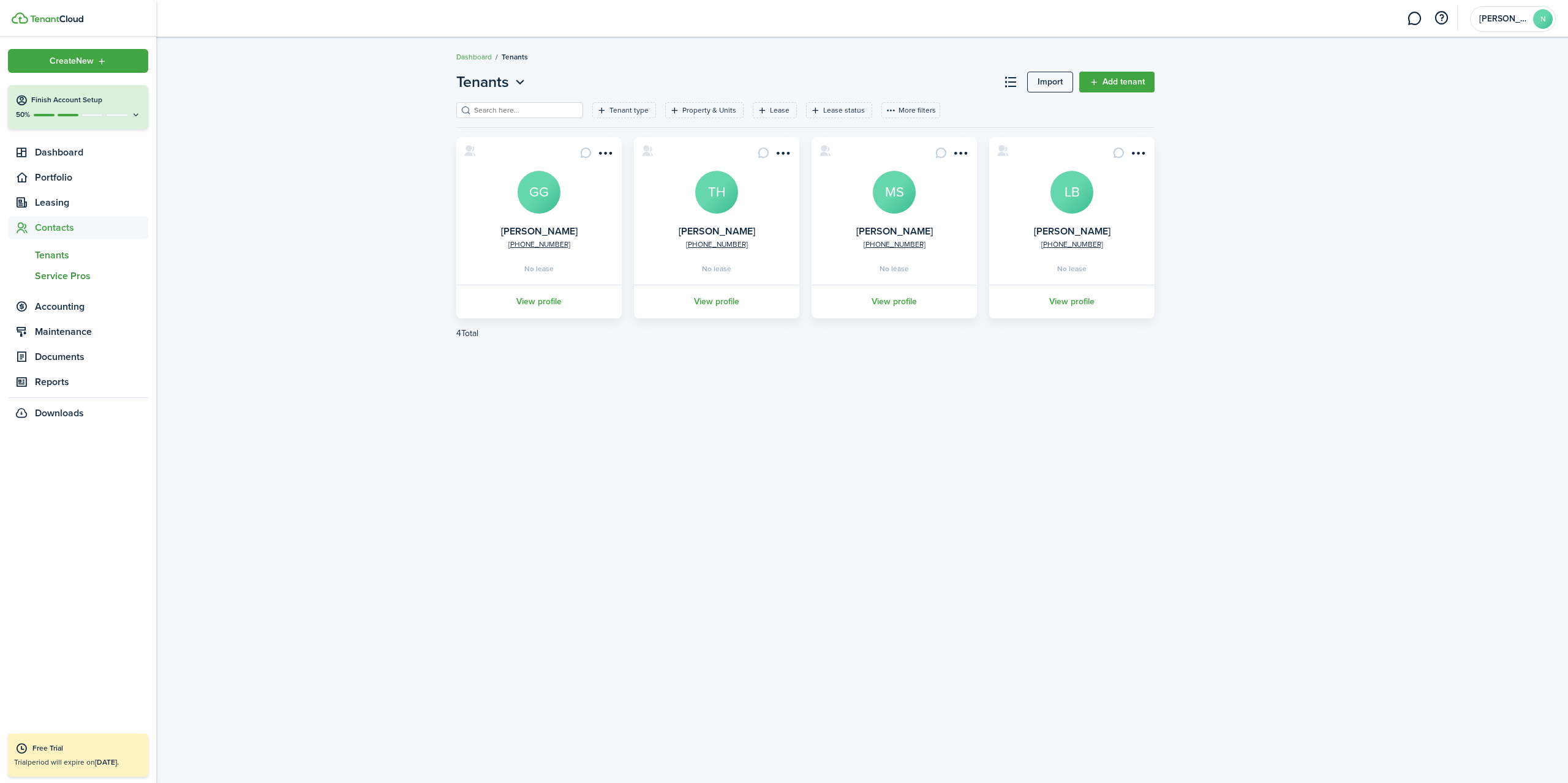
click at [81, 272] on span "Service Pros" at bounding box center [91, 276] width 113 height 15
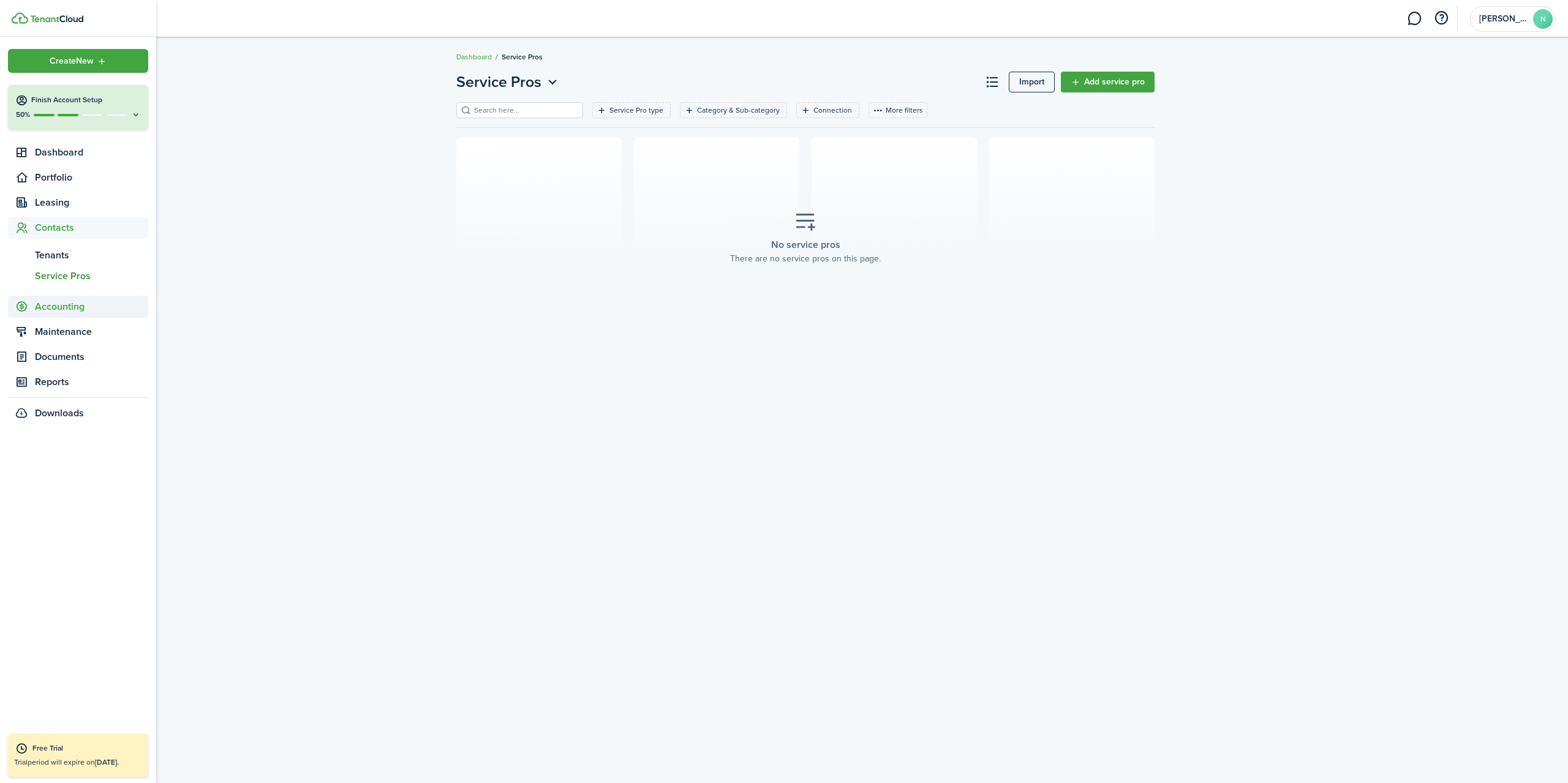
click at [70, 308] on span "Accounting" at bounding box center [91, 307] width 113 height 15
click at [79, 399] on span "Maintenance" at bounding box center [91, 395] width 113 height 15
click at [90, 382] on span "Documents" at bounding box center [91, 378] width 113 height 15
click at [98, 325] on span "Landlord forms" at bounding box center [91, 331] width 113 height 15
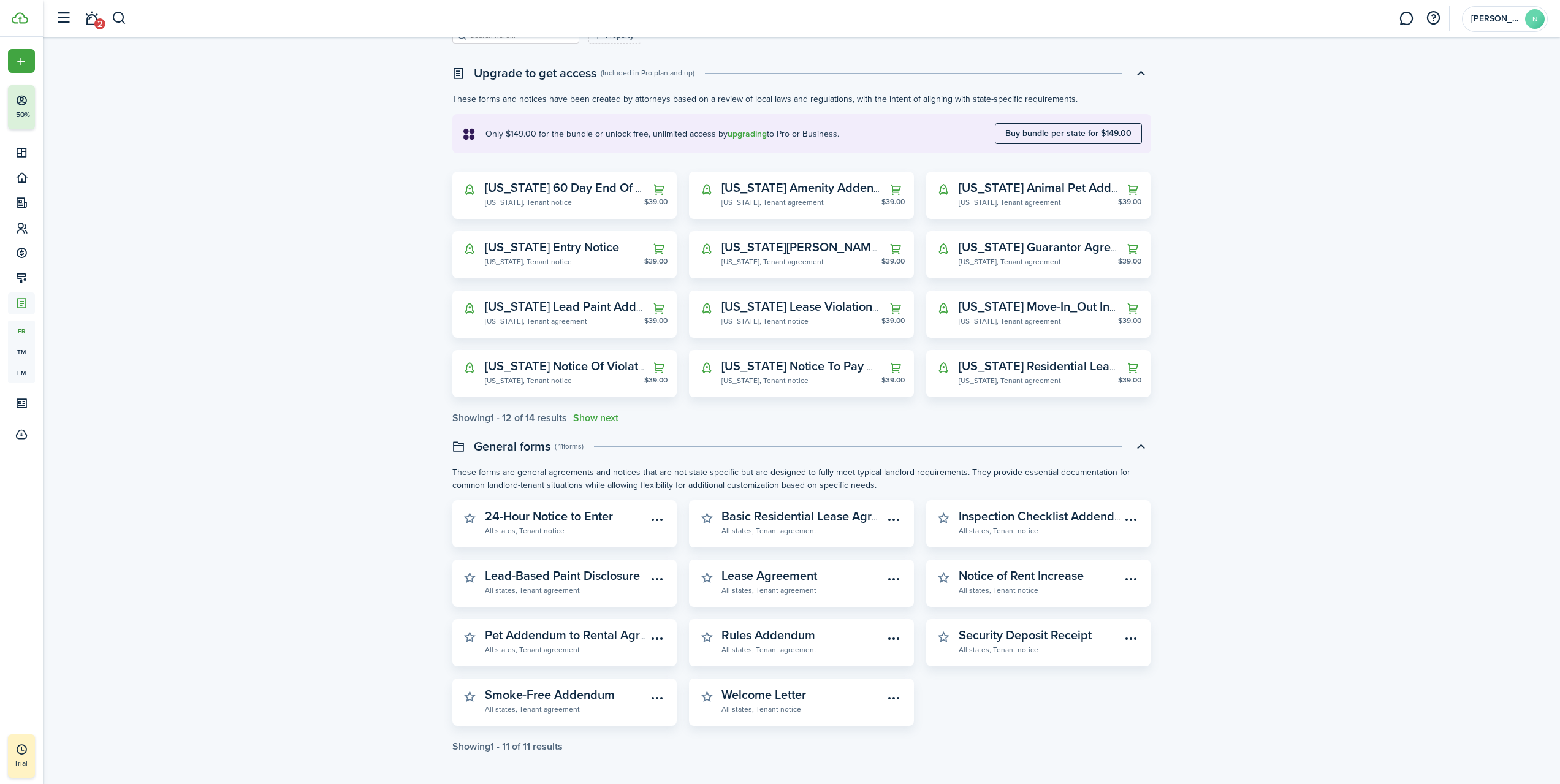
scroll to position [77, 0]
click at [612, 414] on button "Show next" at bounding box center [595, 416] width 45 height 11
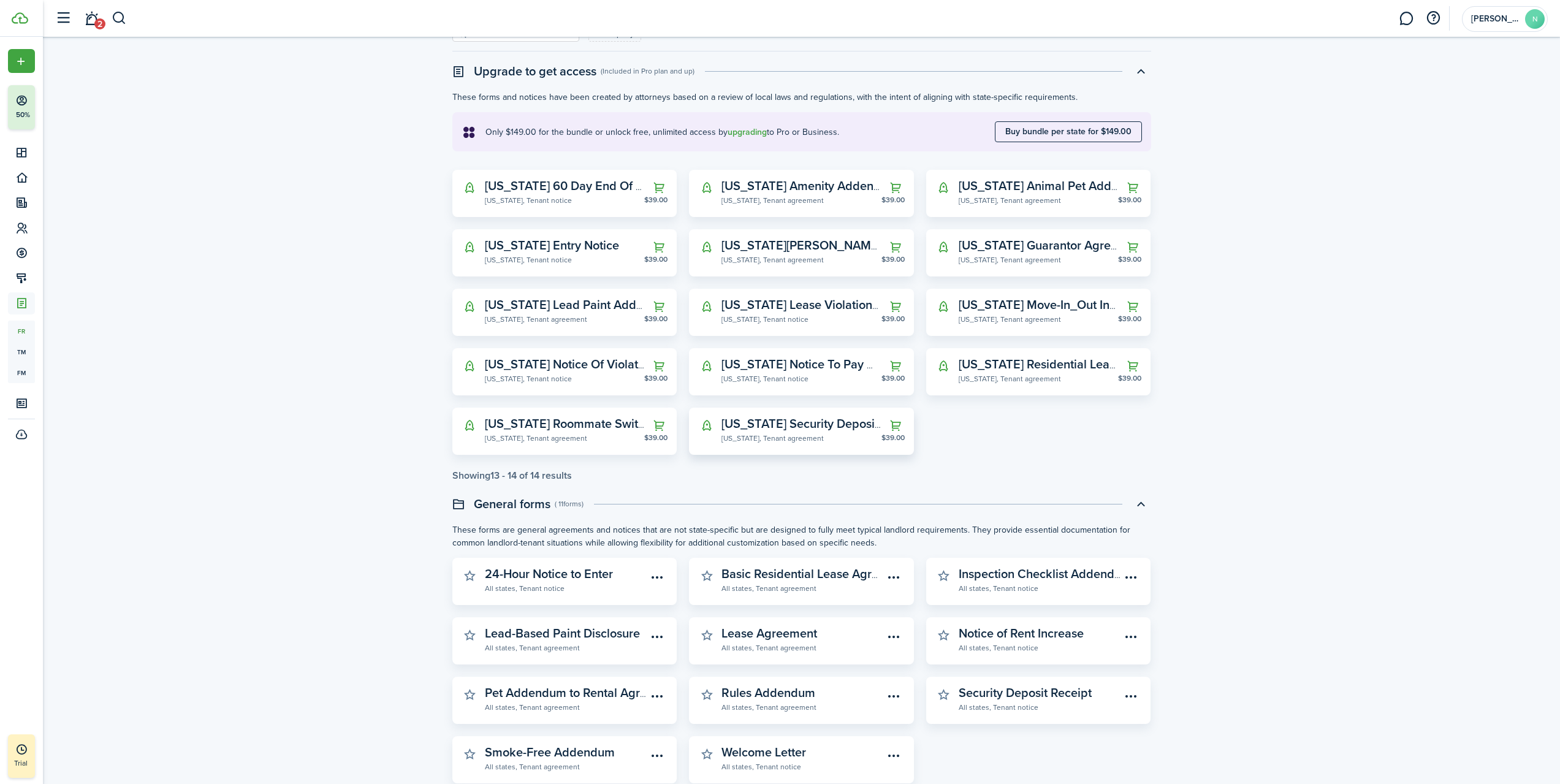
click at [839, 441] on widget-stats-subtitle "[US_STATE], Tenant agreement" at bounding box center [801, 438] width 160 height 12
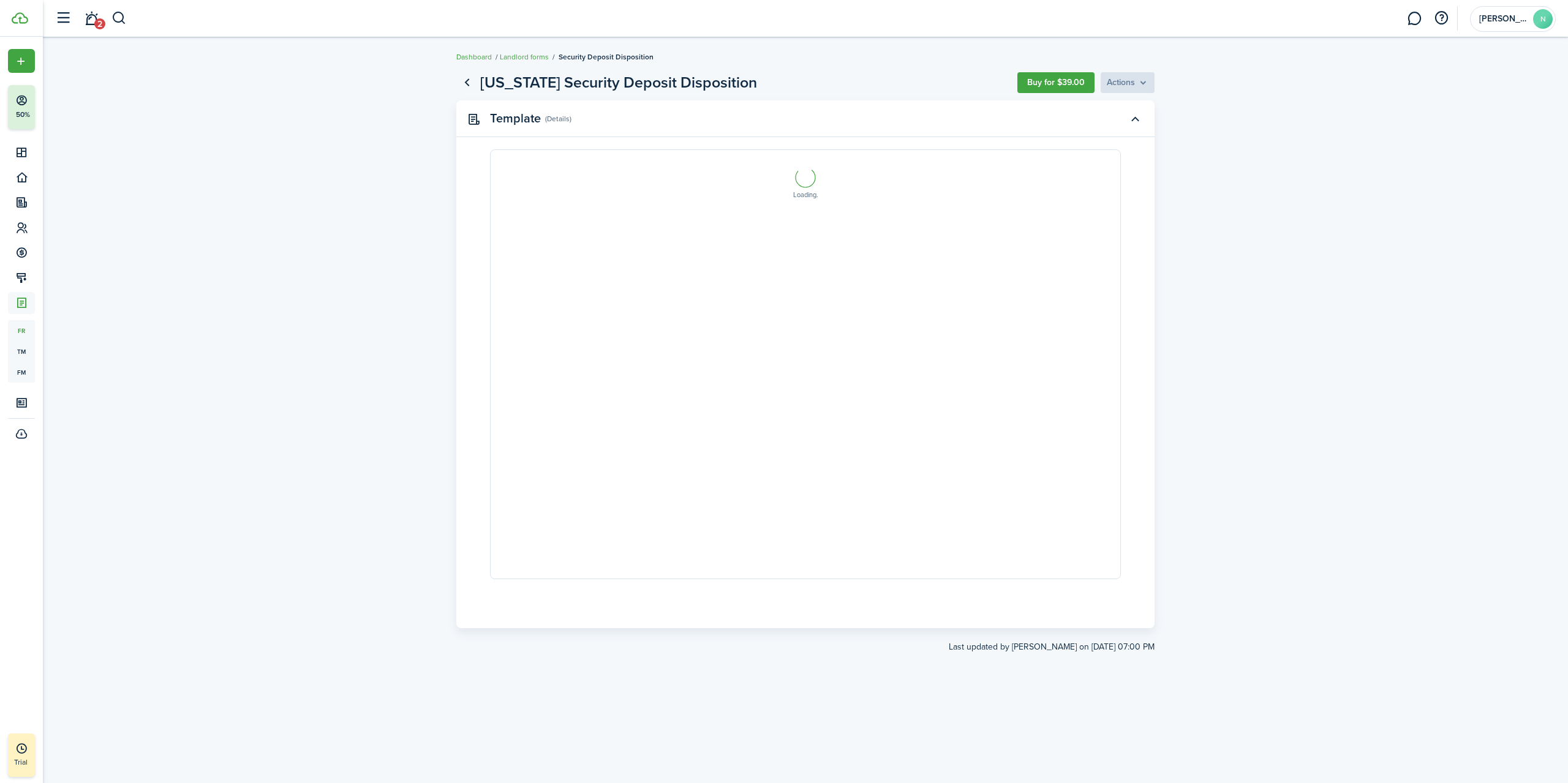
select select "fit"
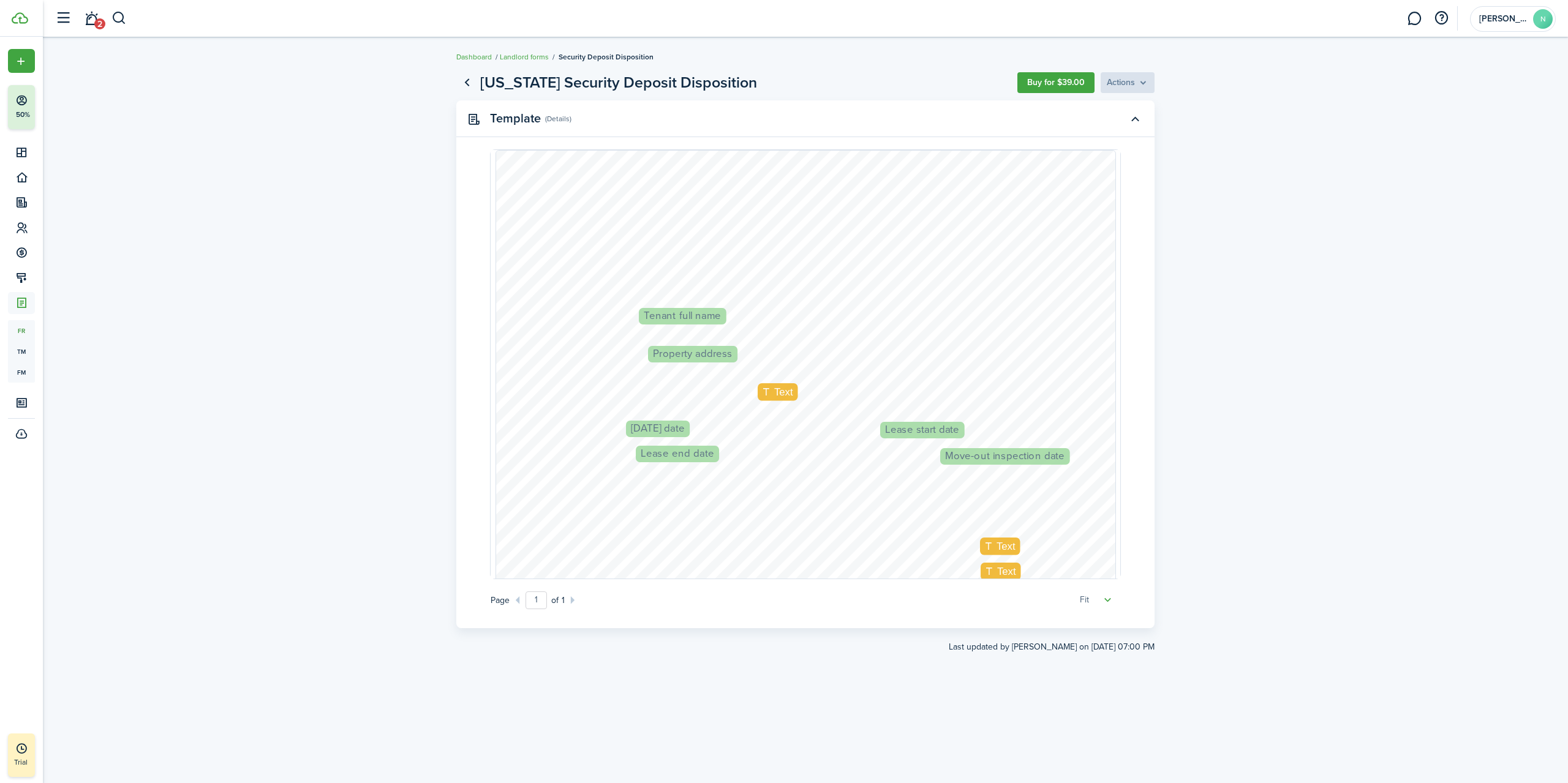
click at [471, 77] on link "Go back" at bounding box center [467, 83] width 21 height 21
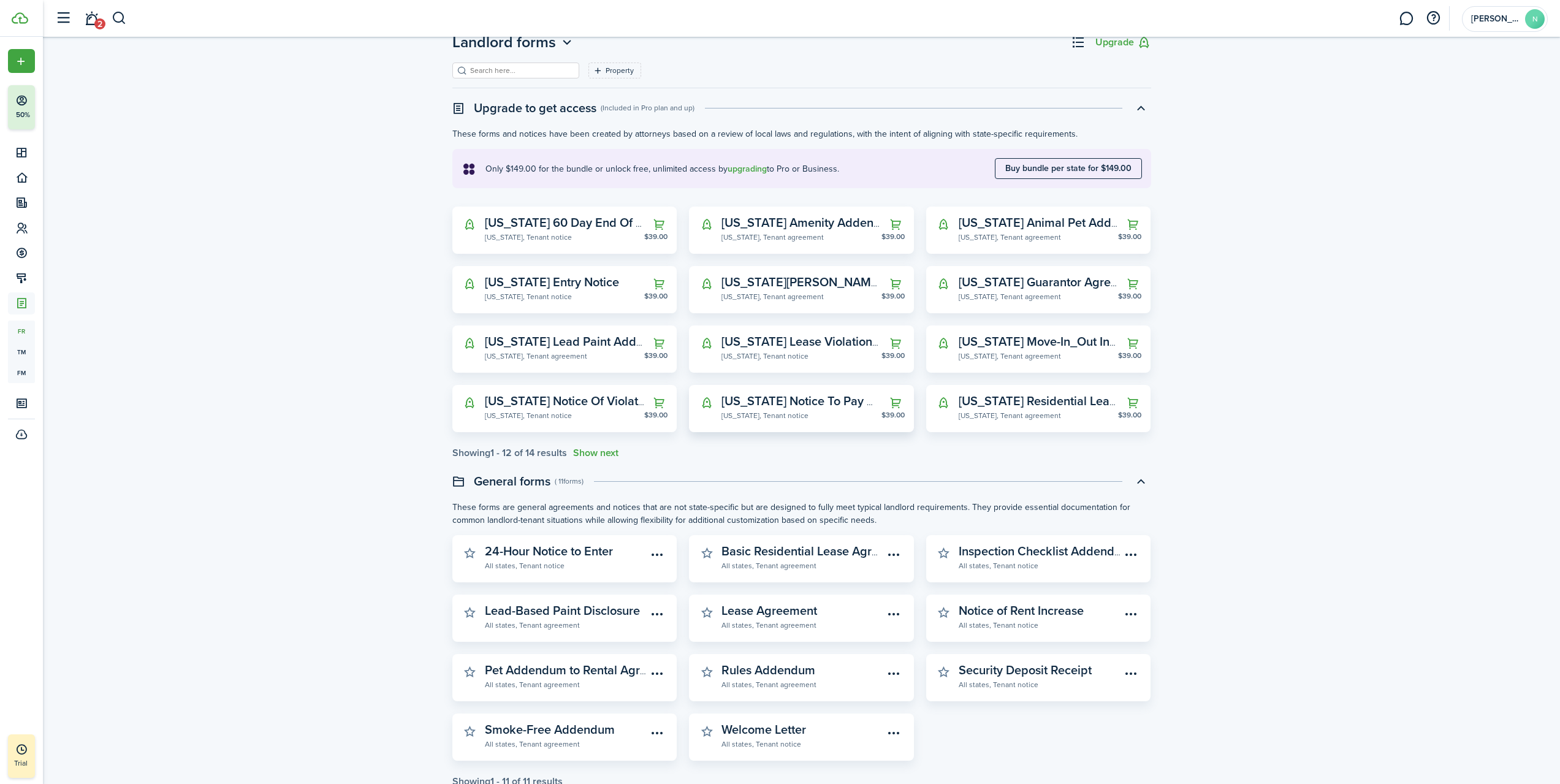
scroll to position [77, 0]
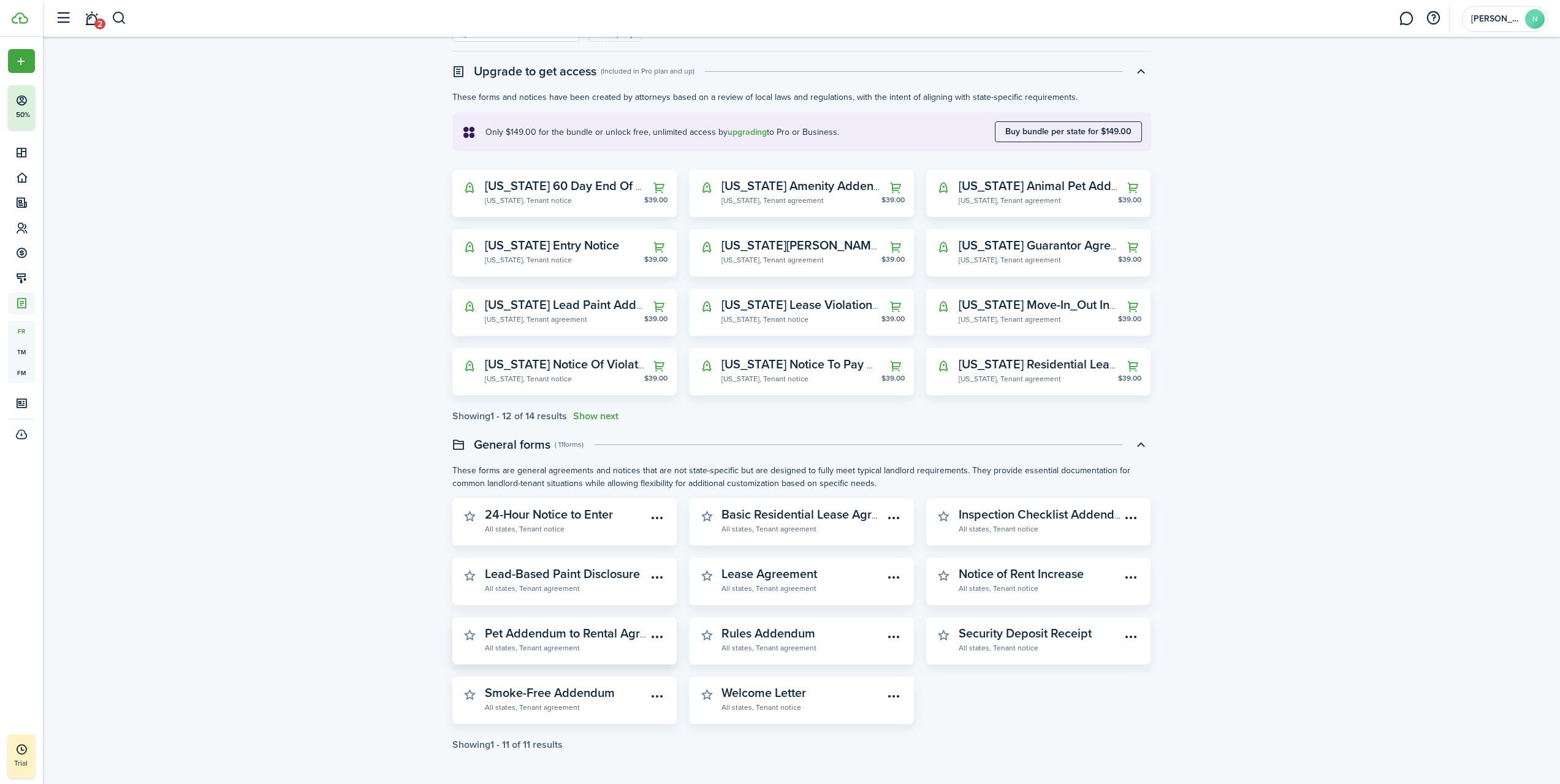
click at [605, 640] on widget-stats-description "Pet Addendum to Rental Agreement" at bounding box center [582, 633] width 196 height 19
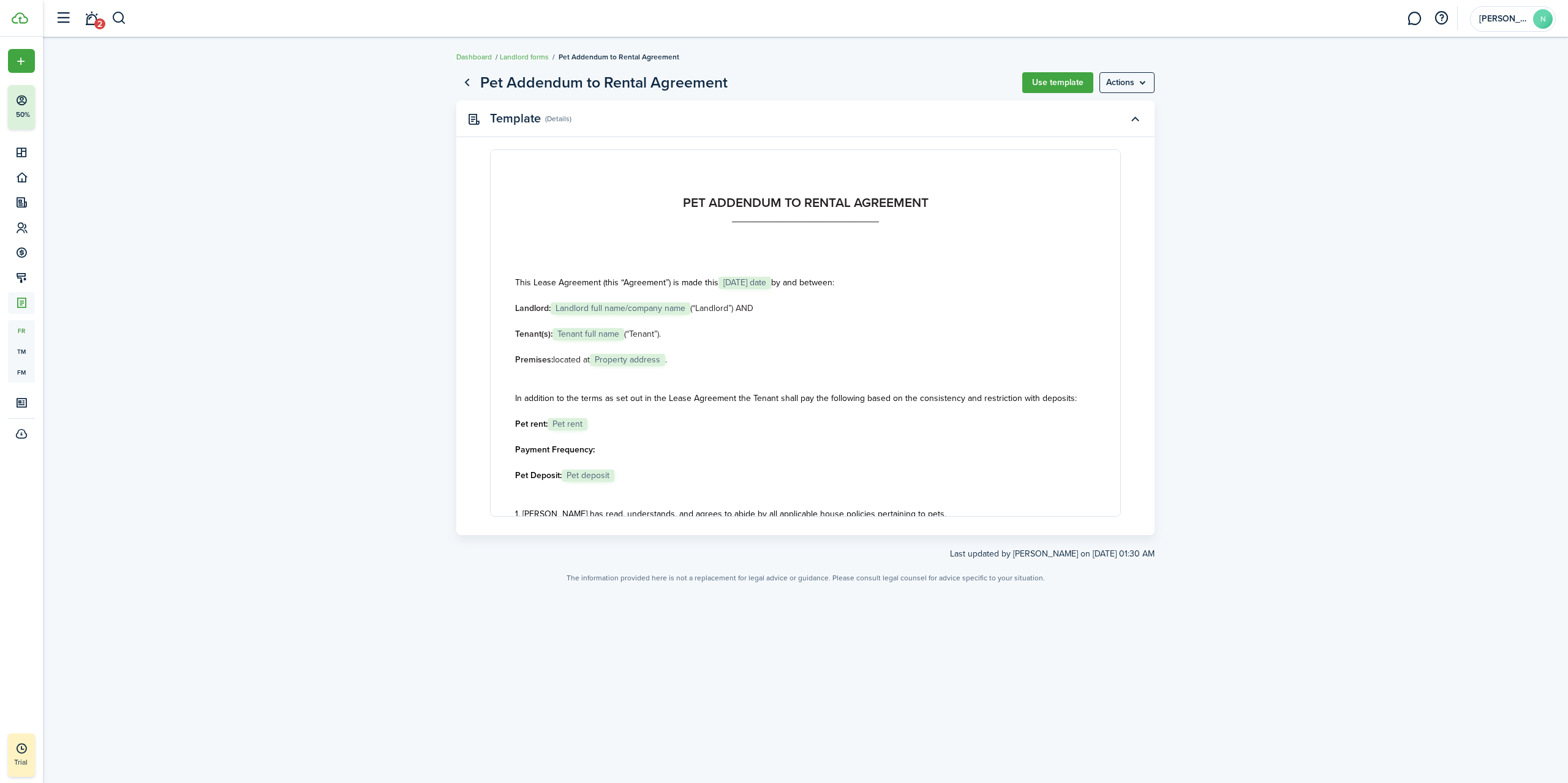
click at [473, 79] on link "Go back" at bounding box center [467, 83] width 21 height 21
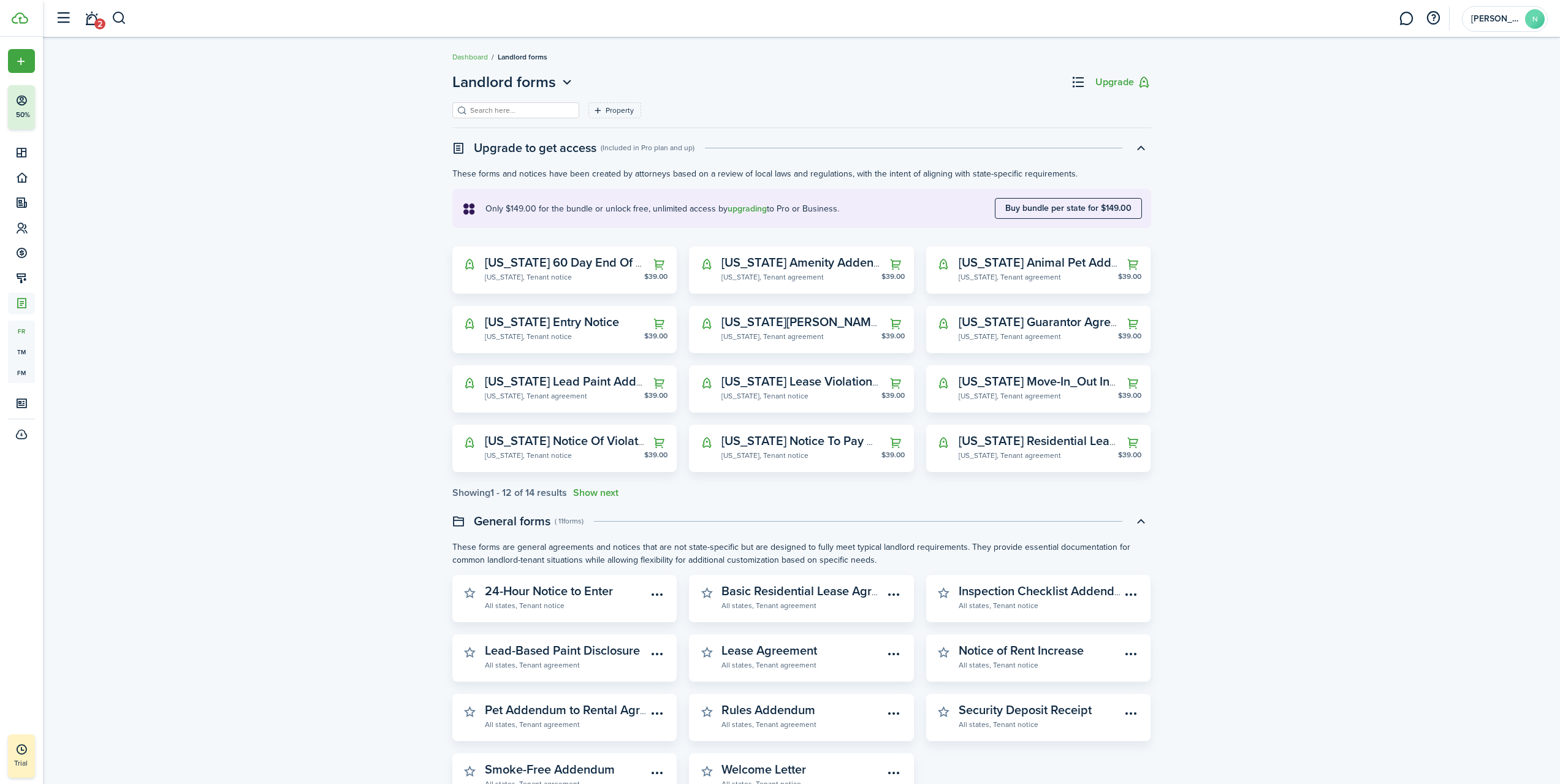
scroll to position [77, 0]
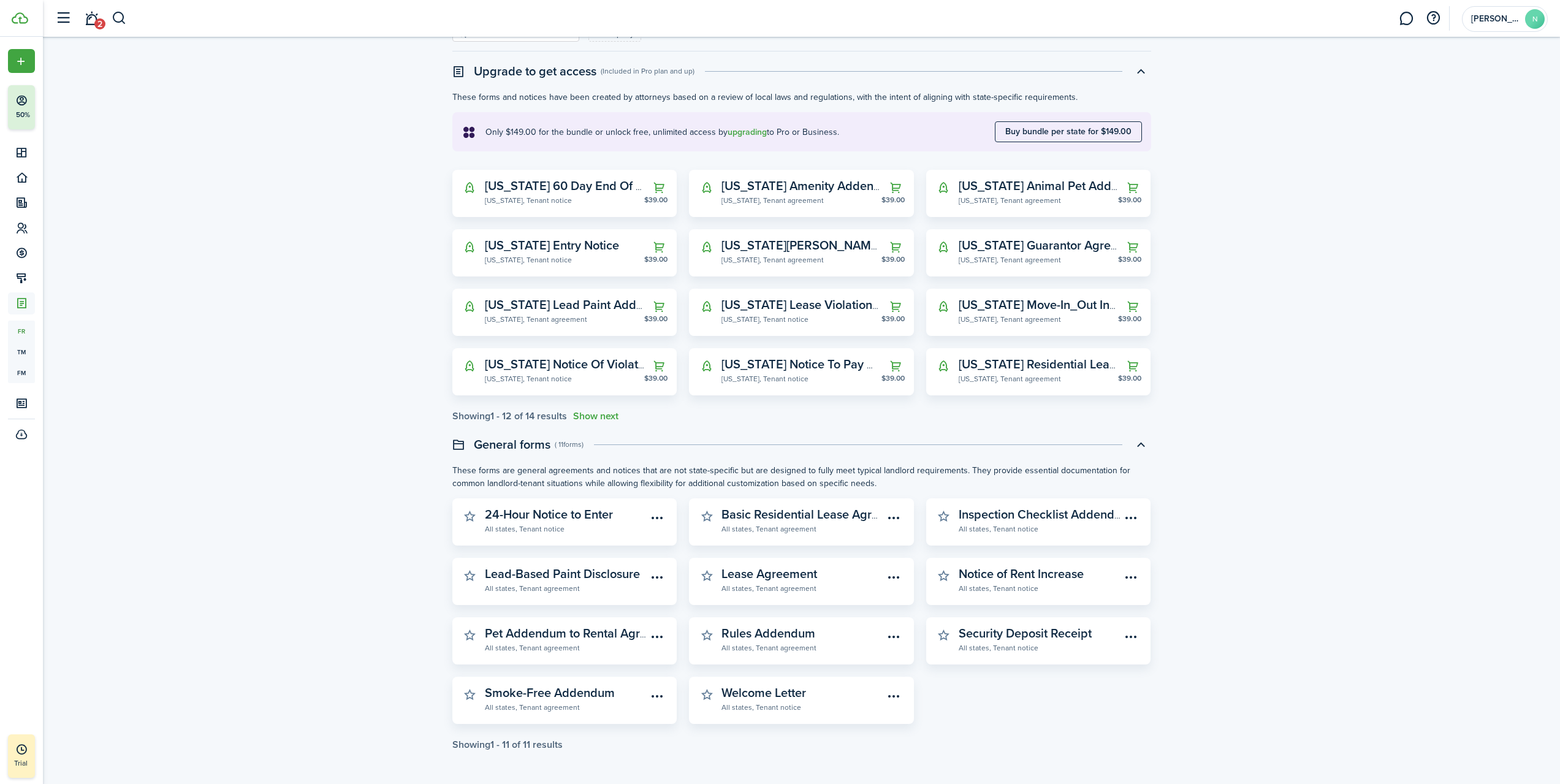
click at [603, 420] on button "Show next" at bounding box center [595, 416] width 45 height 11
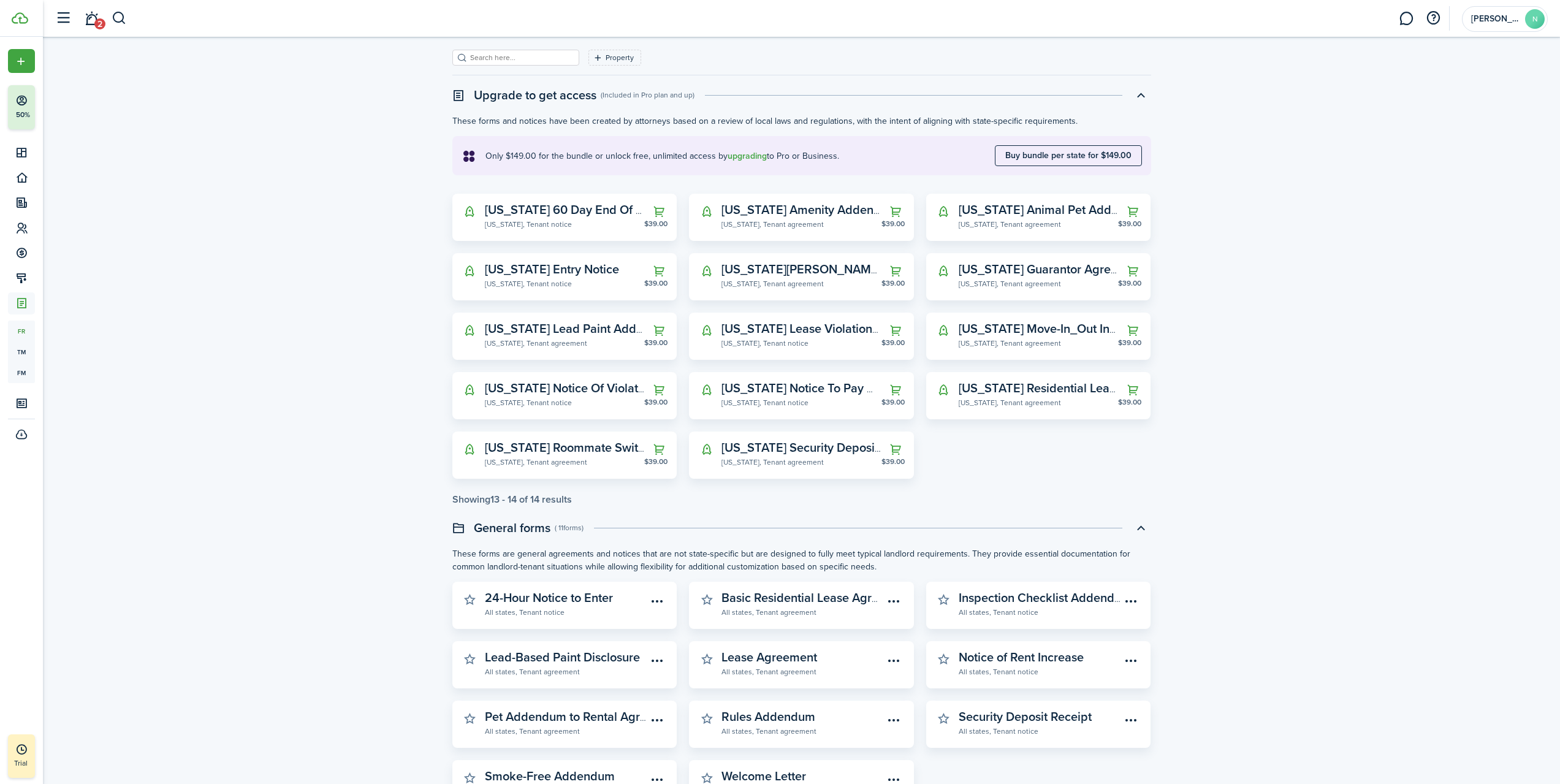
scroll to position [0, 0]
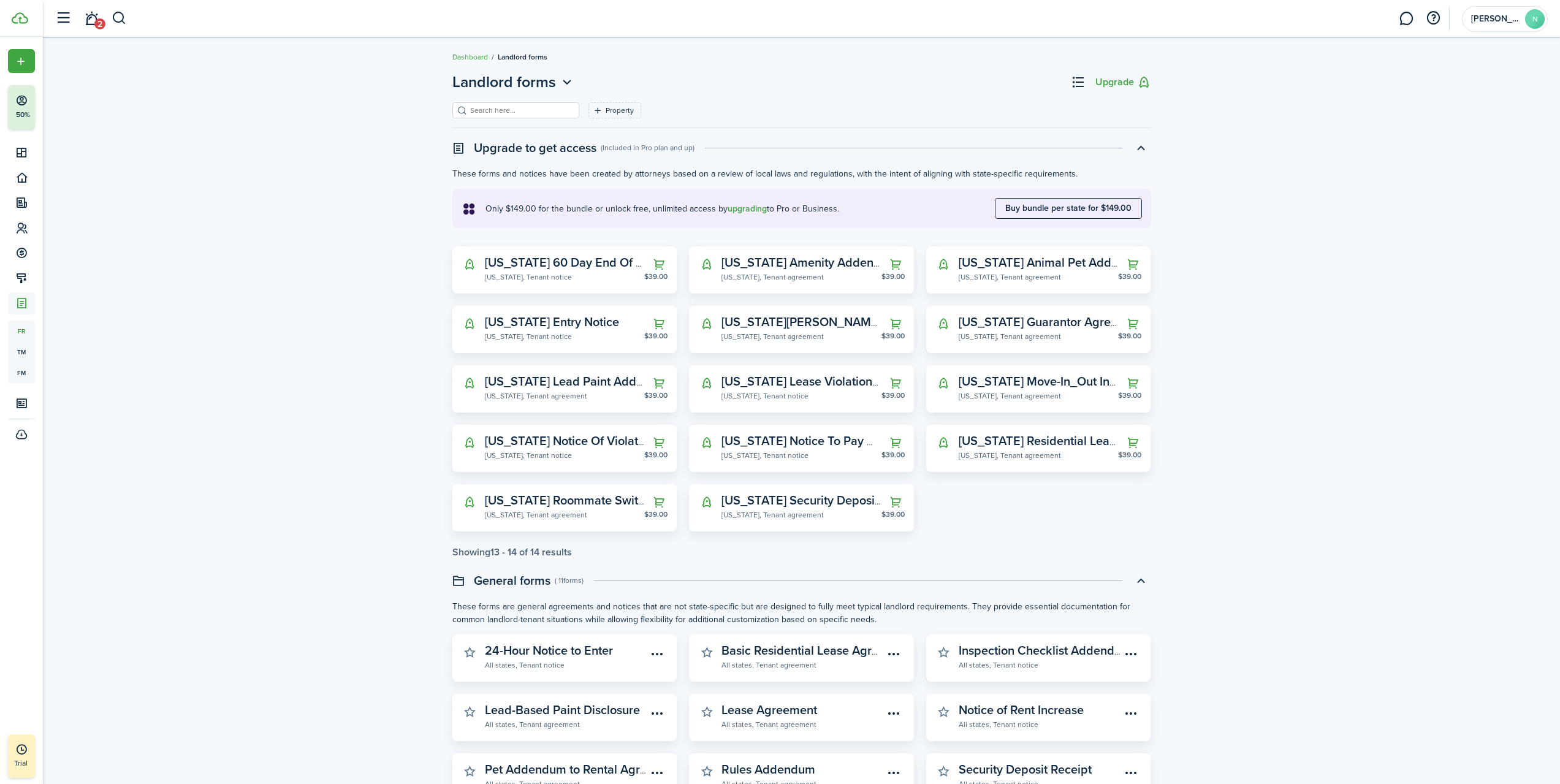
click at [1144, 148] on button "button" at bounding box center [1141, 148] width 21 height 21
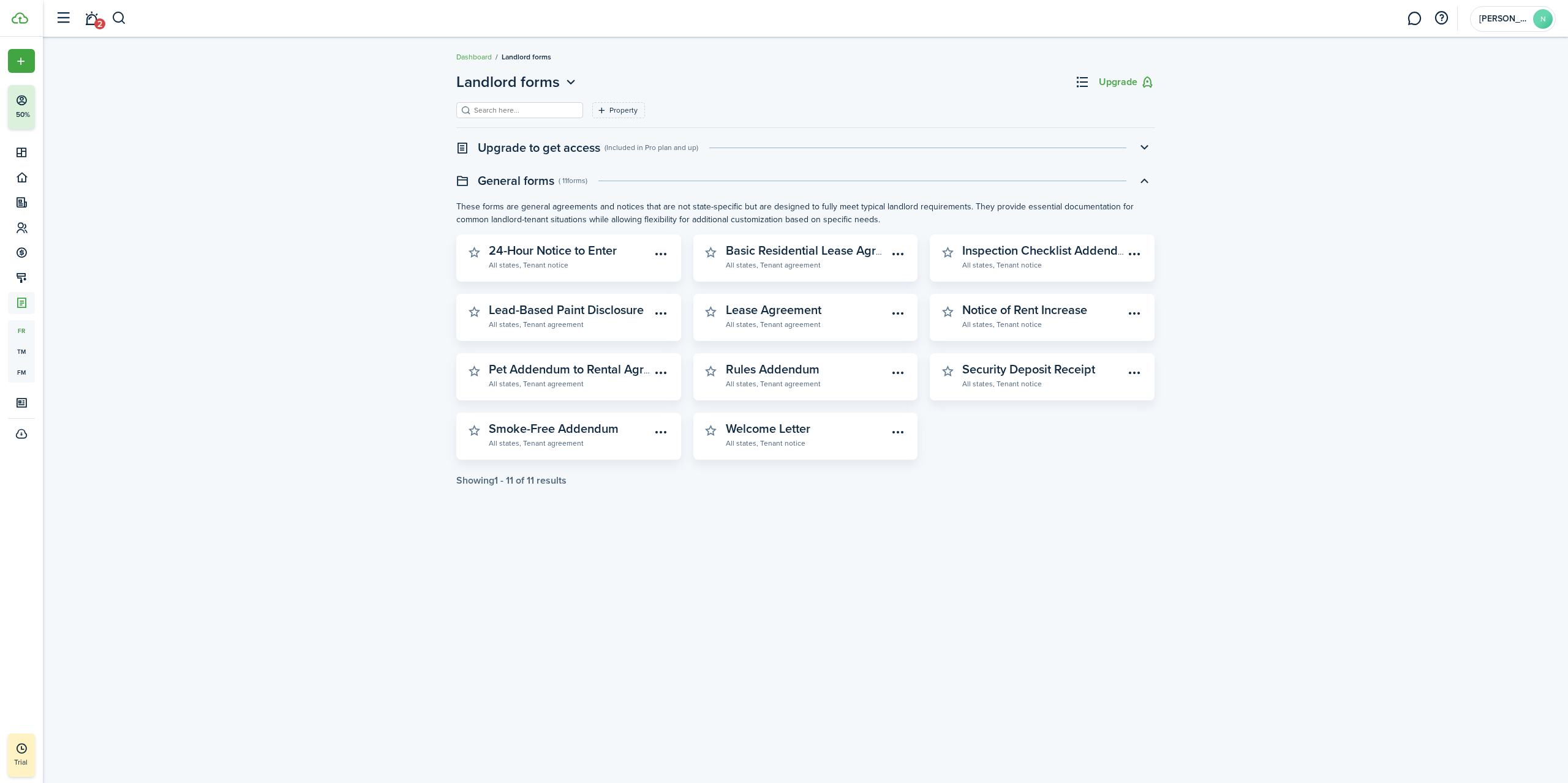
click at [1144, 147] on button "button" at bounding box center [1144, 148] width 21 height 21
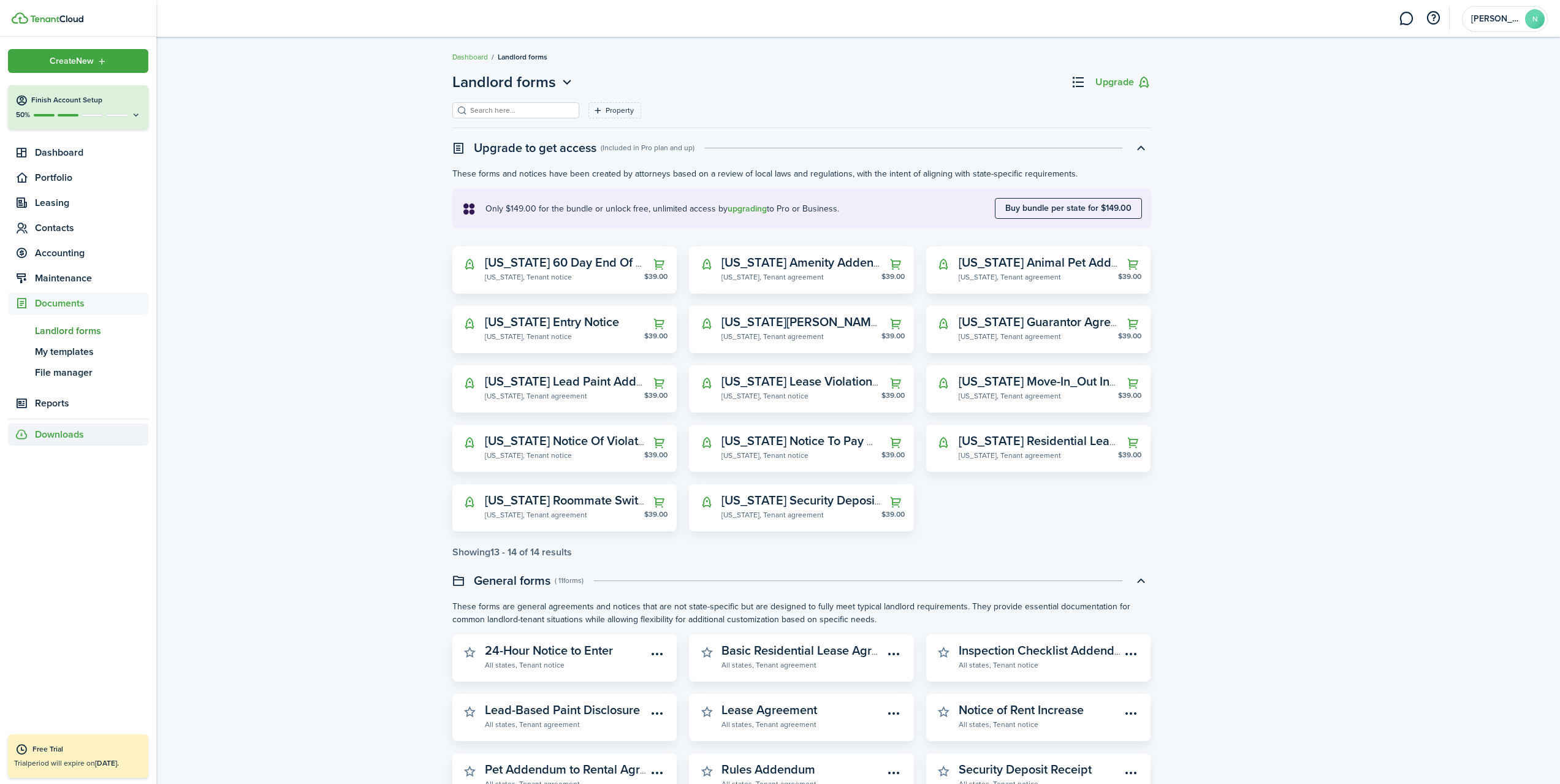
click at [88, 435] on div "Downloads" at bounding box center [78, 435] width 140 height 22
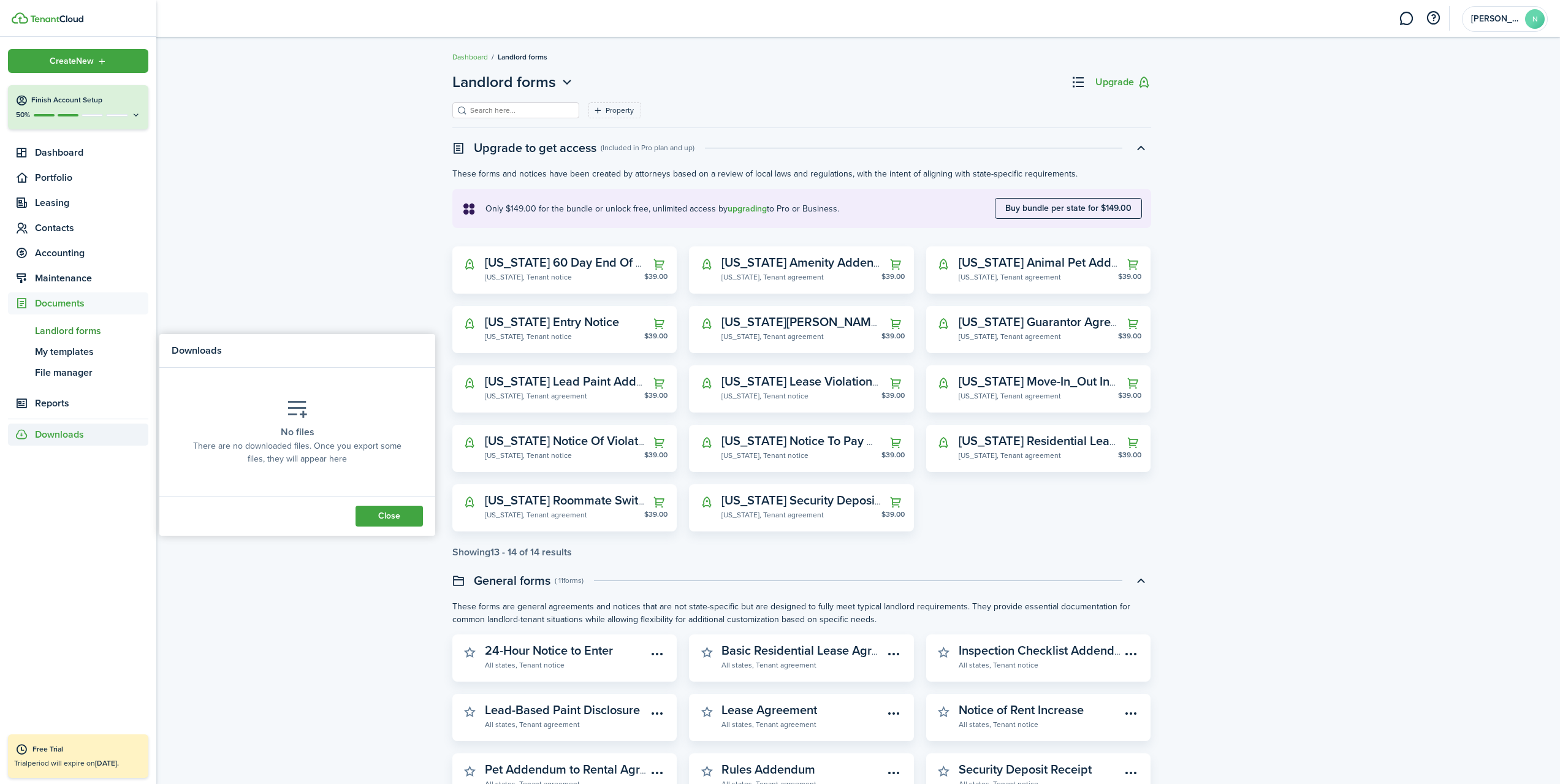
click at [215, 273] on div "Landlord forms Upgrade Property Upgrade to get access ( Included in Pro plan an…" at bounding box center [801, 479] width 1517 height 828
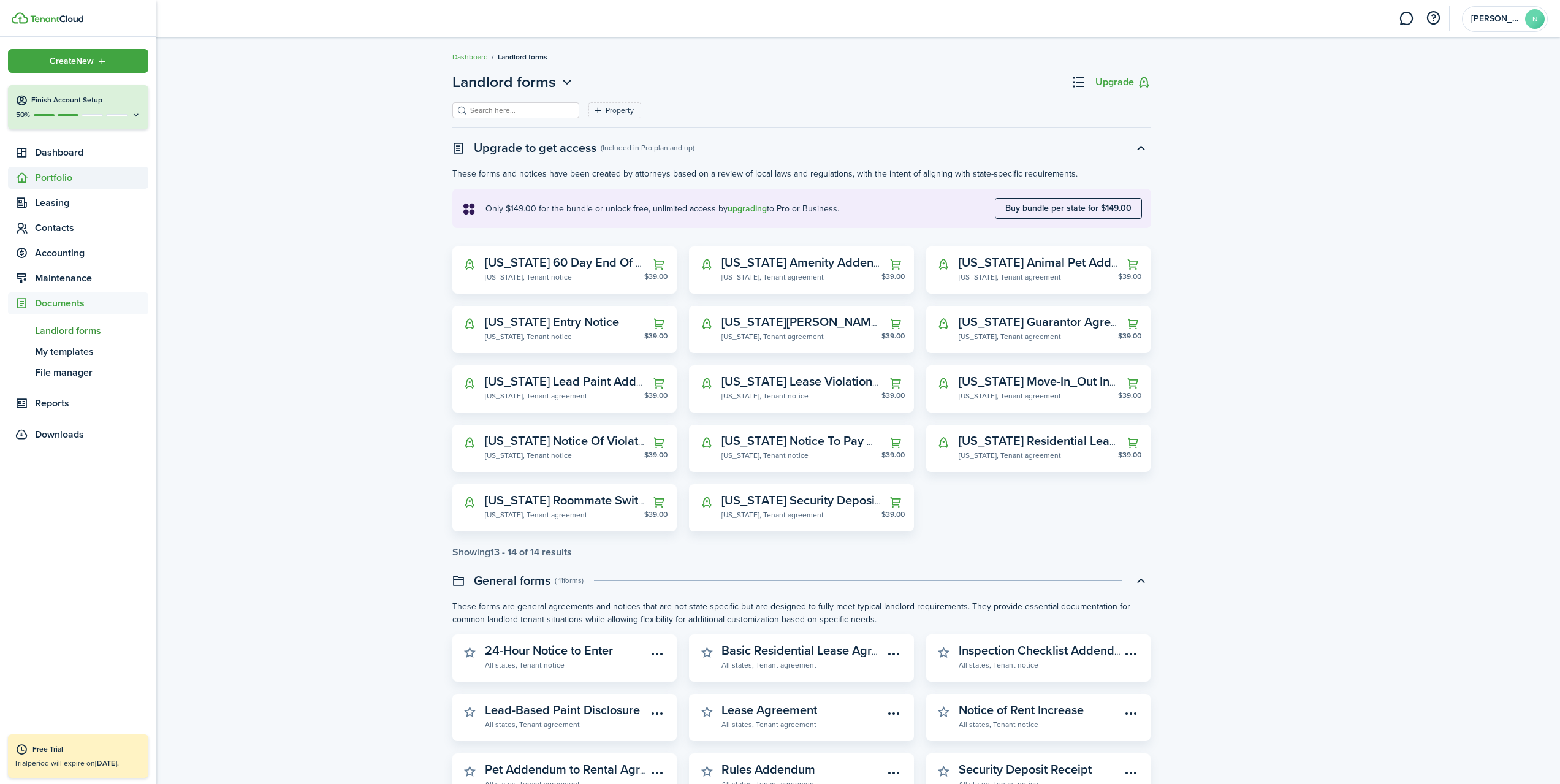
click at [87, 176] on span "Portfolio" at bounding box center [92, 178] width 113 height 15
click at [52, 153] on span "Dashboard" at bounding box center [92, 153] width 113 height 15
click at [29, 104] on div "Finish Account Setup" at bounding box center [78, 101] width 126 height 12
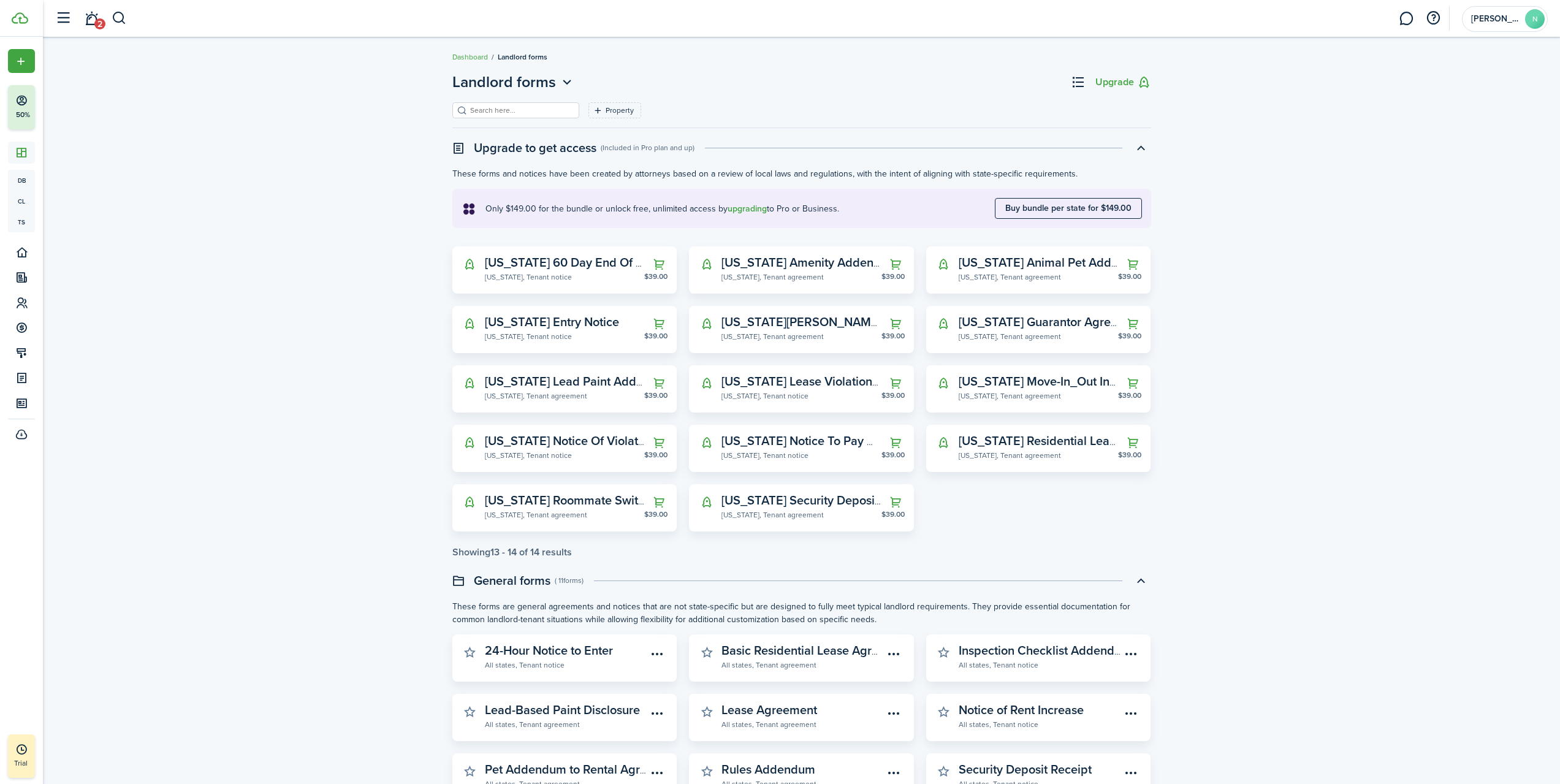
click at [106, 93] on div "Landlord forms Upgrade Property Upgrade to get access ( Included in Pro plan an…" at bounding box center [801, 479] width 1517 height 828
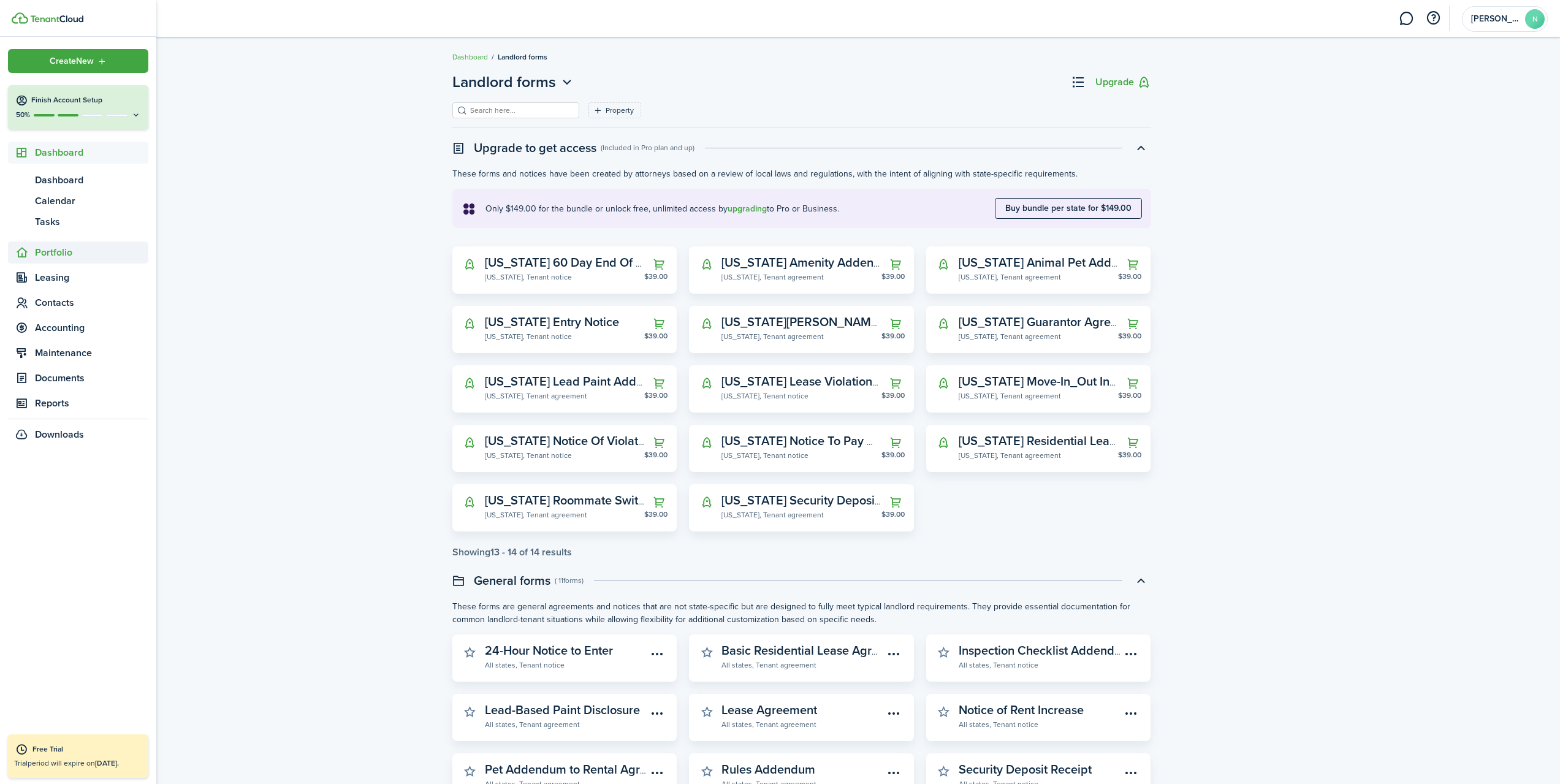
click at [62, 252] on span "Portfolio" at bounding box center [92, 253] width 113 height 15
click at [74, 208] on span "Properties" at bounding box center [92, 205] width 113 height 15
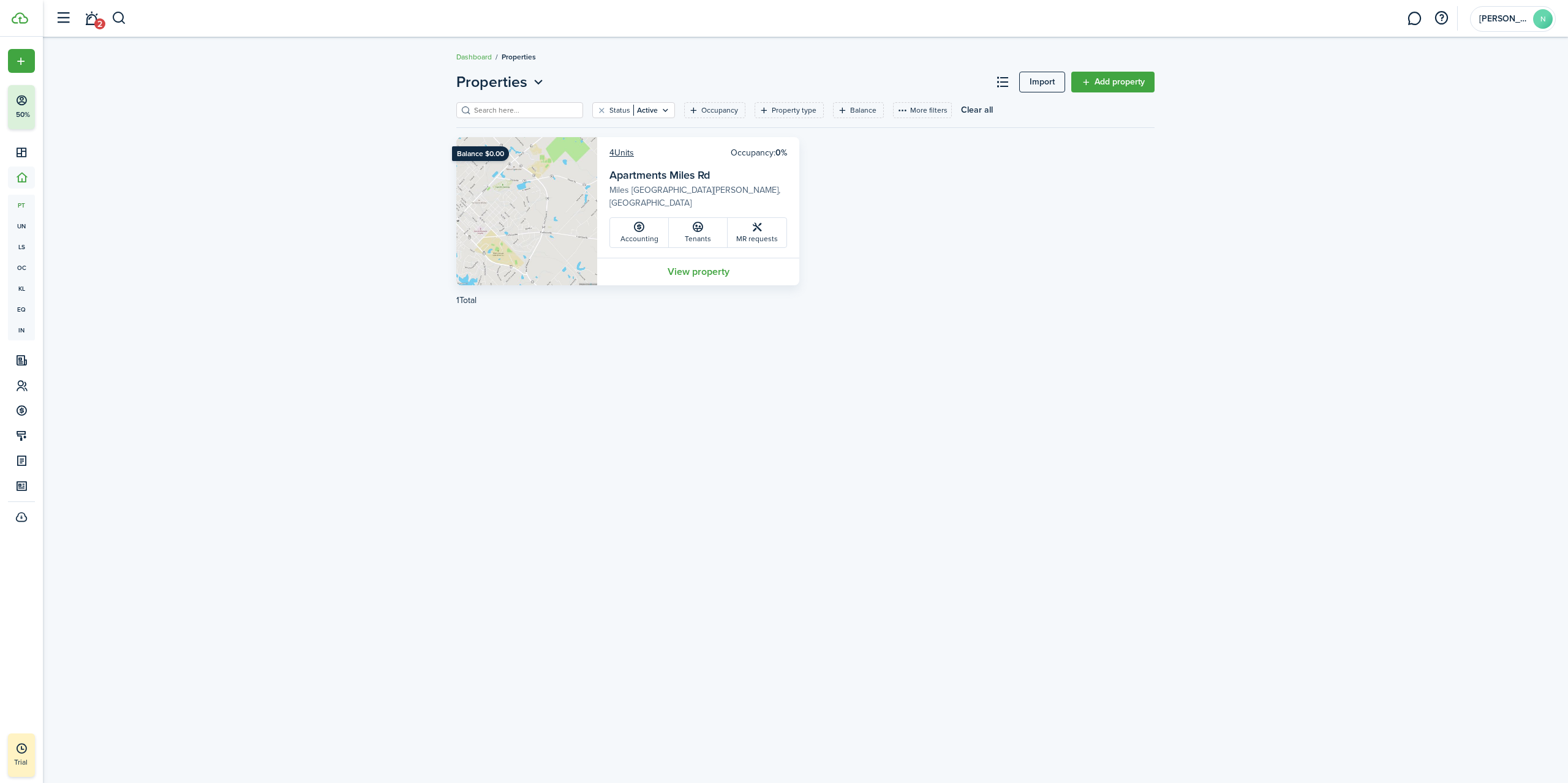
click at [712, 270] on link "View property" at bounding box center [698, 271] width 202 height 28
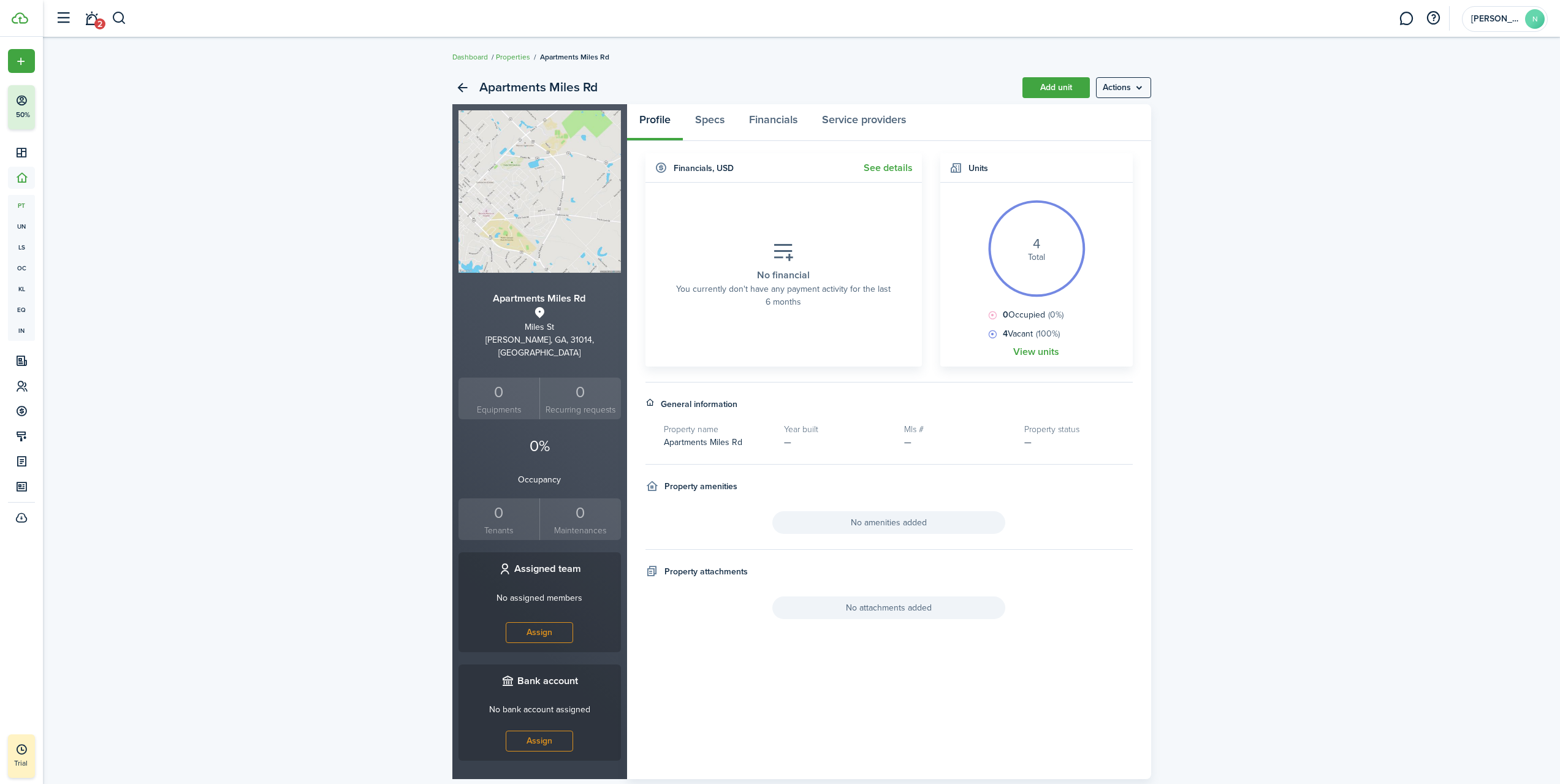
click at [1110, 87] on menu-btn "Actions" at bounding box center [1123, 88] width 55 height 21
click at [948, 115] on panel-main-header "Profile Specs Financials Service providers" at bounding box center [889, 122] width 524 height 36
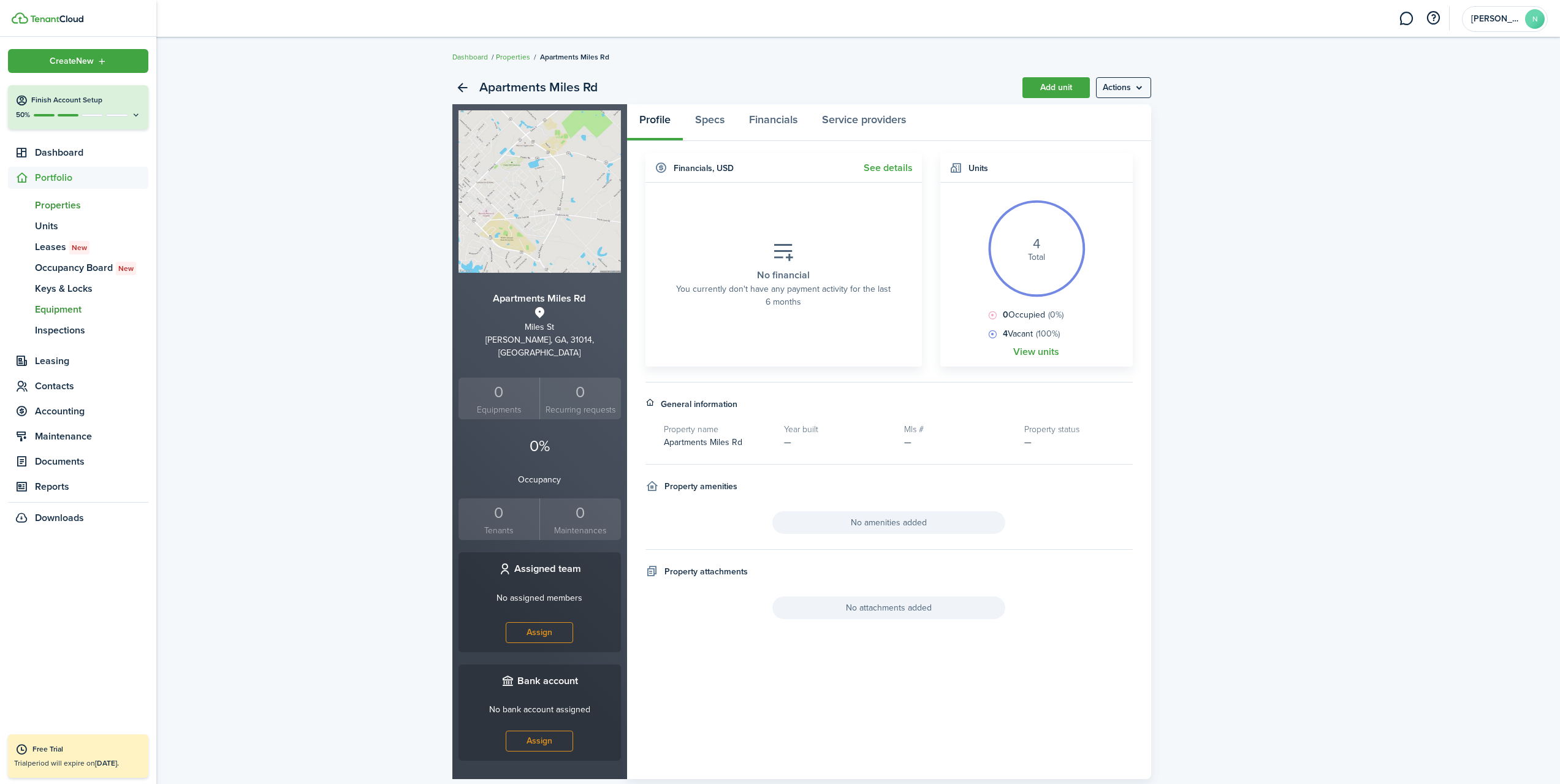
click at [82, 304] on span "Equipment" at bounding box center [92, 310] width 113 height 15
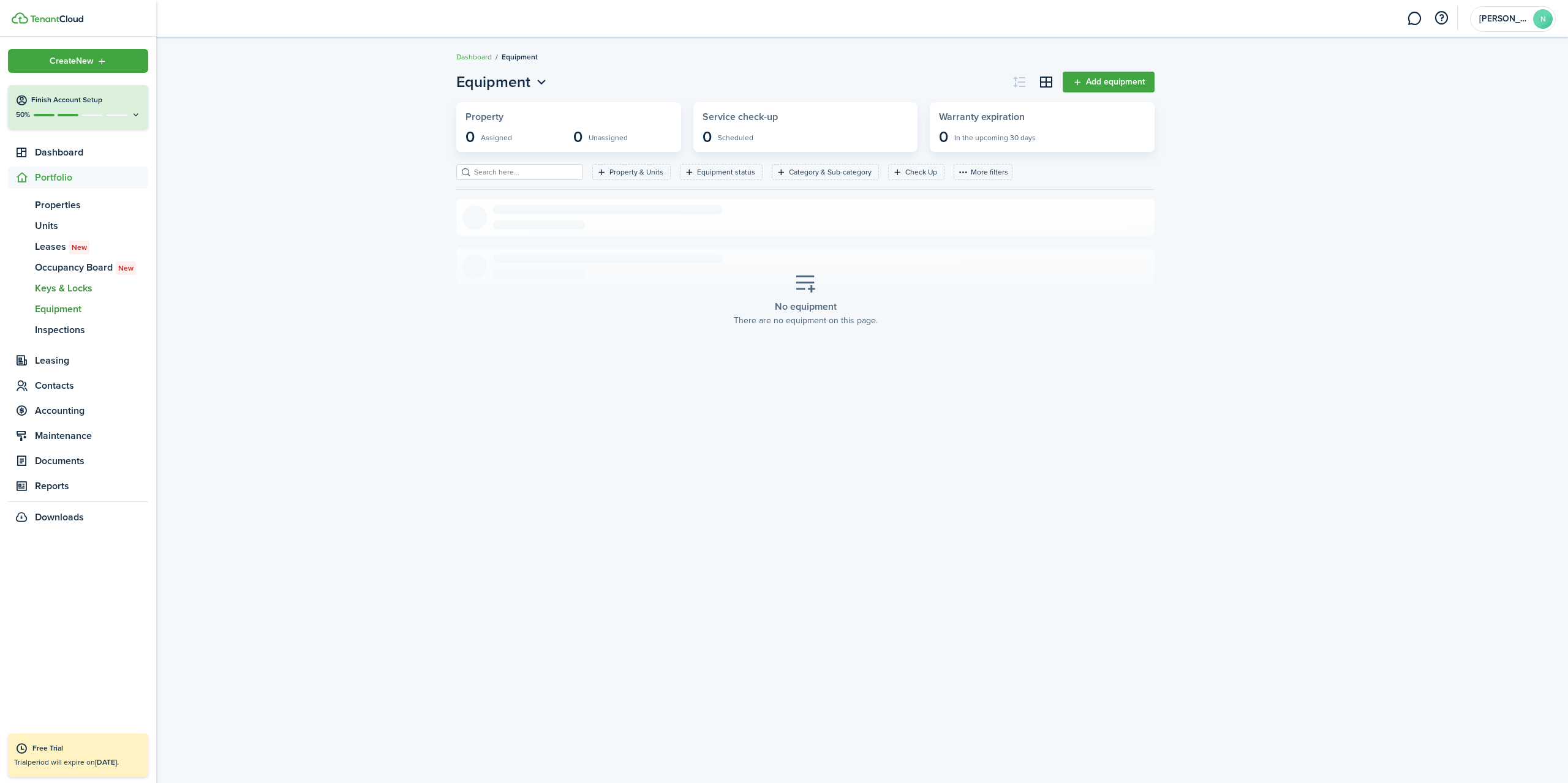
click at [39, 289] on span "Keys & Locks" at bounding box center [91, 288] width 113 height 15
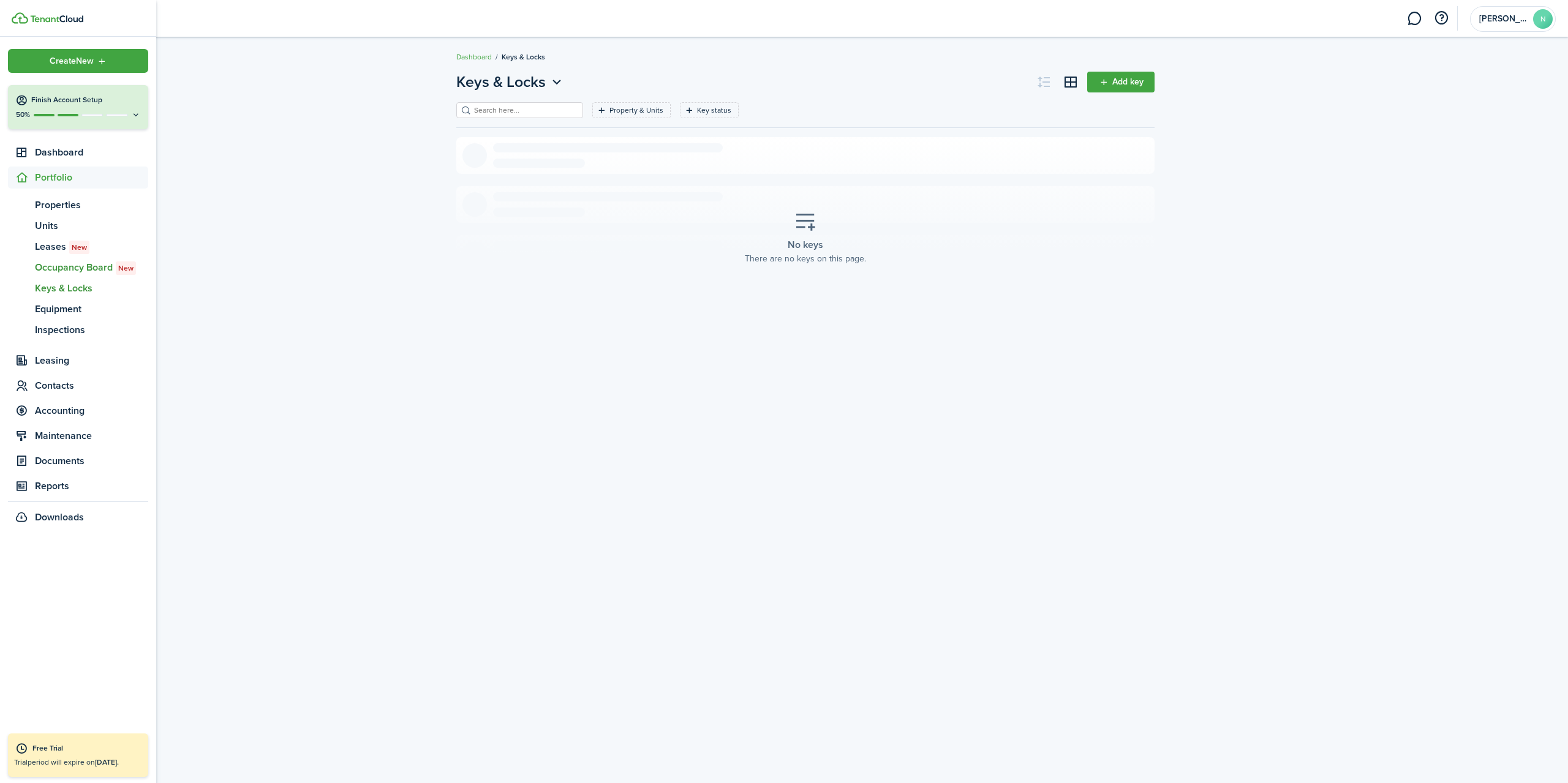
click at [41, 266] on span "Occupancy Board New" at bounding box center [91, 267] width 113 height 15
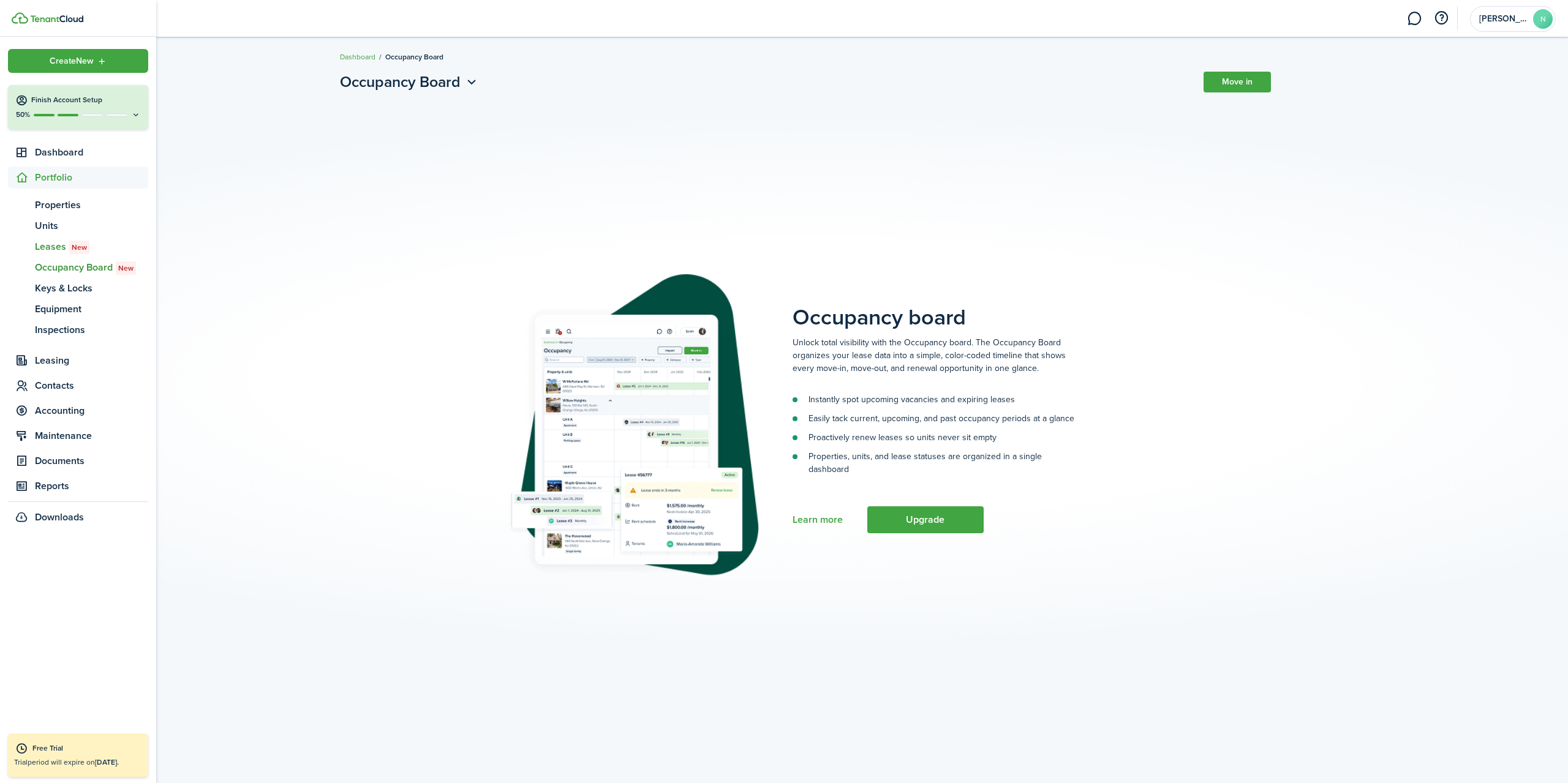
click at [32, 242] on span "ls" at bounding box center [22, 247] width 27 height 21
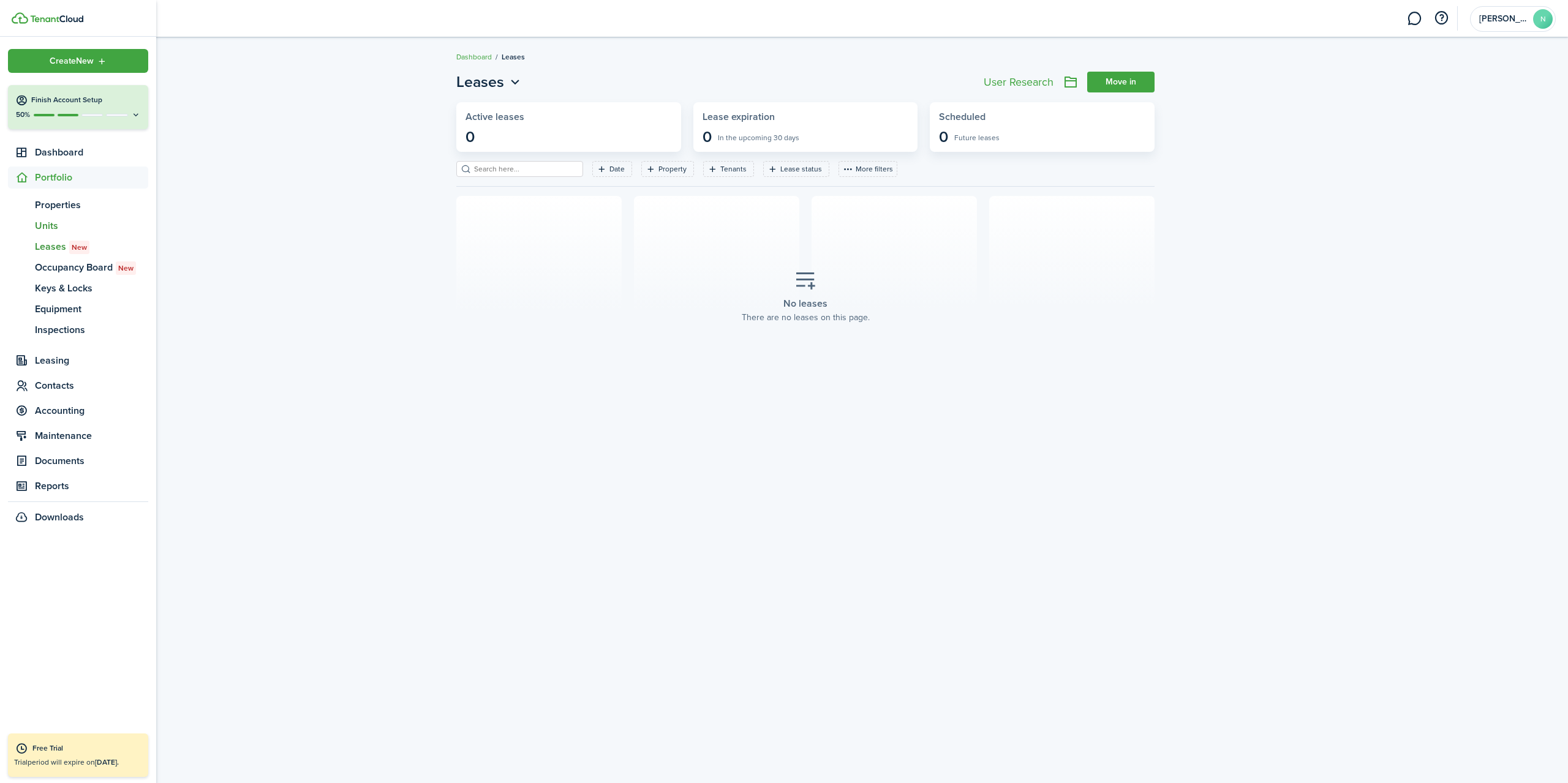
click at [63, 219] on span "Units" at bounding box center [91, 226] width 113 height 15
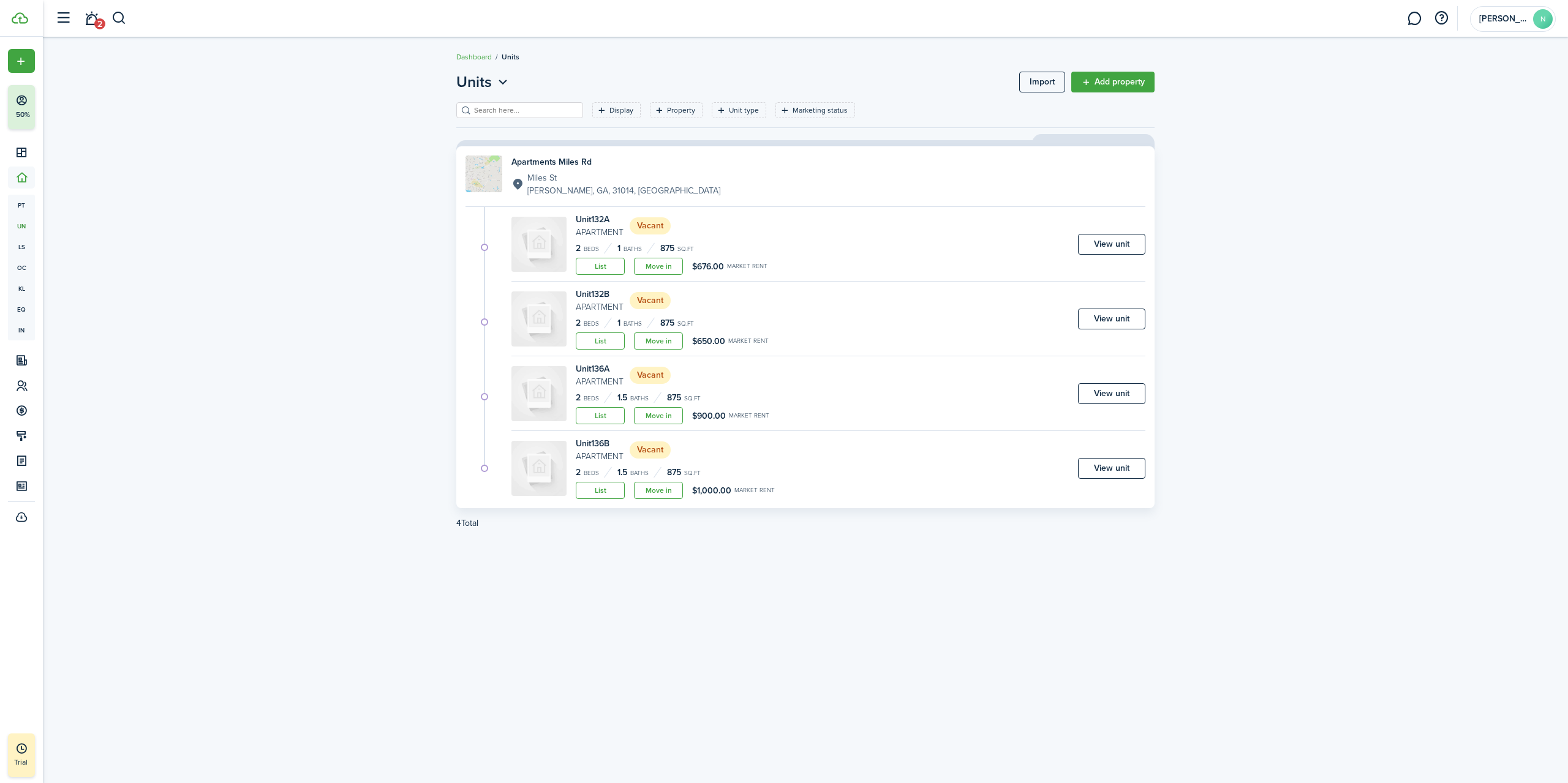
click at [672, 266] on link "Move in" at bounding box center [658, 266] width 49 height 17
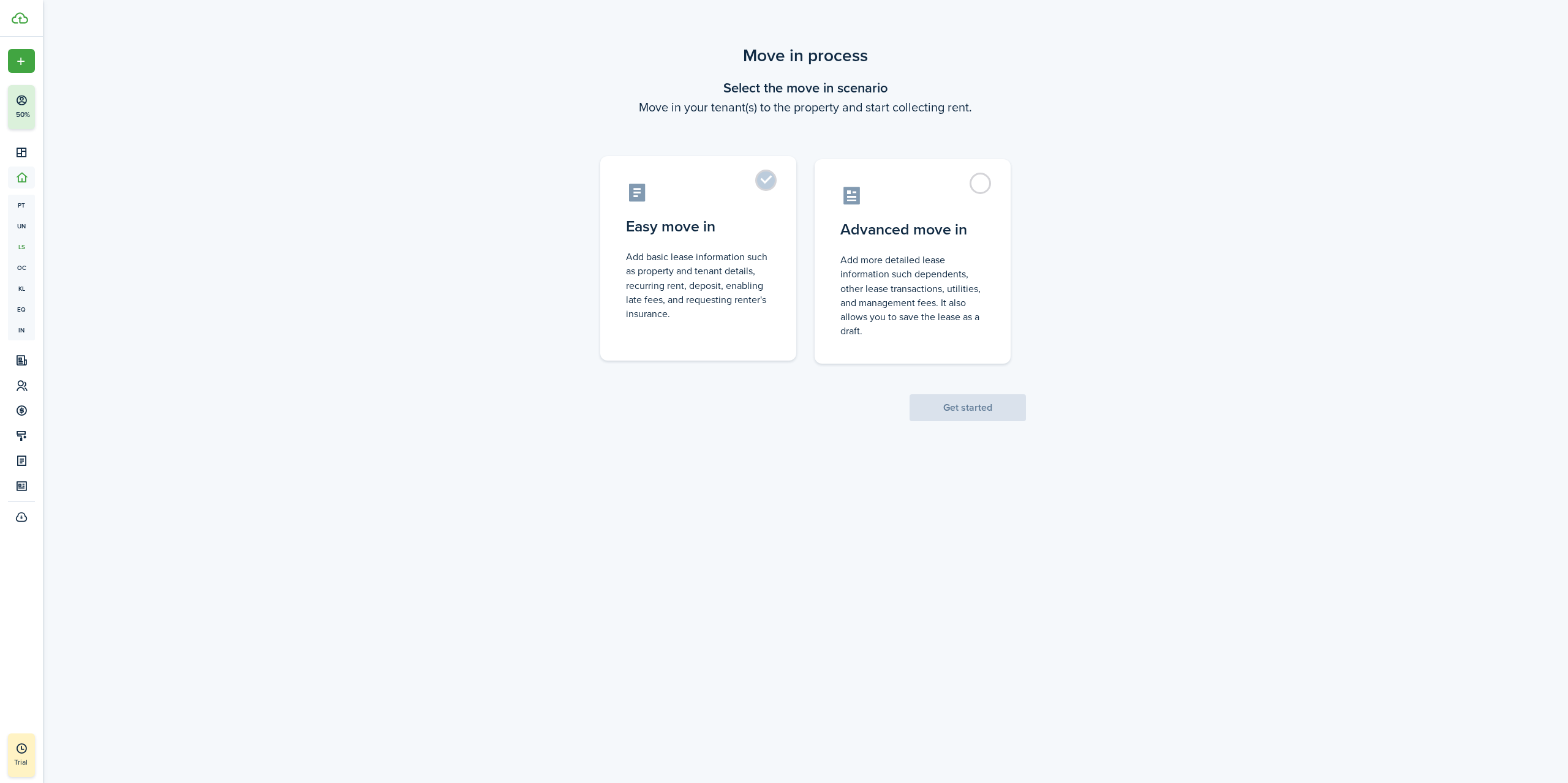
click at [711, 251] on control-radio-card-description "Add basic lease information such as property and tenant details, recurring rent…" at bounding box center [698, 285] width 145 height 71
radio input "true"
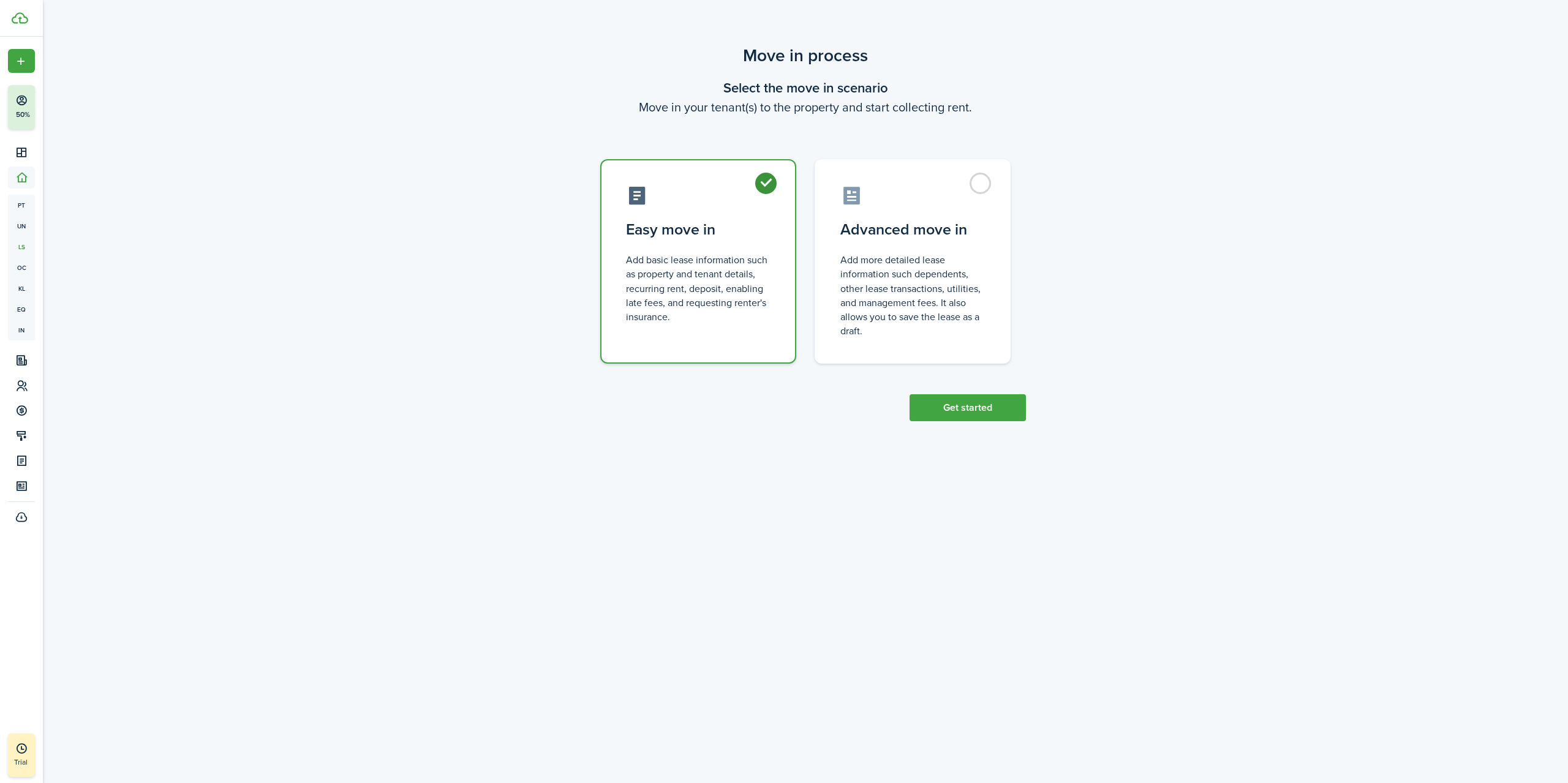
click at [943, 407] on button "Get started" at bounding box center [967, 408] width 116 height 27
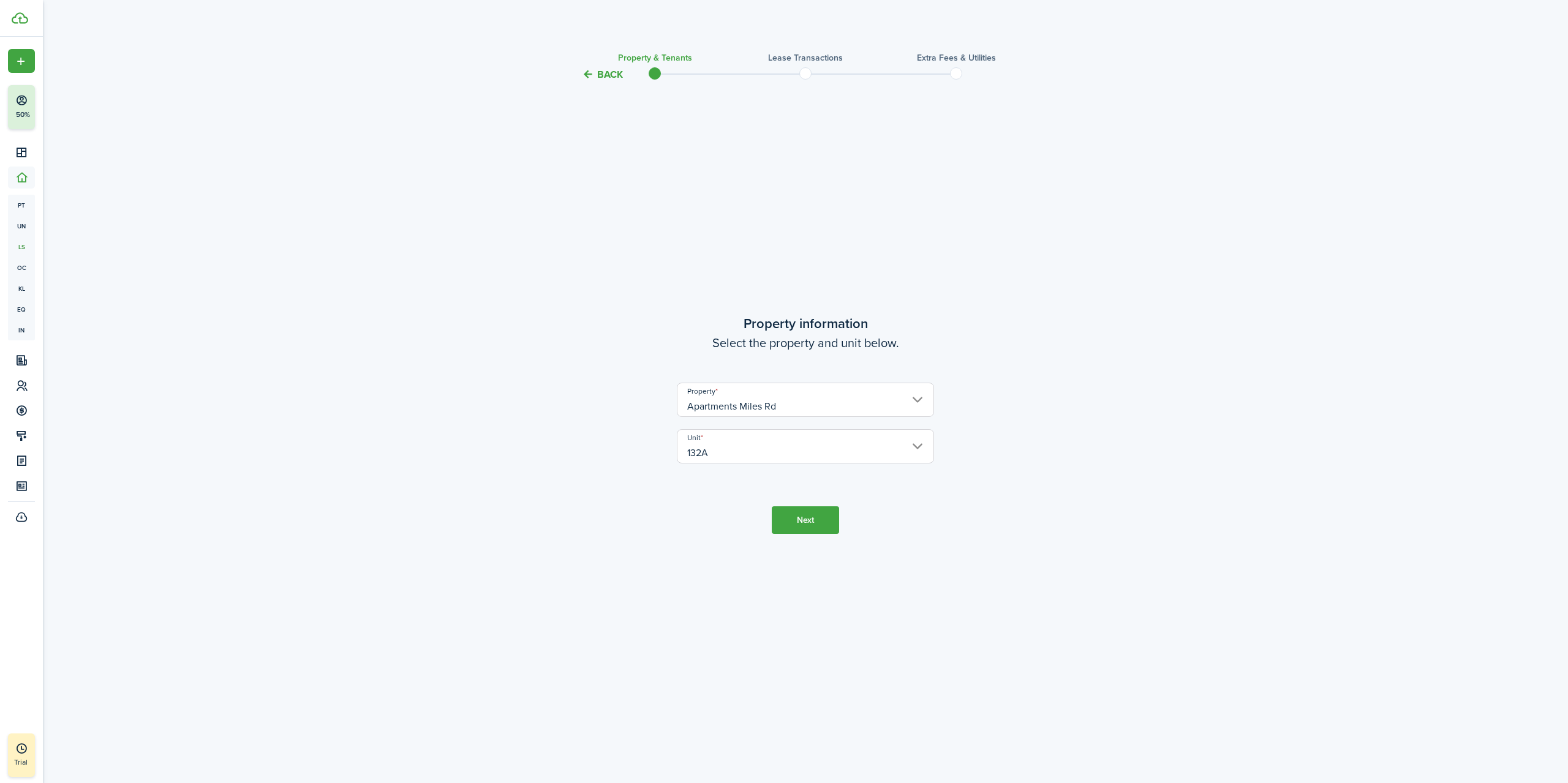
click at [800, 526] on button "Next" at bounding box center [805, 520] width 67 height 28
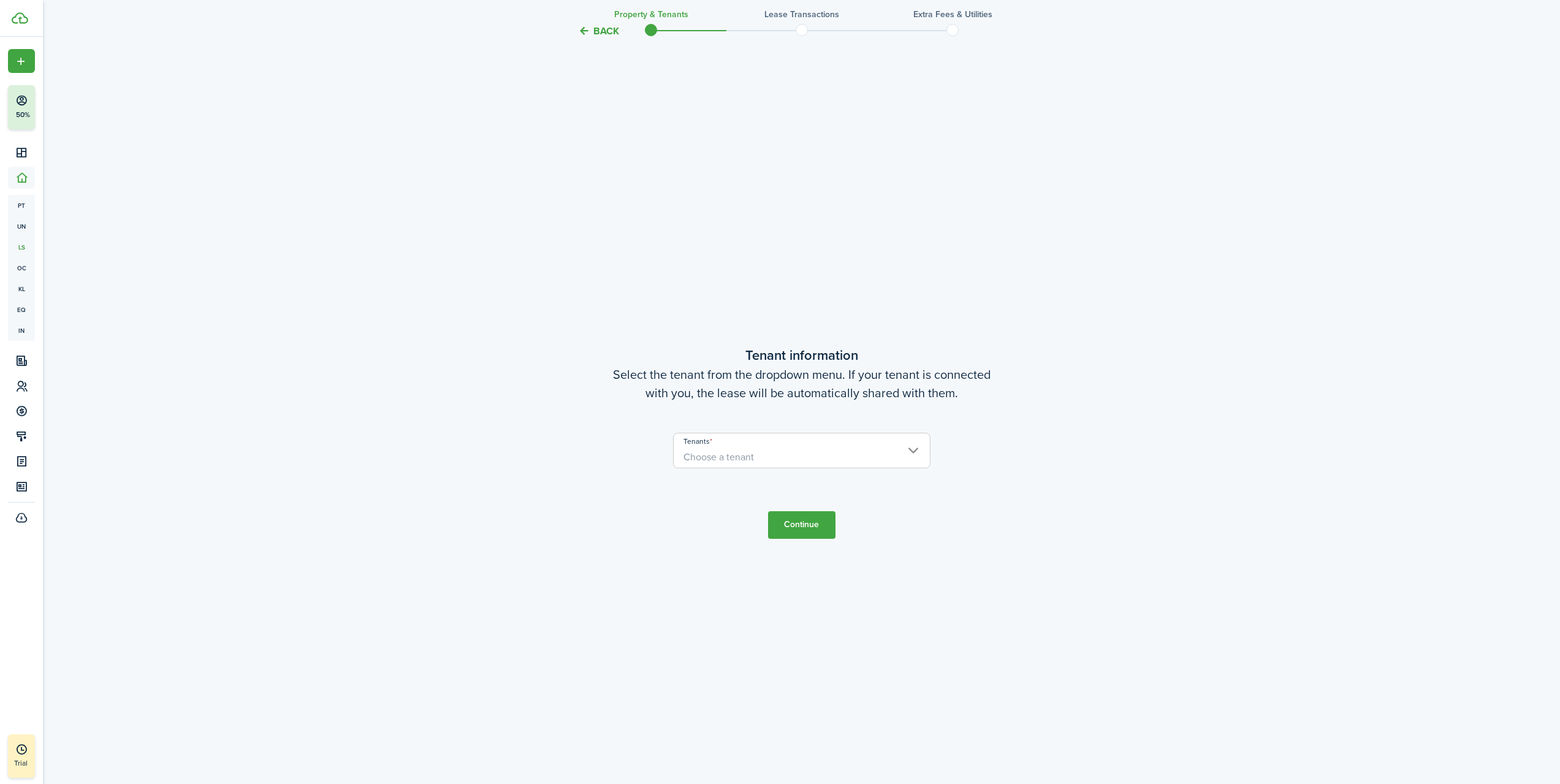
scroll to position [702, 0]
click at [914, 446] on span "Choose a tenant" at bounding box center [802, 456] width 256 height 21
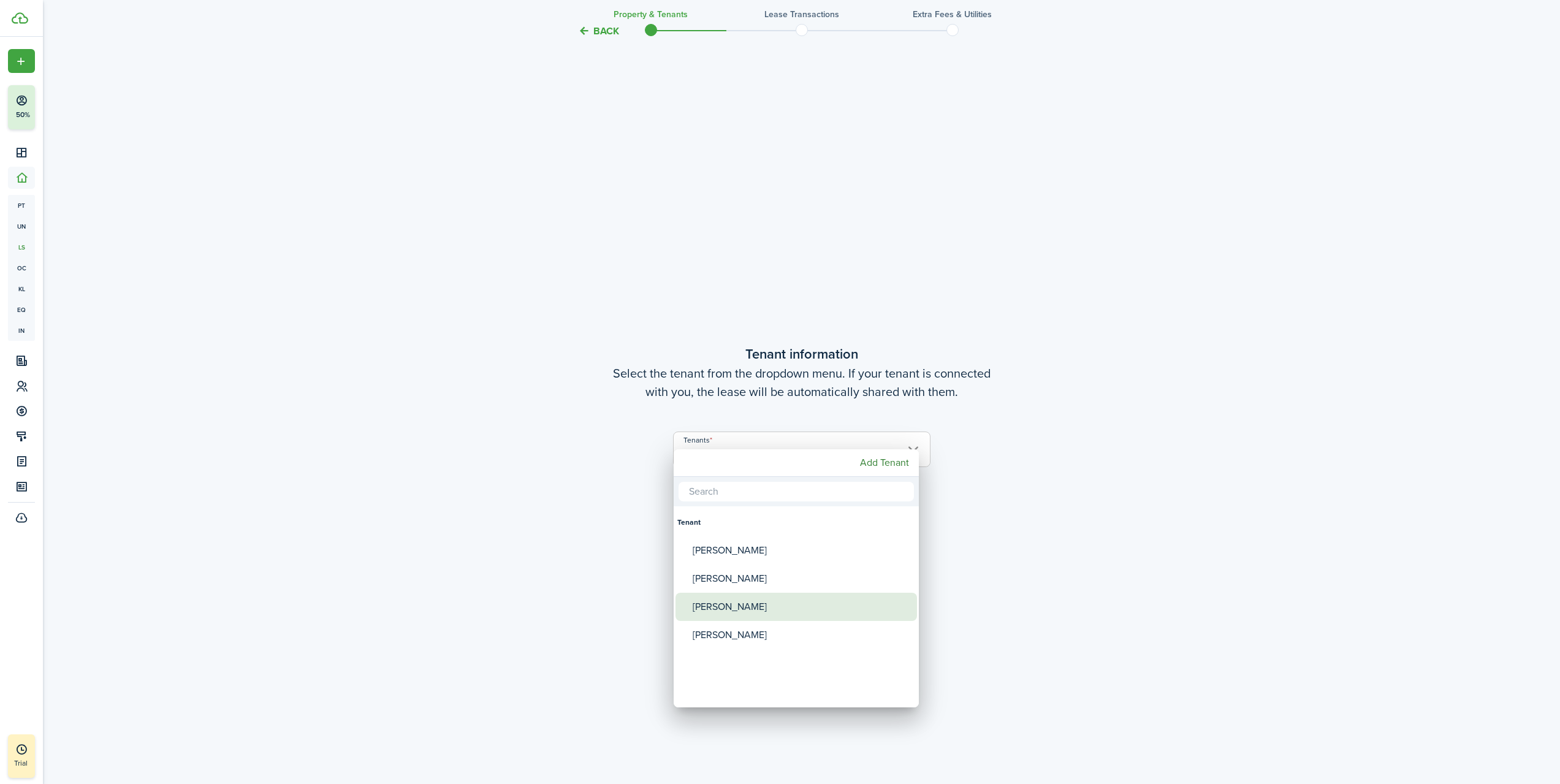
click at [772, 615] on div "[PERSON_NAME]" at bounding box center [801, 607] width 217 height 28
type input "[PERSON_NAME]"
click at [1028, 511] on div at bounding box center [780, 391] width 1757 height 980
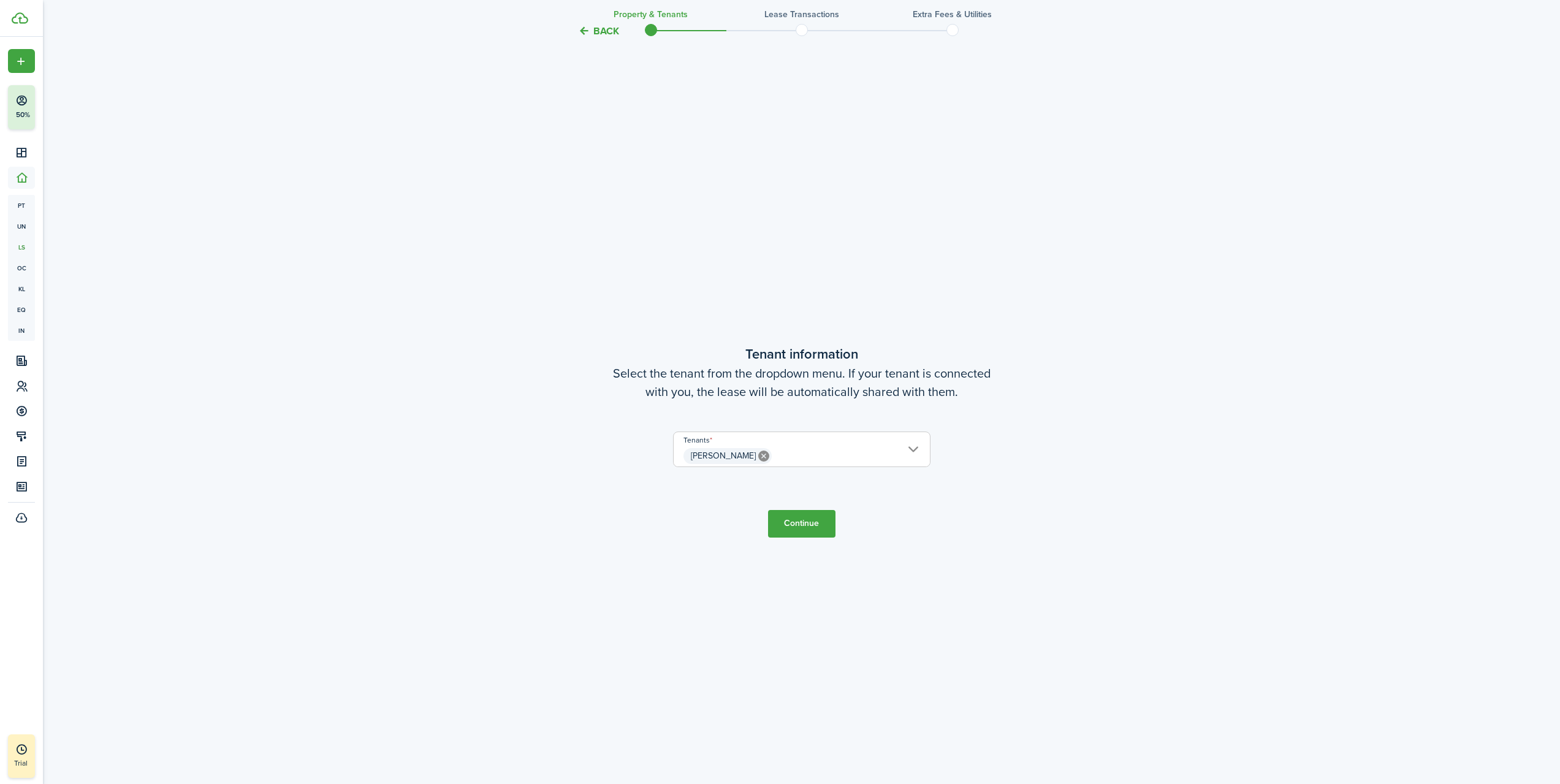
click at [793, 521] on button "Continue" at bounding box center [801, 524] width 67 height 28
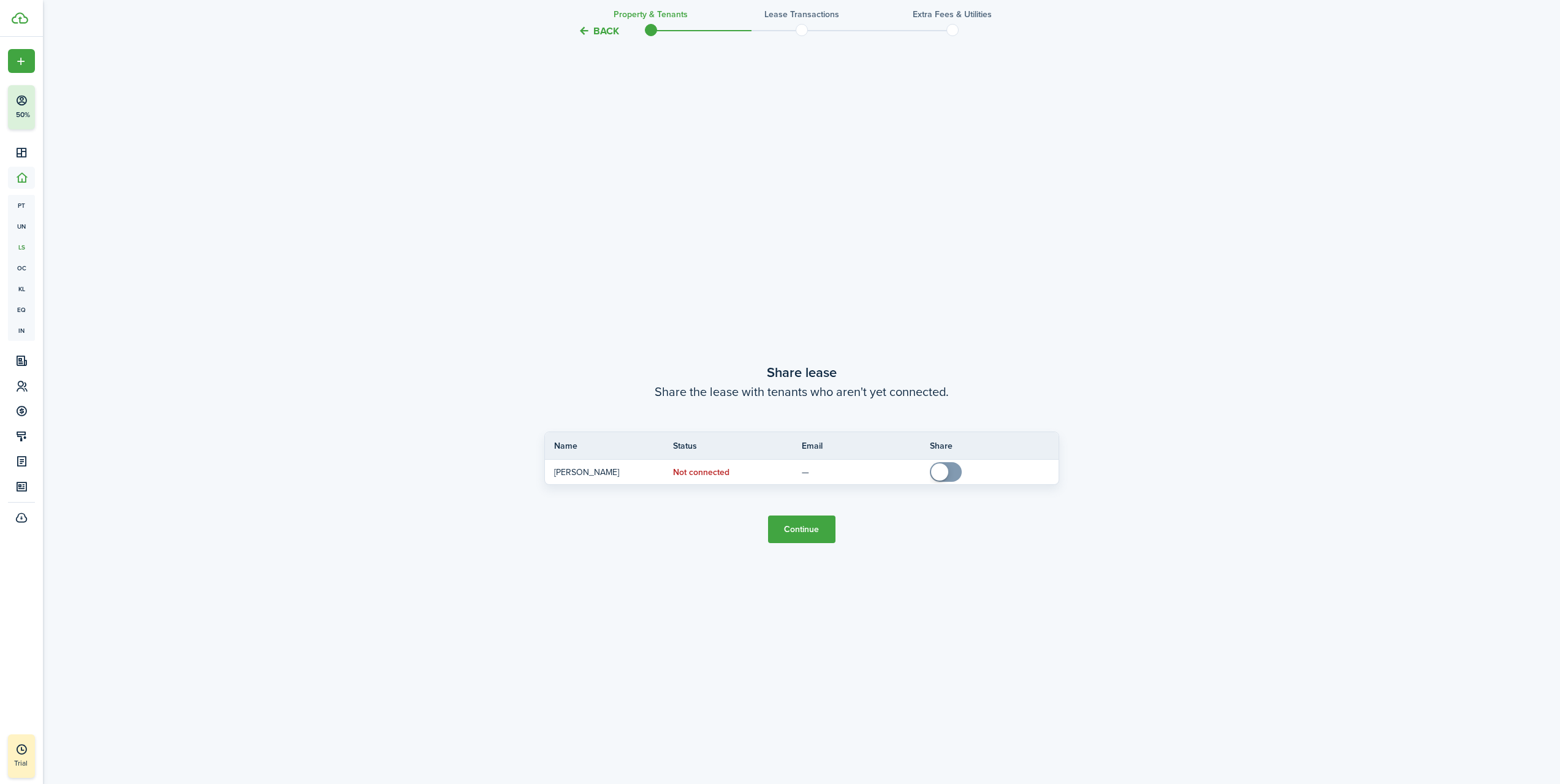
scroll to position [1486, 0]
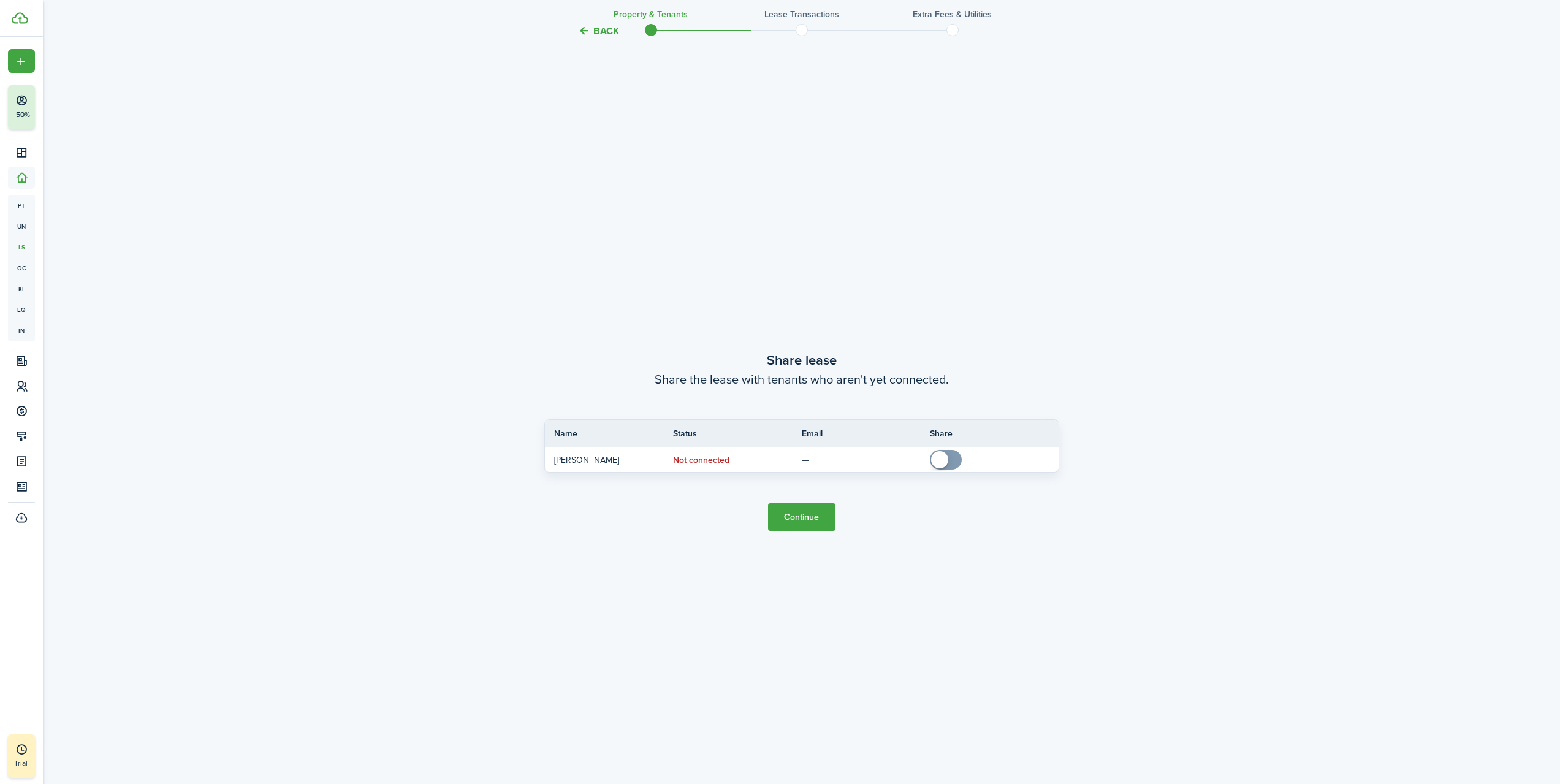
click at [819, 508] on button "Continue" at bounding box center [801, 517] width 67 height 28
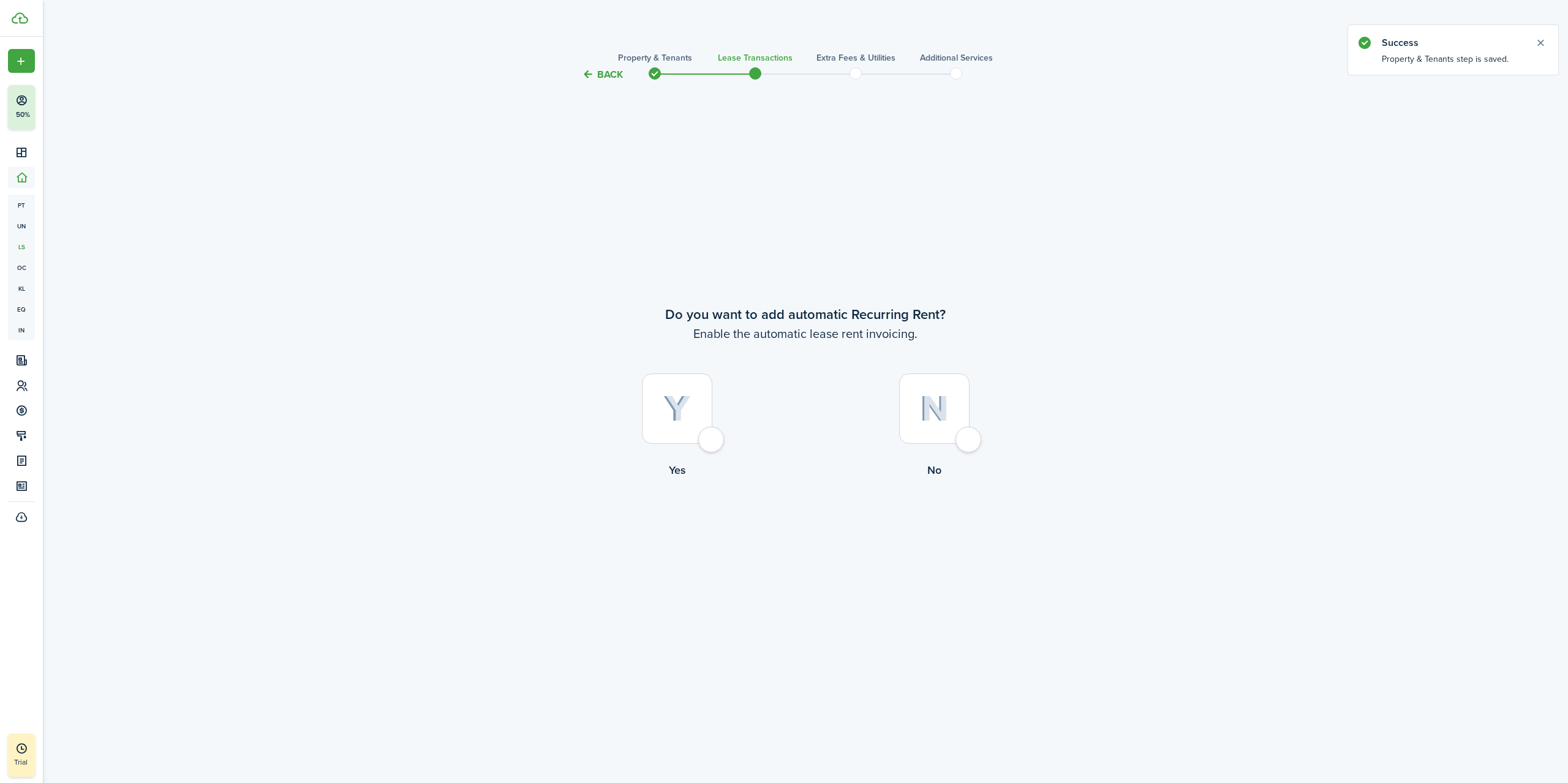
click at [685, 413] on img at bounding box center [677, 409] width 28 height 27
radio input "true"
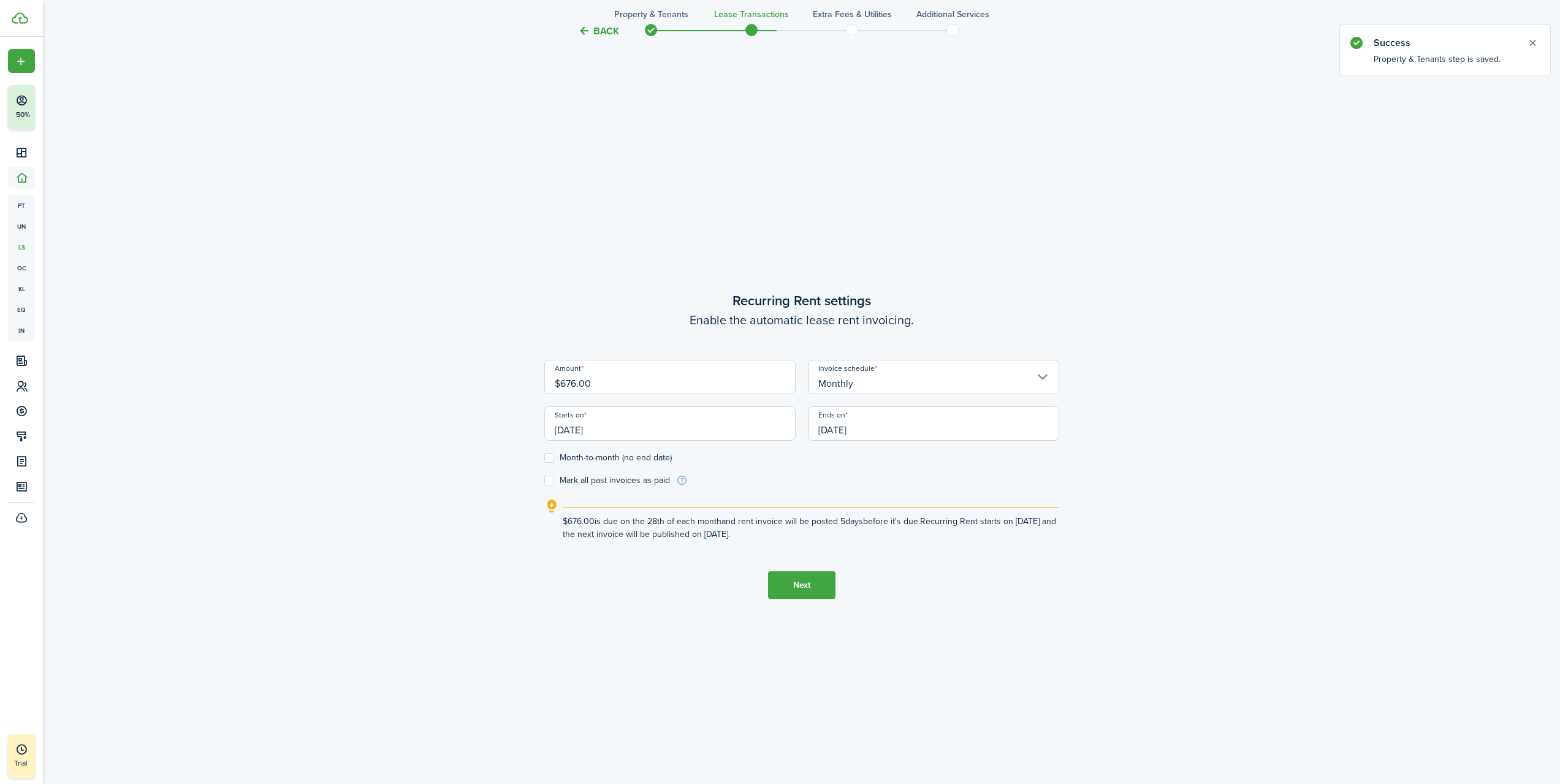
scroll to position [702, 0]
click at [552, 456] on label "Month-to-month (no end date)" at bounding box center [608, 454] width 127 height 10
click at [544, 454] on input "Month-to-month (no end date)" at bounding box center [543, 454] width 1 height 1
checkbox input "true"
click at [748, 422] on input "[DATE]" at bounding box center [670, 419] width 252 height 35
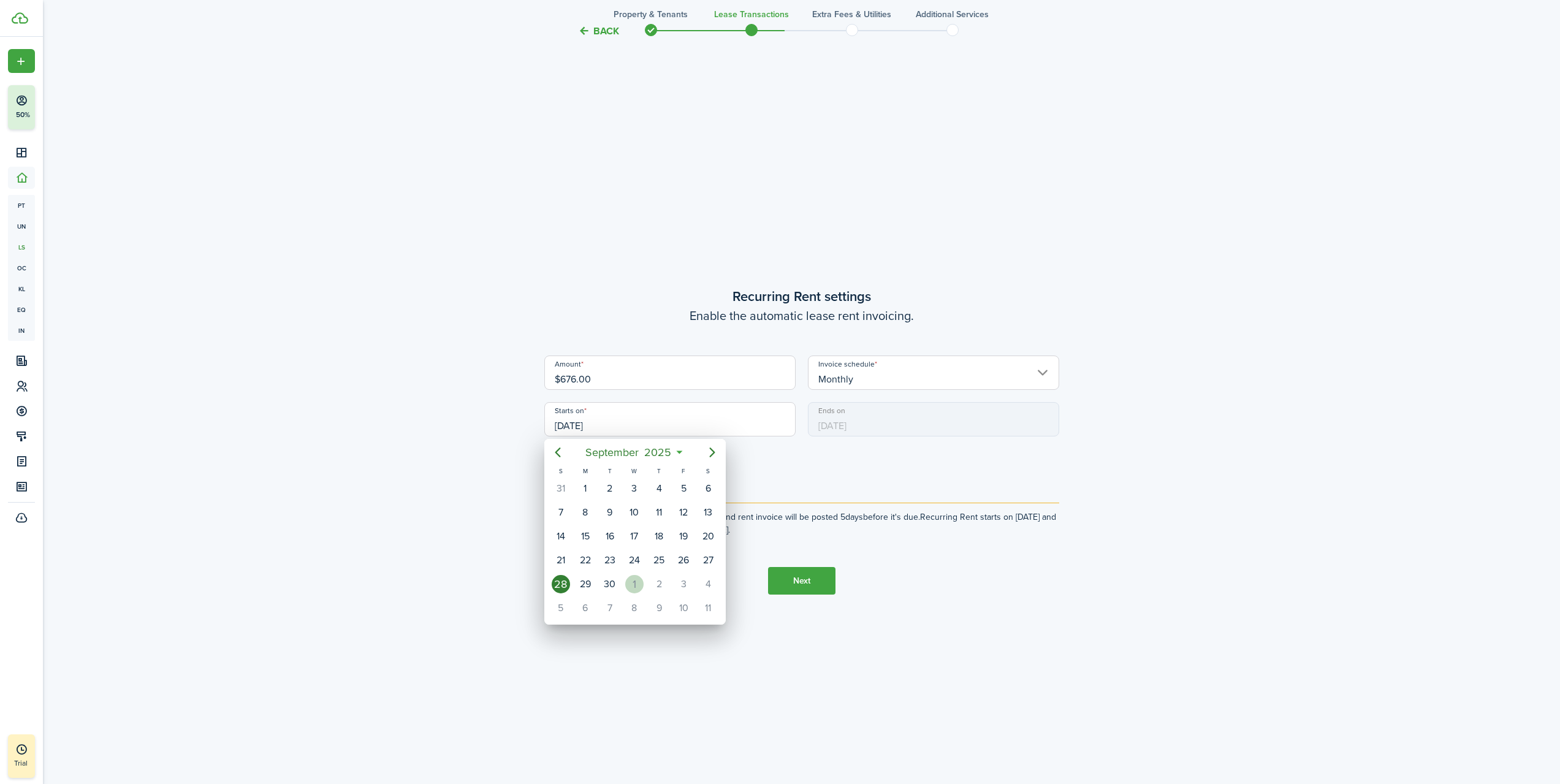
click at [629, 579] on div "1" at bounding box center [634, 584] width 19 height 19
type input "[DATE]"
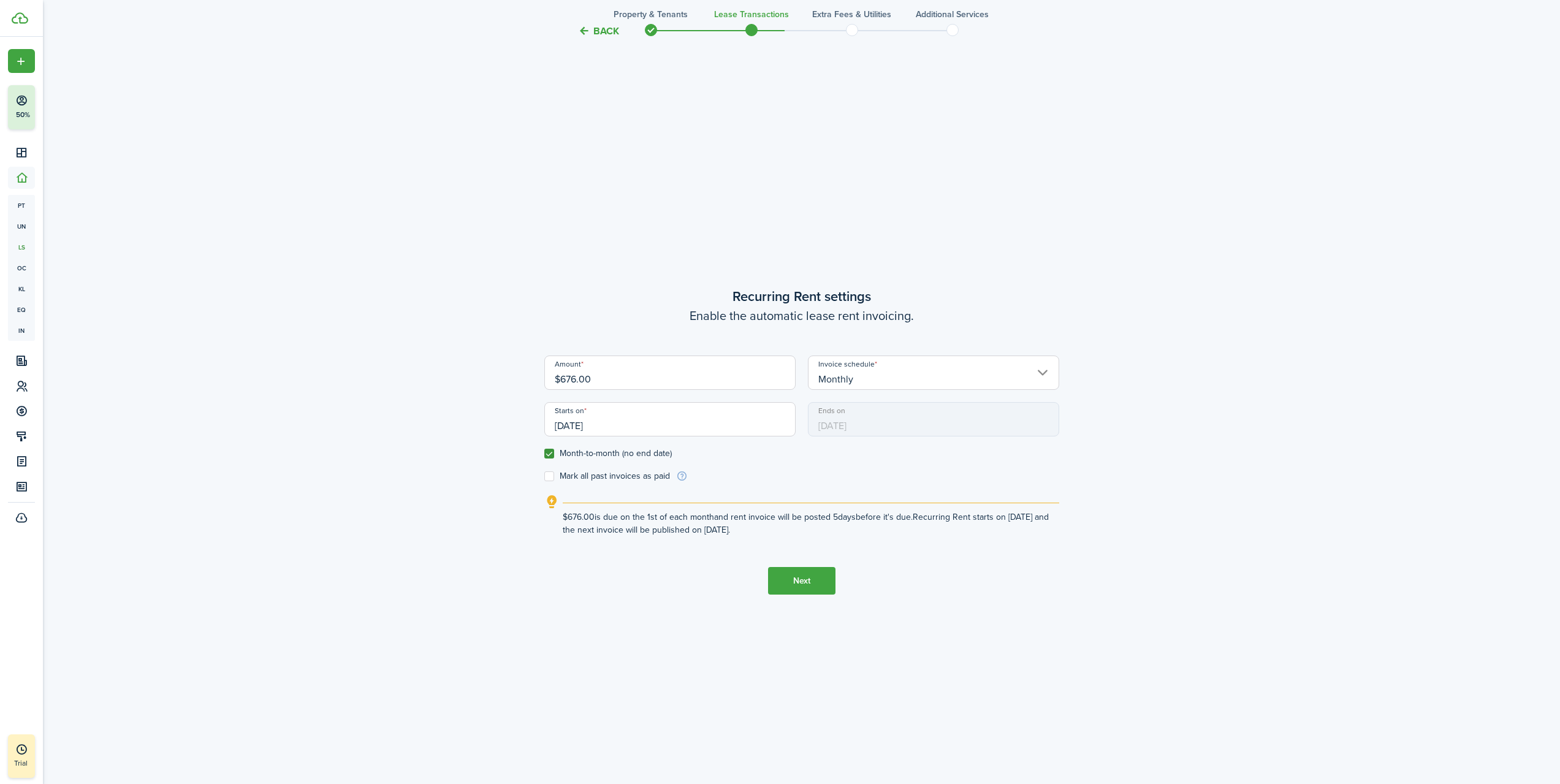
click at [824, 577] on button "Next" at bounding box center [801, 581] width 67 height 28
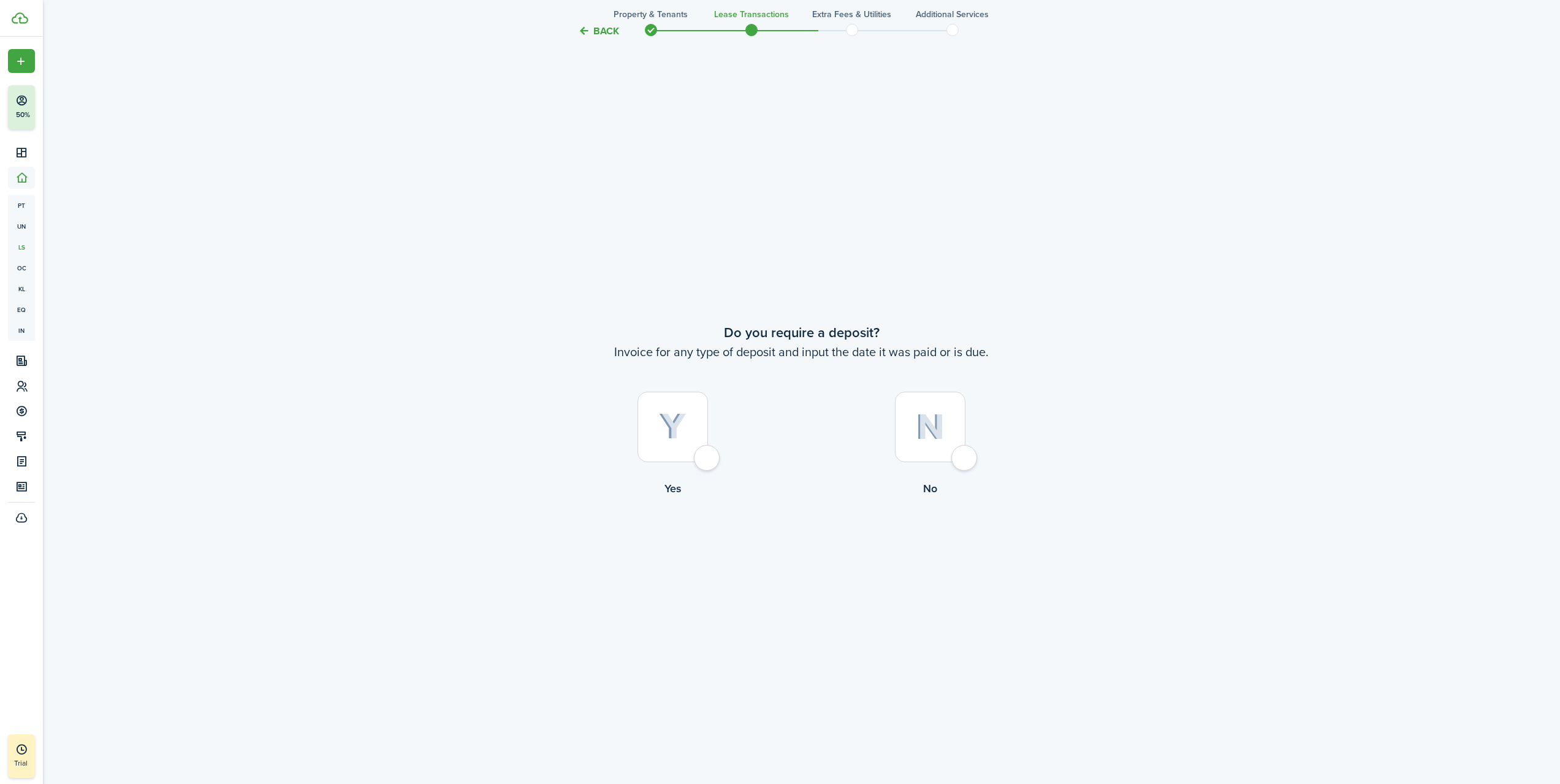
scroll to position [1486, 0]
click at [676, 437] on img at bounding box center [673, 425] width 28 height 27
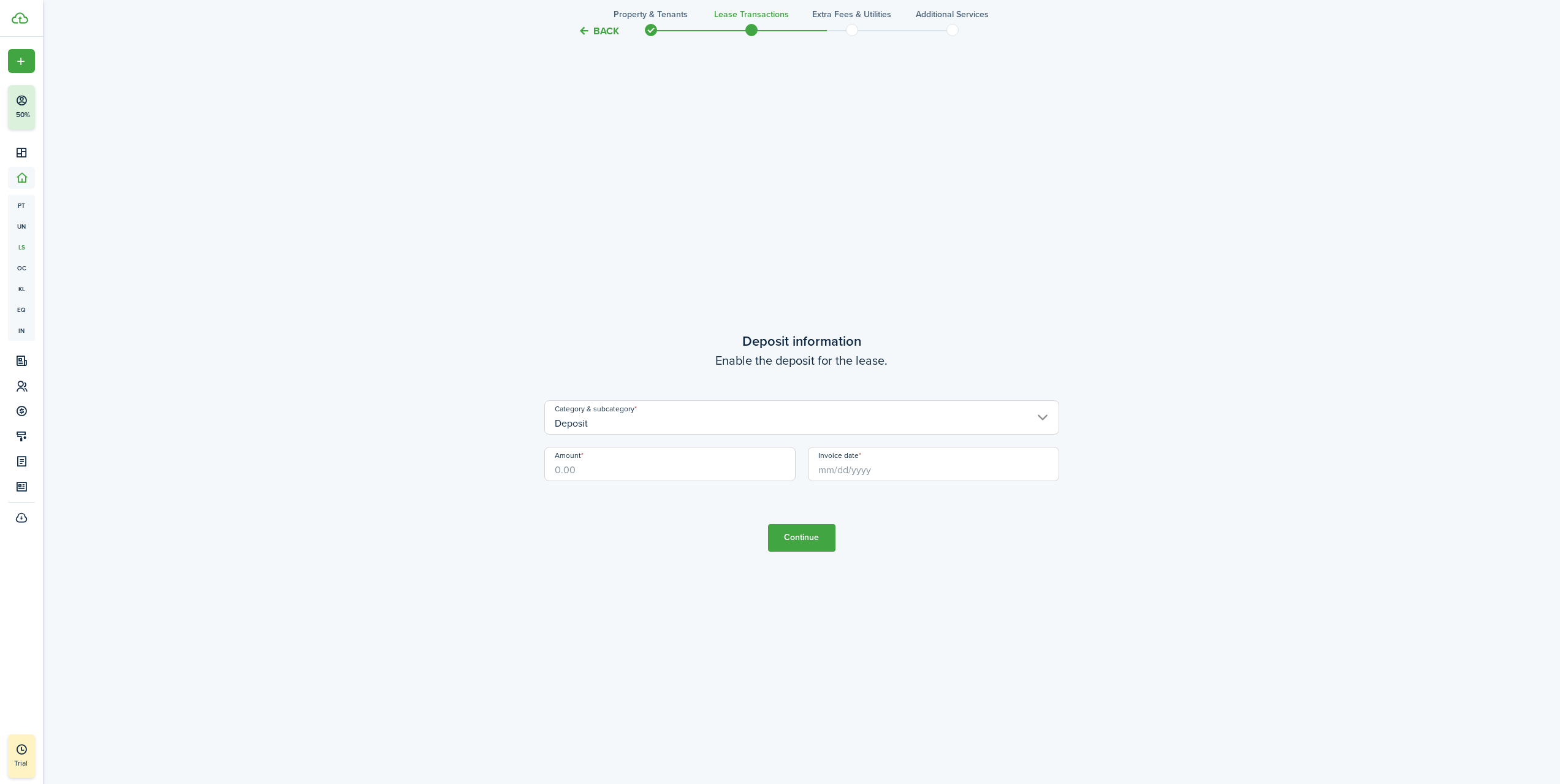
scroll to position [2270, 0]
click at [673, 472] on input "Amount" at bounding box center [670, 464] width 252 height 35
click at [997, 315] on tc-wizard-step "Deposit information Enable the deposit for the lease. Category & subcategory De…" at bounding box center [801, 440] width 515 height 784
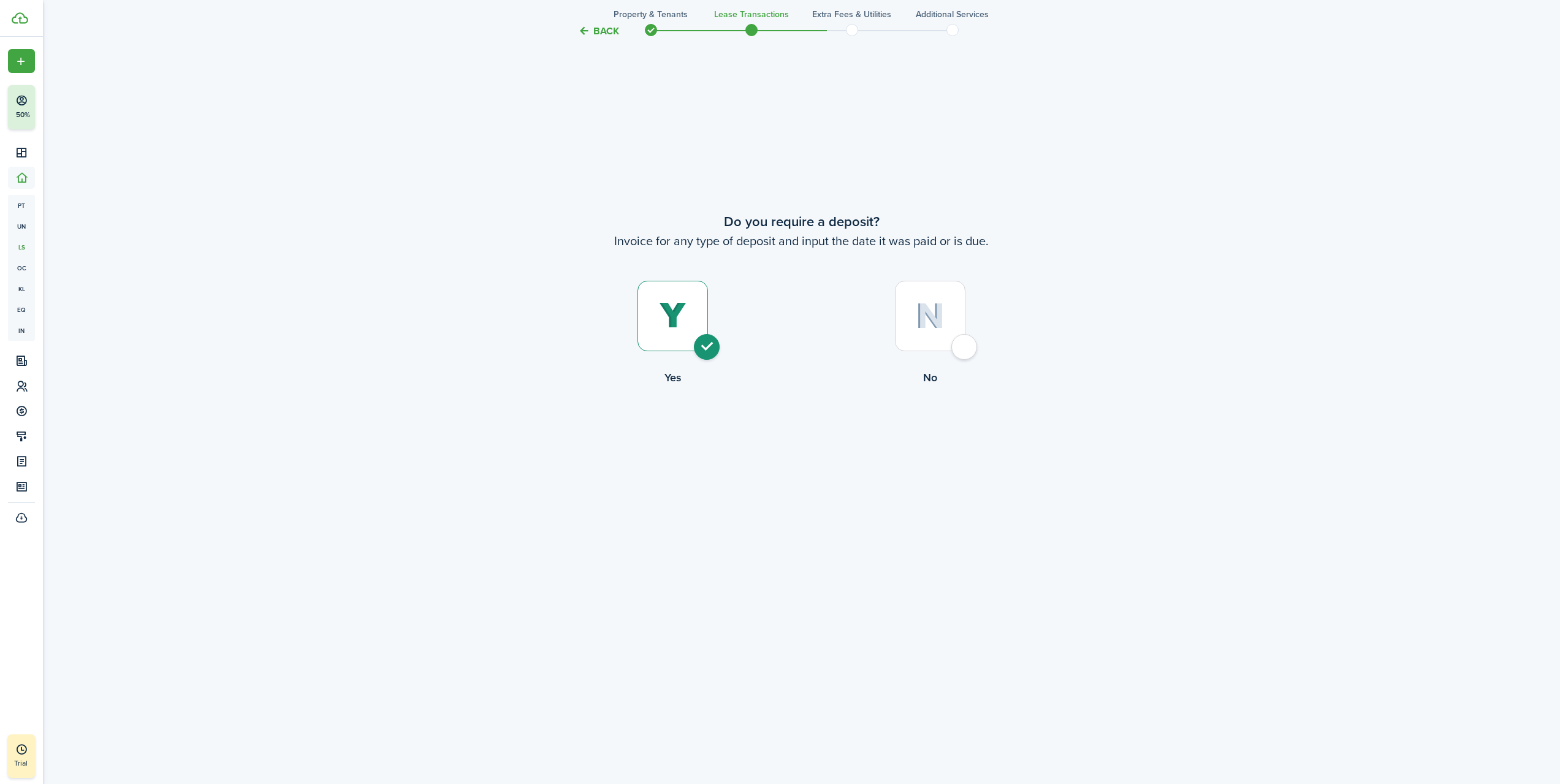
click at [933, 306] on img at bounding box center [930, 316] width 29 height 27
radio input "false"
radio input "true"
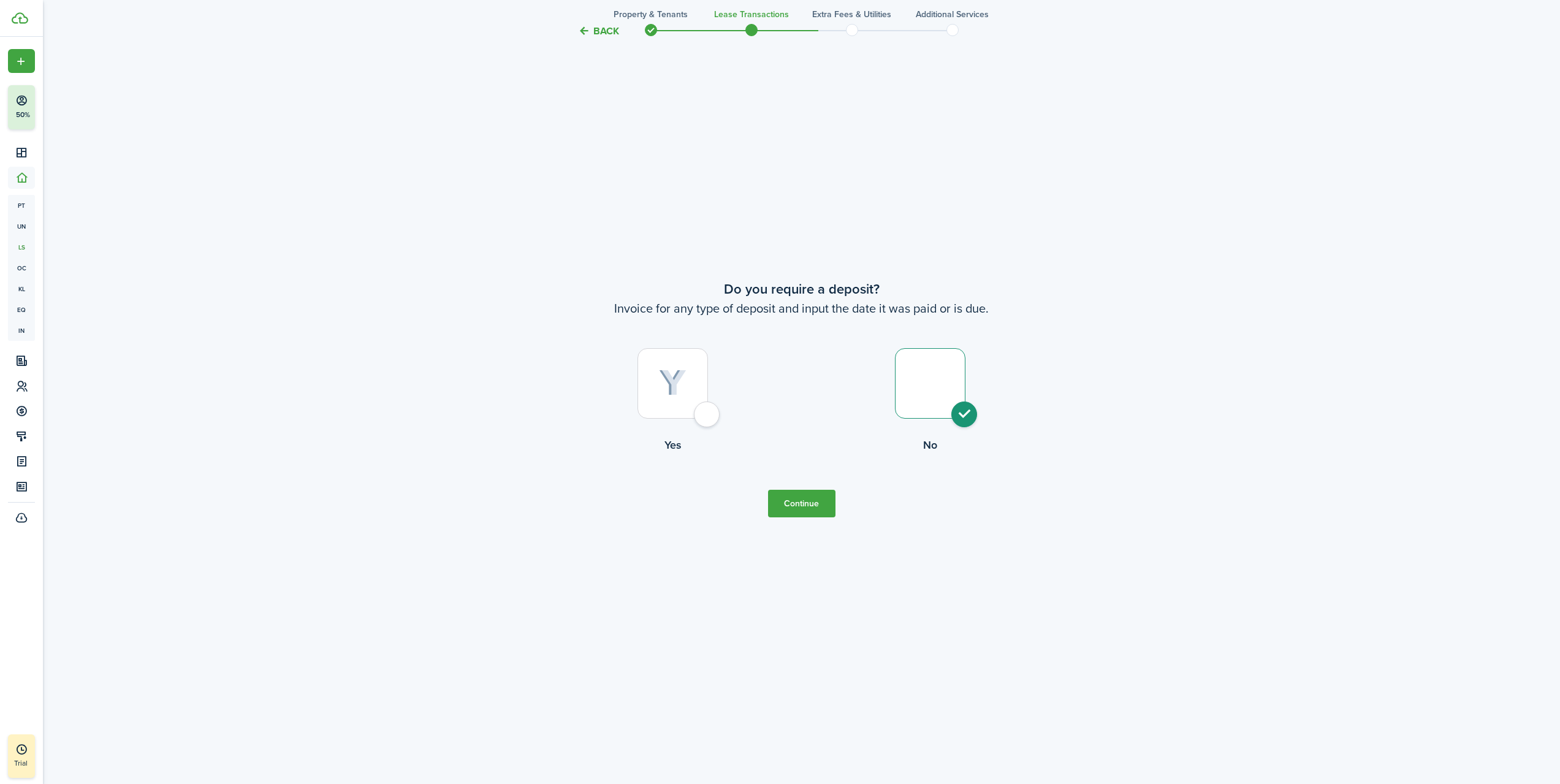
scroll to position [1568, 0]
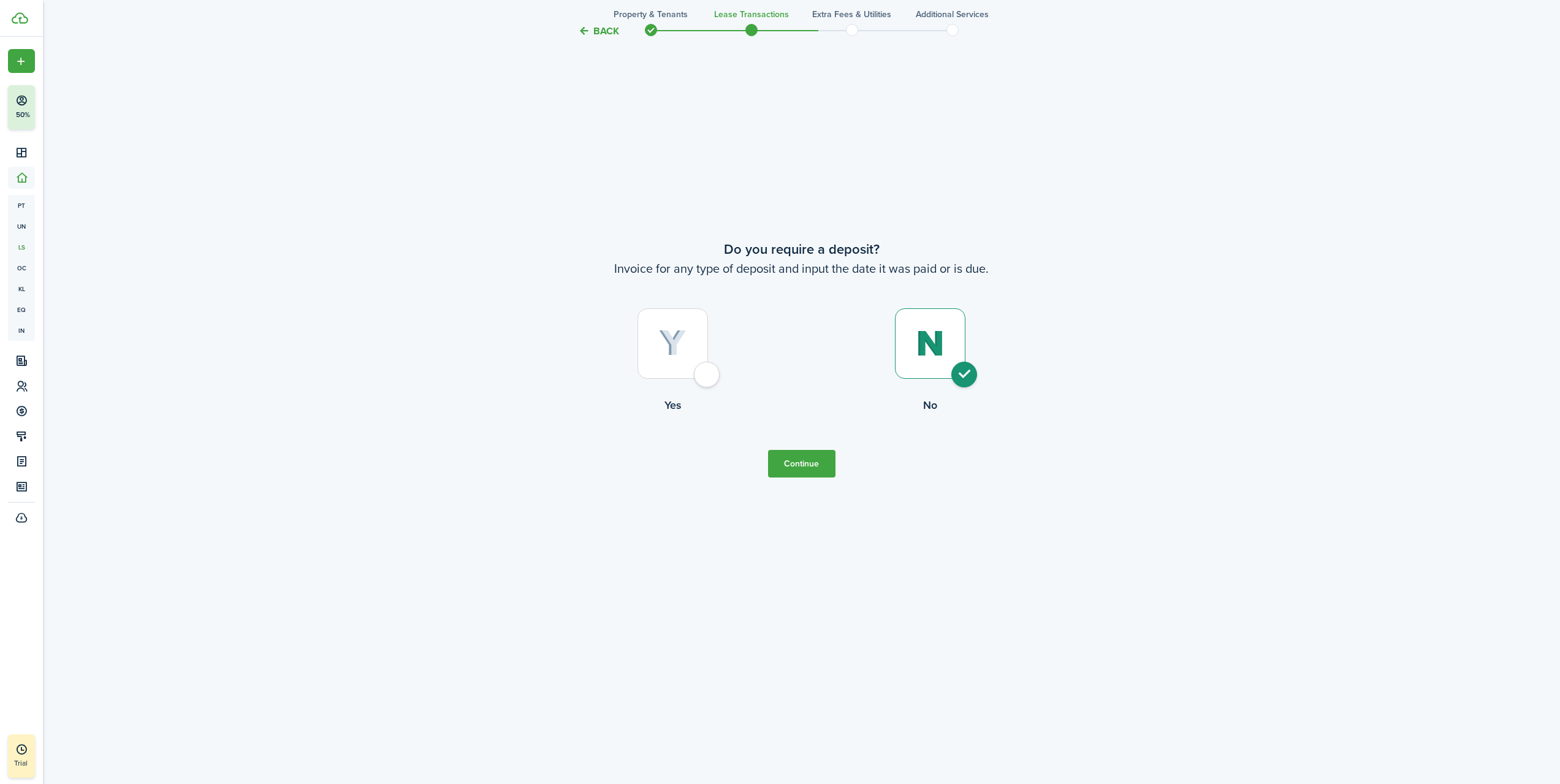
click at [804, 456] on button "Continue" at bounding box center [801, 464] width 67 height 28
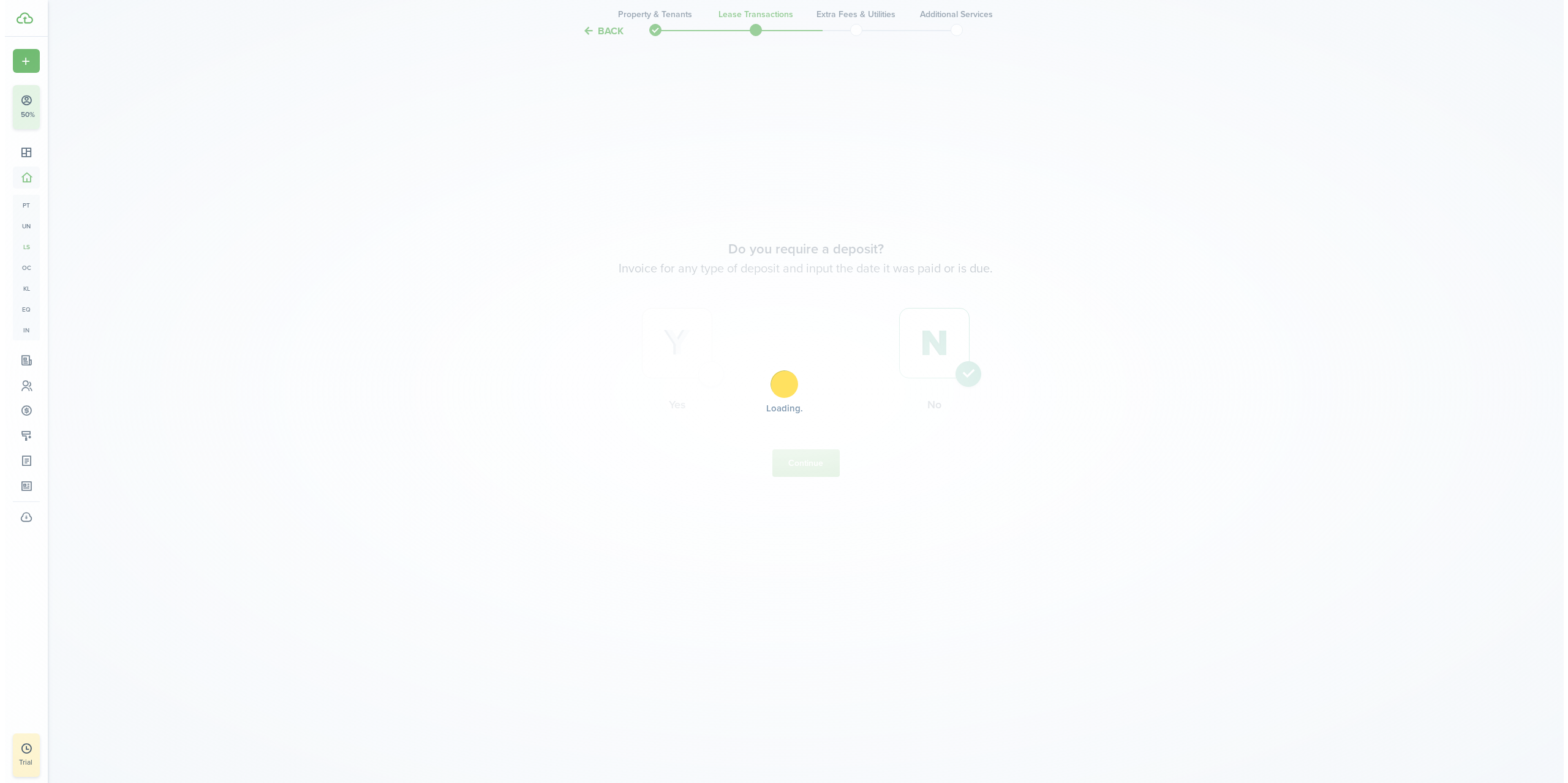
scroll to position [0, 0]
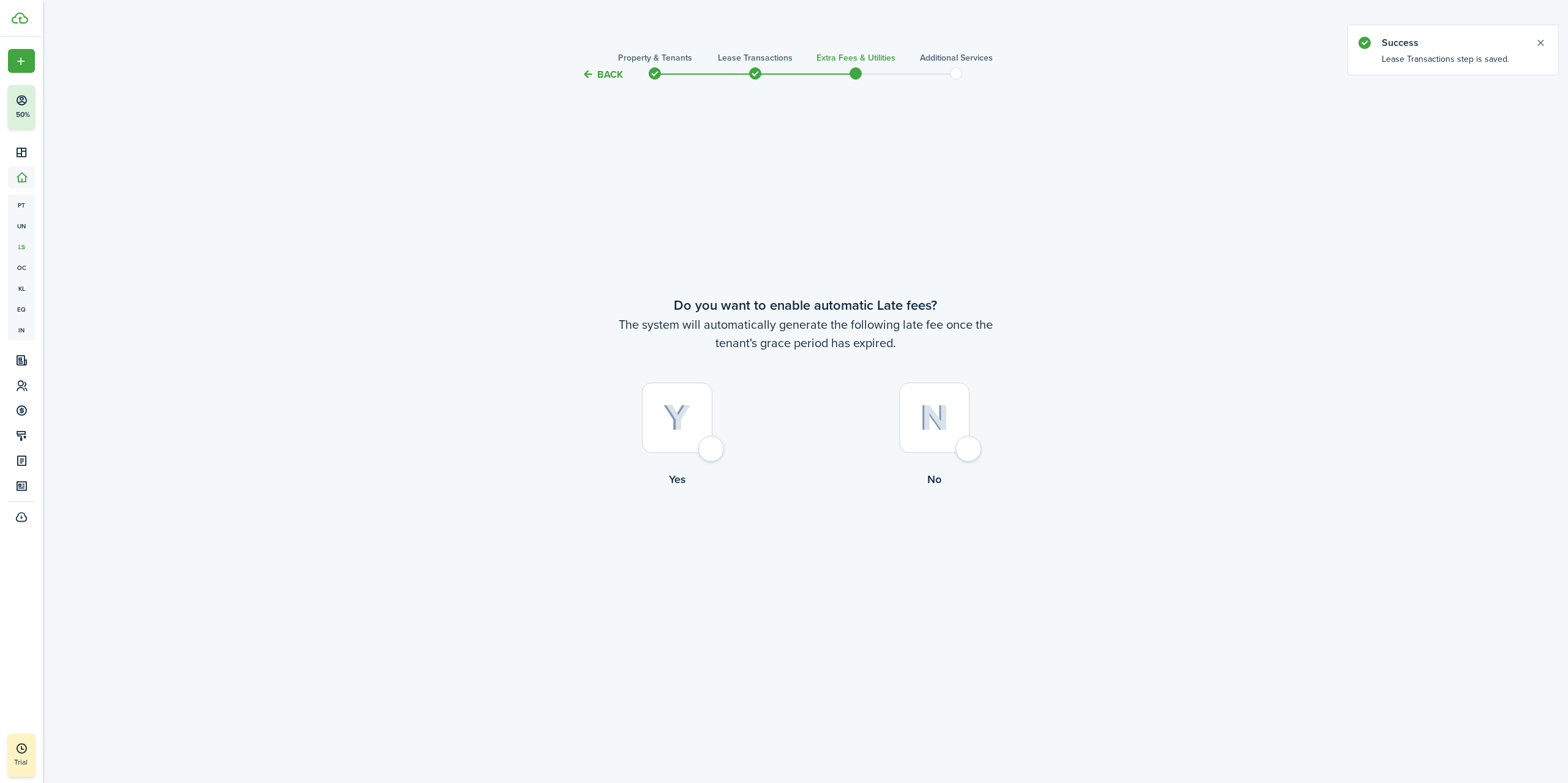
click at [671, 411] on img at bounding box center [677, 418] width 28 height 27
radio input "true"
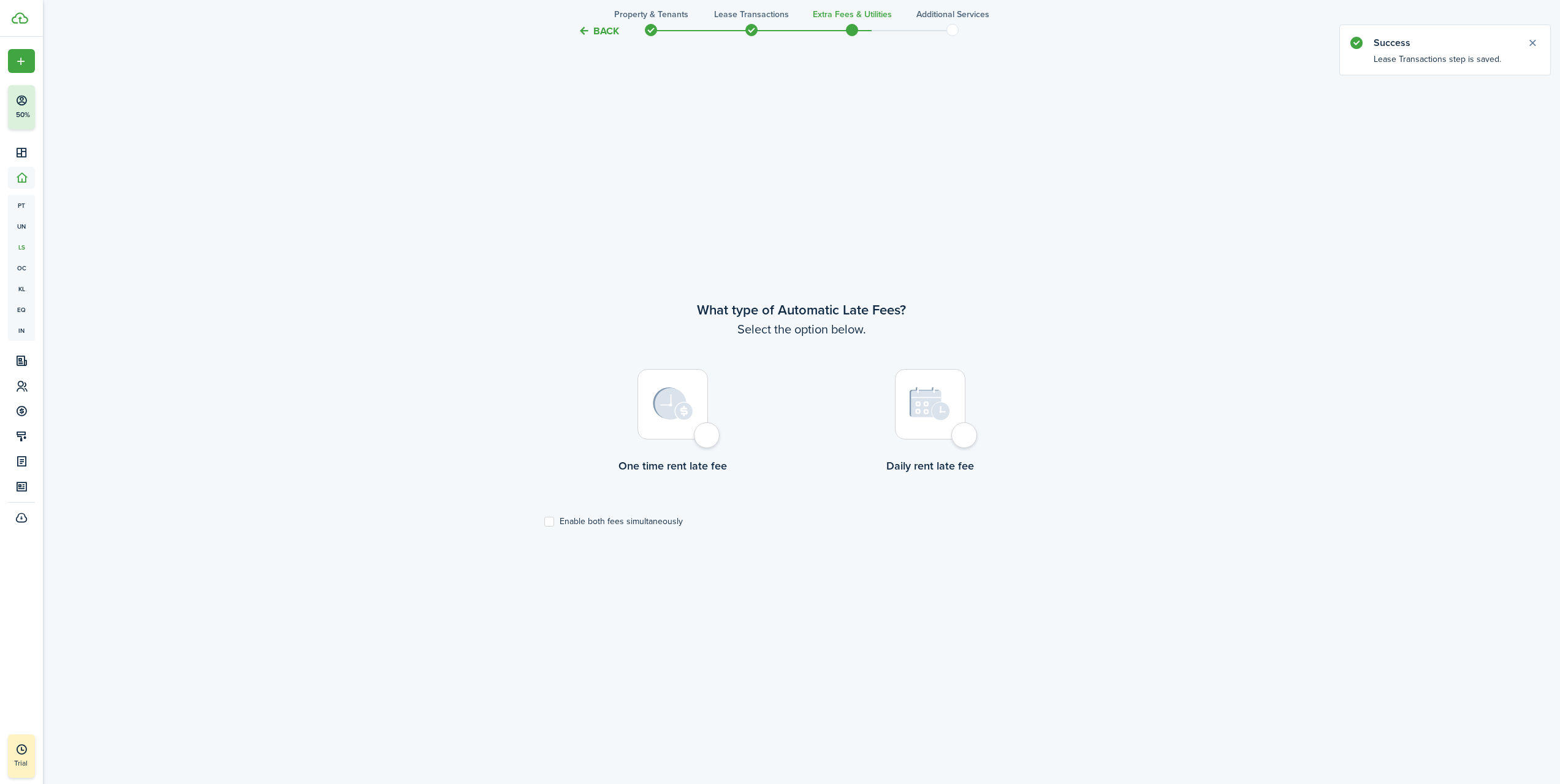
scroll to position [702, 0]
click at [677, 406] on img at bounding box center [673, 403] width 40 height 33
radio input "true"
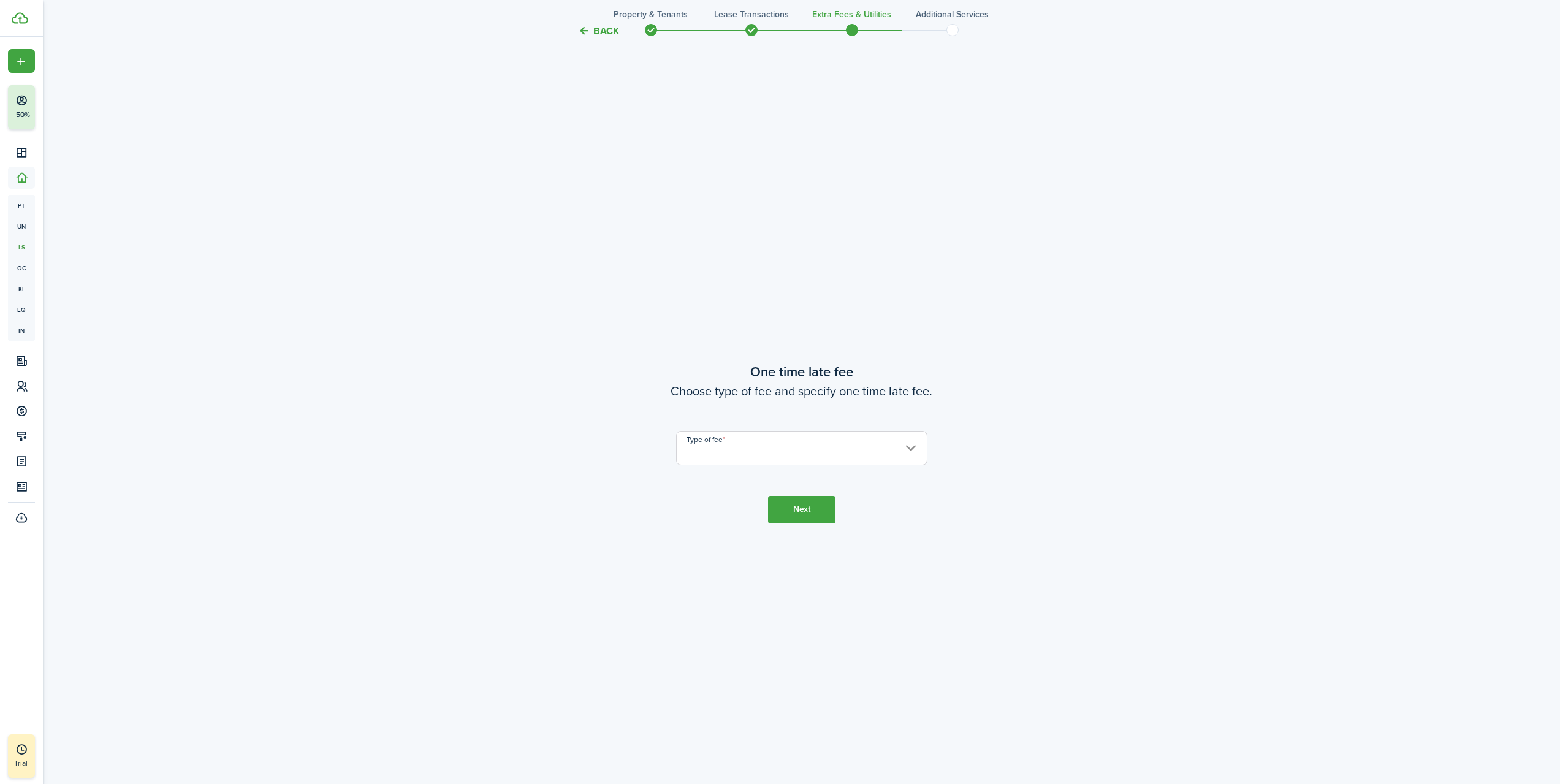
scroll to position [1486, 0]
click at [771, 450] on input "Type of fee" at bounding box center [802, 446] width 252 height 35
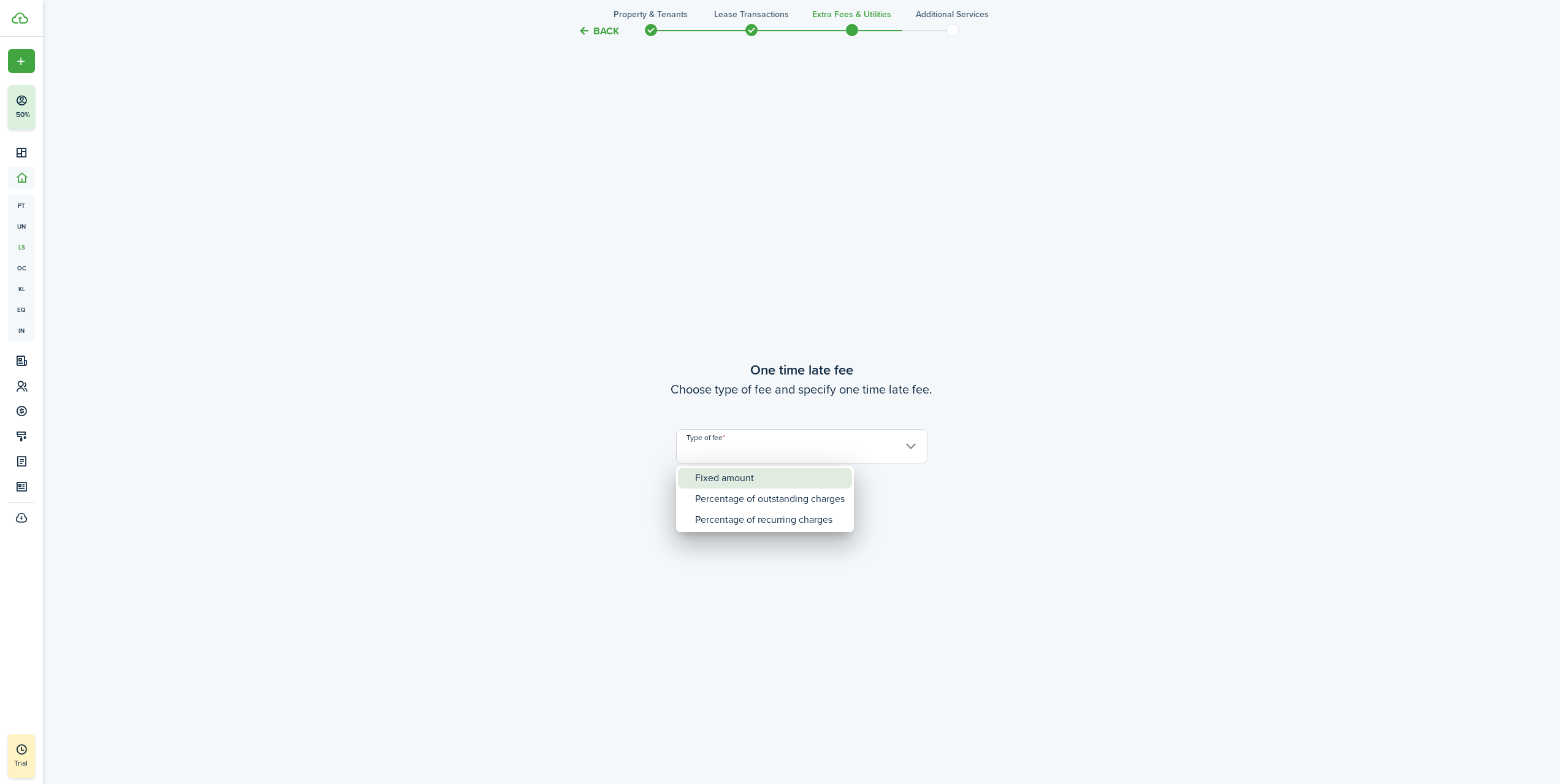
click at [770, 475] on div "Fixed amount" at bounding box center [770, 479] width 150 height 21
type input "Fixed amount"
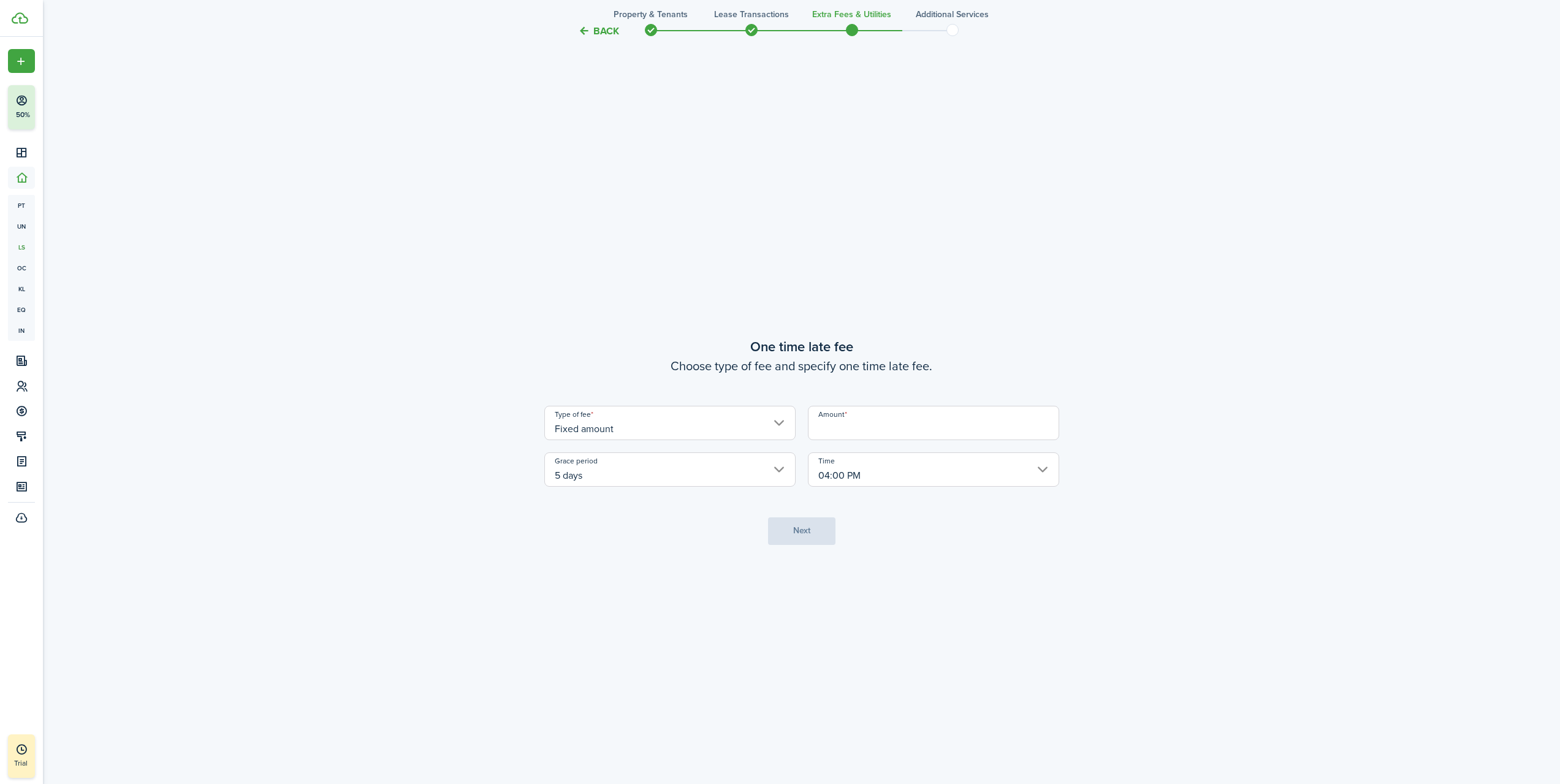
click at [853, 415] on input "Amount" at bounding box center [934, 423] width 252 height 35
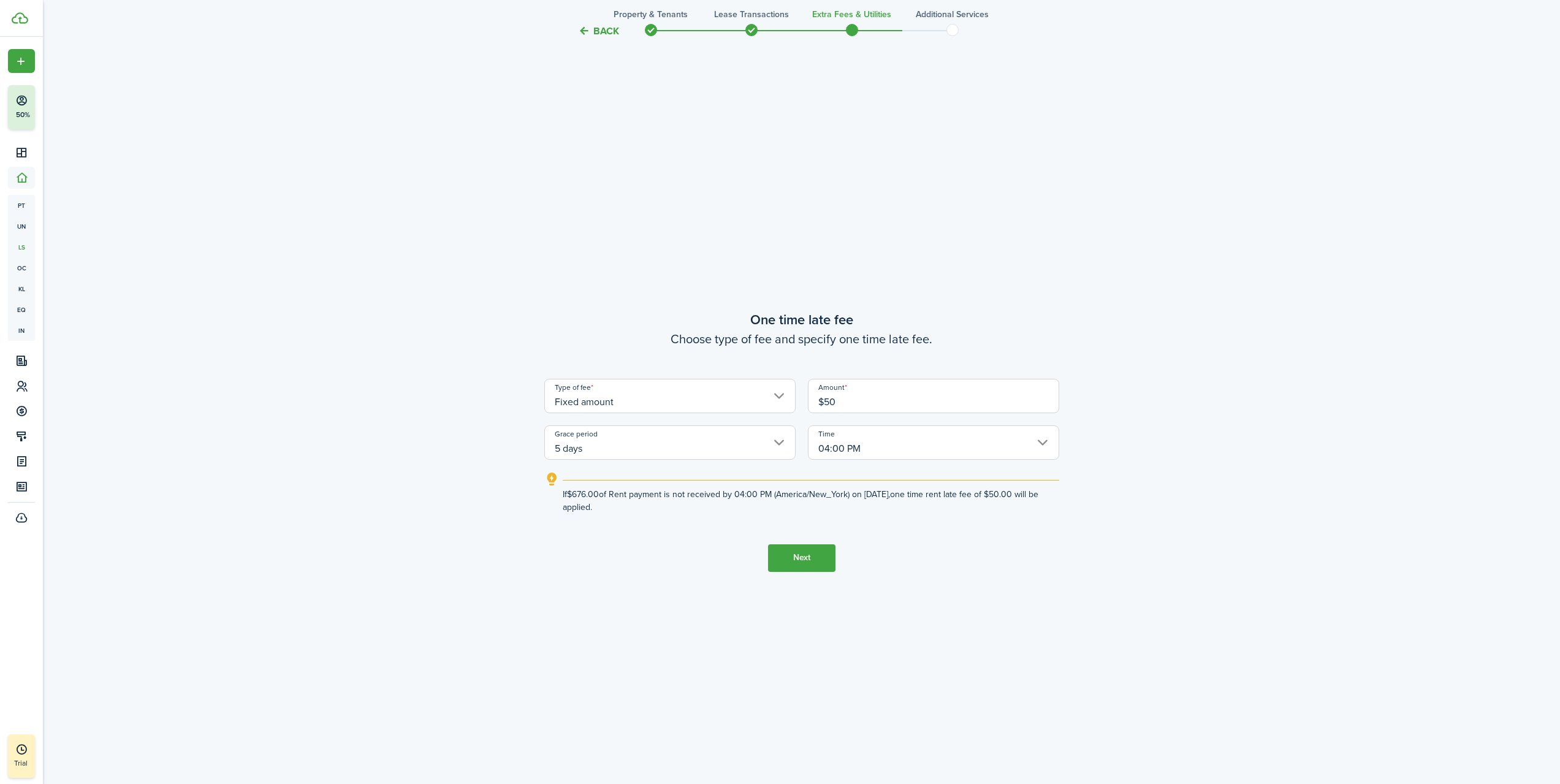
type input "$50.00"
click at [880, 569] on tc-wizard-step "One time late fee Choose type of fee and specify one time late fee. Type of fee…" at bounding box center [801, 440] width 515 height 784
click at [877, 457] on input "04:00 PM" at bounding box center [934, 443] width 252 height 35
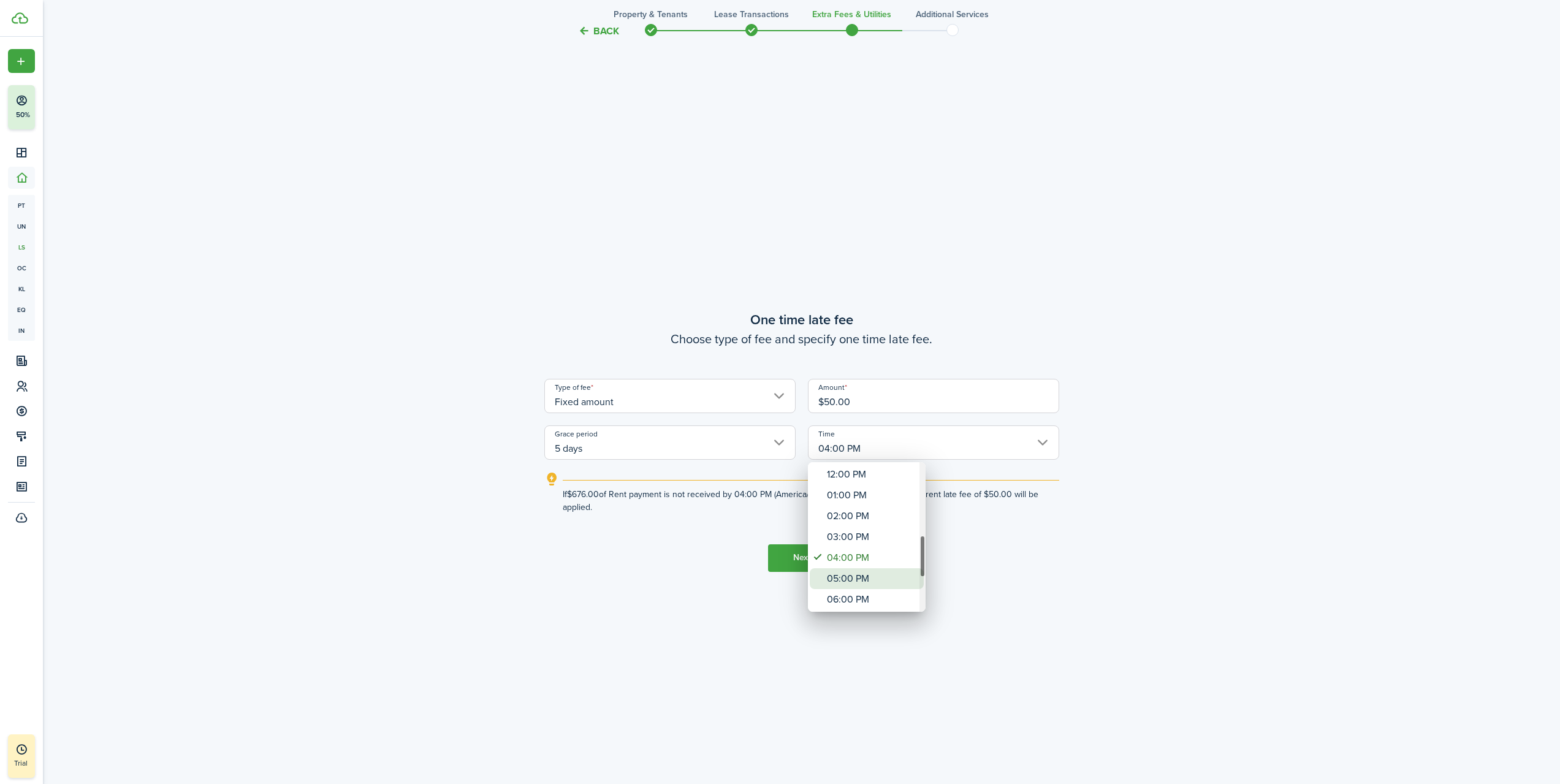
click at [871, 574] on div "05:00 PM" at bounding box center [872, 579] width 90 height 21
type input "05:00 PM"
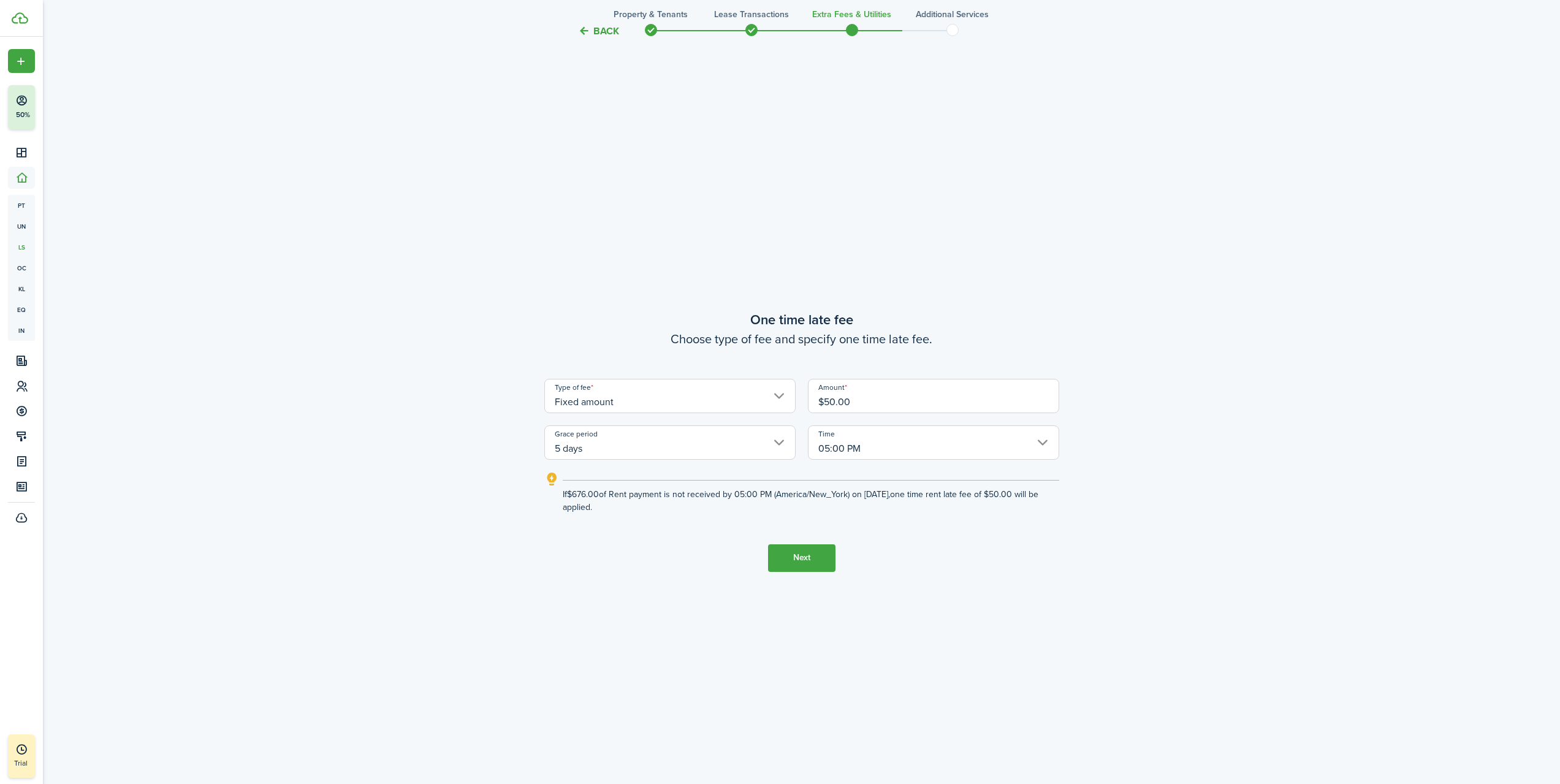
click at [788, 563] on button "Next" at bounding box center [801, 558] width 67 height 28
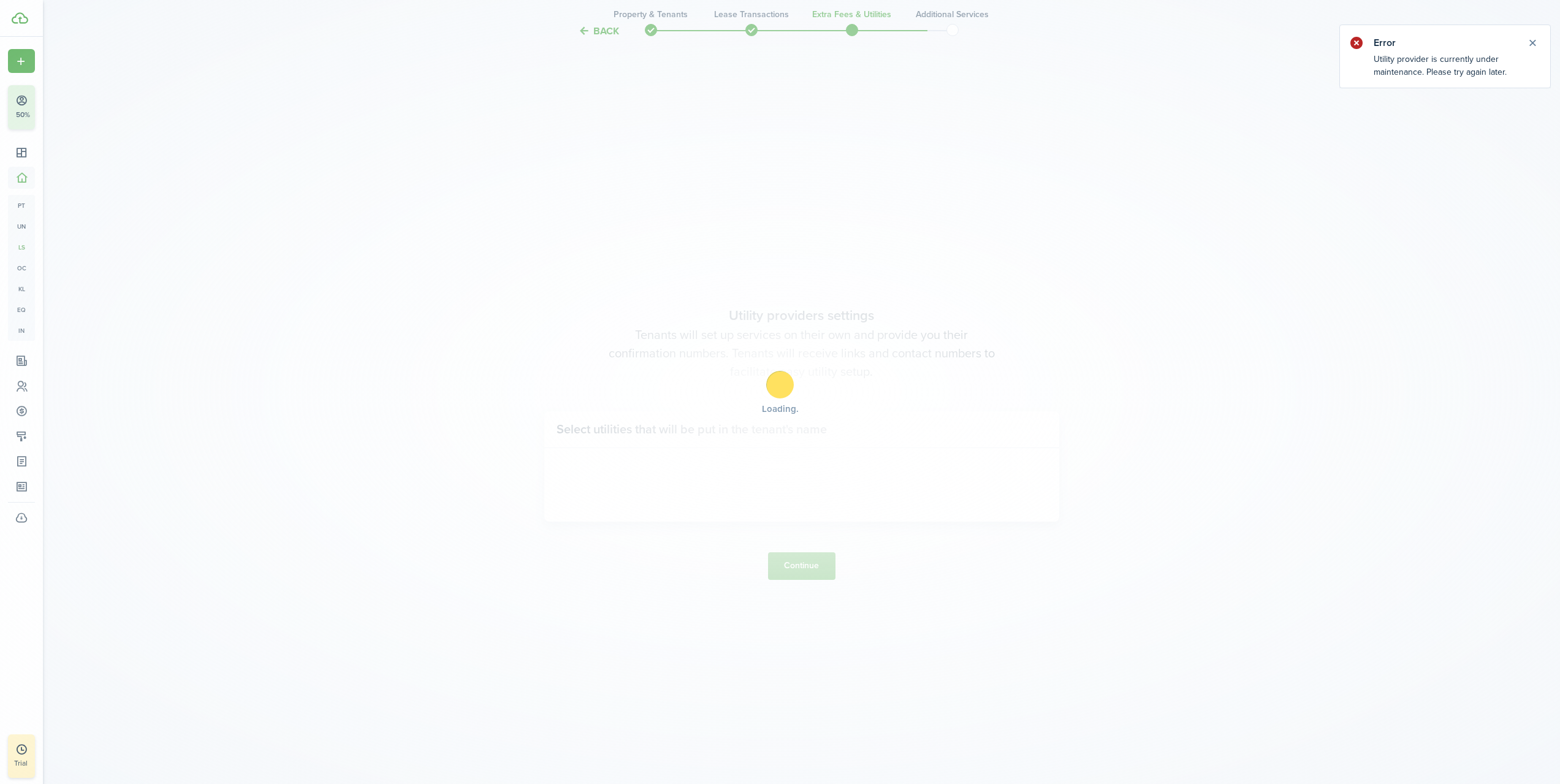
scroll to position [2270, 0]
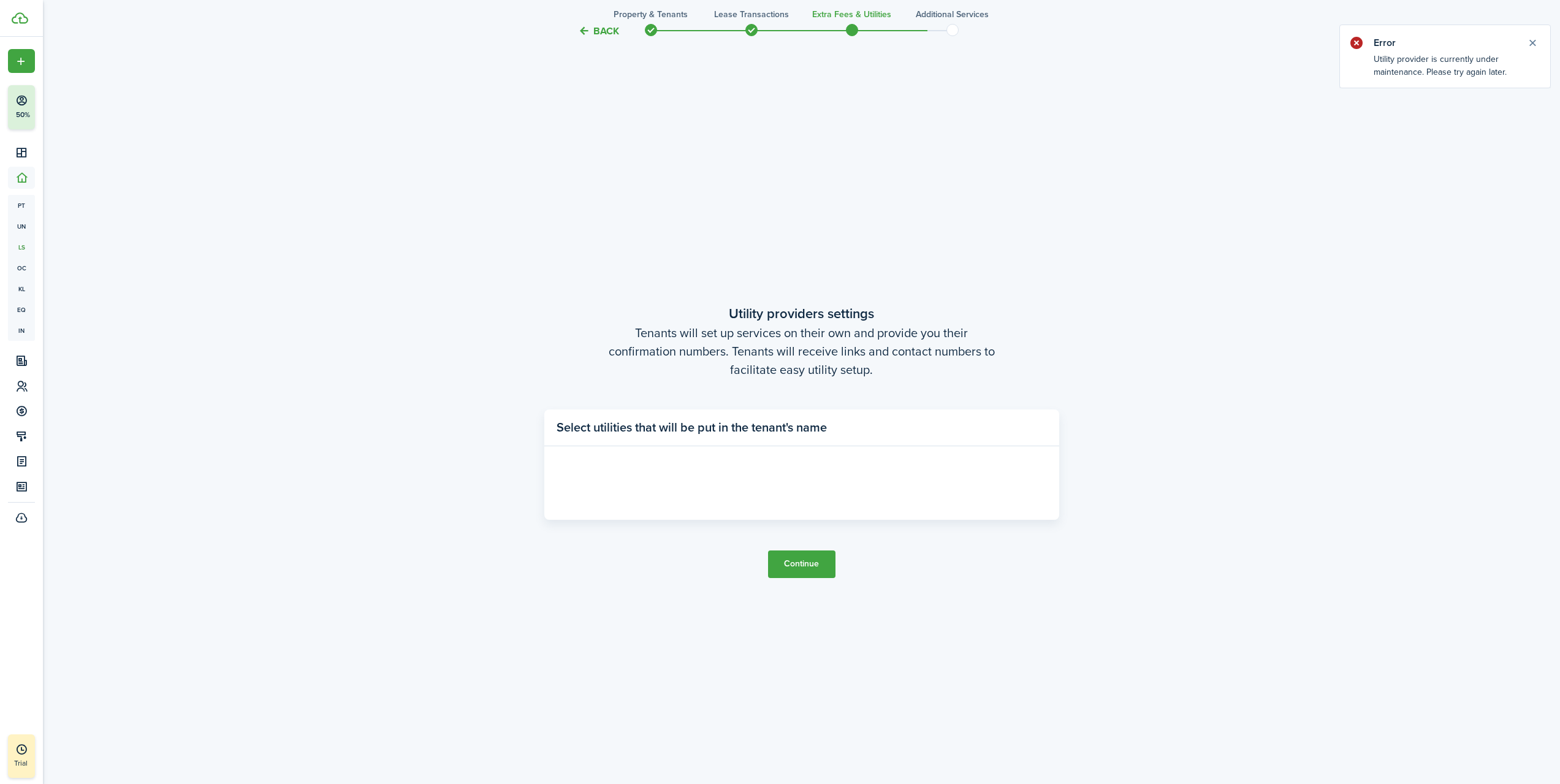
click at [759, 490] on panel-main-placeholder at bounding box center [801, 483] width 490 height 49
click at [740, 429] on panel-main-title "Select utilities that will be put in the tenant's name" at bounding box center [691, 427] width 270 height 19
click at [847, 428] on panel-main-header "Select utilities that will be put in the tenant's name" at bounding box center [801, 427] width 515 height 36
drag, startPoint x: 792, startPoint y: 426, endPoint x: 802, endPoint y: 459, distance: 34.5
click at [793, 431] on panel-main-title "Select utilities that will be put in the tenant's name" at bounding box center [691, 427] width 270 height 19
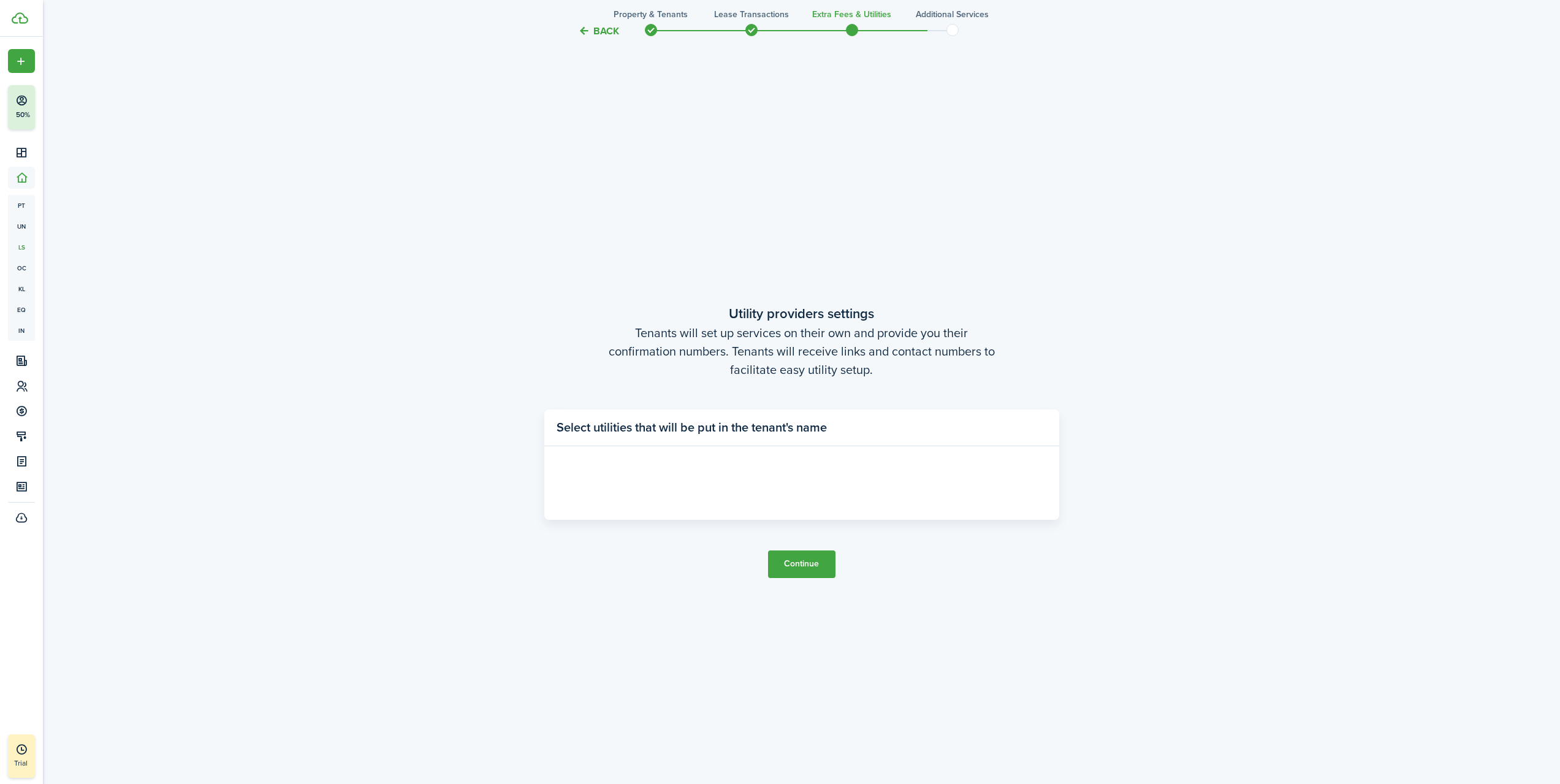
click at [809, 565] on button "Continue" at bounding box center [801, 564] width 67 height 28
click at [571, 419] on panel-main-title "Select utilities that will be put in the tenant's name" at bounding box center [691, 427] width 270 height 19
click at [950, 420] on panel-main-header "Select utilities that will be put in the tenant's name" at bounding box center [801, 427] width 515 height 36
click at [1011, 430] on panel-main-header "Select utilities that will be put in the tenant's name" at bounding box center [801, 427] width 515 height 36
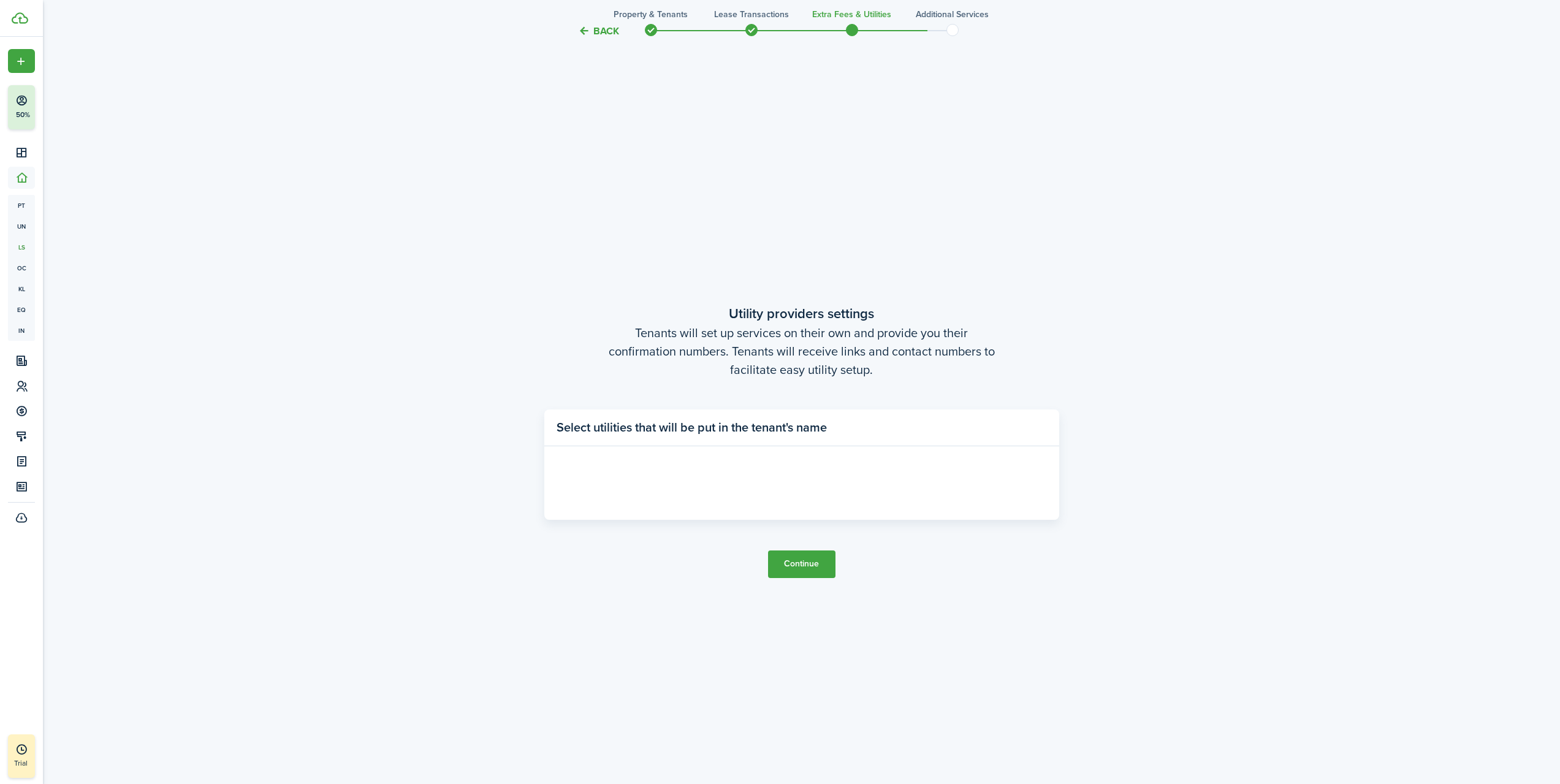
drag, startPoint x: 1059, startPoint y: 428, endPoint x: 986, endPoint y: 454, distance: 77.5
click at [798, 560] on button "Continue" at bounding box center [801, 564] width 67 height 28
click at [822, 560] on button "Continue" at bounding box center [801, 564] width 67 height 28
click at [824, 560] on button "Continue" at bounding box center [801, 564] width 67 height 28
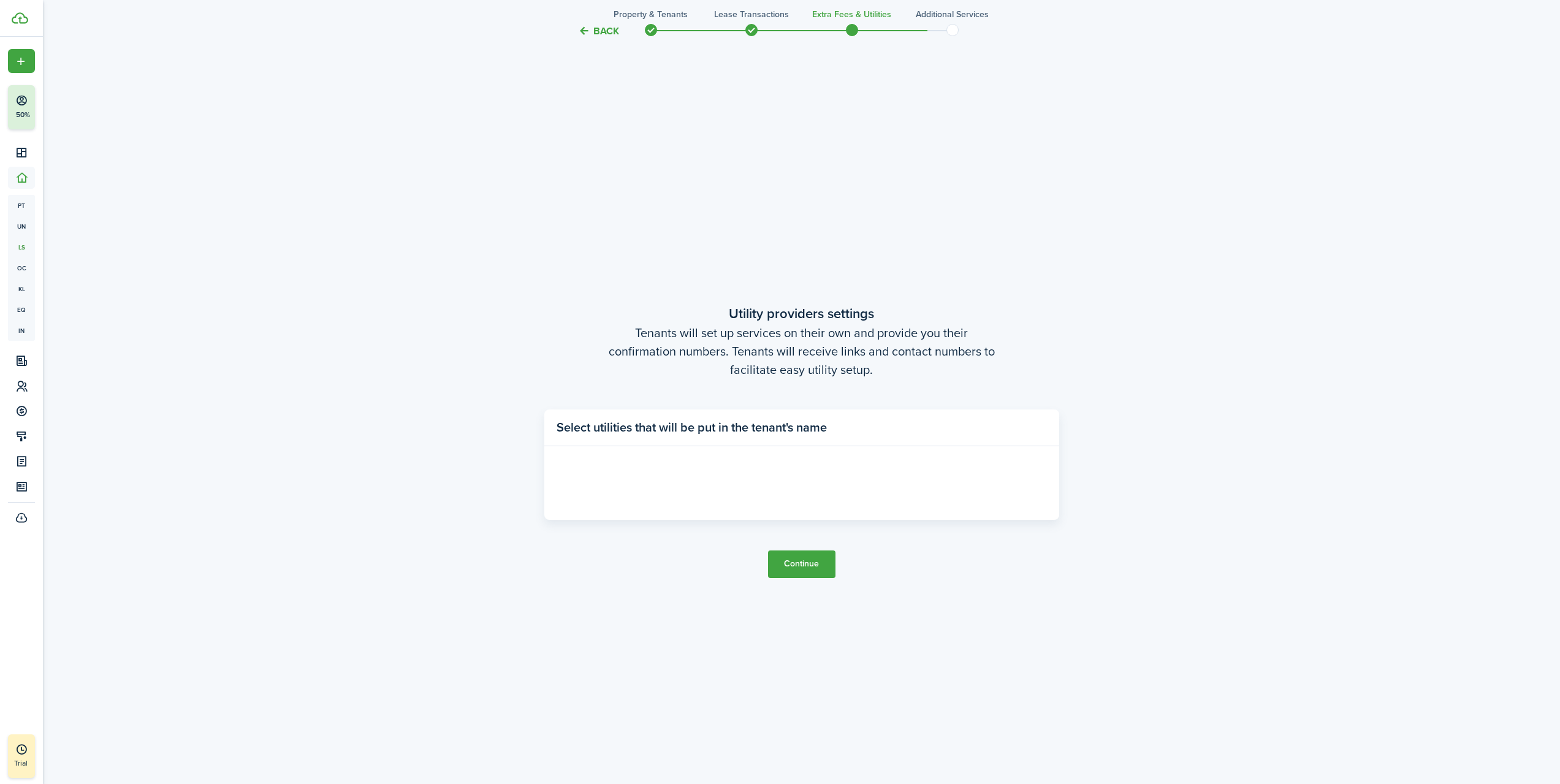
click at [824, 560] on button "Continue" at bounding box center [801, 564] width 67 height 28
click at [824, 560] on button "Continue" at bounding box center [801, 564] width 67 height 28
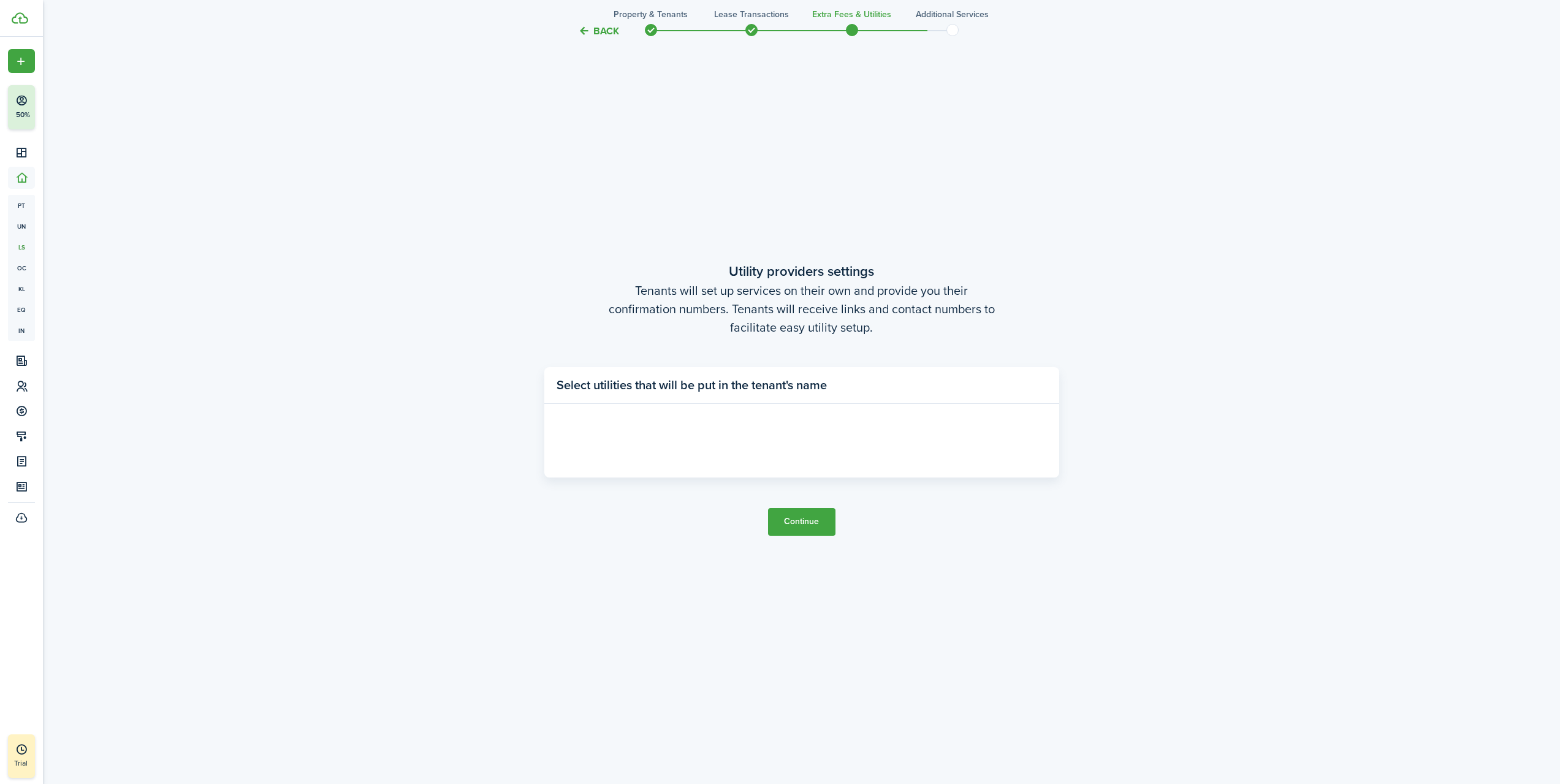
scroll to position [2352, 0]
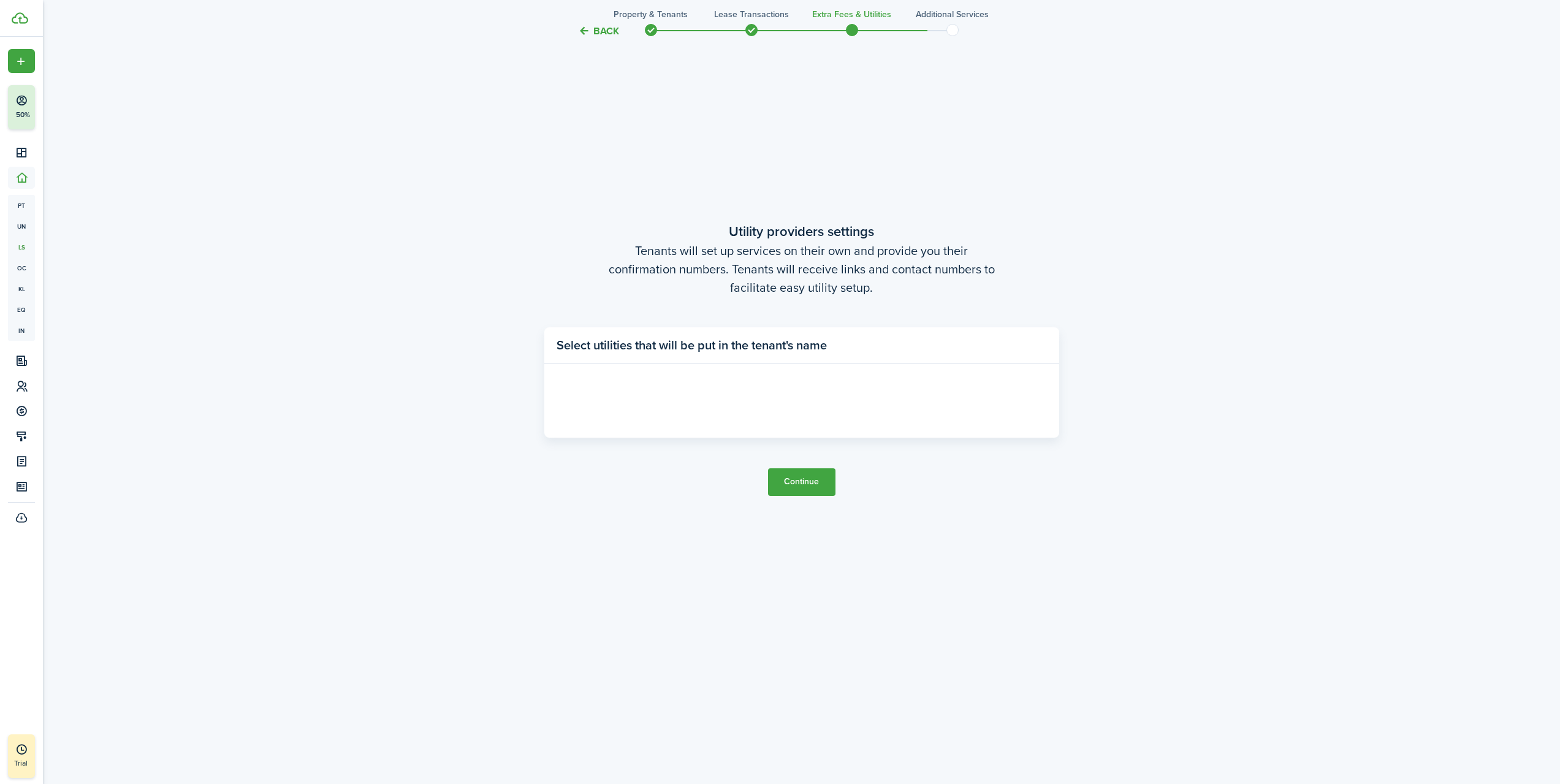
click at [666, 367] on panel-main-body at bounding box center [801, 401] width 515 height 74
click at [650, 347] on panel-main-title "Select utilities that will be put in the tenant's name" at bounding box center [691, 345] width 270 height 19
click at [654, 347] on panel-main-title "Select utilities that will be put in the tenant's name" at bounding box center [691, 345] width 270 height 19
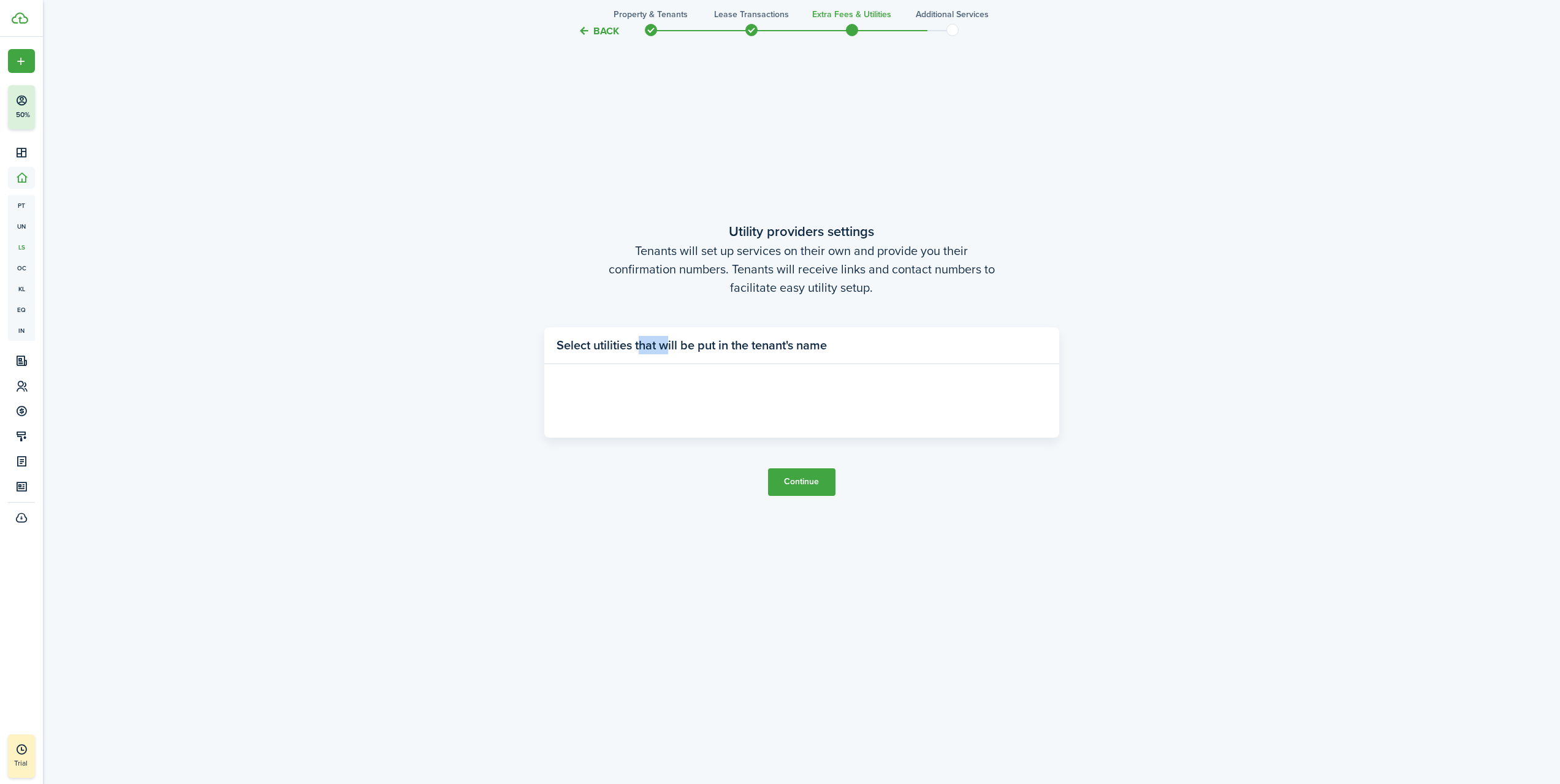
click at [654, 347] on panel-main-title "Select utilities that will be put in the tenant's name" at bounding box center [691, 345] width 270 height 19
drag, startPoint x: 842, startPoint y: 326, endPoint x: 885, endPoint y: 320, distance: 43.4
click at [851, 325] on lease-wizard-utility "Utility providers settings Tenants will set up services on their own and provid…" at bounding box center [801, 330] width 515 height 216
click at [897, 312] on lease-wizard-utility "Utility providers settings Tenants will set up services on their own and provid…" at bounding box center [801, 330] width 515 height 216
click at [830, 472] on button "Continue" at bounding box center [801, 482] width 67 height 28
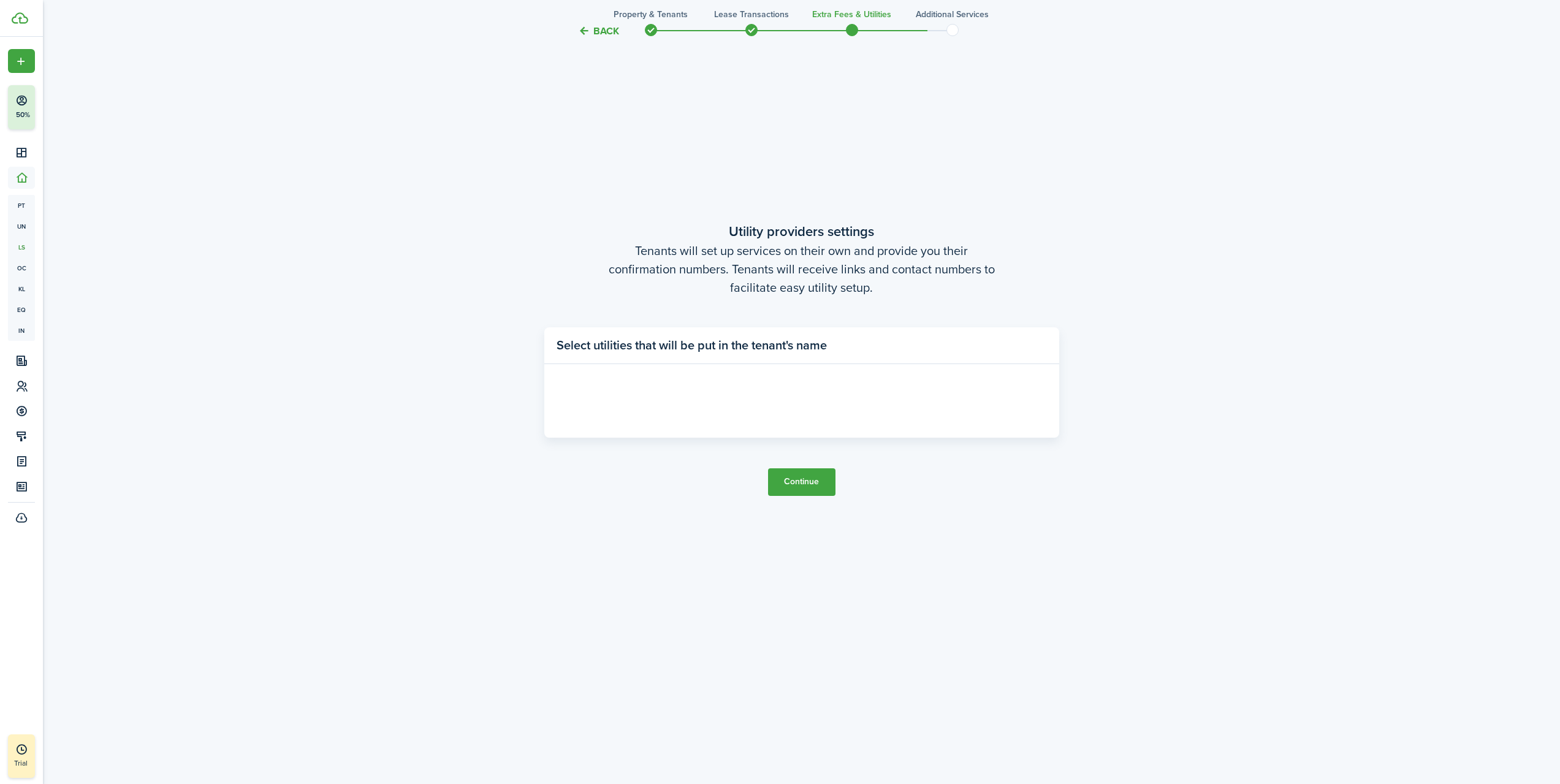
click at [830, 472] on button "Continue" at bounding box center [801, 482] width 67 height 28
click at [831, 472] on button "Continue" at bounding box center [801, 482] width 67 height 28
click at [603, 34] on button "Back" at bounding box center [599, 31] width 41 height 13
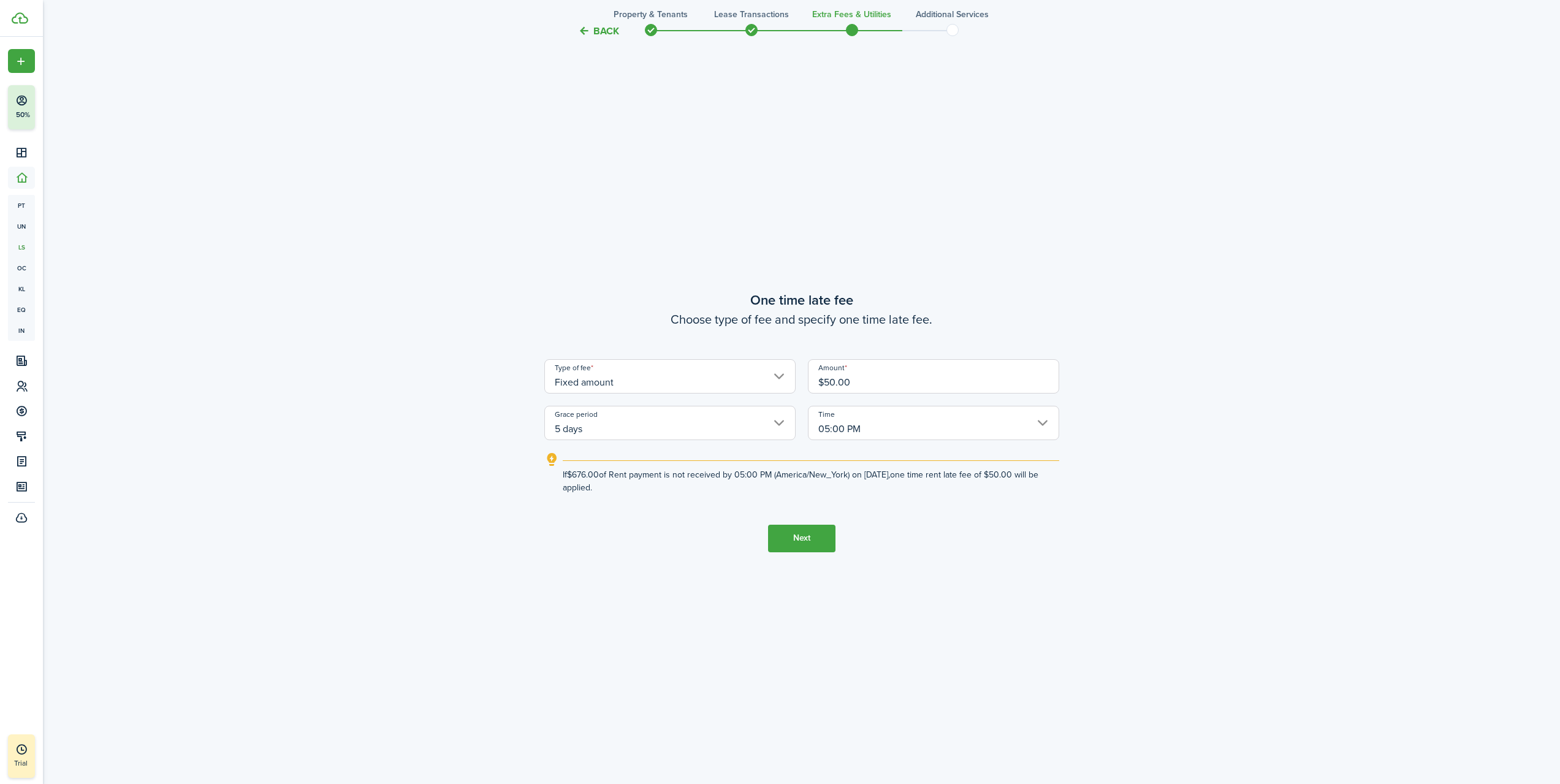
scroll to position [1486, 0]
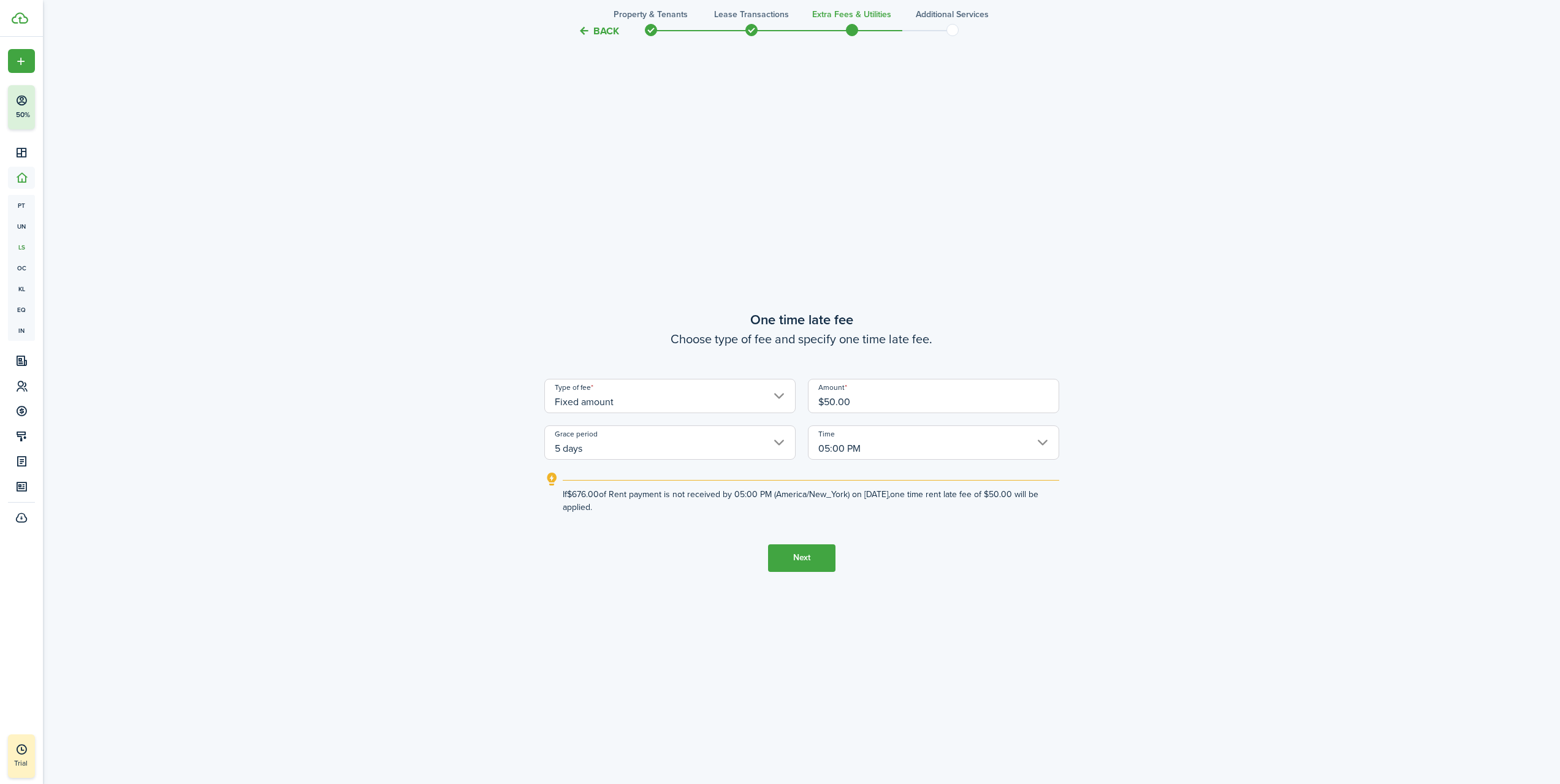
click at [820, 558] on button "Next" at bounding box center [801, 558] width 67 height 28
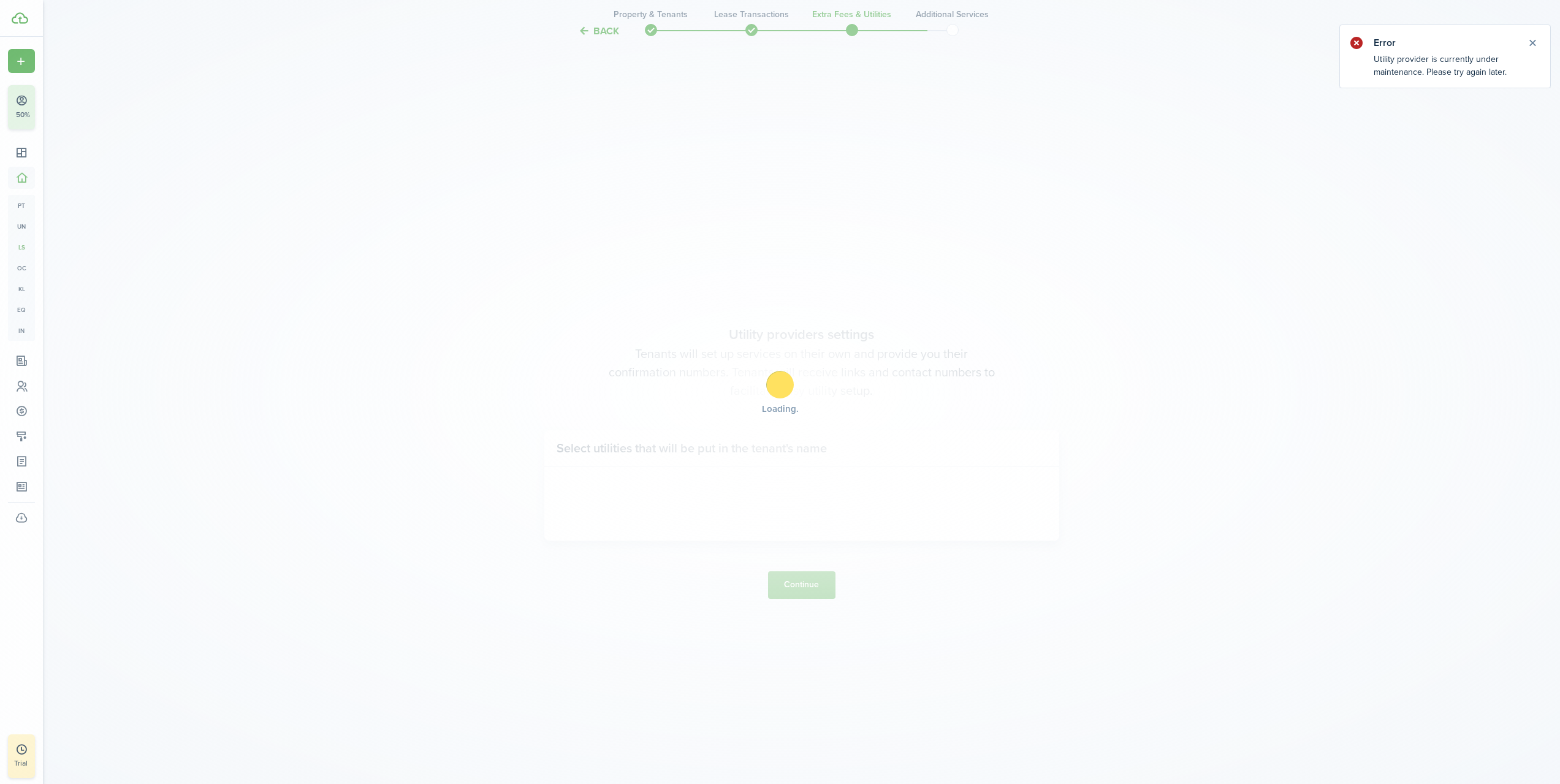
scroll to position [2270, 0]
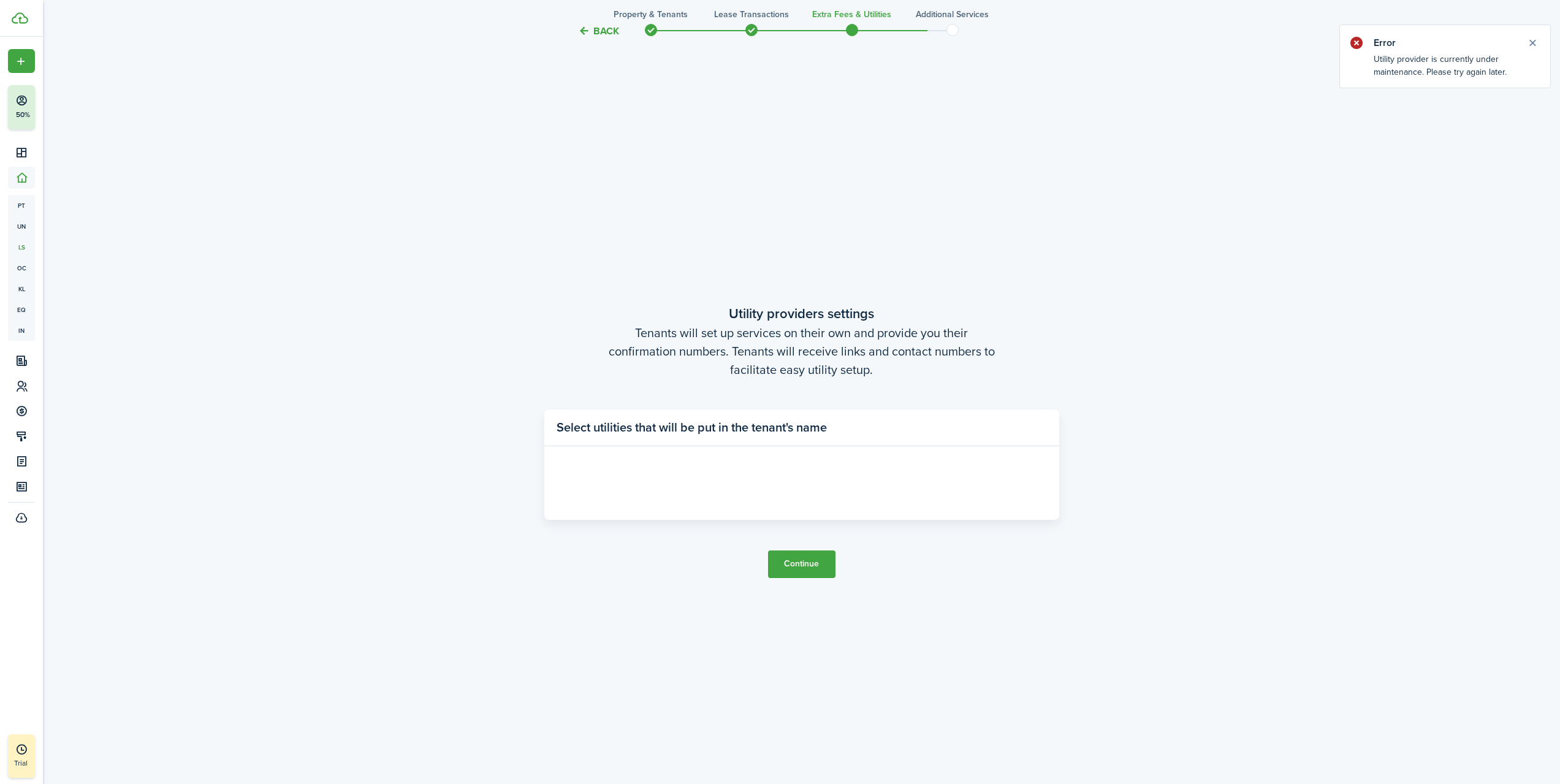
click at [841, 426] on panel-main-header "Select utilities that will be put in the tenant's name" at bounding box center [801, 427] width 515 height 36
click at [823, 563] on button "Continue" at bounding box center [801, 564] width 67 height 28
click at [965, 14] on h3 "Additional Services" at bounding box center [952, 14] width 73 height 13
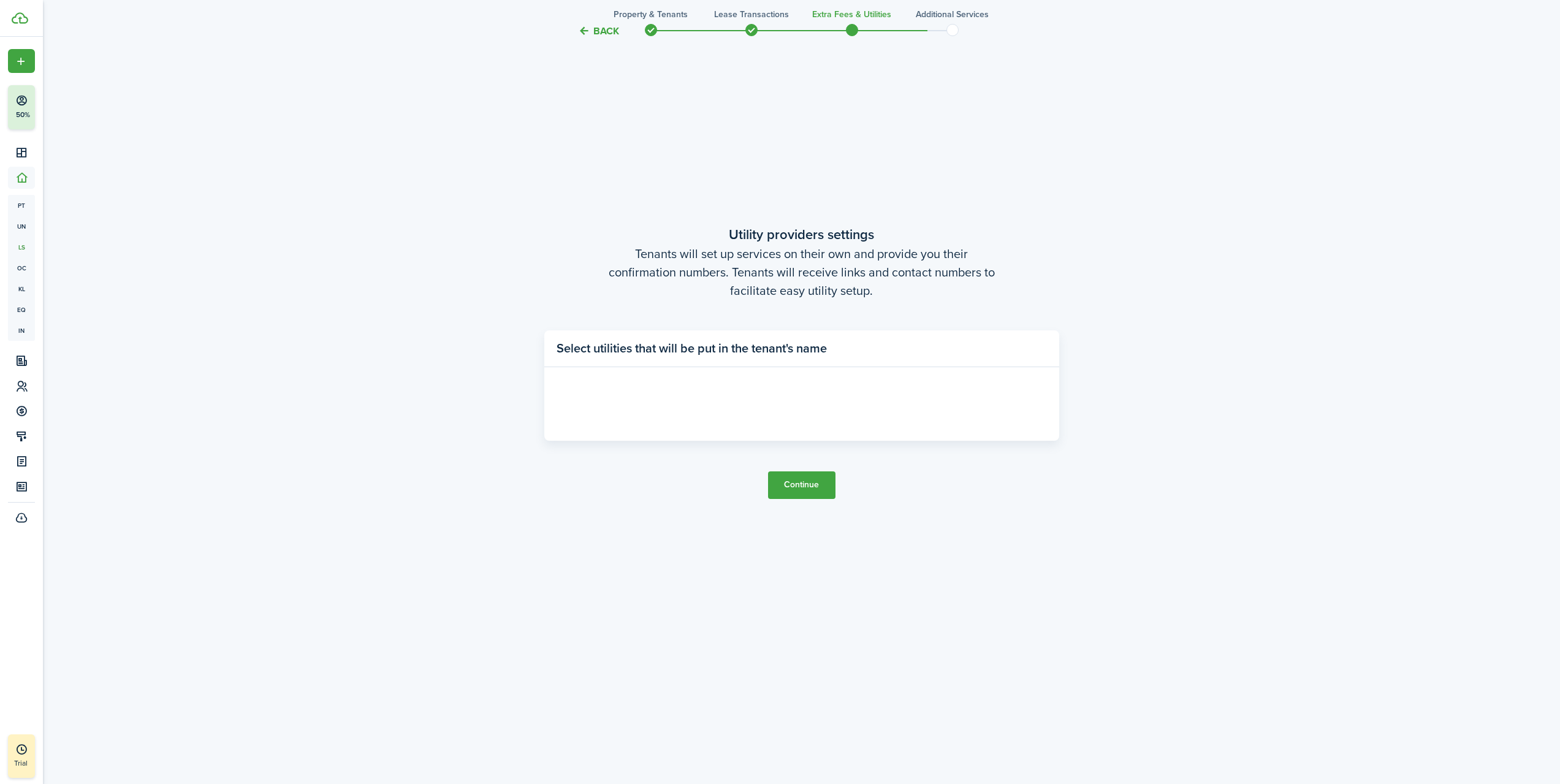
scroll to position [2352, 0]
click at [792, 492] on button "Continue" at bounding box center [801, 482] width 67 height 28
click at [792, 481] on button "Continue" at bounding box center [801, 482] width 67 height 28
click at [793, 456] on tc-wizard-step "Utility providers settings Tenants will set up services on their own and provid…" at bounding box center [801, 358] width 515 height 784
click at [806, 353] on panel-main-title "Select utilities that will be put in the tenant's name" at bounding box center [691, 345] width 270 height 19
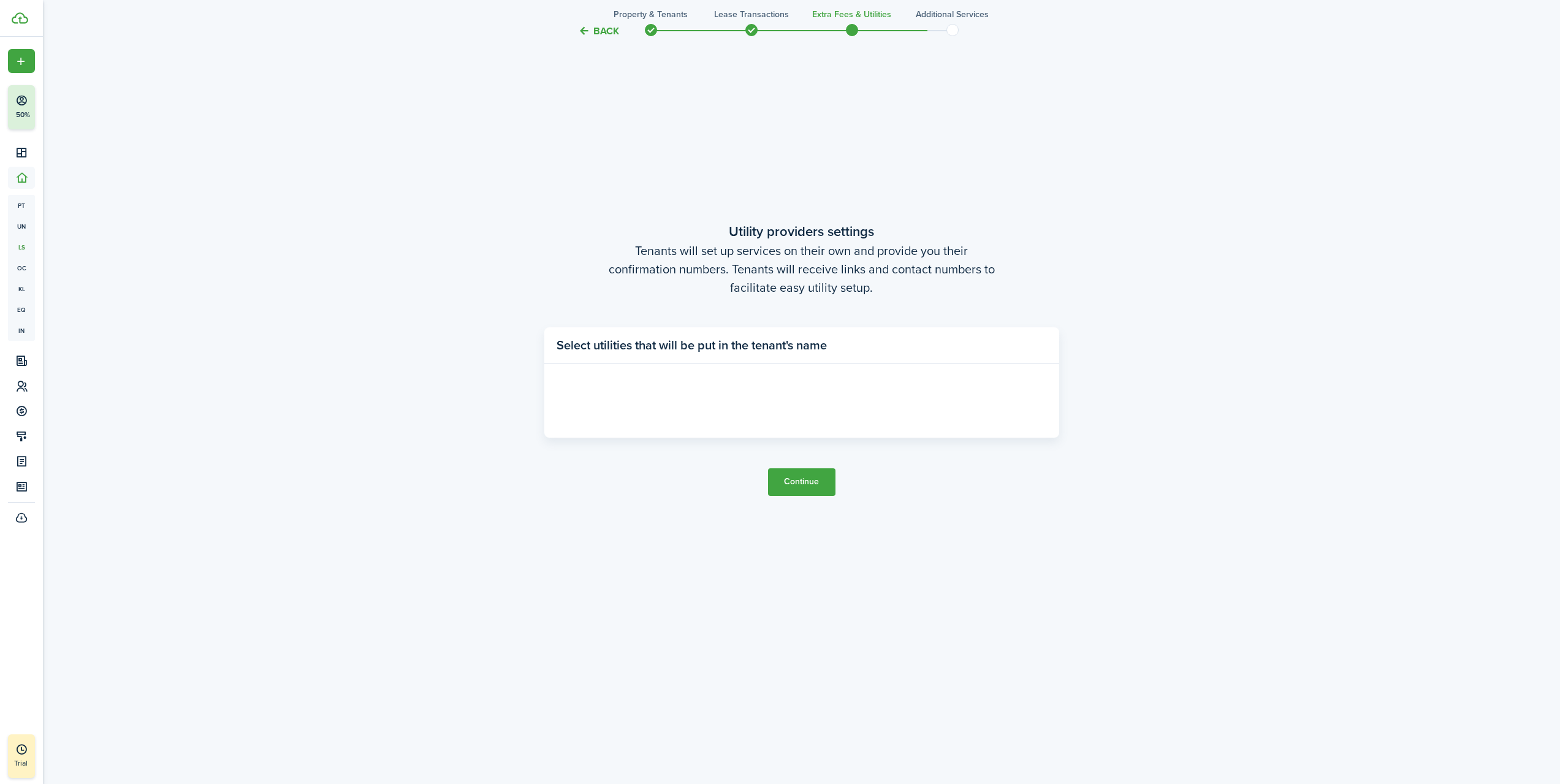
click at [804, 361] on panel-main-header "Select utilities that will be put in the tenant's name" at bounding box center [801, 345] width 515 height 36
